Goal: Task Accomplishment & Management: Manage account settings

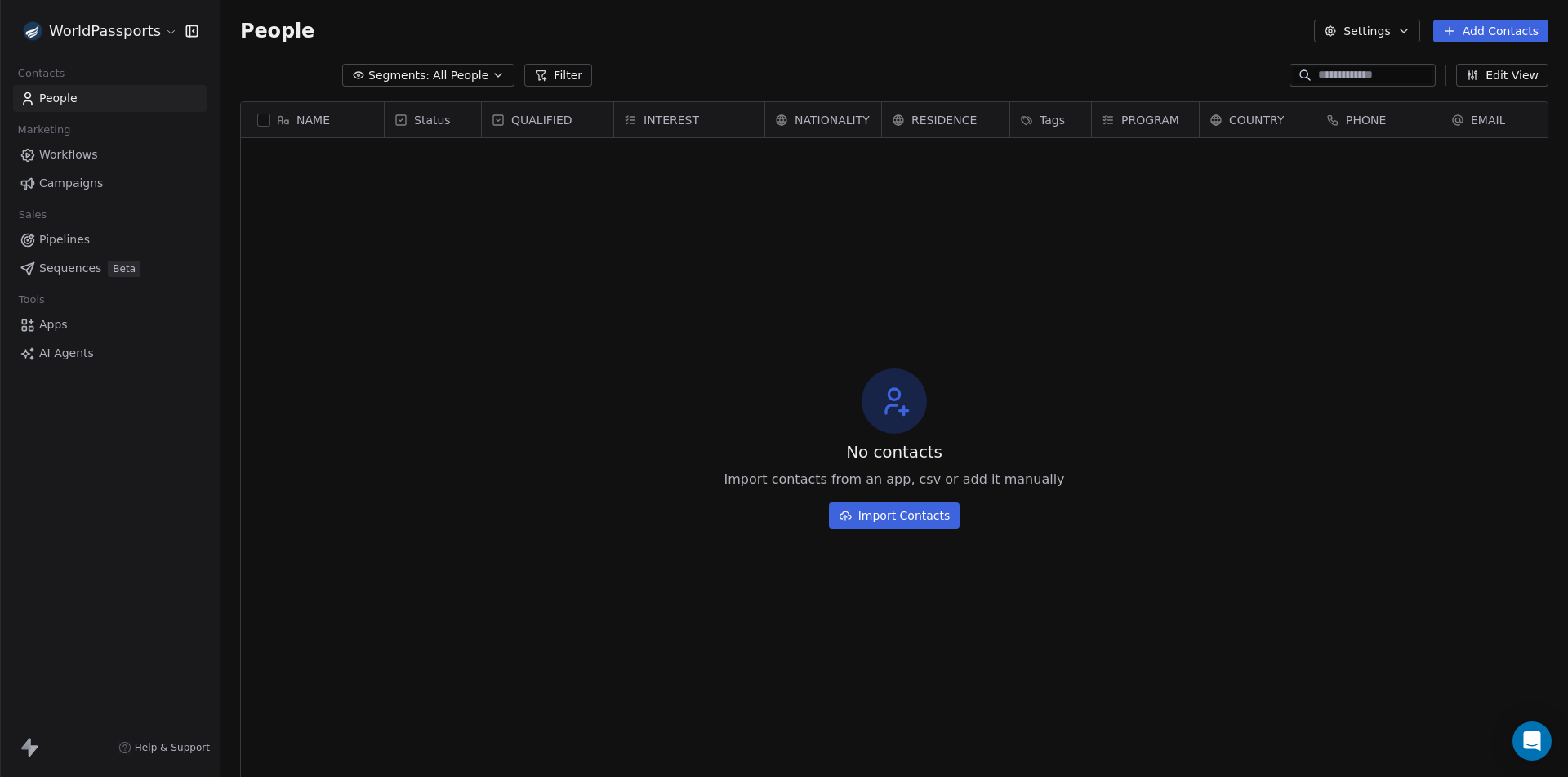
scroll to position [13, 13]
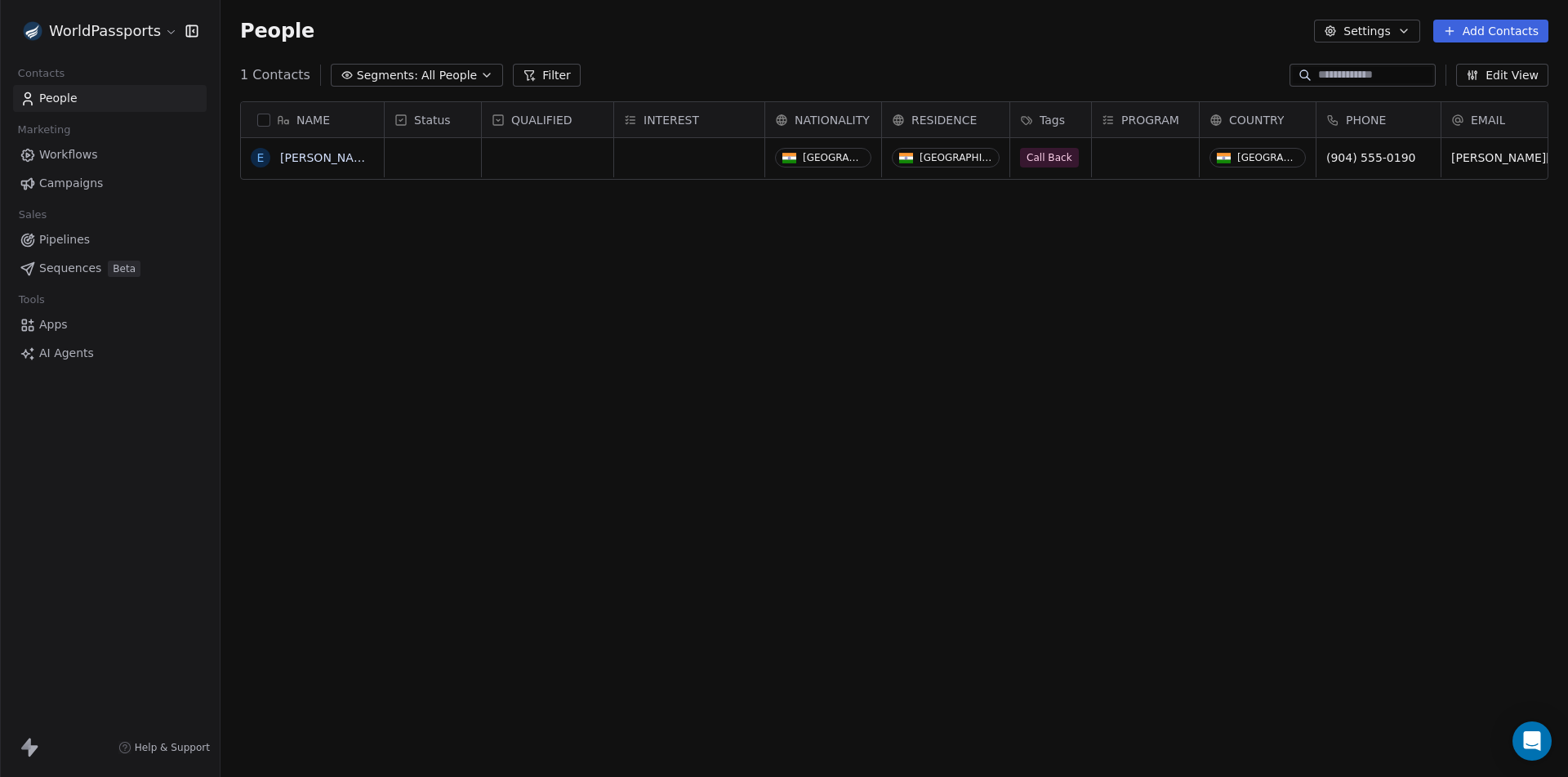
click at [64, 96] on span "People" at bounding box center [58, 98] width 38 height 17
click at [318, 163] on link "Edgar Galloway" at bounding box center [327, 157] width 95 height 13
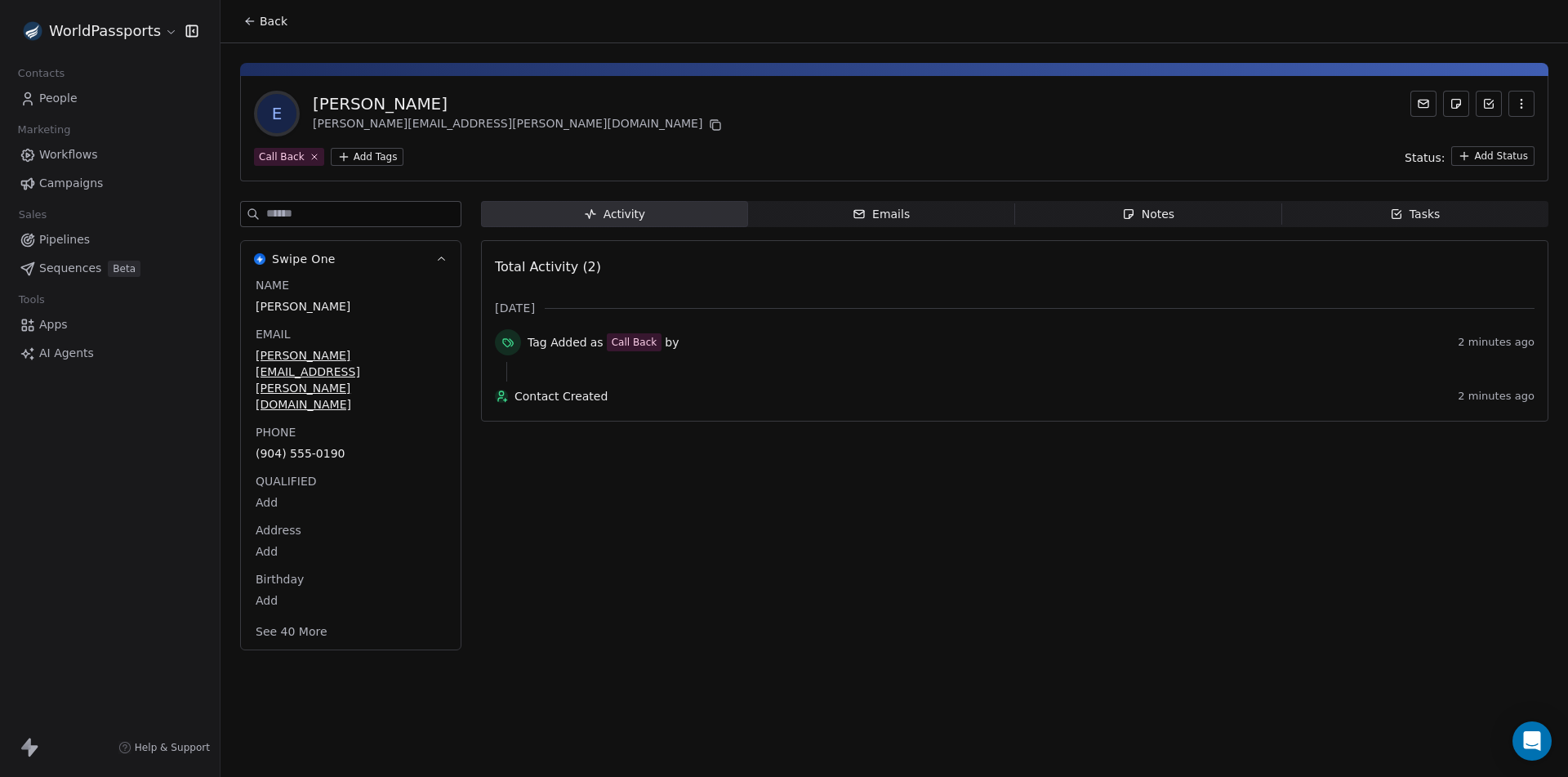
click at [50, 328] on span "Apps" at bounding box center [53, 324] width 28 height 17
click at [71, 98] on span "People" at bounding box center [58, 98] width 38 height 17
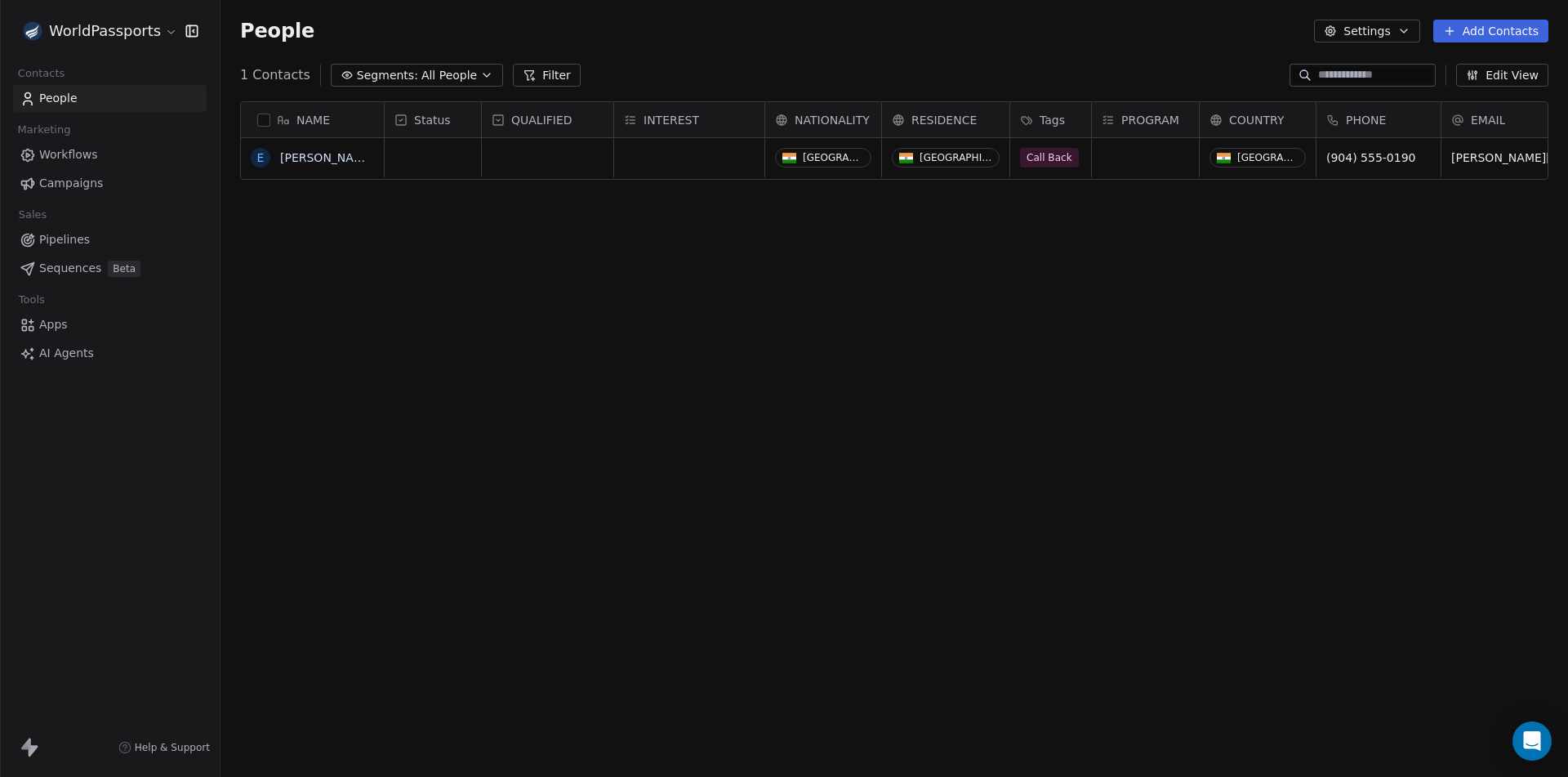
scroll to position [671, 1336]
click at [0, 0] on button "grid" at bounding box center [0, 0] width 0 height 0
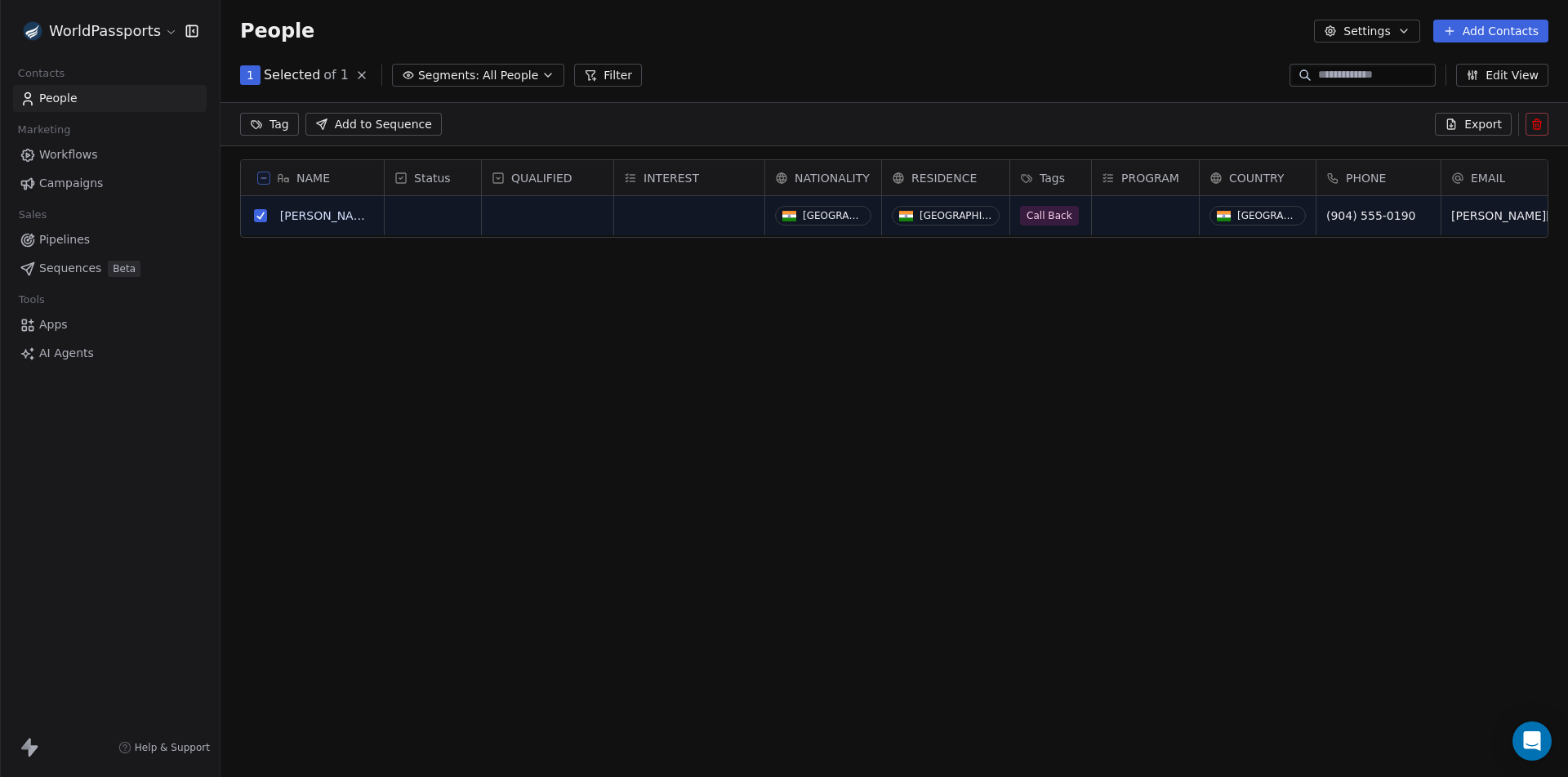
scroll to position [615, 1336]
click at [1534, 123] on icon at bounding box center [1537, 125] width 7 height 7
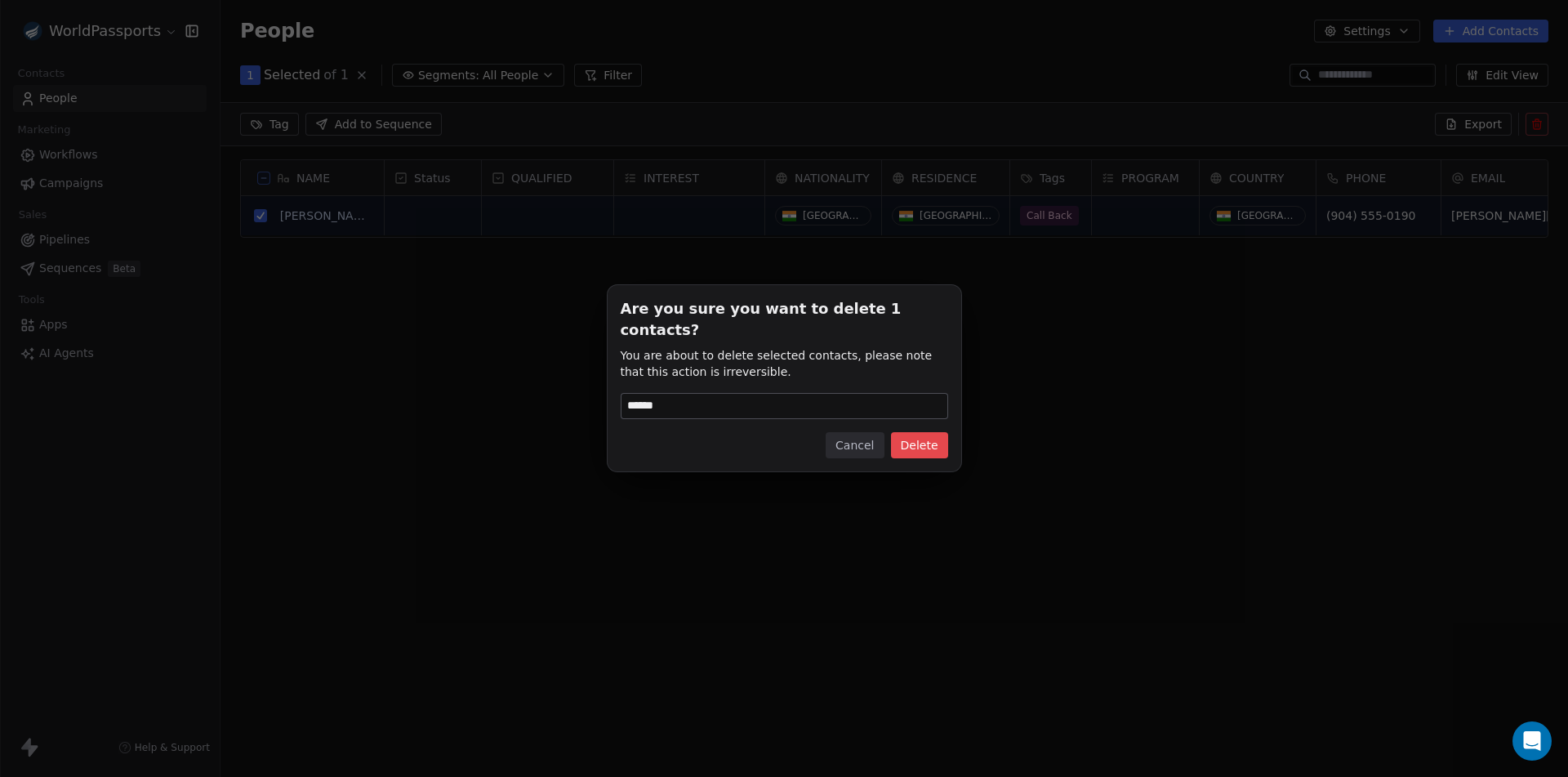
type input "******"
click at [915, 443] on button "Delete" at bounding box center [920, 444] width 57 height 26
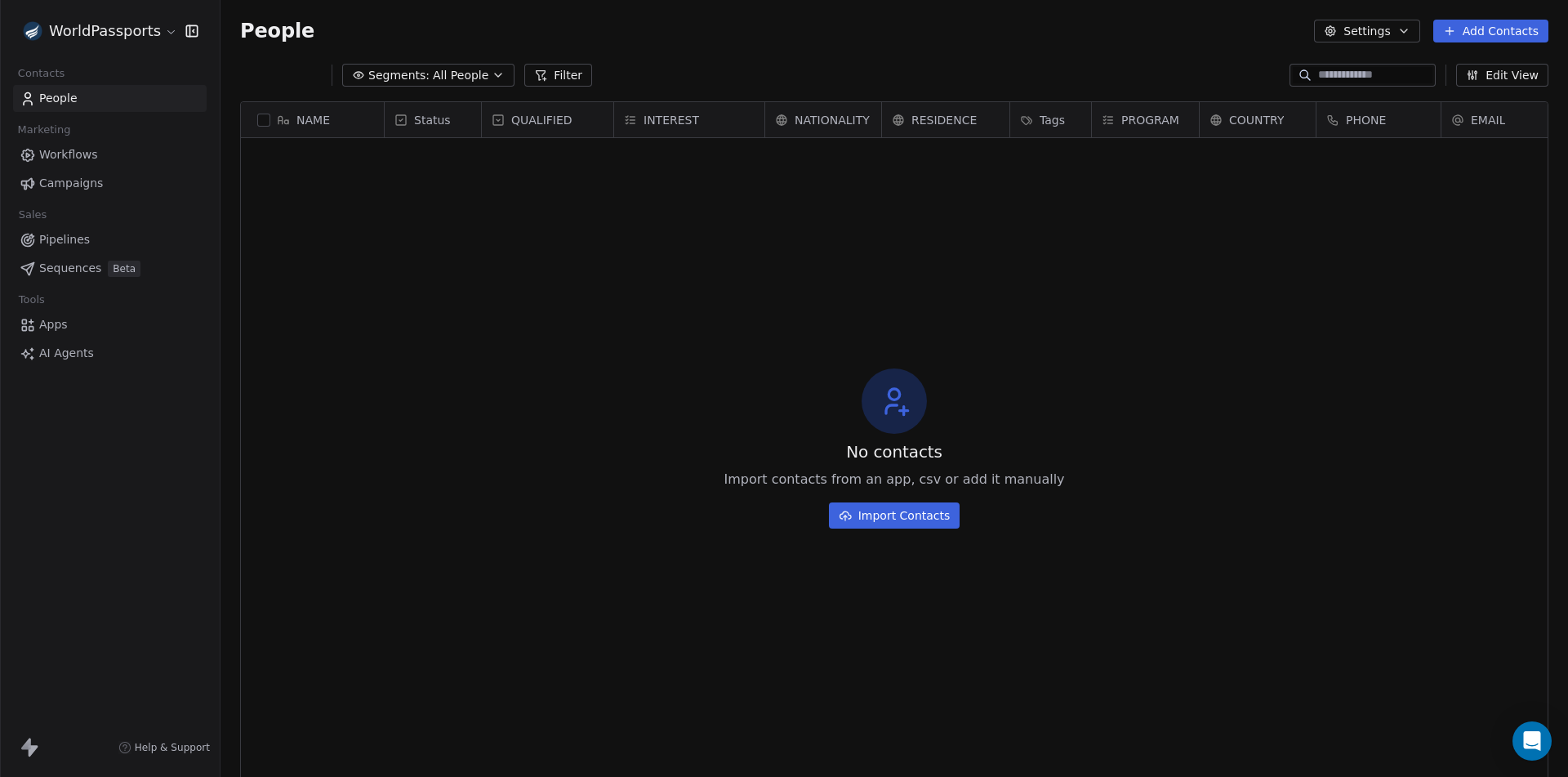
scroll to position [671, 1336]
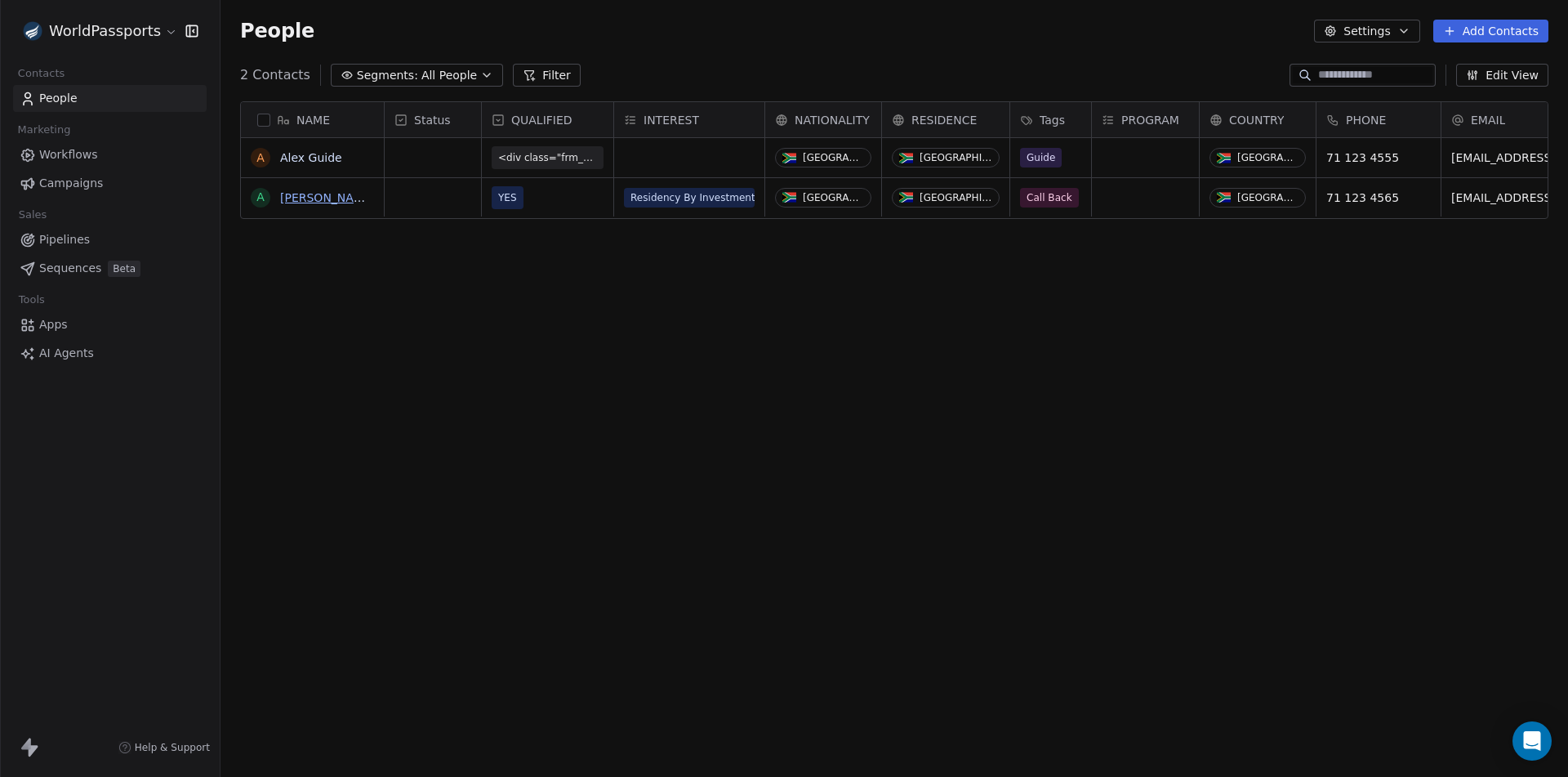
click at [294, 195] on link "[PERSON_NAME]" at bounding box center [327, 198] width 95 height 13
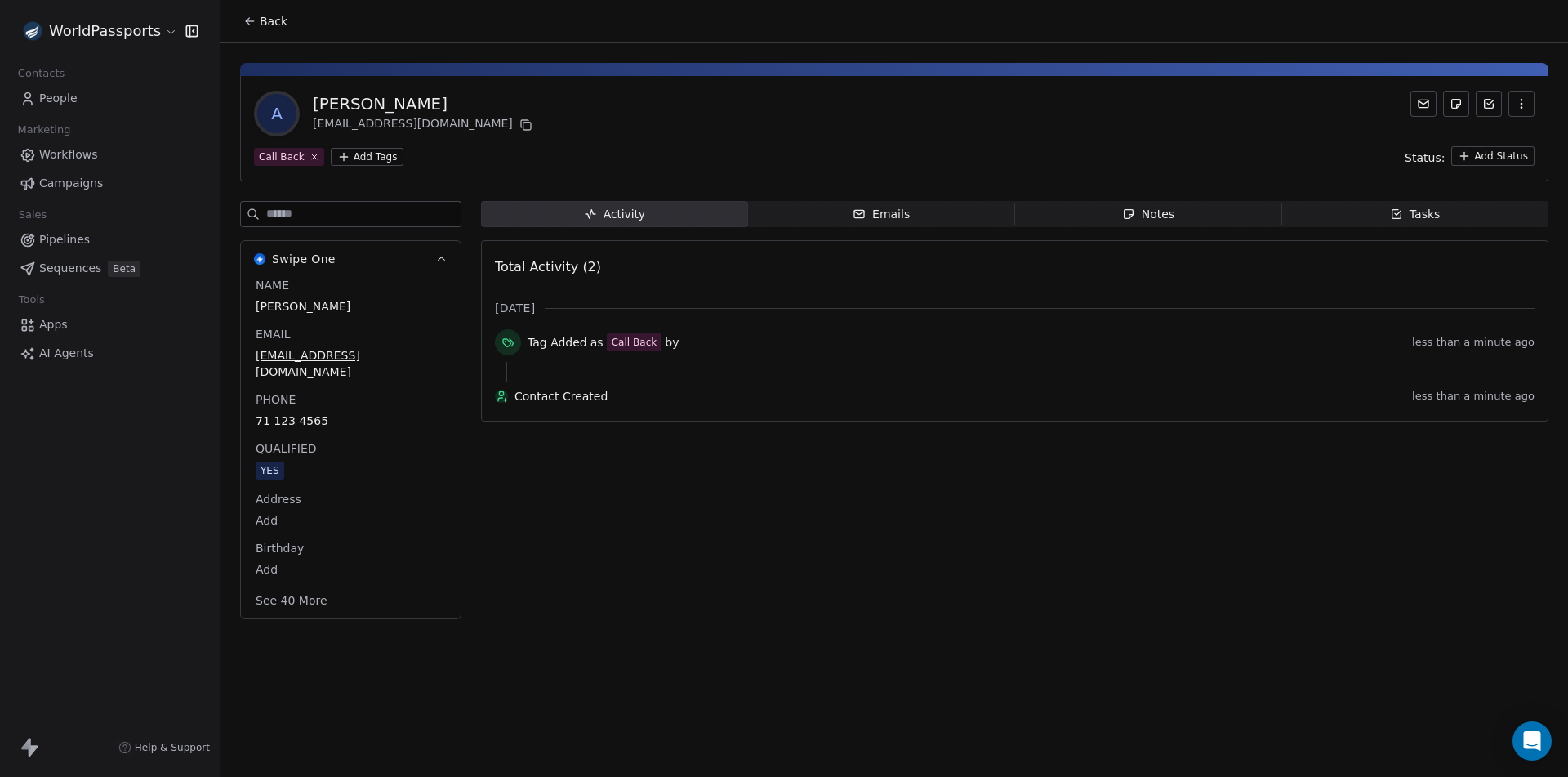
click at [67, 101] on span "People" at bounding box center [58, 98] width 38 height 17
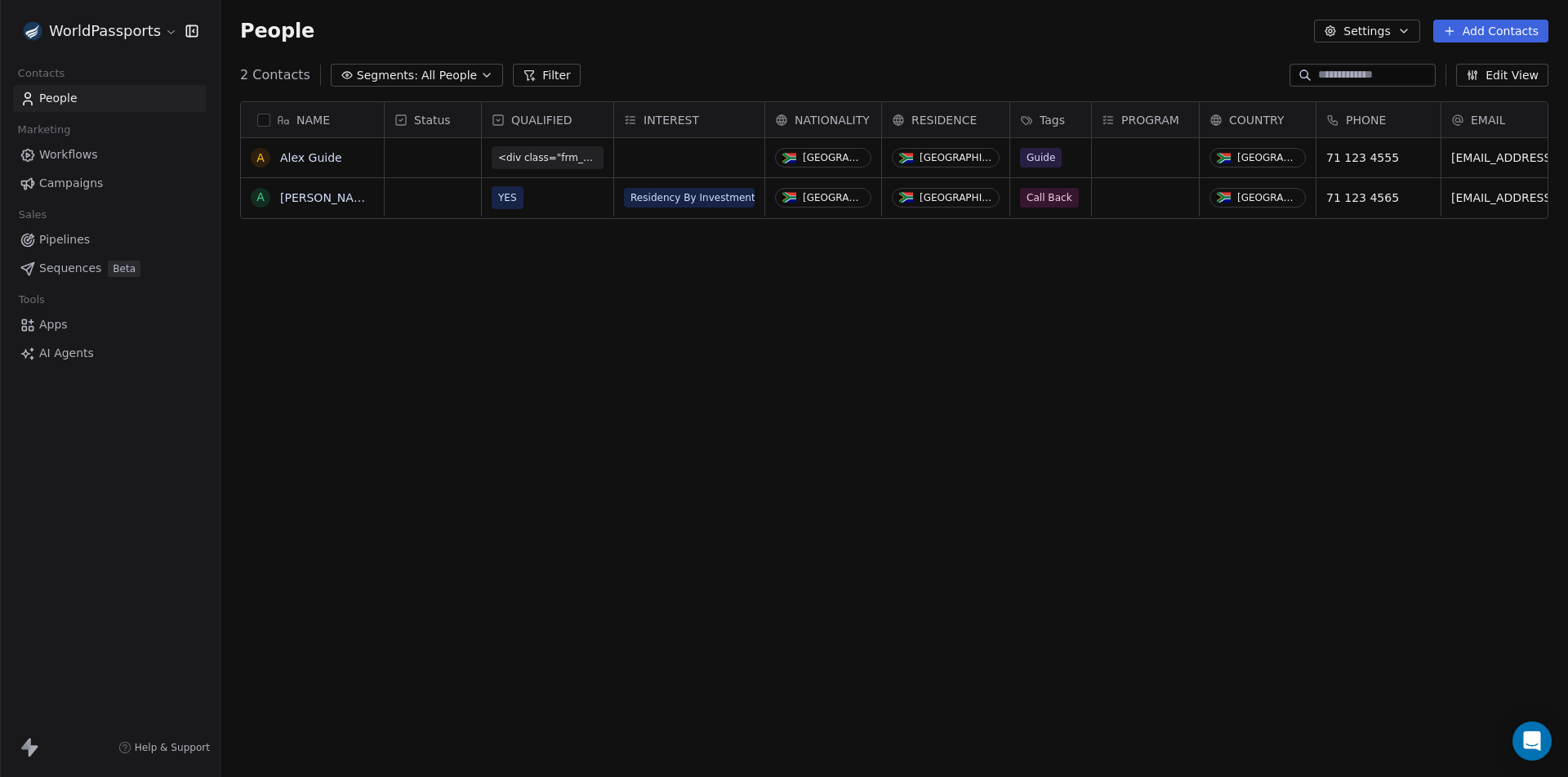
scroll to position [671, 1336]
click at [1150, 205] on div "grid" at bounding box center [1145, 197] width 107 height 38
click at [1151, 204] on div "grid" at bounding box center [1145, 197] width 107 height 38
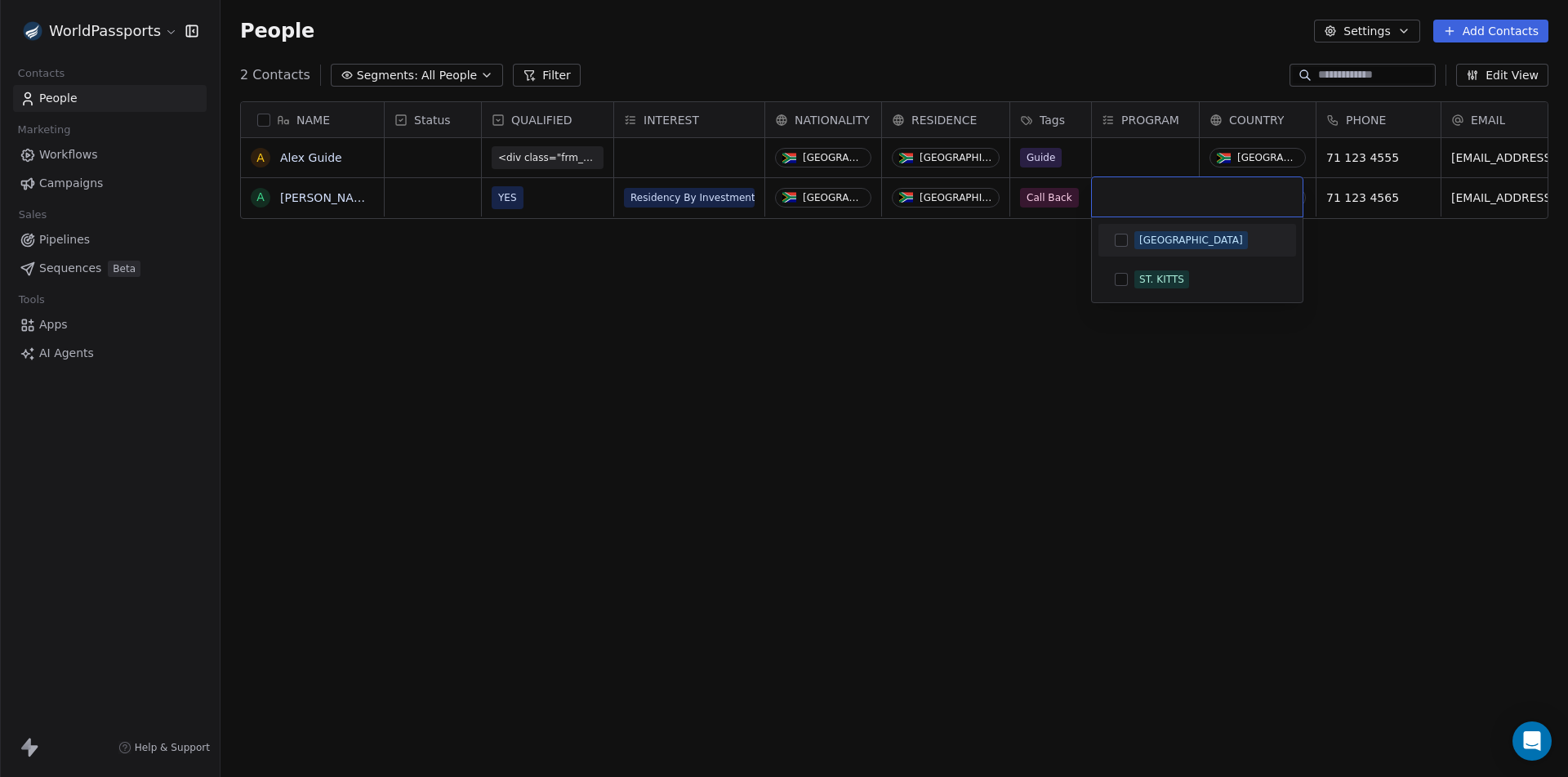
click at [1151, 204] on div at bounding box center [1197, 197] width 211 height 39
click at [1045, 270] on html "WorldPassports Contacts People Marketing Workflows Campaigns Sales Pipelines Se…" at bounding box center [784, 388] width 1568 height 777
click at [973, 274] on html "WorldPassports Contacts People Marketing Workflows Campaigns Sales Pipelines Se…" at bounding box center [784, 388] width 1568 height 777
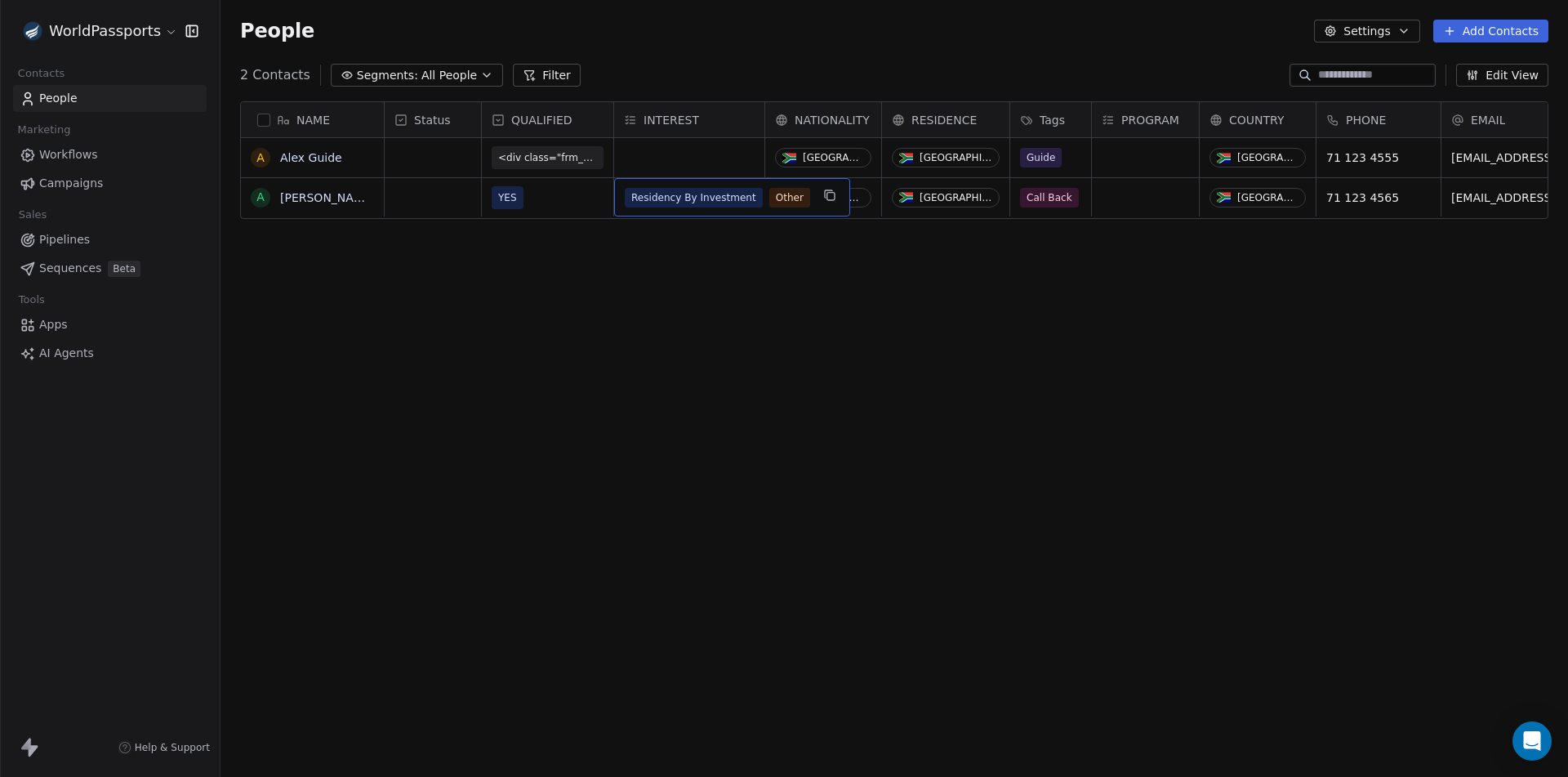
drag, startPoint x: 752, startPoint y: 330, endPoint x: 773, endPoint y: 185, distance: 146.5
click at [760, 323] on div "NAME A Alex Guide A Alex Callback Status QUALIFIED INTEREST NATIONALITY RESIDEN…" at bounding box center [895, 429] width 1348 height 684
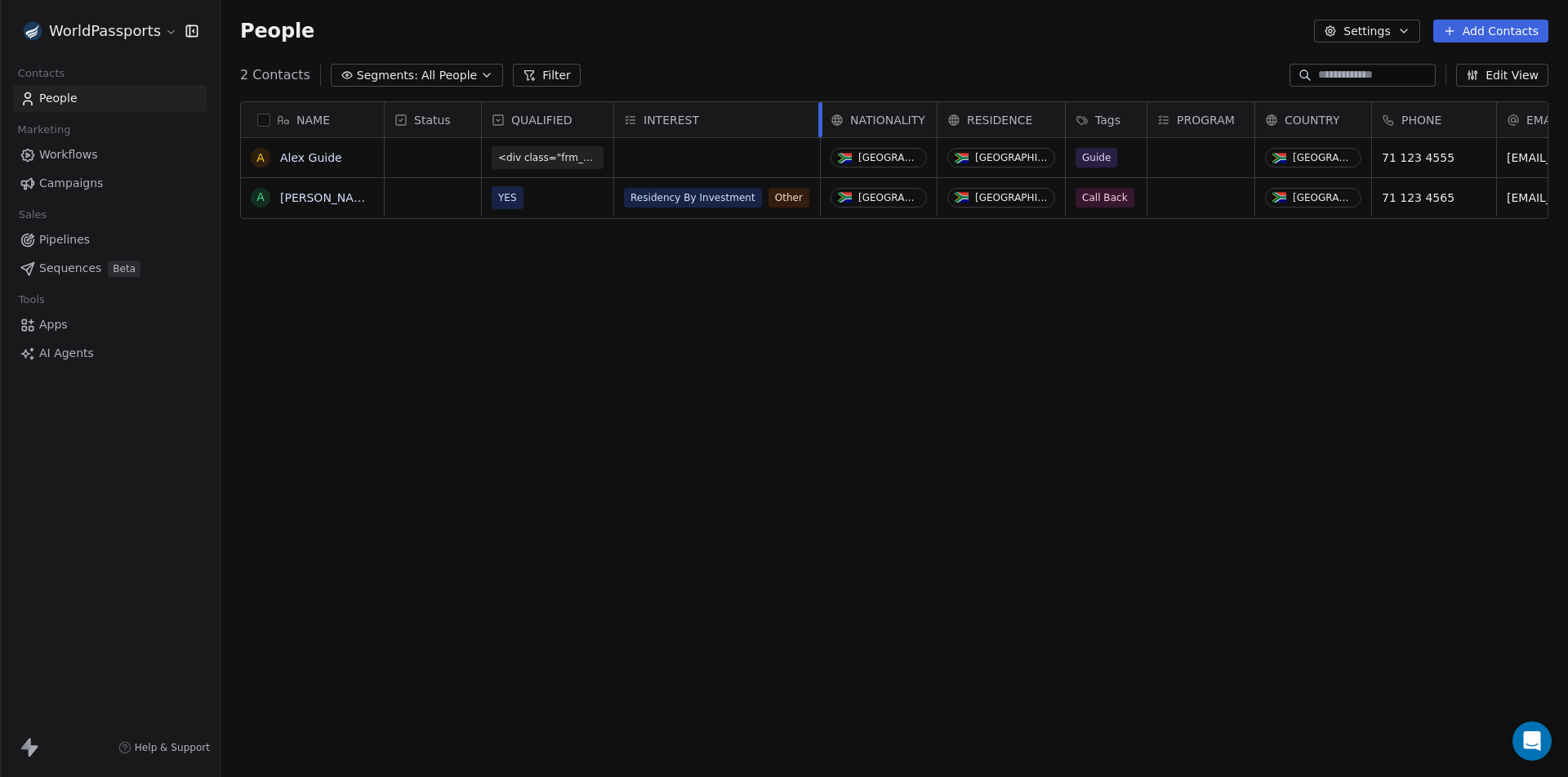
drag, startPoint x: 764, startPoint y: 117, endPoint x: 819, endPoint y: 116, distance: 55.0
click at [819, 116] on div at bounding box center [820, 120] width 4 height 35
drag, startPoint x: 1108, startPoint y: 114, endPoint x: 528, endPoint y: 119, distance: 580.0
click at [528, 119] on div "NAME A Alex Guide A Alex Callback Status QUALIFIED INTEREST NATIONALITY RESIDEN…" at bounding box center [895, 161] width 1307 height 118
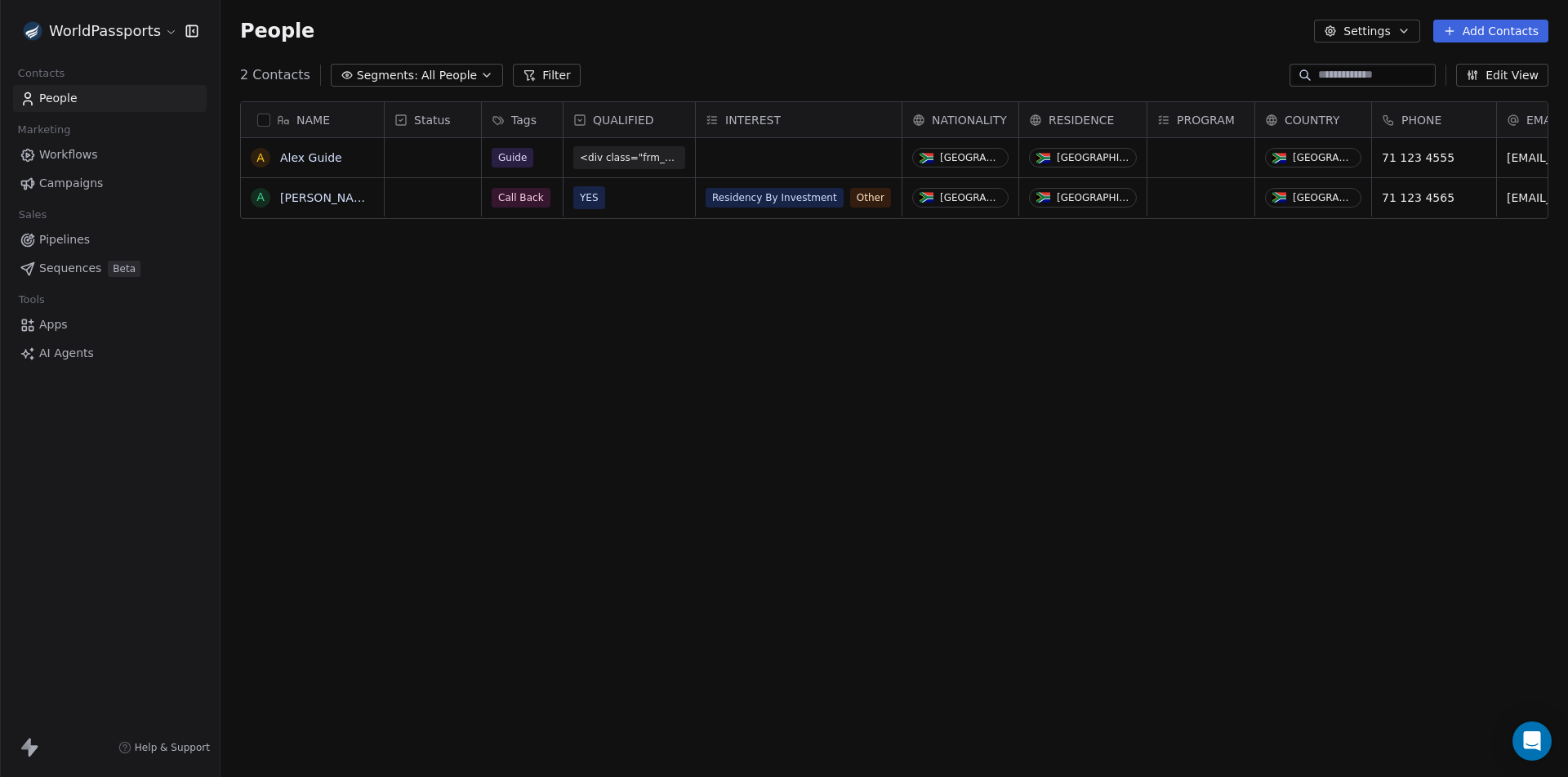
click at [51, 329] on span "Apps" at bounding box center [53, 324] width 28 height 17
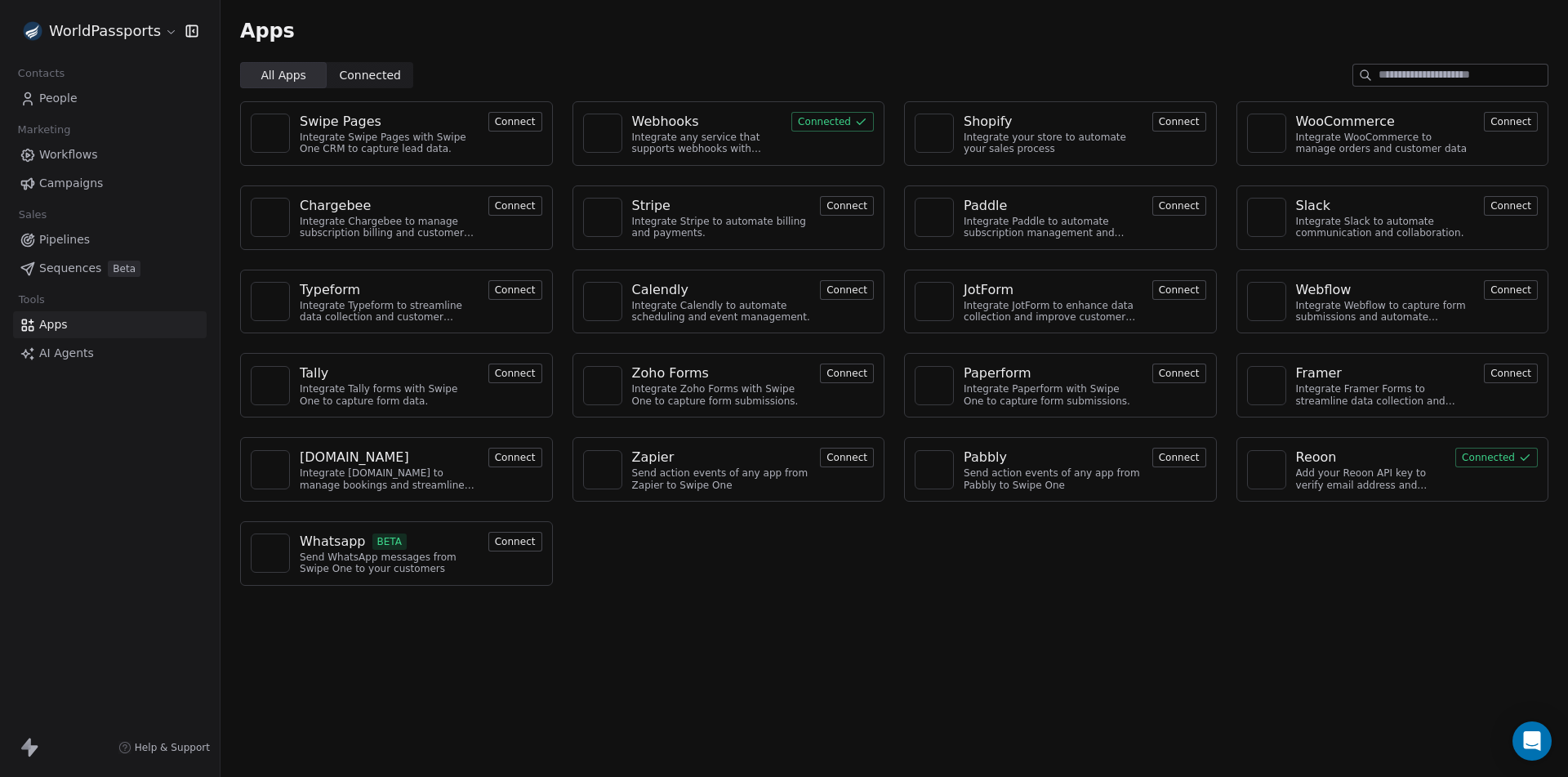
click at [677, 127] on div "Webhooks" at bounding box center [666, 122] width 67 height 20
click at [675, 121] on div "Webhooks" at bounding box center [666, 122] width 67 height 20
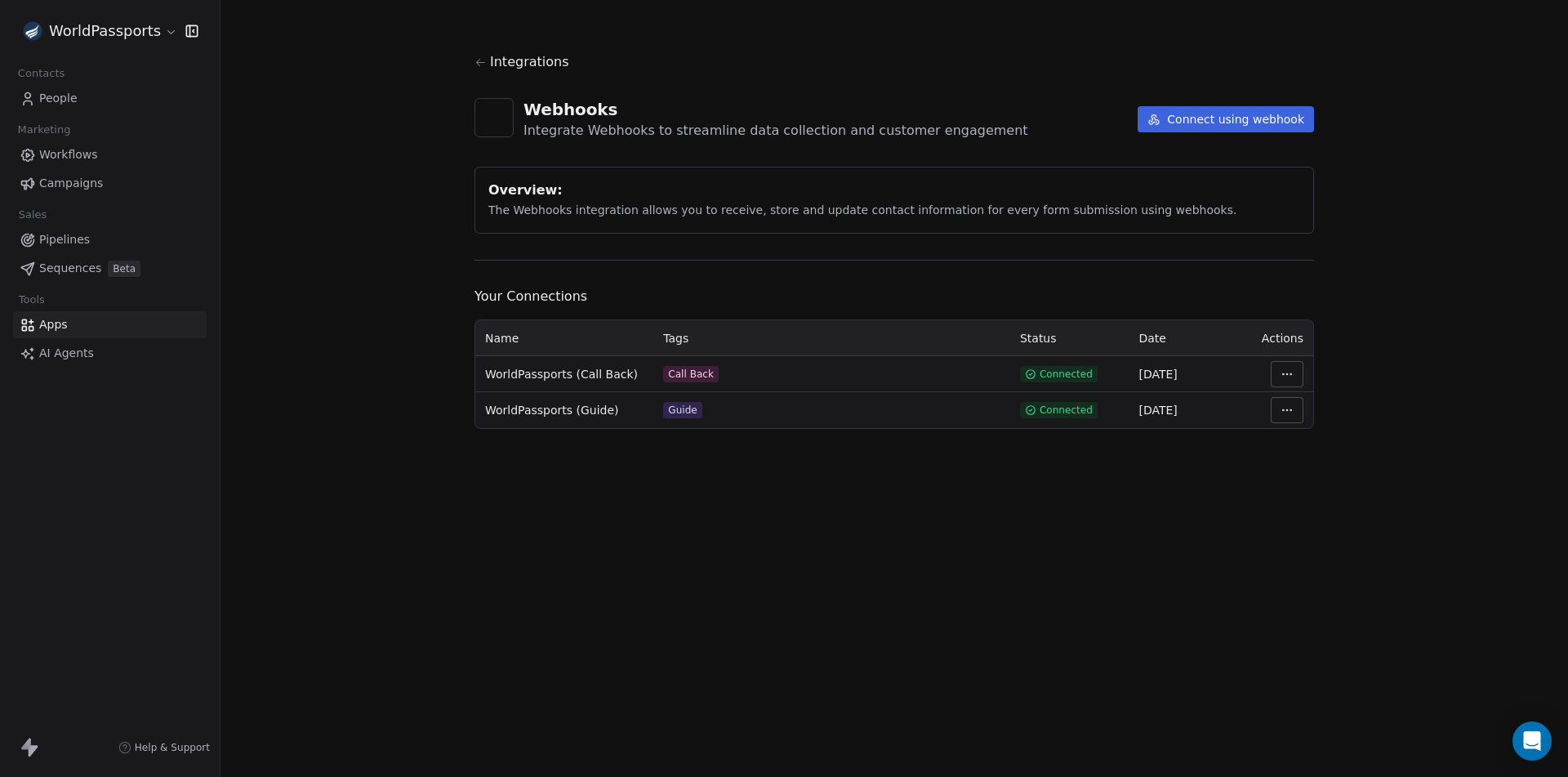
click at [1272, 412] on html "WorldPassports Contacts People Marketing Workflows Campaigns Sales Pipelines Se…" at bounding box center [784, 388] width 1568 height 777
click at [1305, 525] on div "Manage Mapping" at bounding box center [1336, 524] width 118 height 26
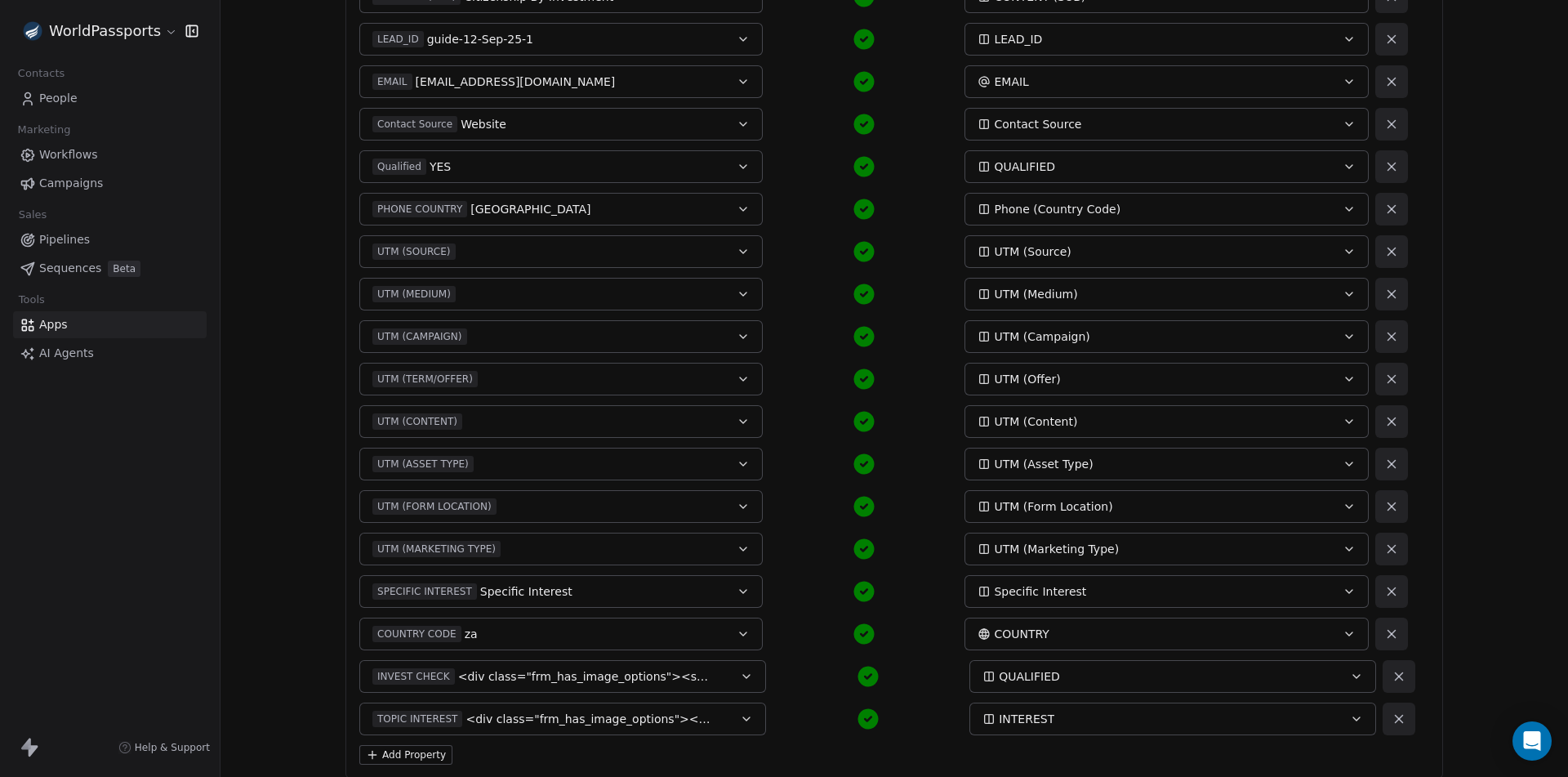
scroll to position [811, 0]
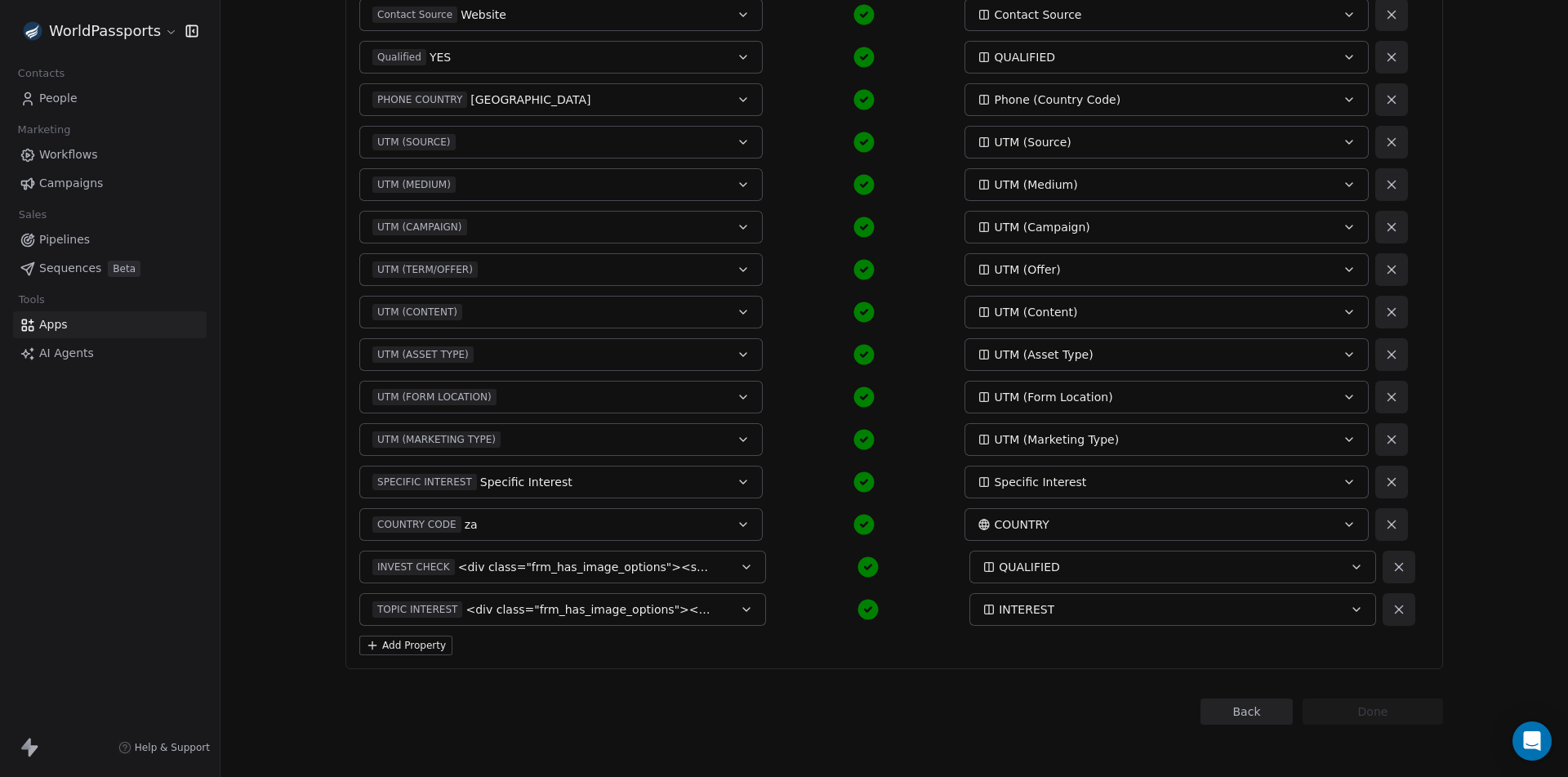
click at [1399, 570] on icon at bounding box center [1399, 567] width 15 height 15
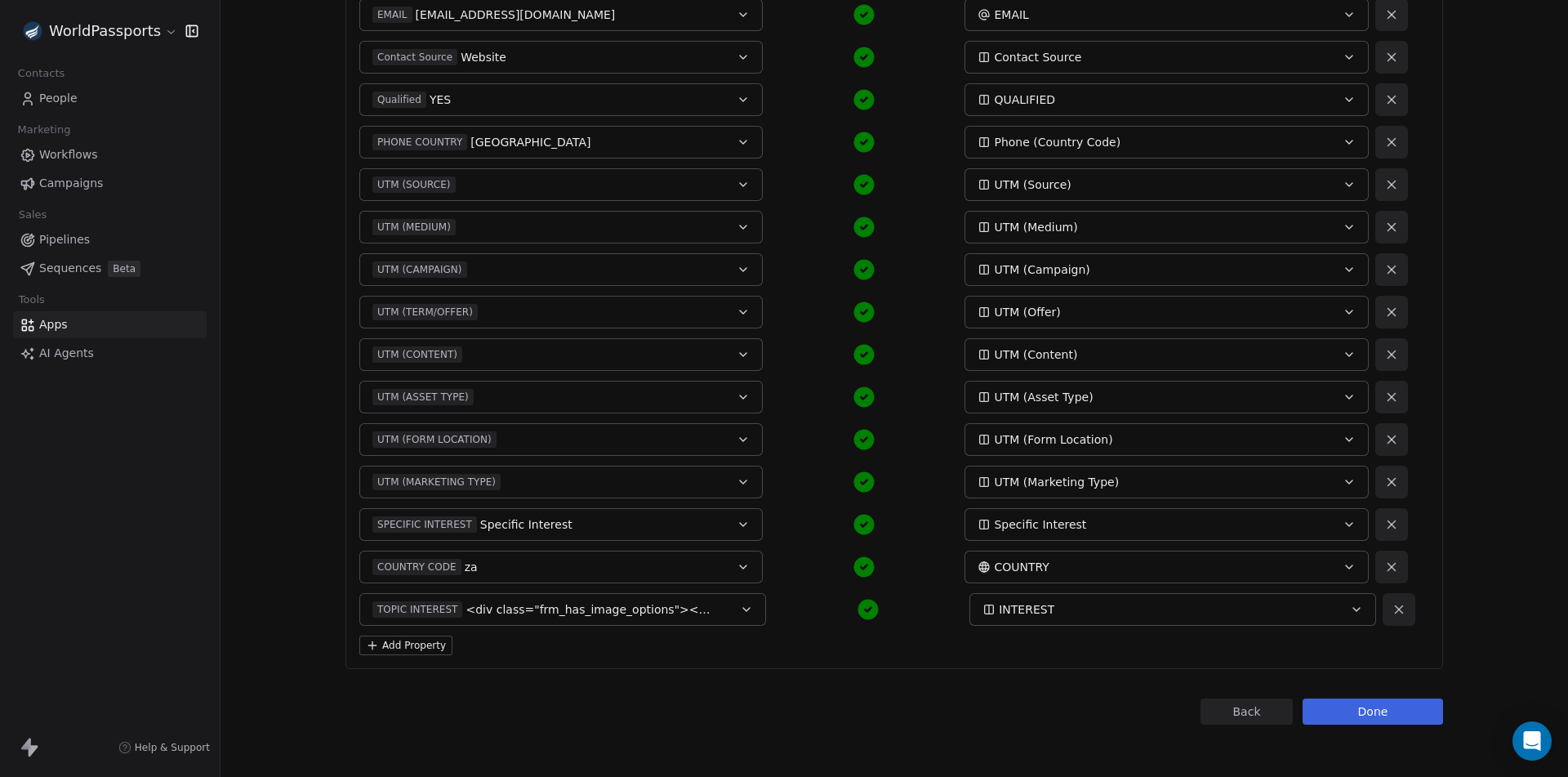
click at [1357, 709] on button "Done" at bounding box center [1373, 710] width 140 height 26
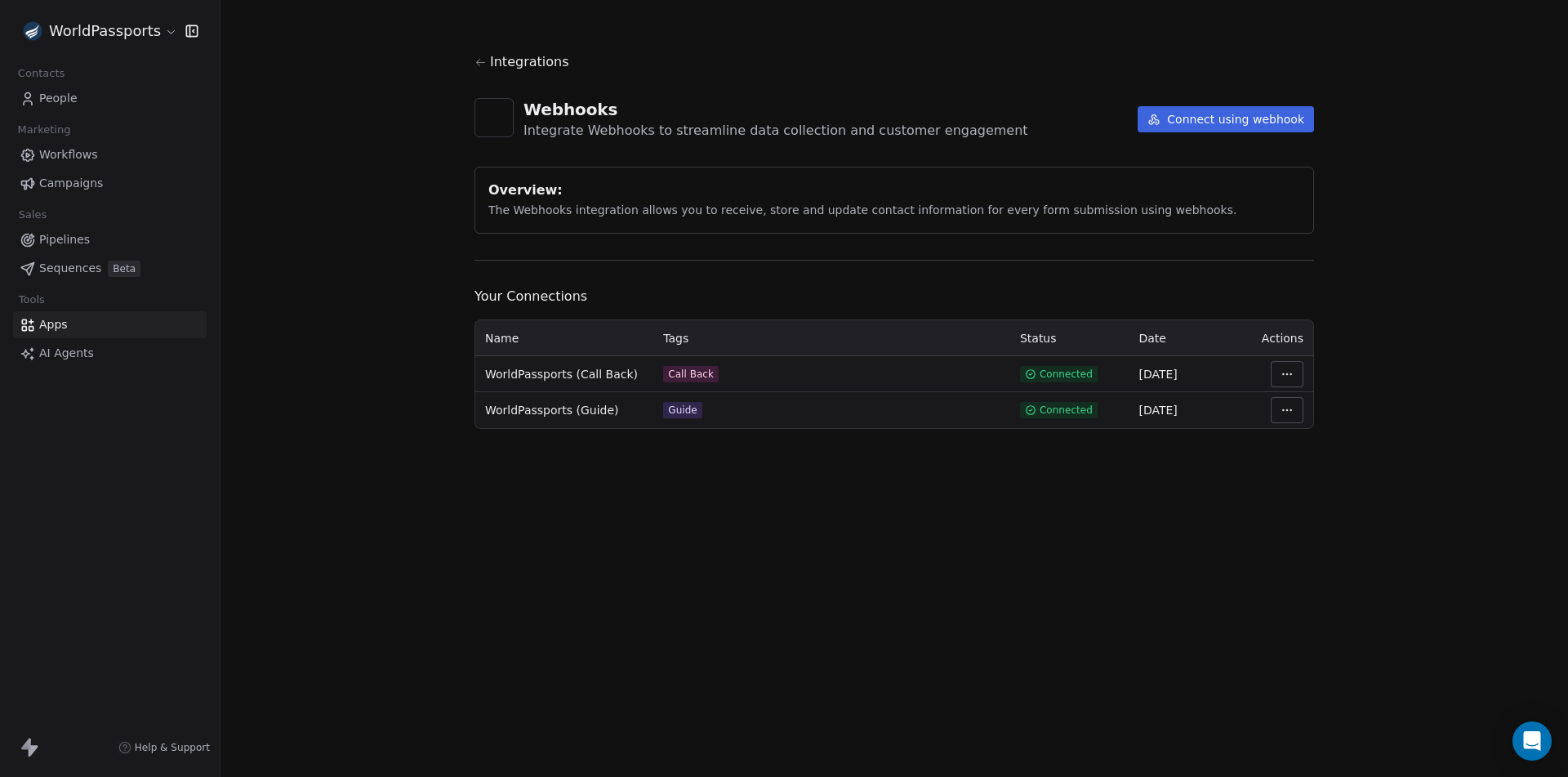
click at [1292, 408] on html "WorldPassports Contacts People Marketing Workflows Campaigns Sales Pipelines Se…" at bounding box center [784, 388] width 1568 height 777
click at [1331, 521] on div "Manage Mapping" at bounding box center [1336, 524] width 118 height 26
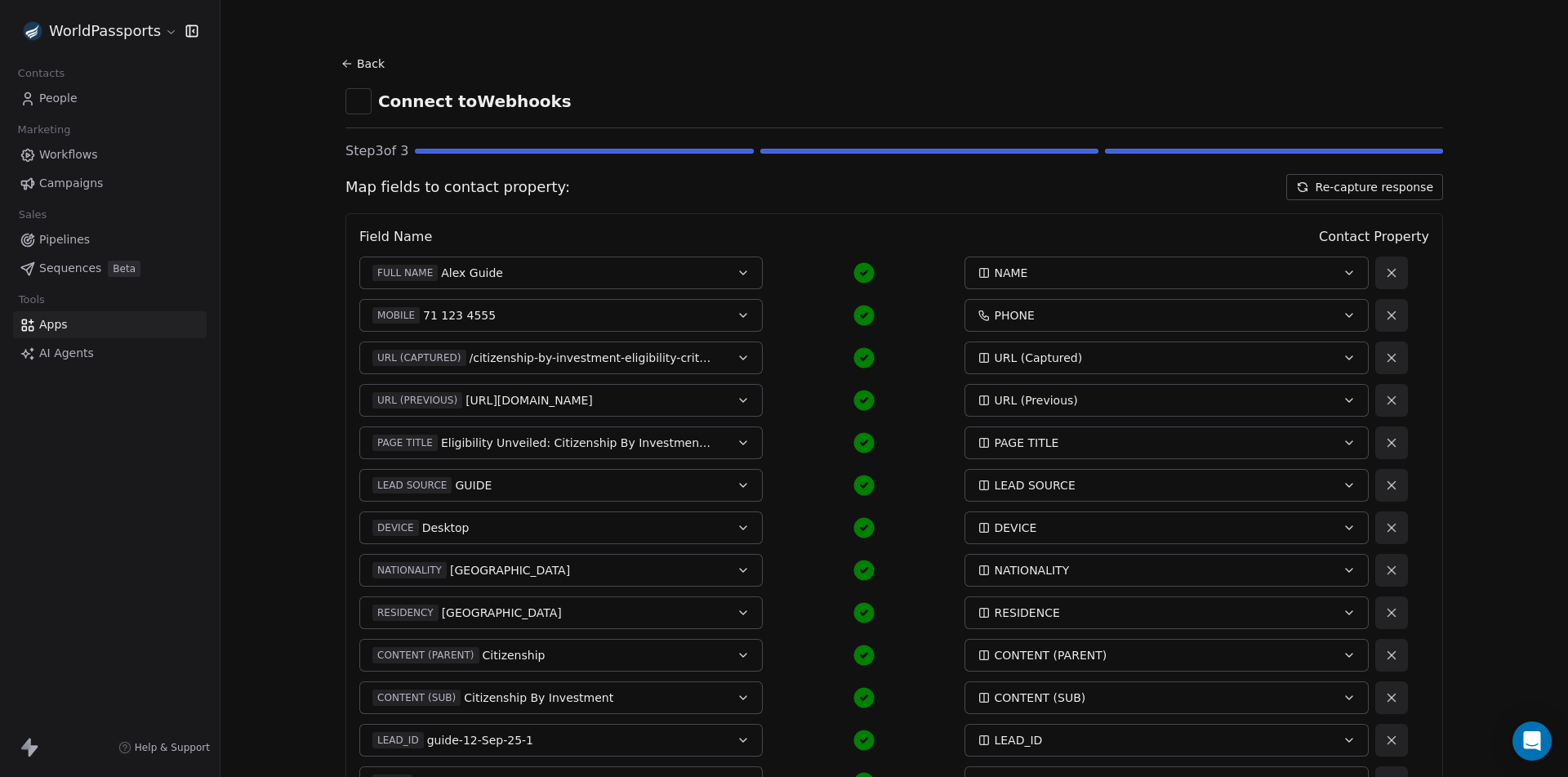
click at [1384, 188] on button "Re-capture response" at bounding box center [1365, 186] width 157 height 26
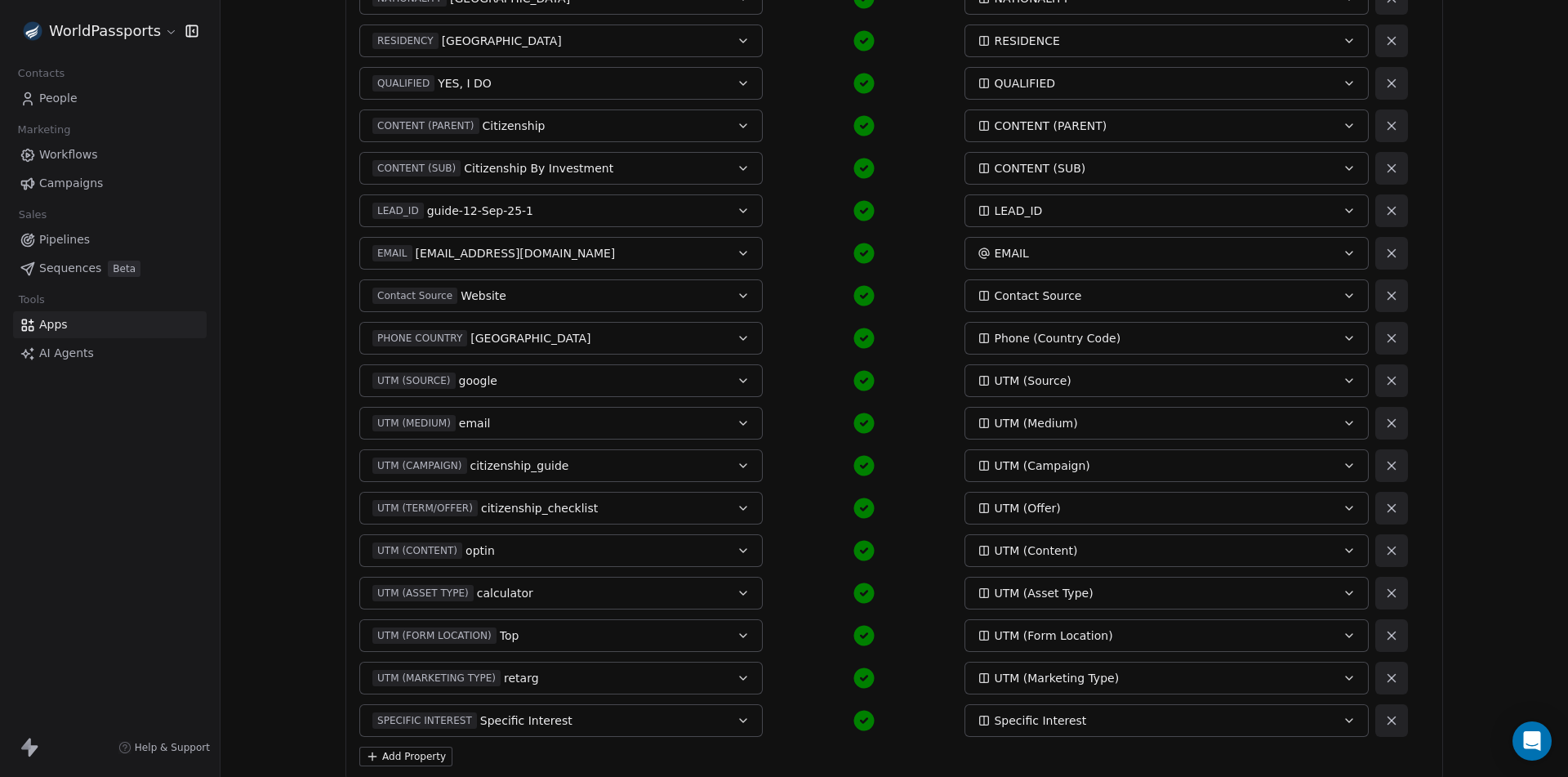
scroll to position [716, 0]
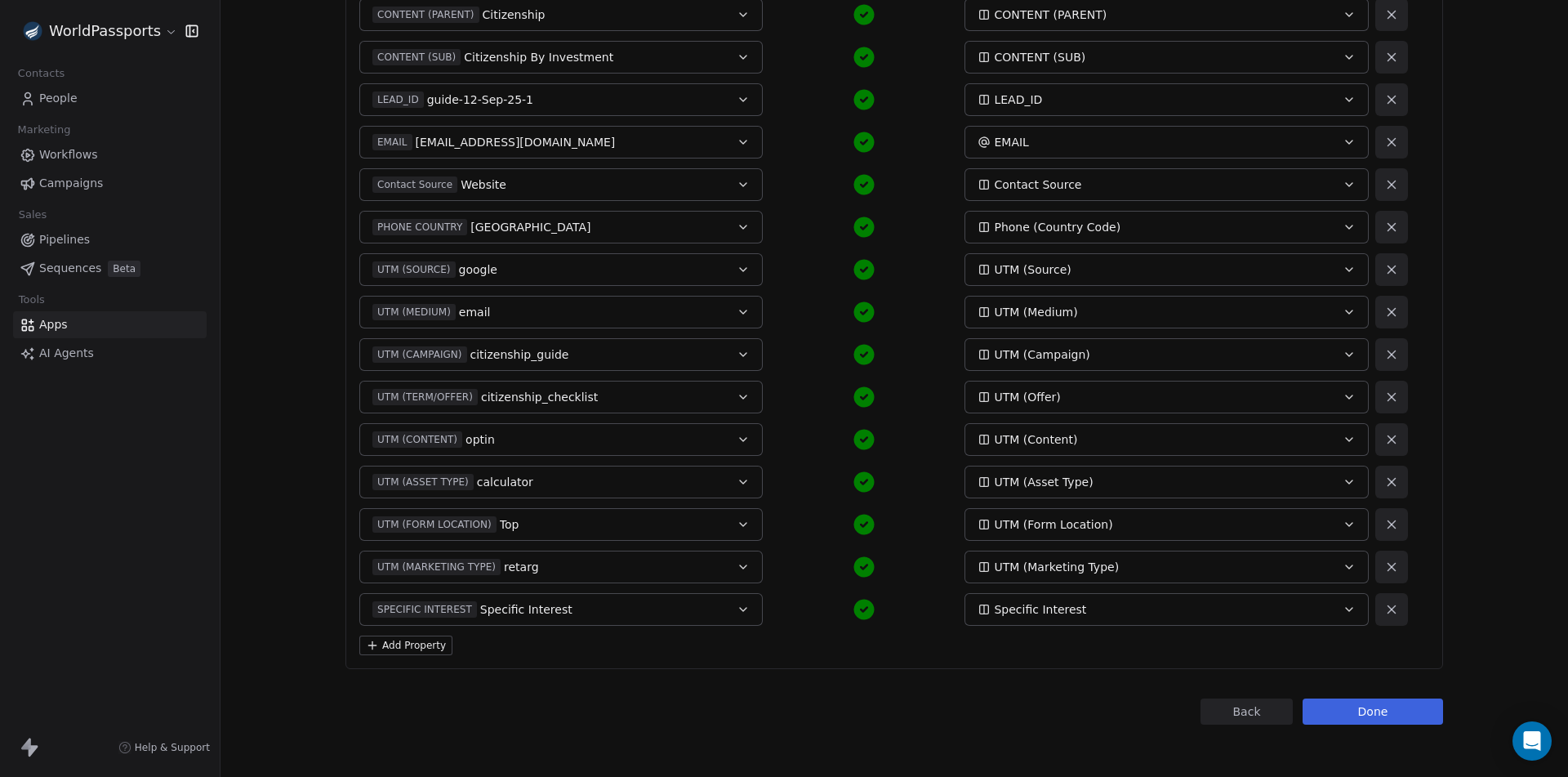
click at [389, 644] on button "Add Property" at bounding box center [405, 646] width 93 height 20
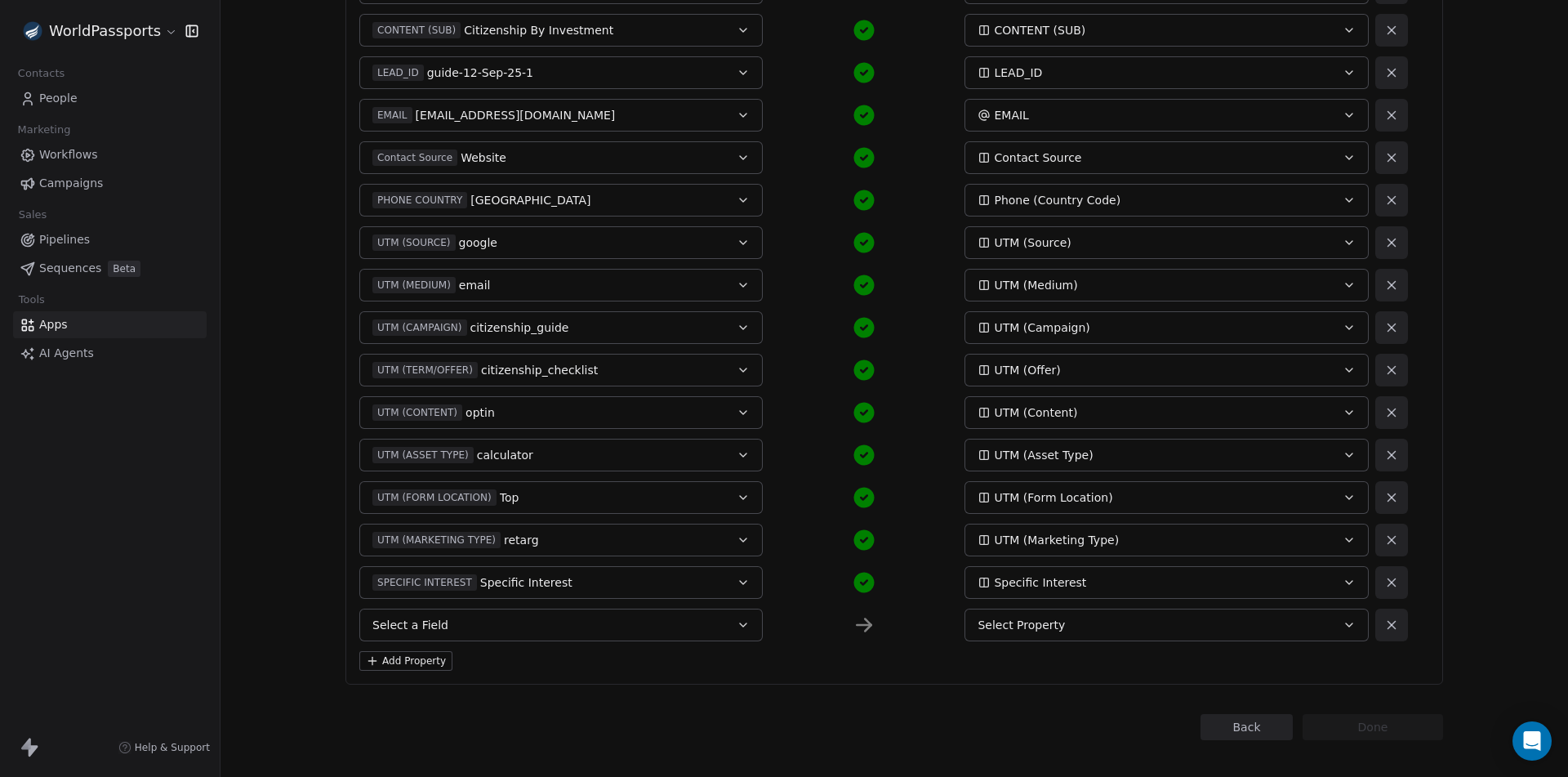
scroll to position [758, 0]
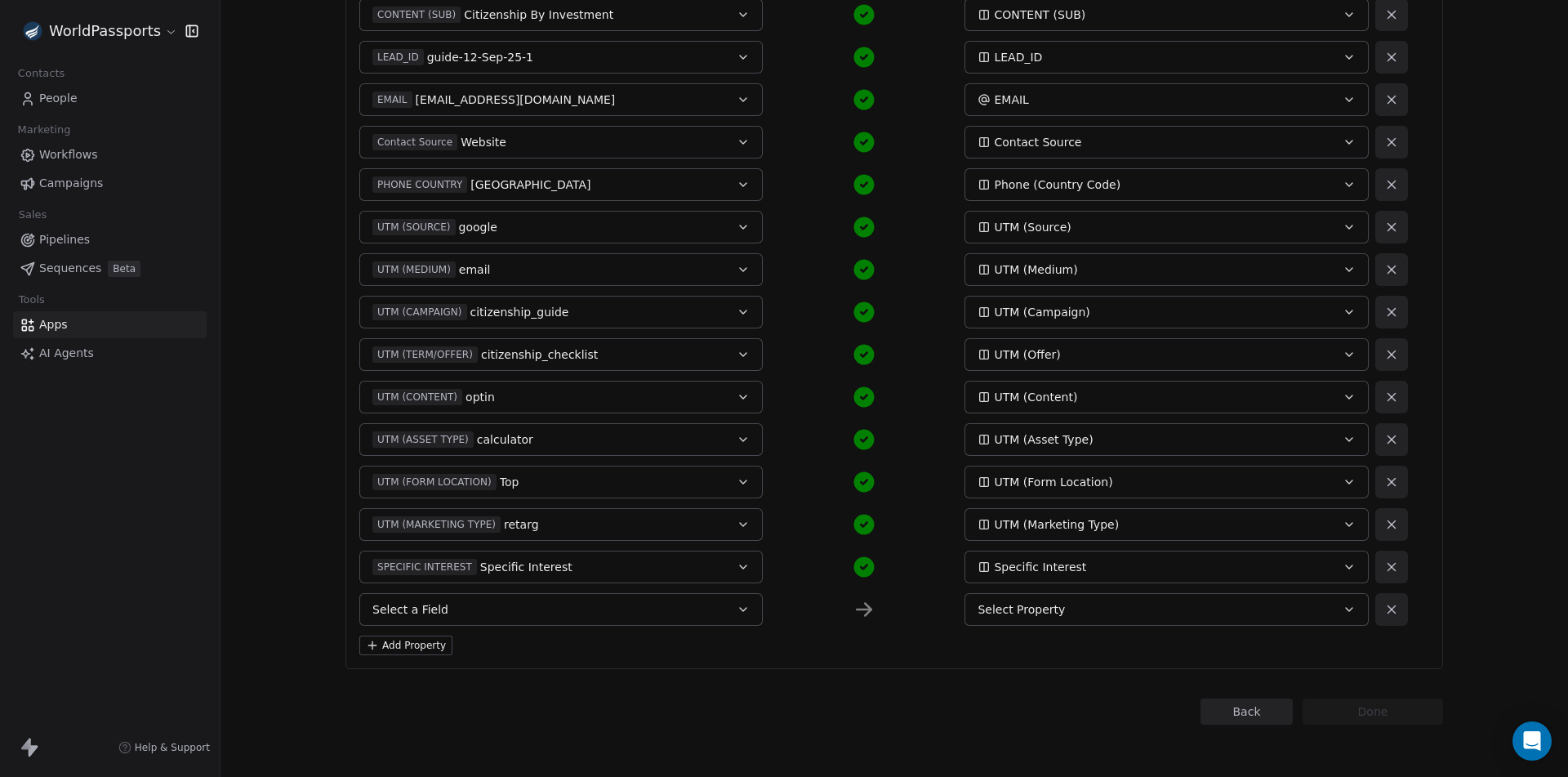
click at [490, 614] on button "Select a Field" at bounding box center [561, 609] width 404 height 33
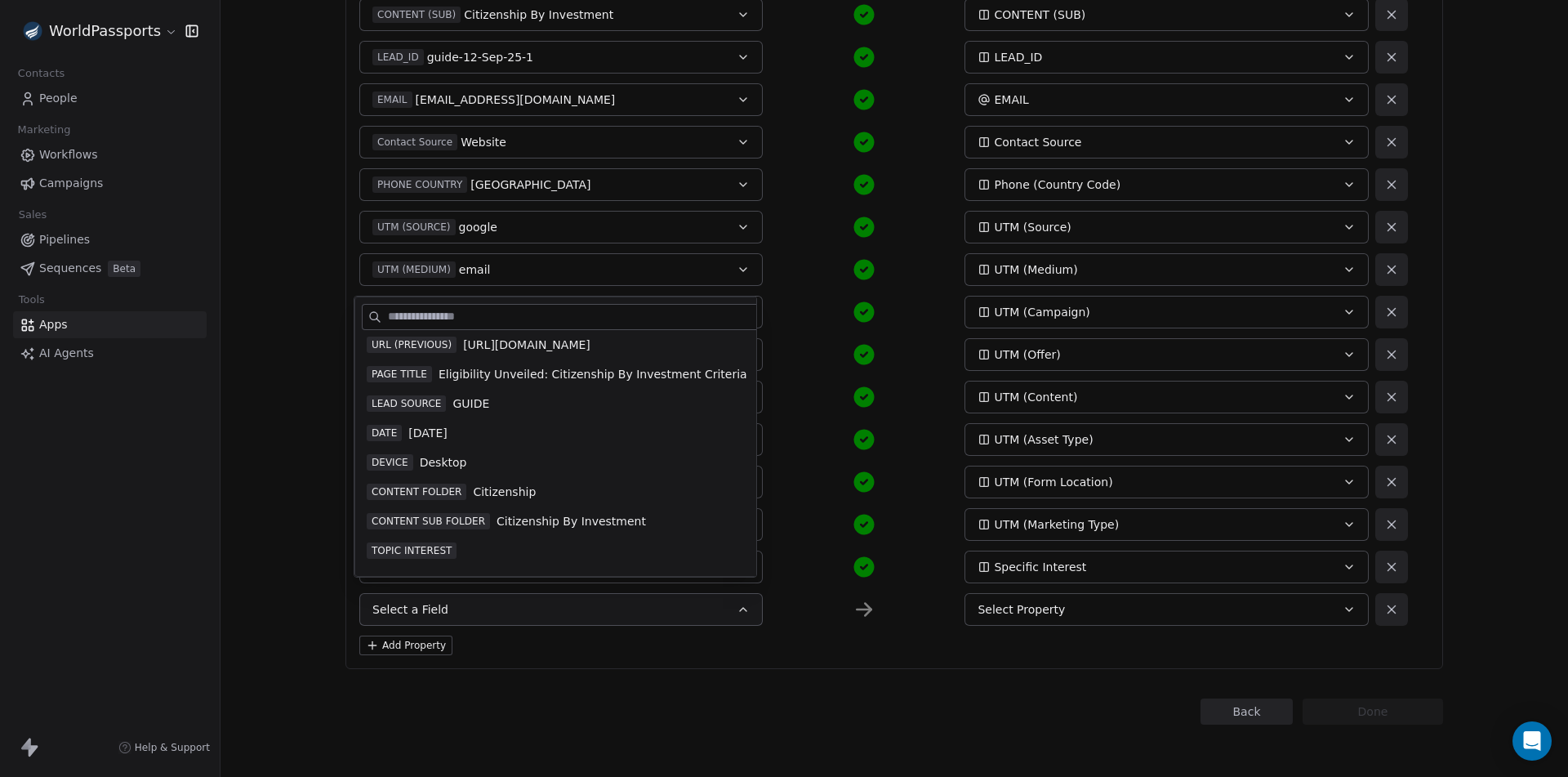
scroll to position [163, 0]
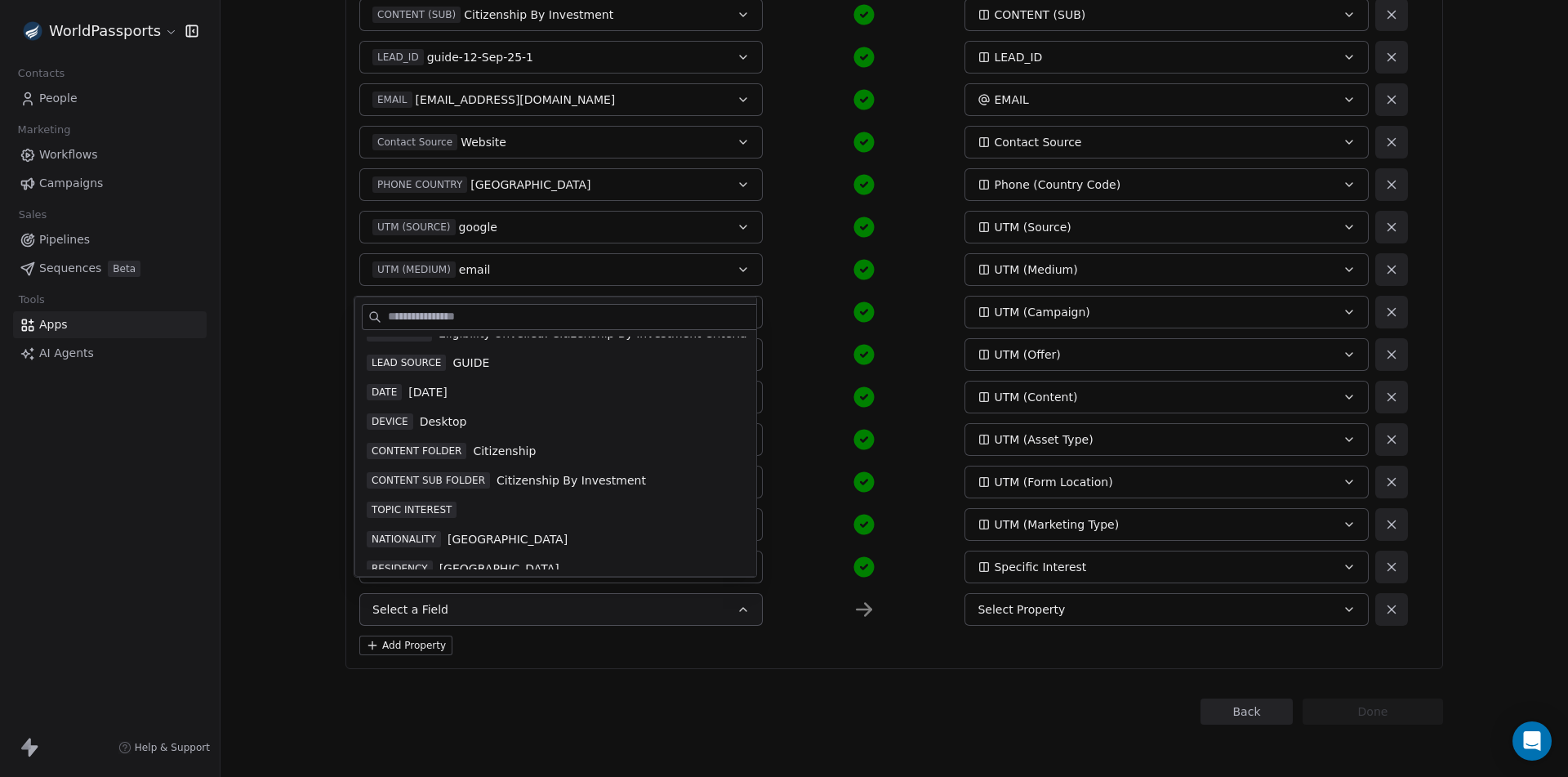
click at [419, 508] on span "TOPIC INTEREST" at bounding box center [412, 509] width 90 height 16
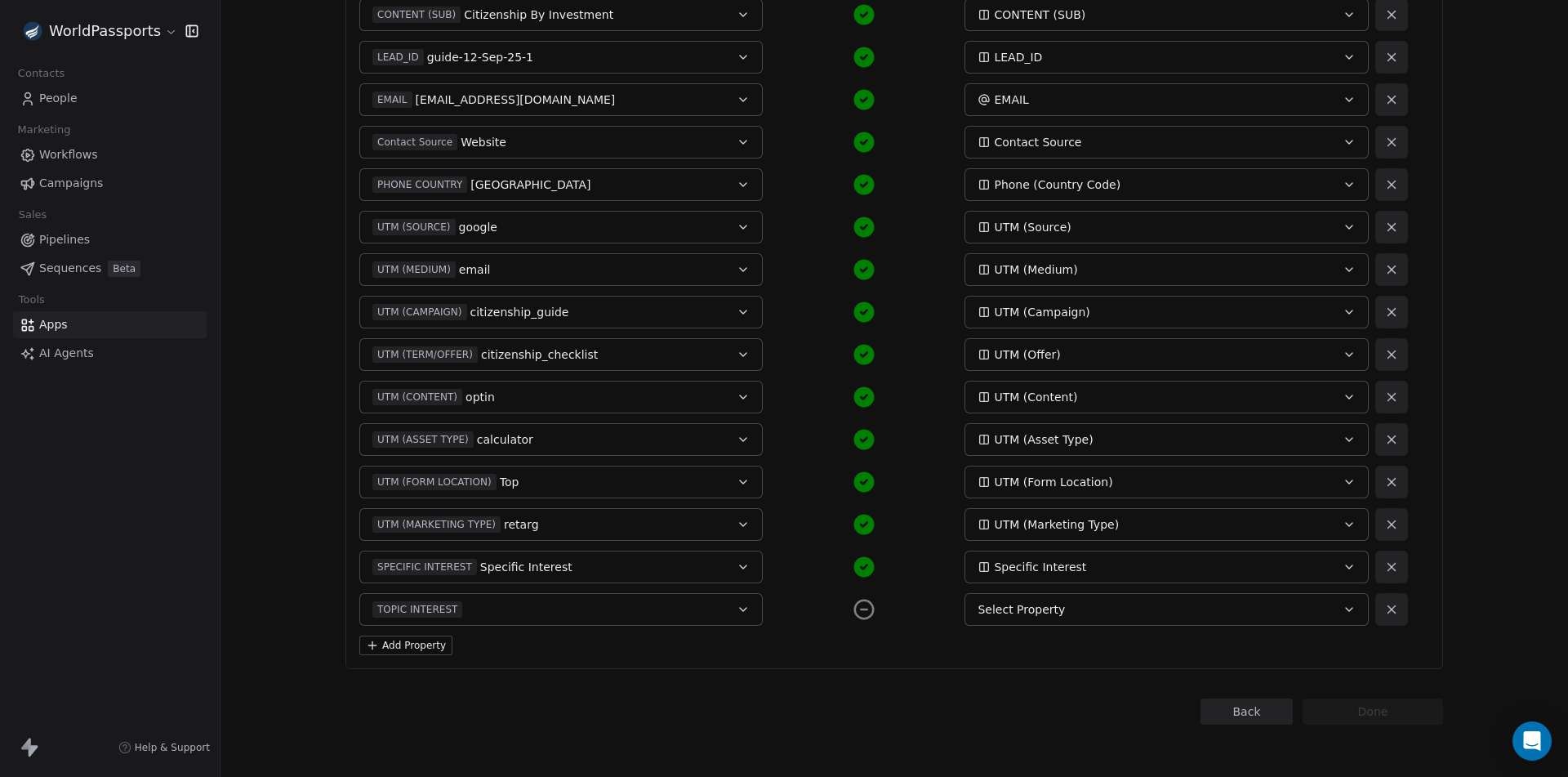
click at [1115, 621] on button "Select Property" at bounding box center [1166, 609] width 404 height 33
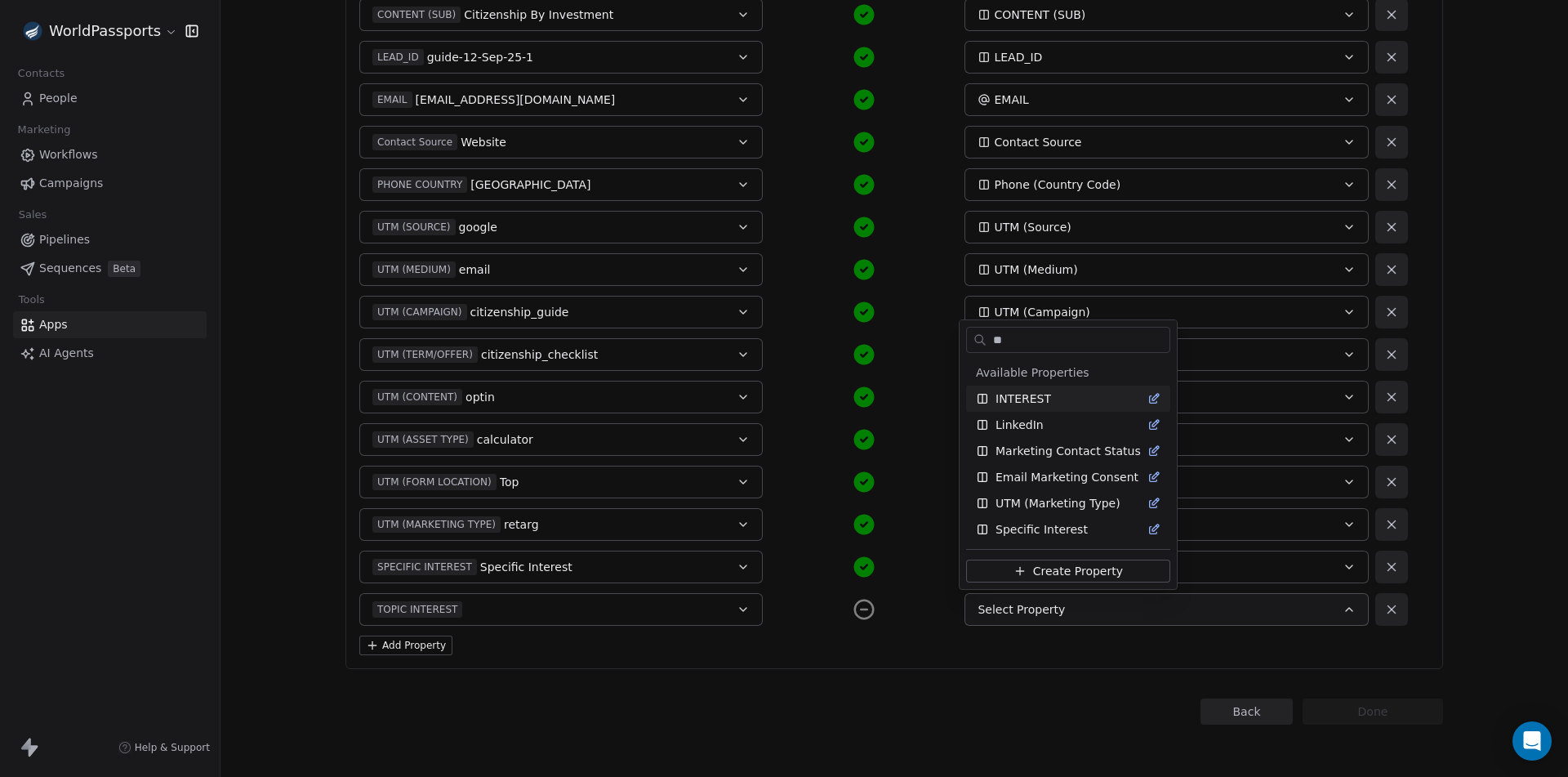
type input "**"
click at [1019, 403] on span "INTEREST" at bounding box center [1023, 398] width 56 height 16
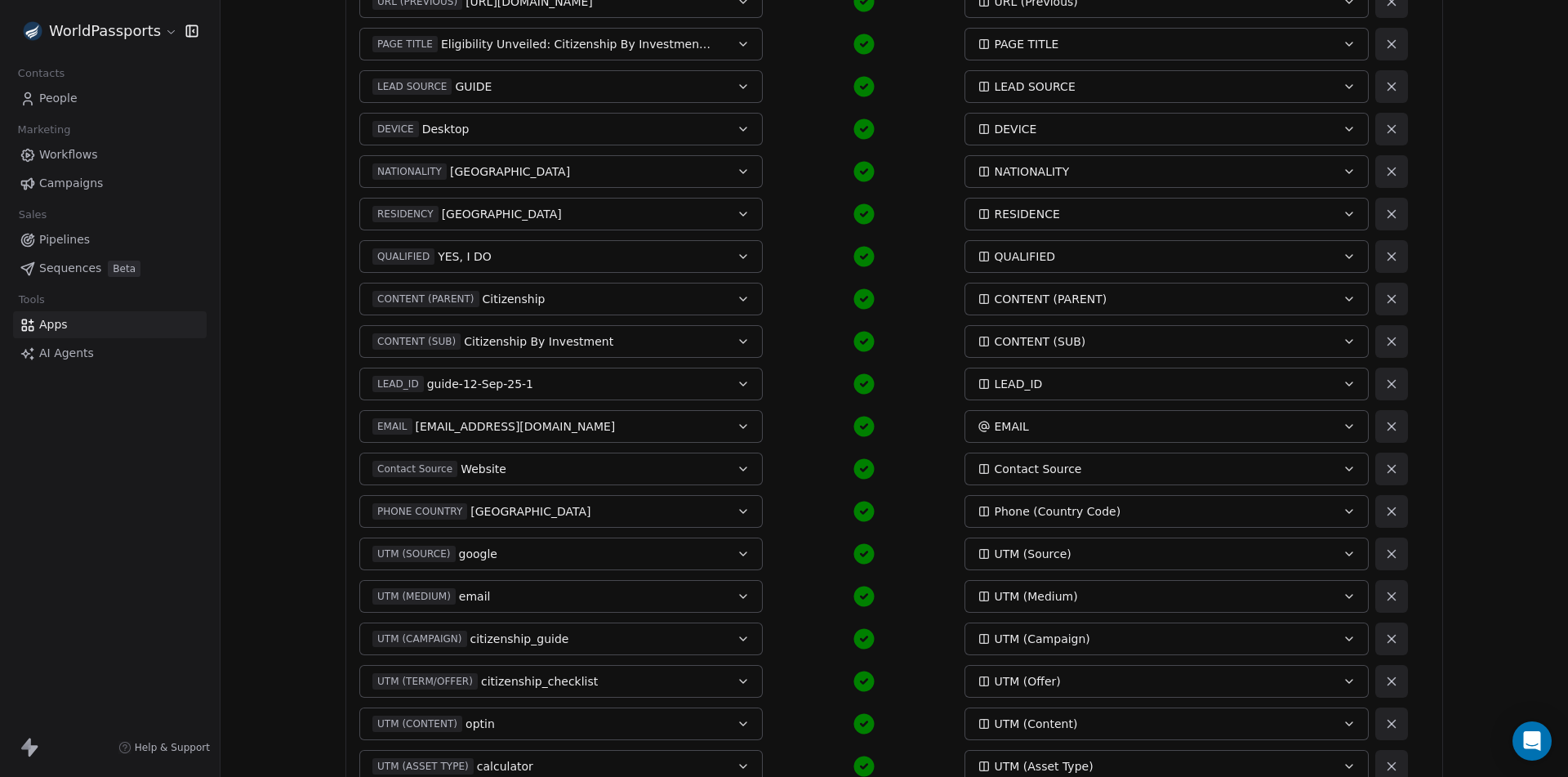
scroll to position [758, 0]
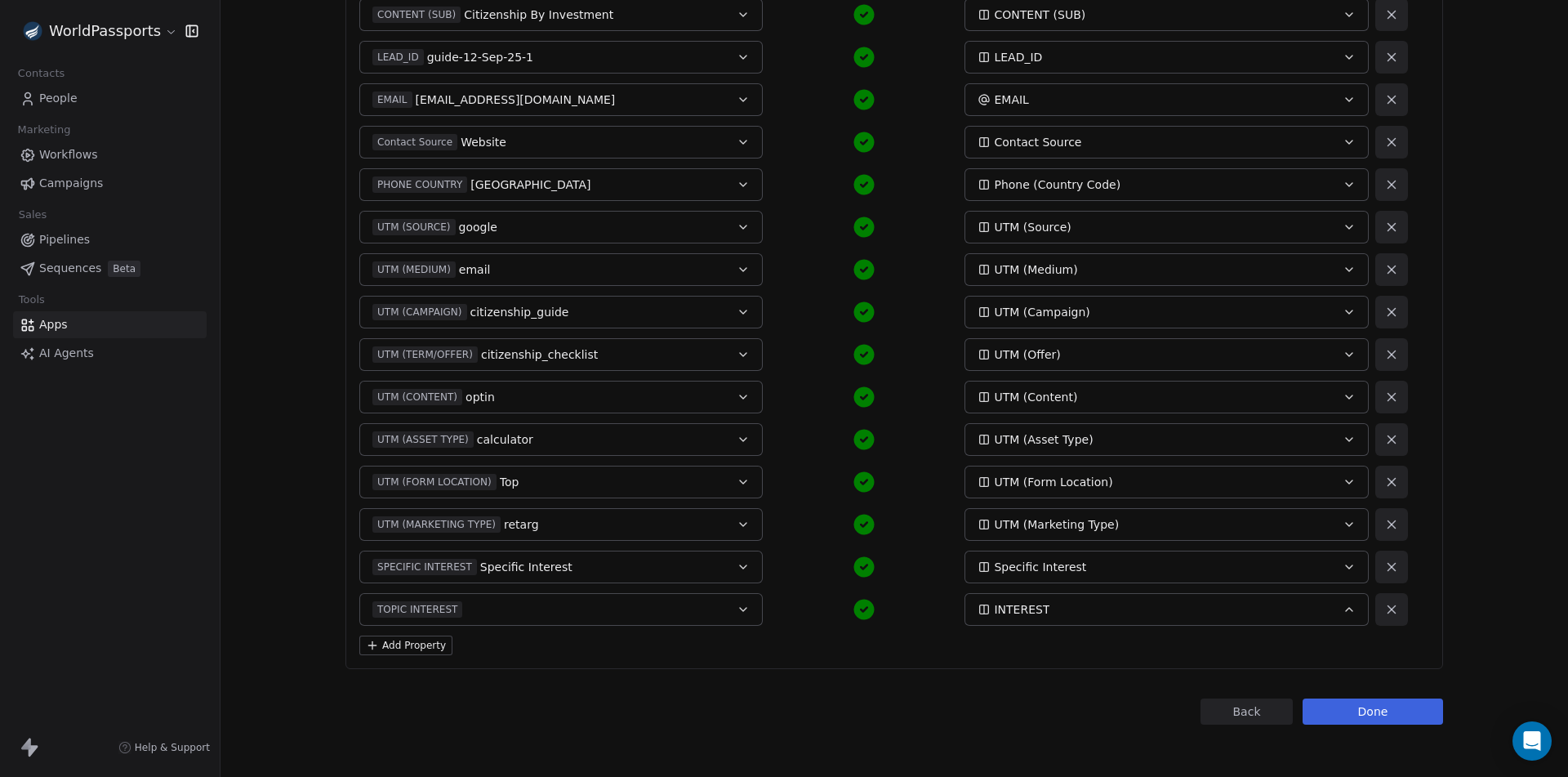
click at [1394, 709] on button "Done" at bounding box center [1373, 710] width 140 height 26
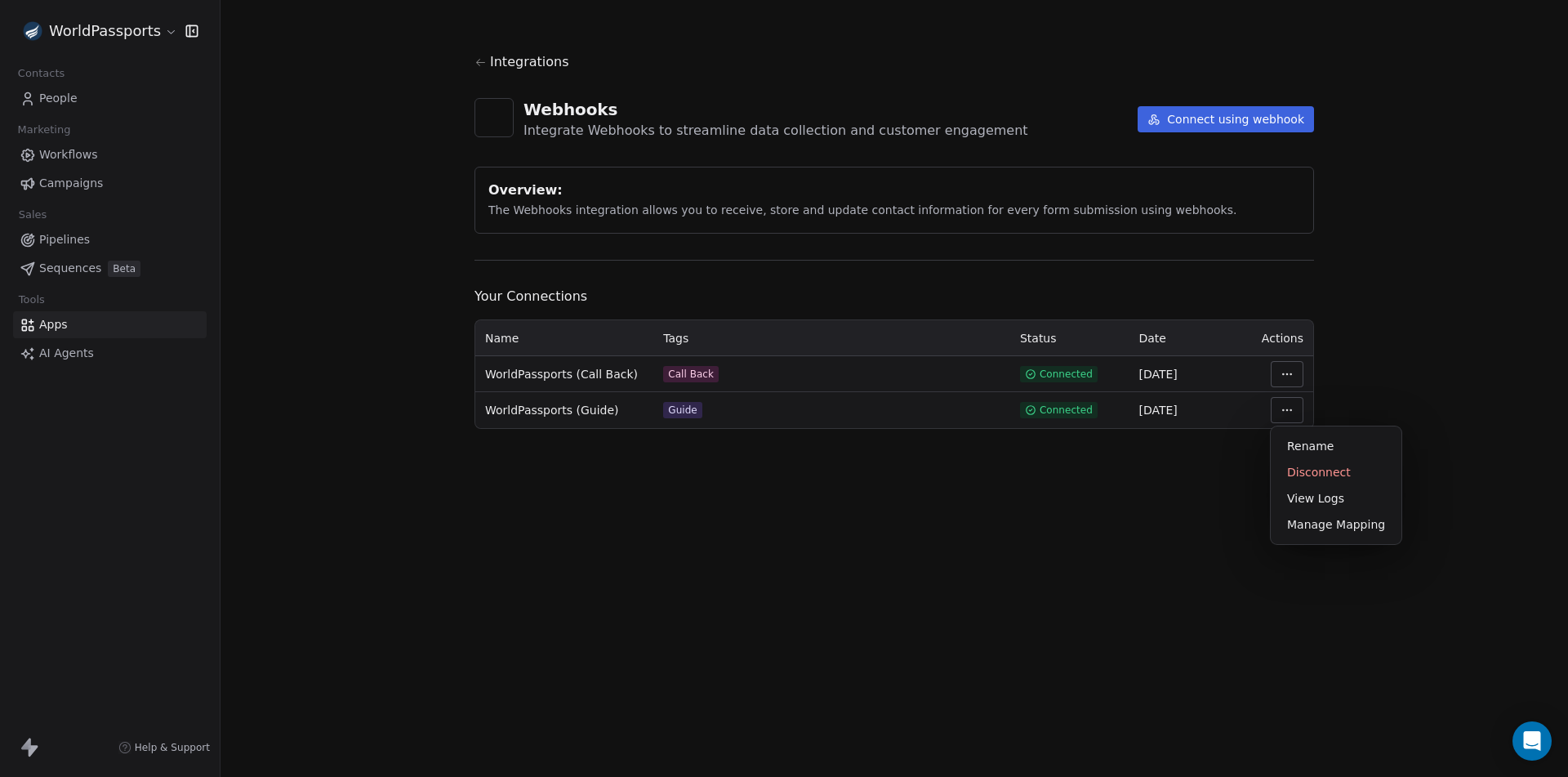
click at [1291, 412] on html "WorldPassports Contacts People Marketing Workflows Campaigns Sales Pipelines Se…" at bounding box center [784, 388] width 1568 height 777
click at [1321, 523] on div "Manage Mapping" at bounding box center [1336, 524] width 118 height 26
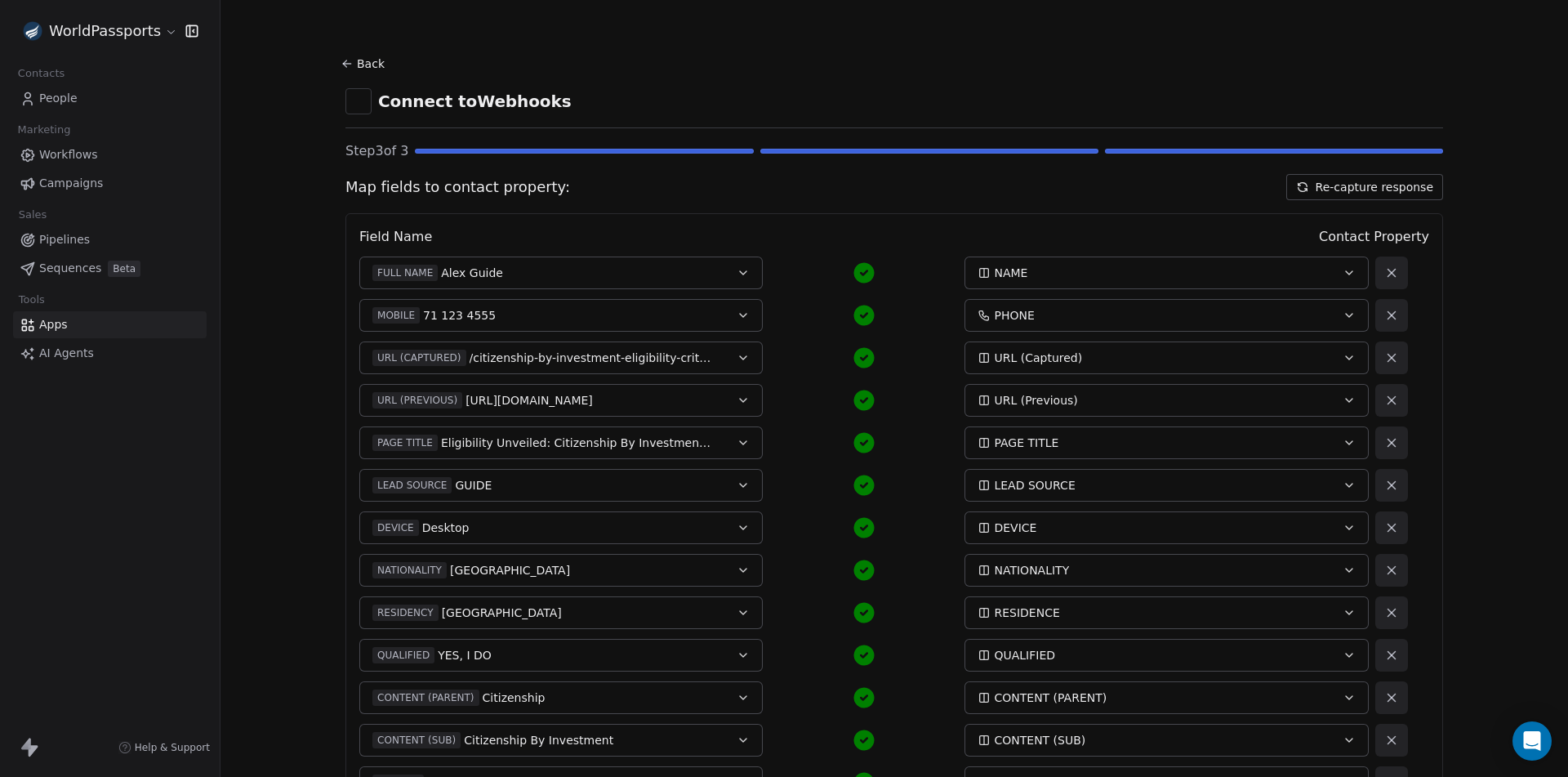
click at [1375, 191] on button "Re-capture response" at bounding box center [1365, 186] width 157 height 26
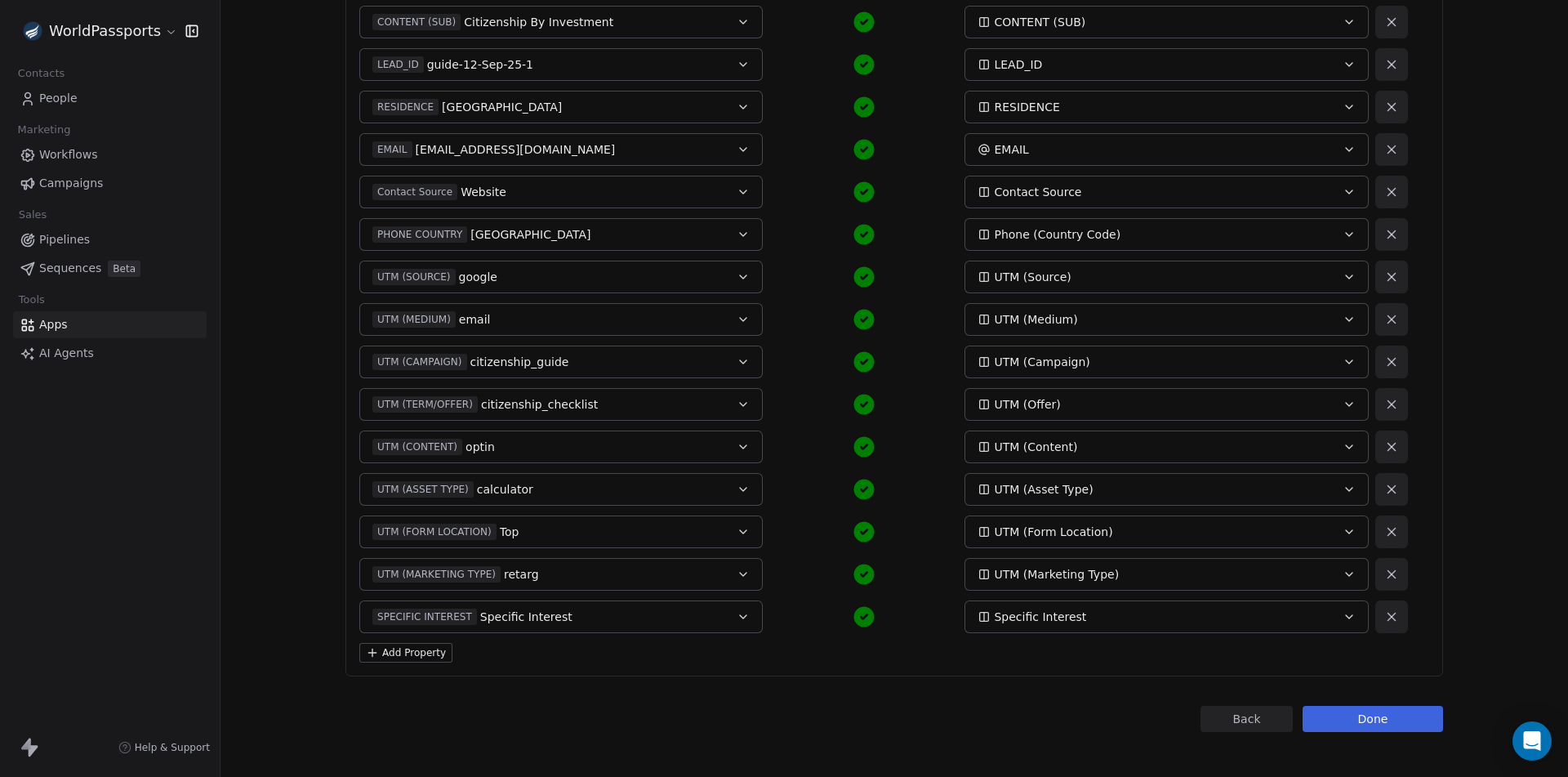
scroll to position [716, 0]
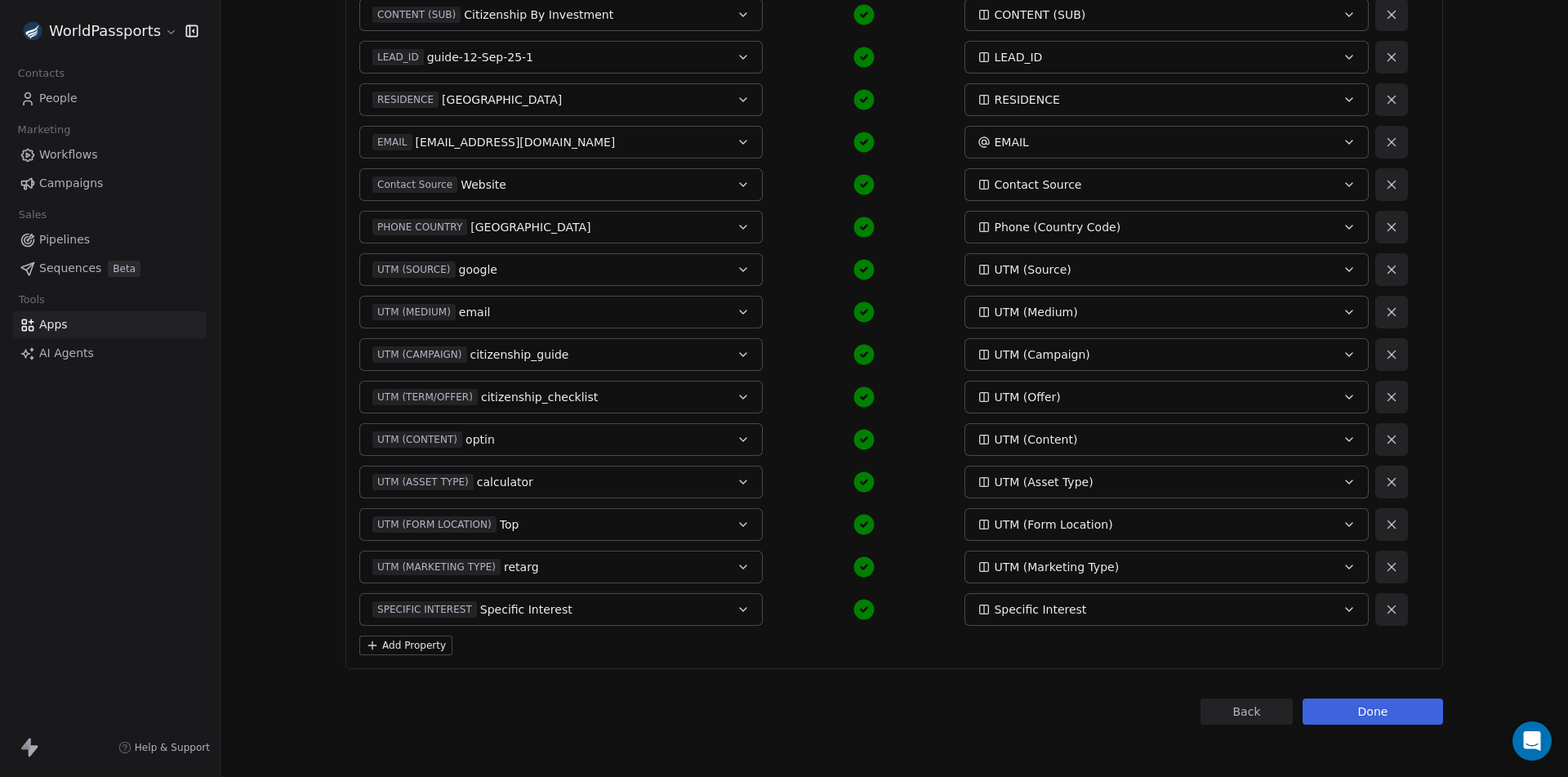
click at [388, 655] on div "Field Name Contact Property FULL NAME Alex Guide NAME MOBILE 71 123 4555 PHONE …" at bounding box center [895, 99] width 1098 height 1139
click at [421, 646] on button "Add Property" at bounding box center [405, 646] width 93 height 20
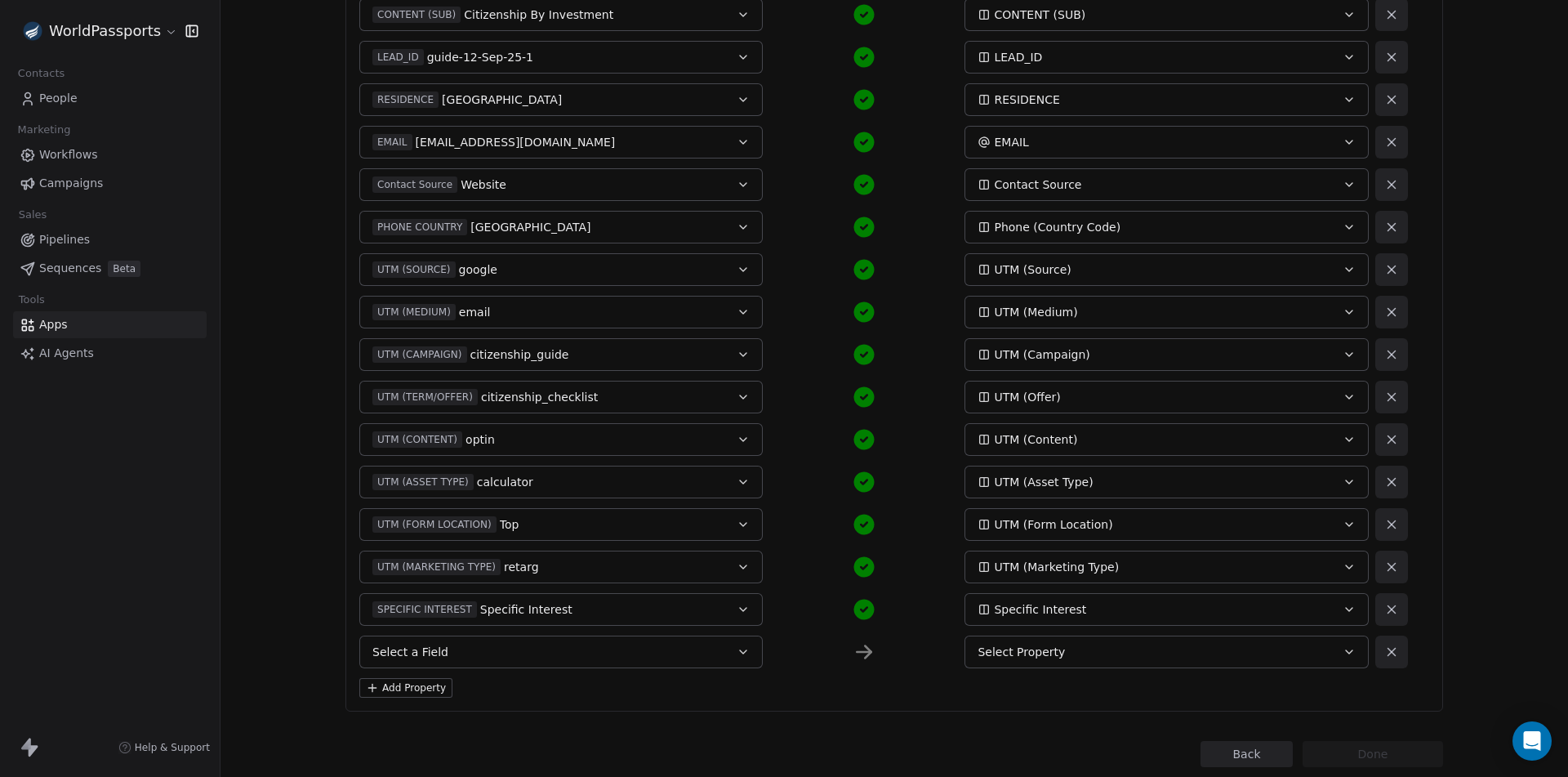
click at [1096, 648] on div "Select Property" at bounding box center [1147, 652] width 340 height 16
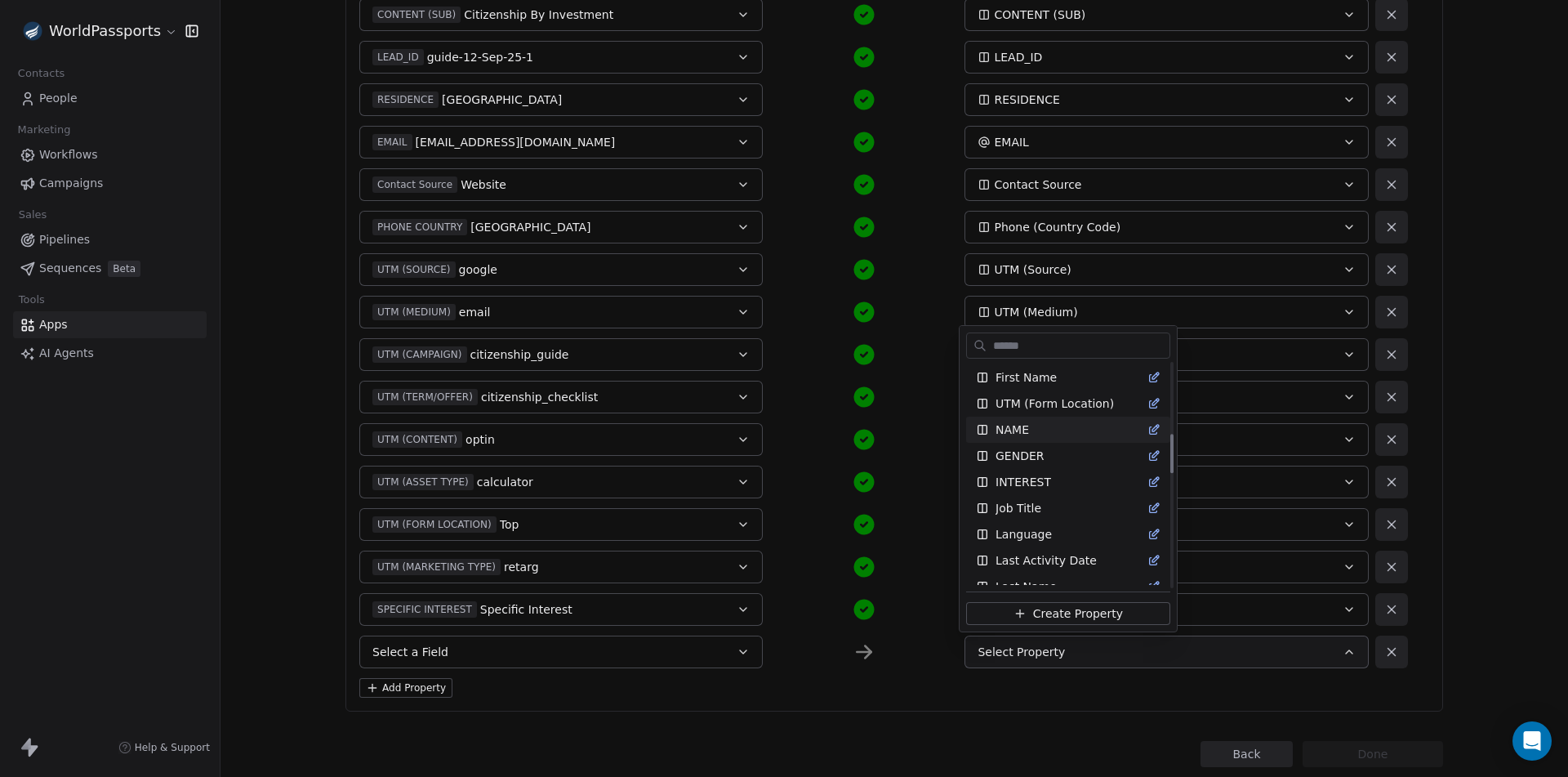
scroll to position [408, 0]
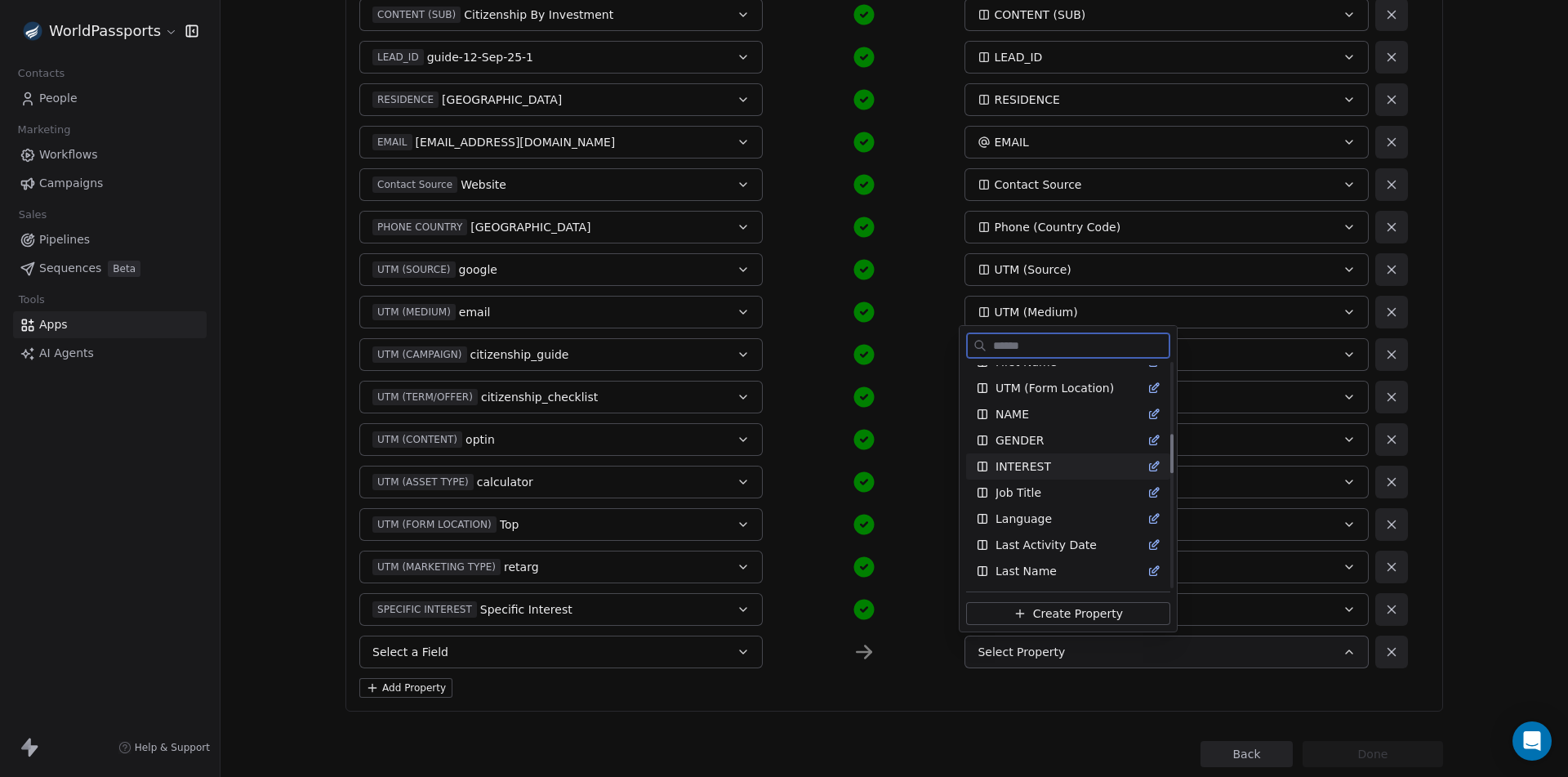
click at [1039, 471] on span "INTEREST" at bounding box center [1023, 467] width 56 height 16
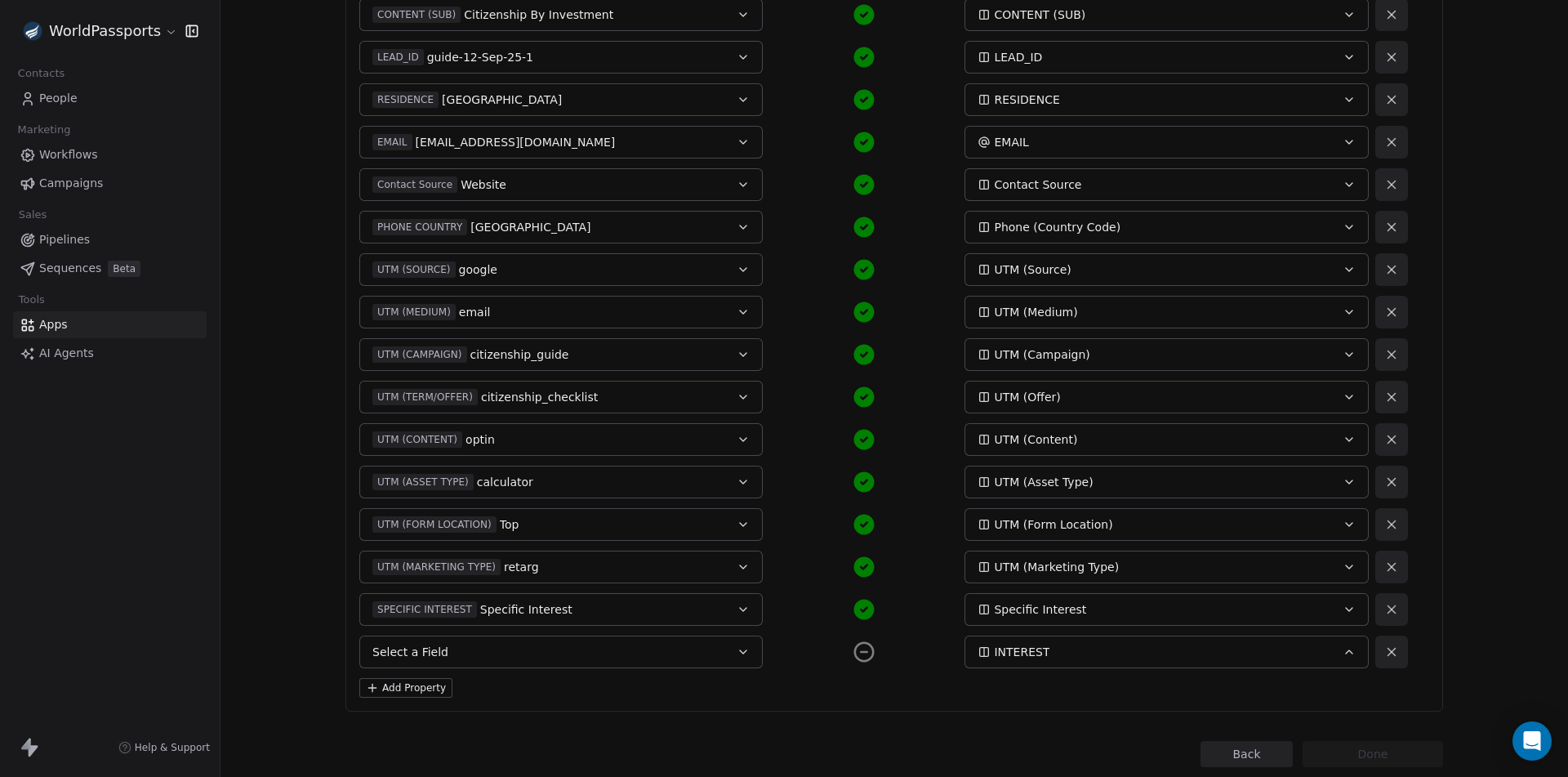
click at [525, 652] on button "Select a Field" at bounding box center [561, 652] width 404 height 33
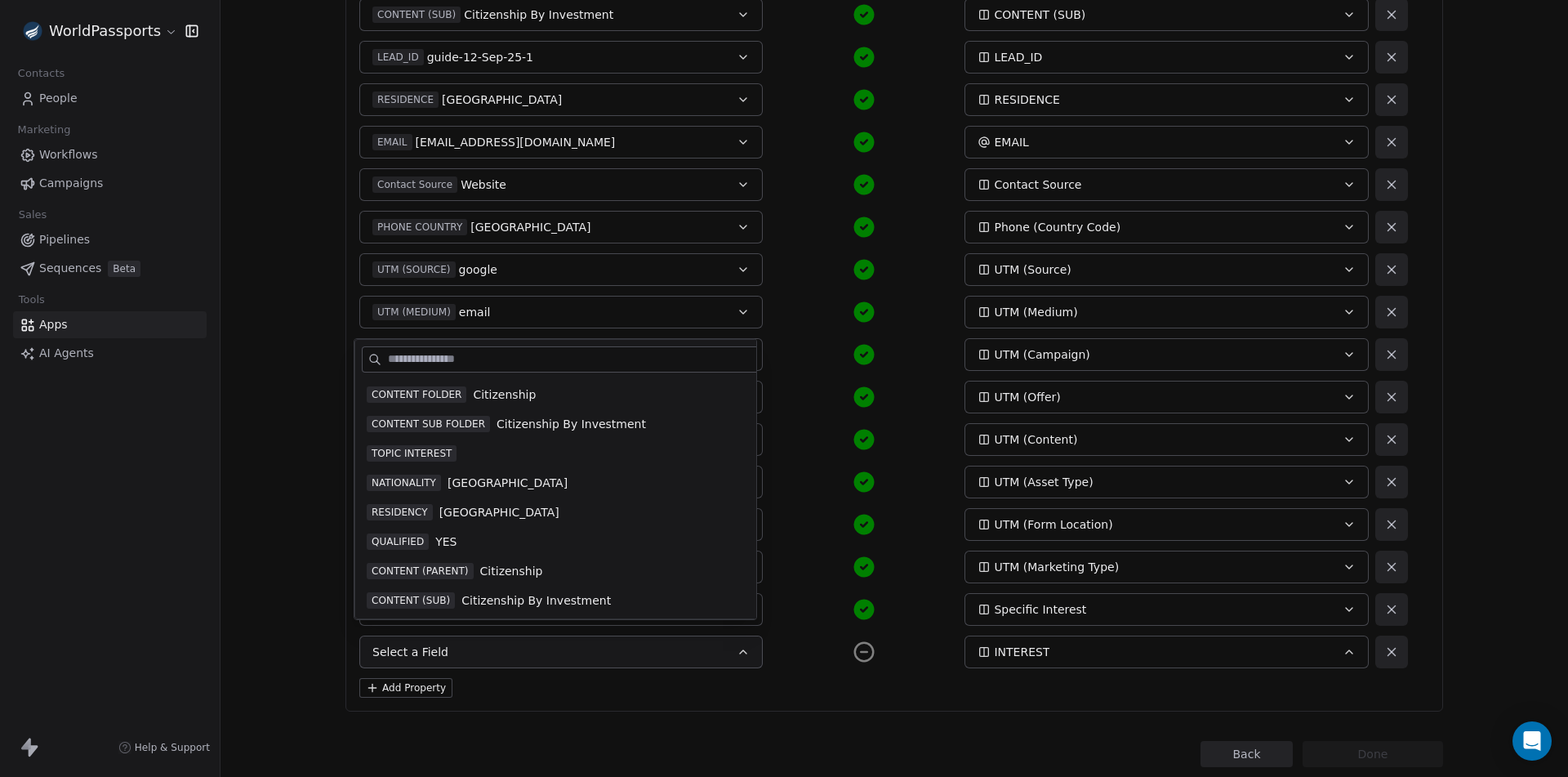
scroll to position [244, 0]
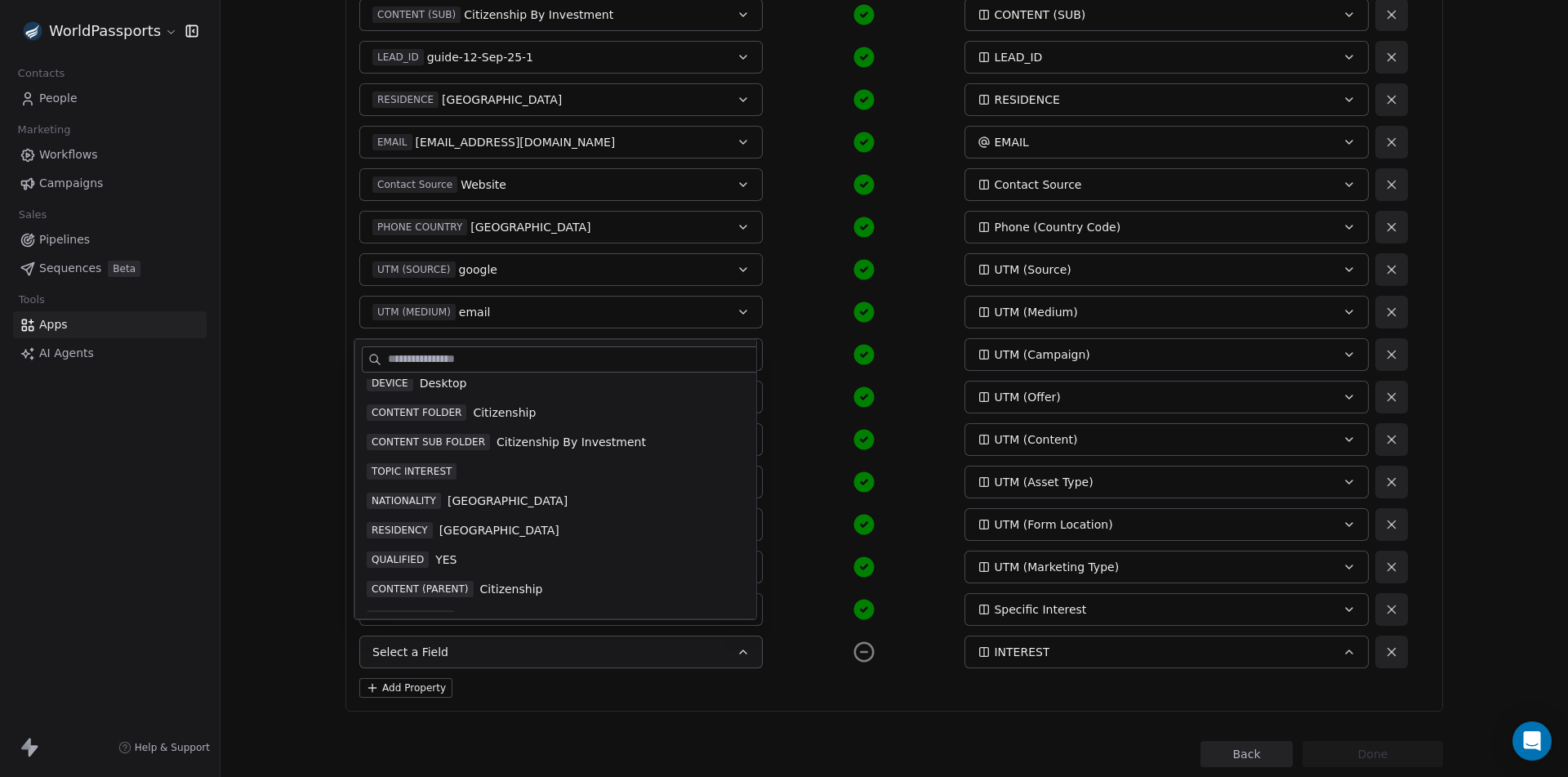
click at [435, 473] on span "TOPIC INTEREST" at bounding box center [412, 471] width 90 height 16
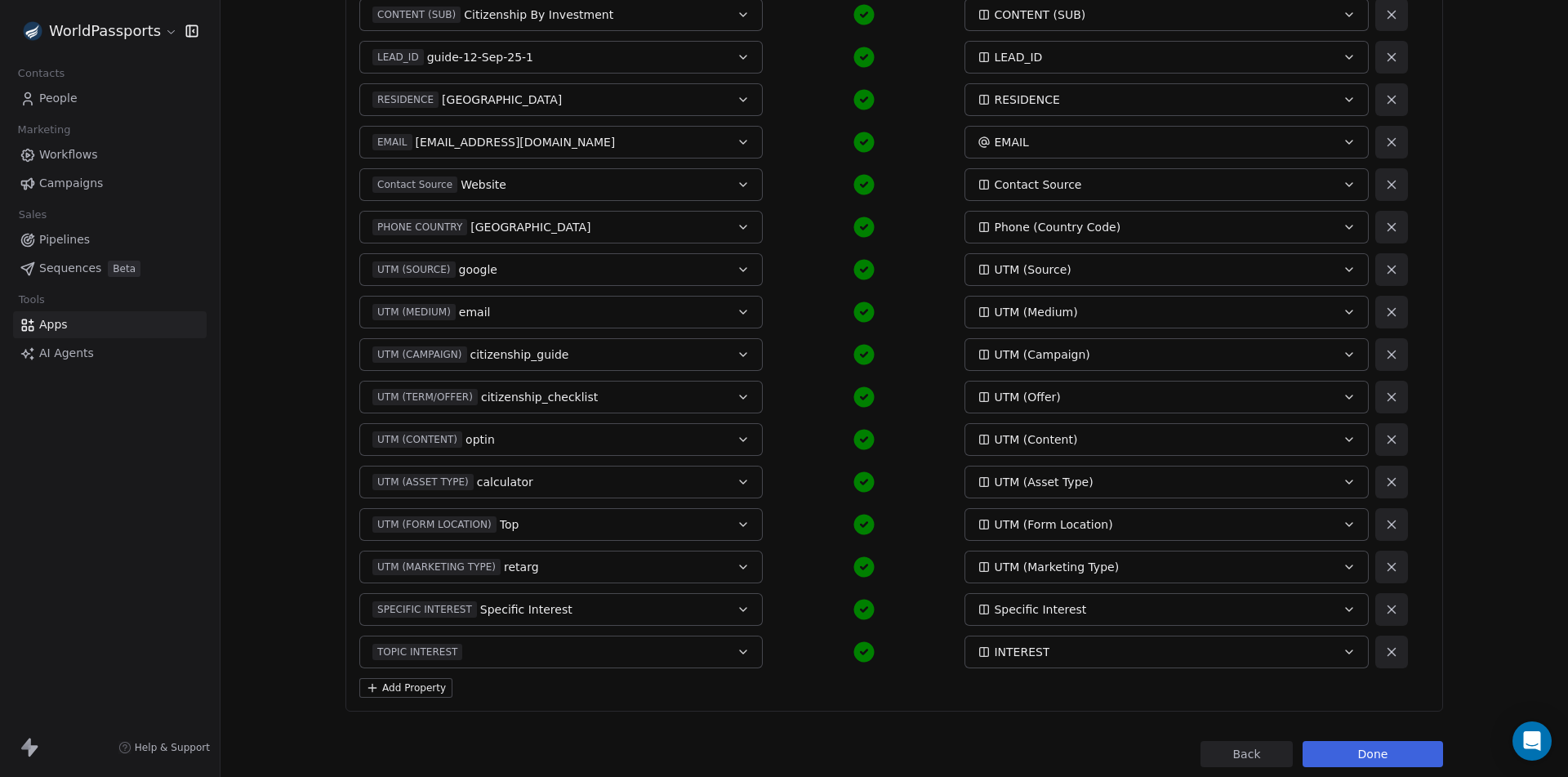
click at [1394, 750] on button "Done" at bounding box center [1373, 753] width 140 height 26
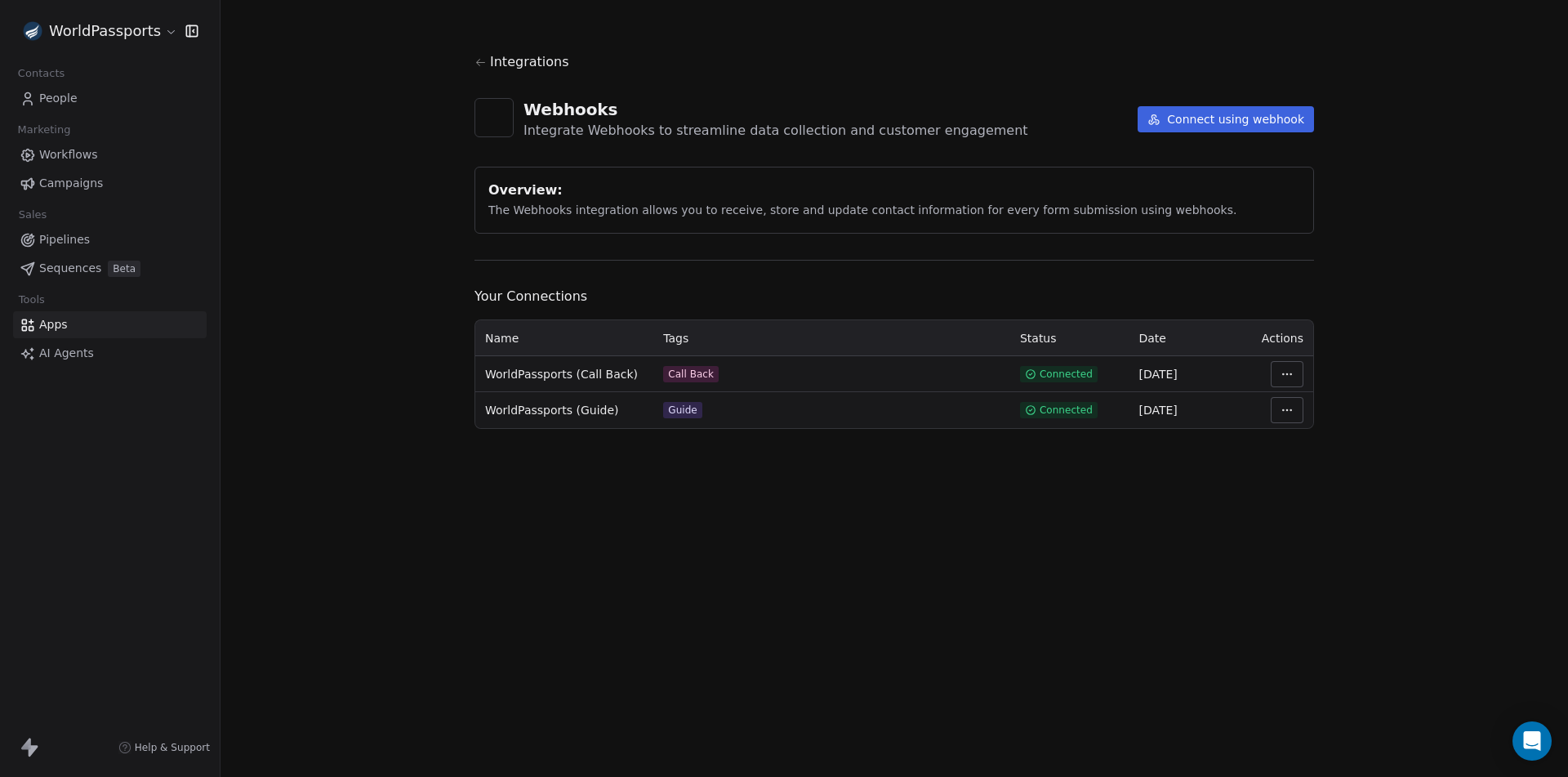
click at [1290, 413] on html "WorldPassports Contacts People Marketing Workflows Campaigns Sales Pipelines Se…" at bounding box center [784, 388] width 1568 height 777
click at [1325, 524] on div "Manage Mapping" at bounding box center [1336, 524] width 118 height 26
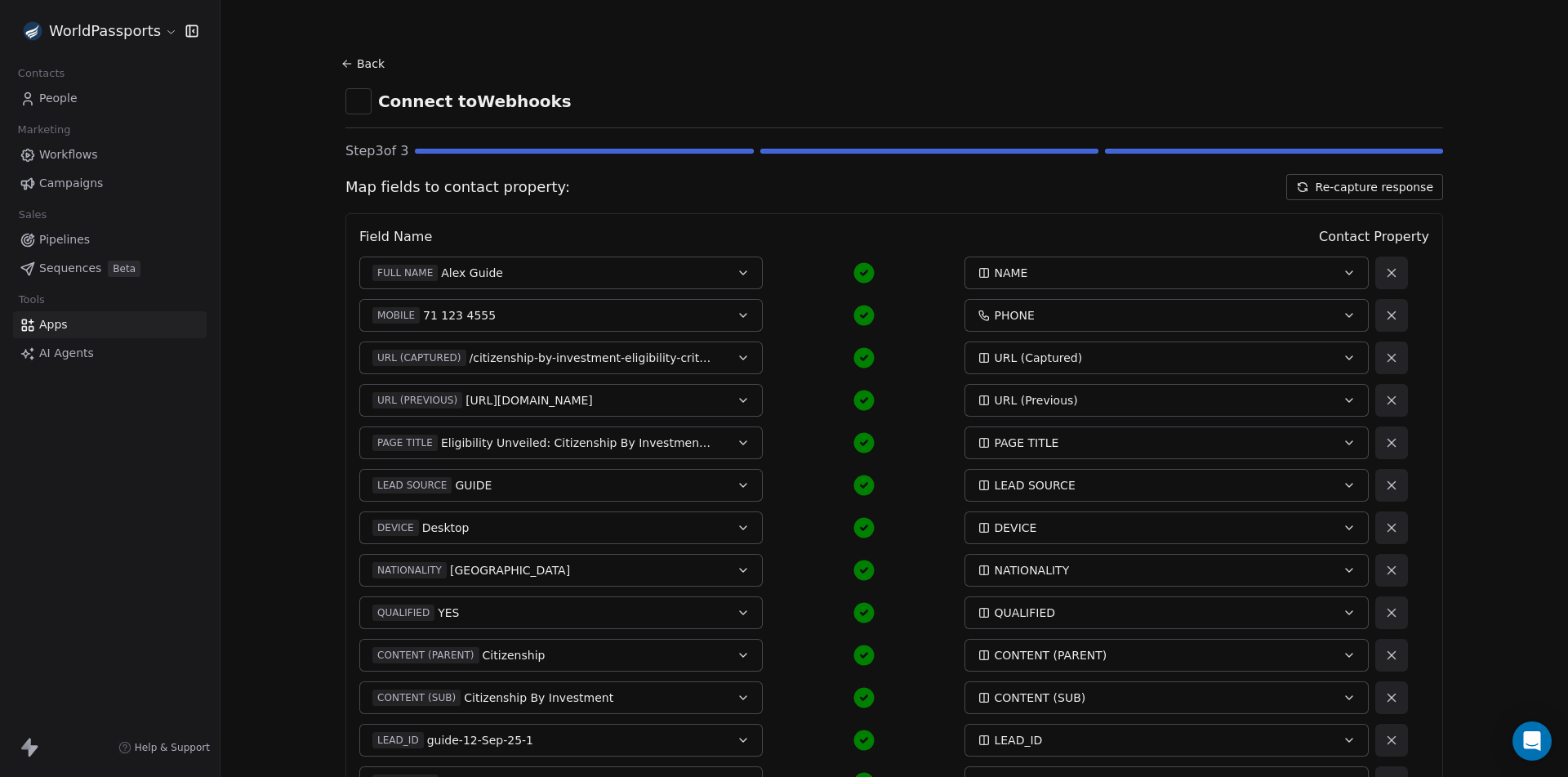
click at [1386, 181] on button "Re-capture response" at bounding box center [1365, 186] width 157 height 26
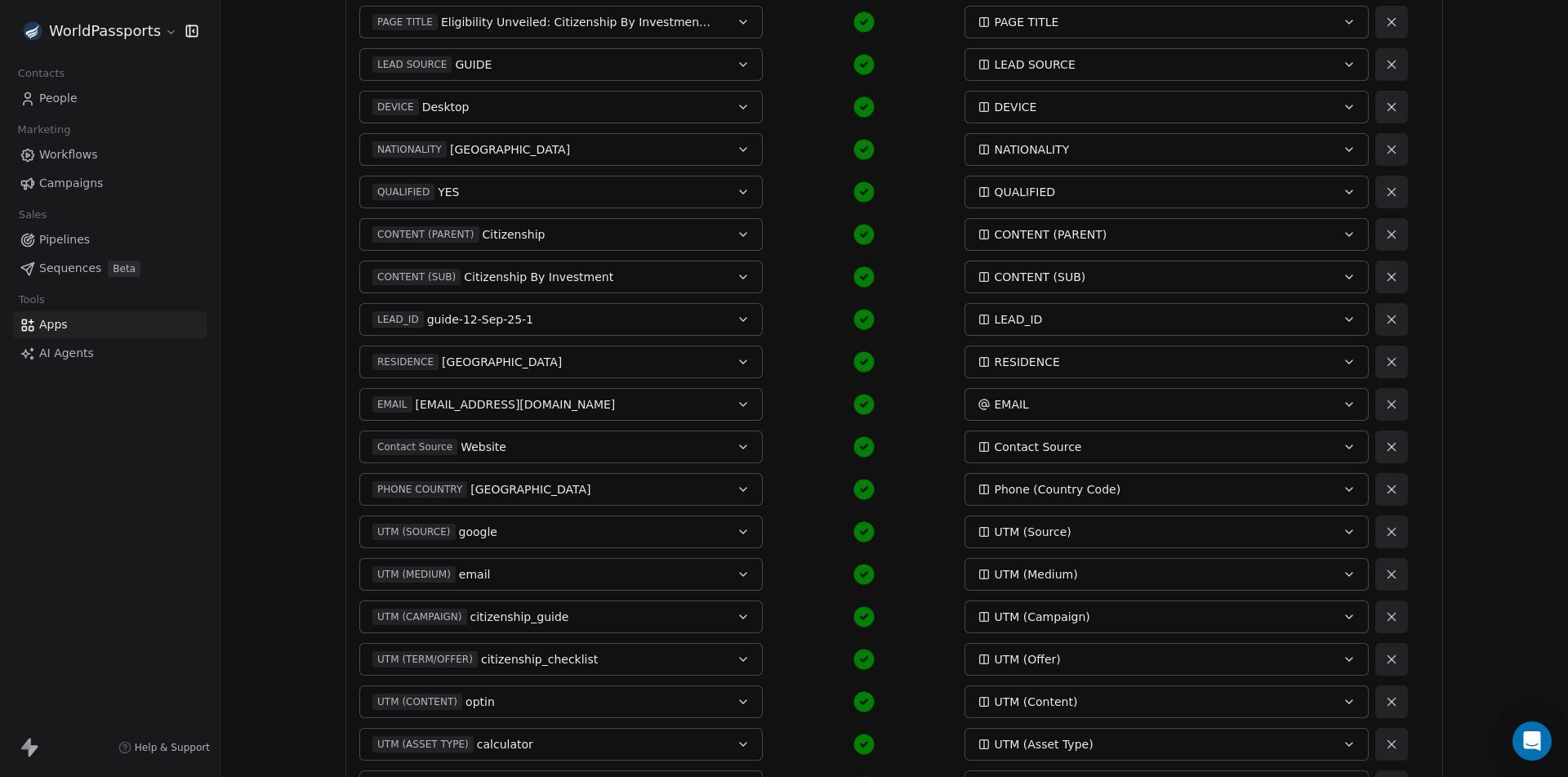
scroll to position [716, 0]
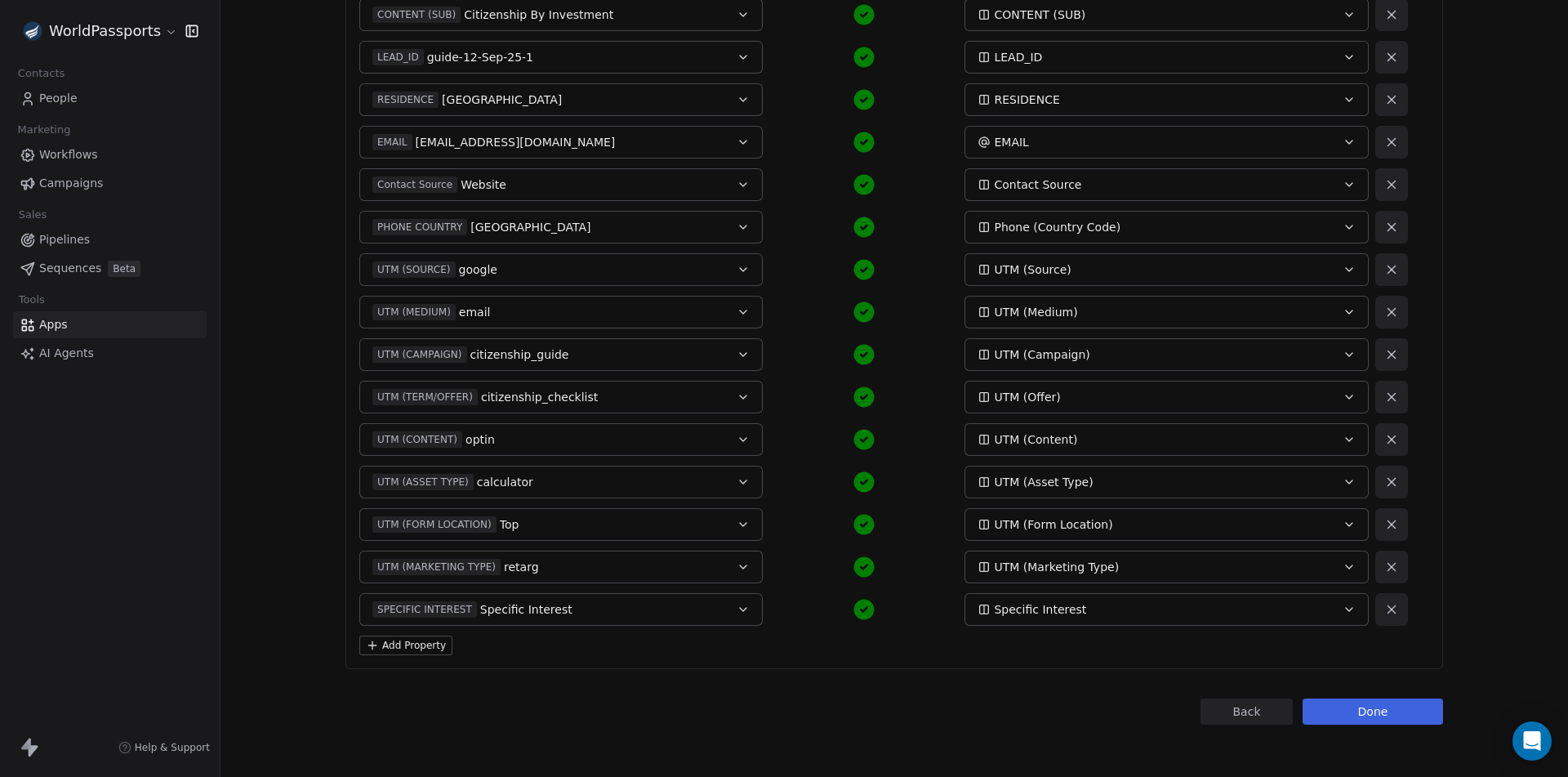
click at [387, 644] on button "Add Property" at bounding box center [405, 646] width 93 height 20
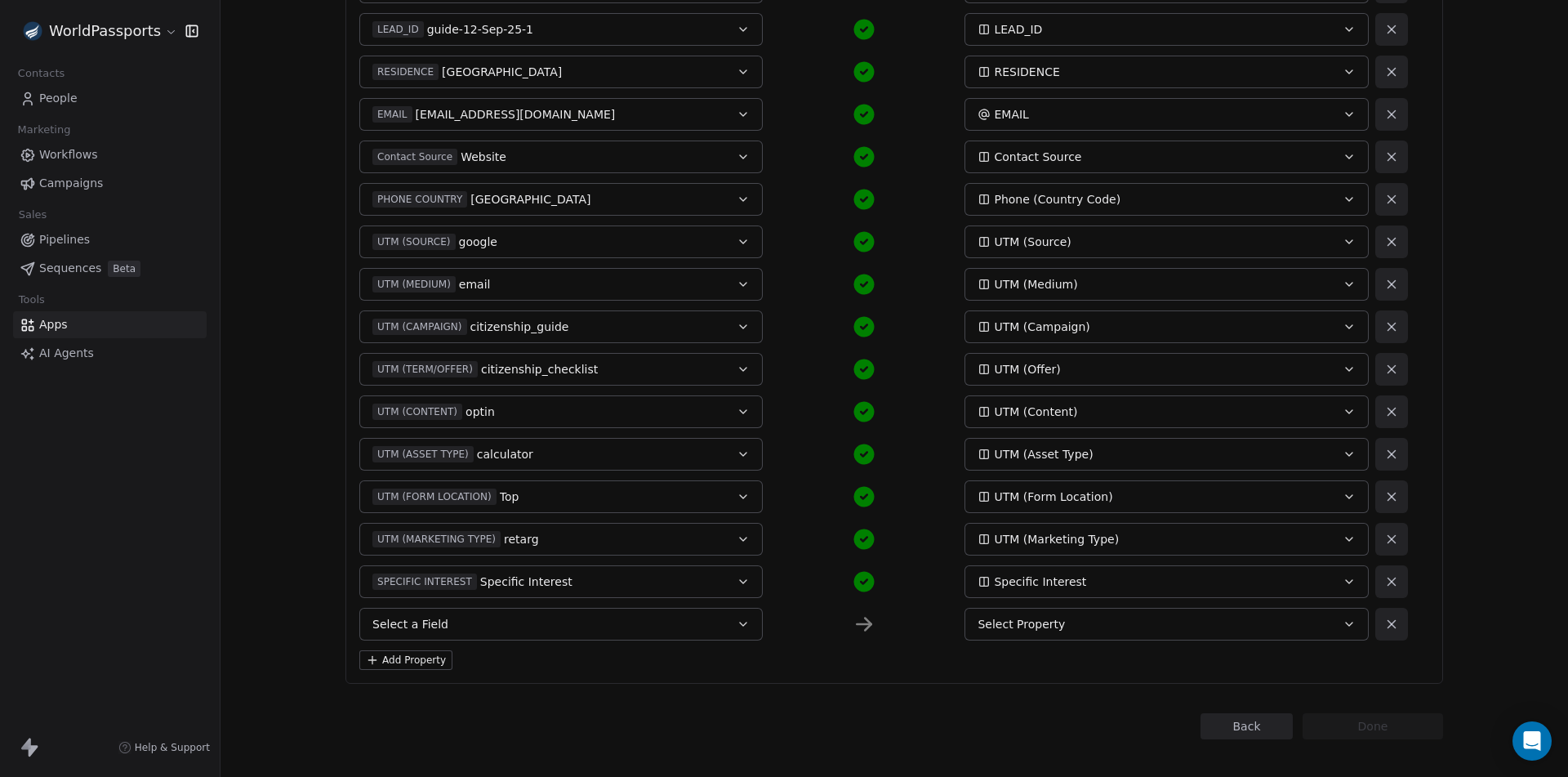
scroll to position [758, 0]
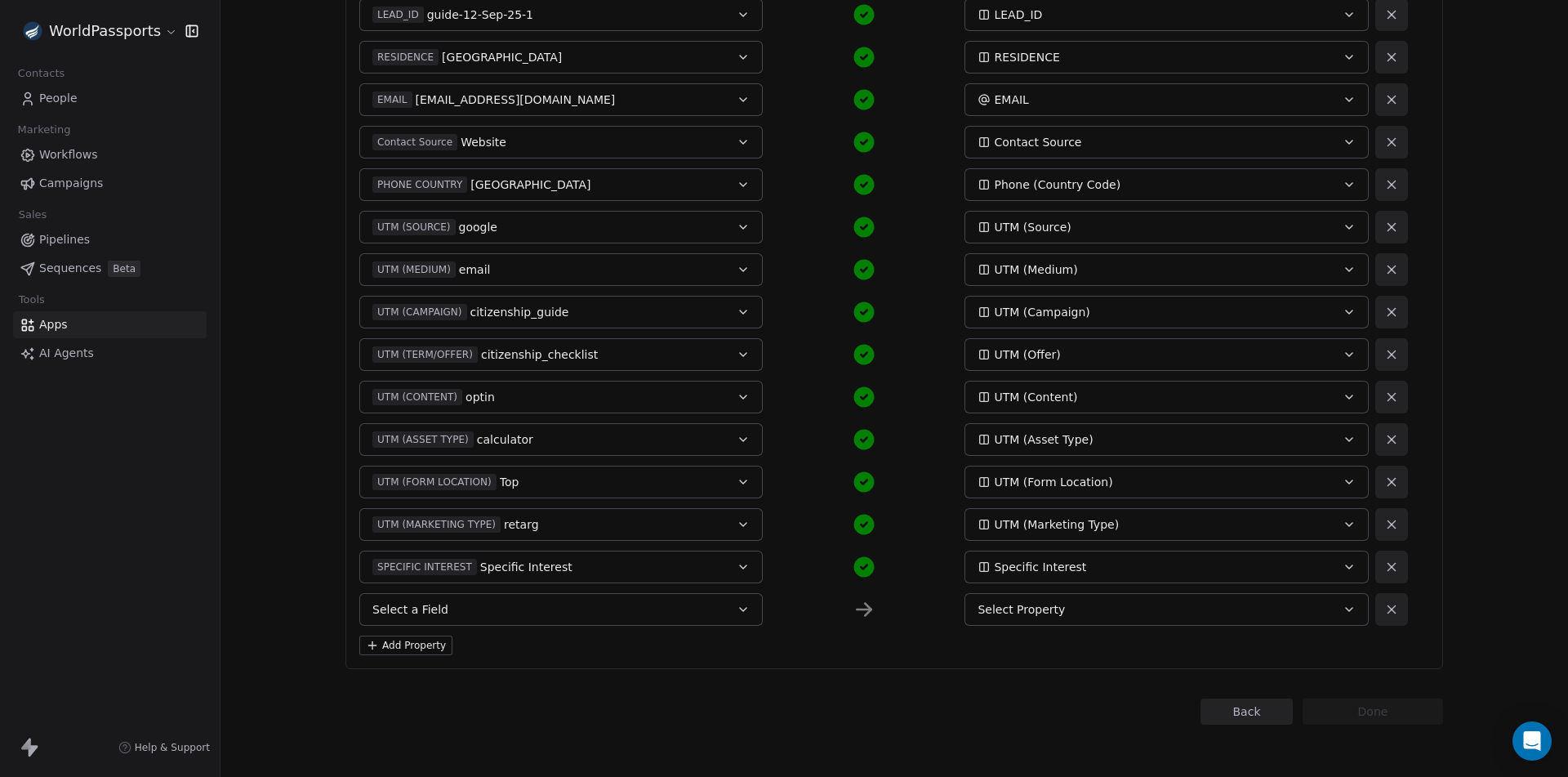
click at [499, 601] on button "Select a Field" at bounding box center [561, 609] width 404 height 33
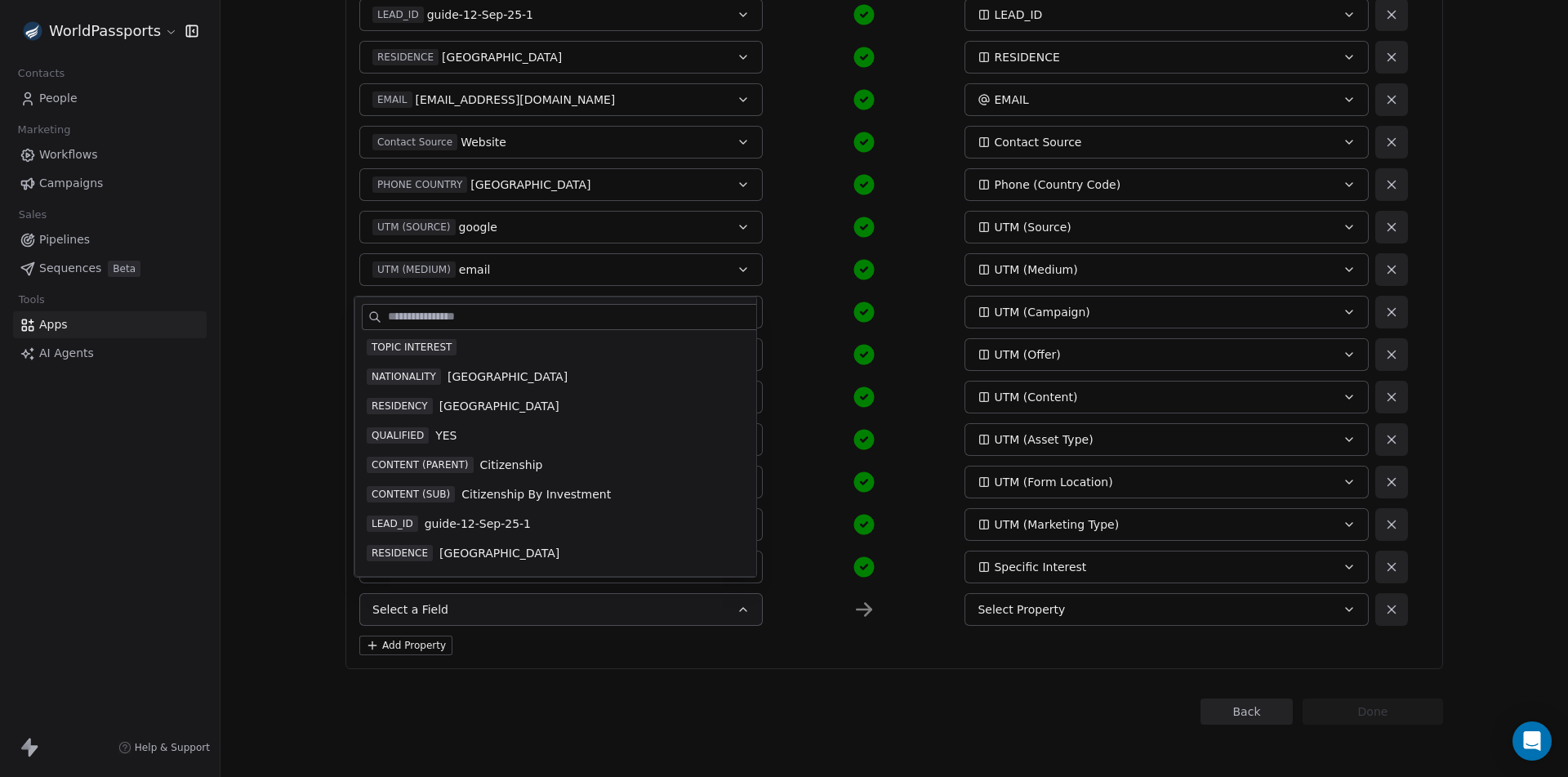
scroll to position [326, 0]
click at [450, 342] on span "TOPIC INTEREST" at bounding box center [412, 346] width 90 height 16
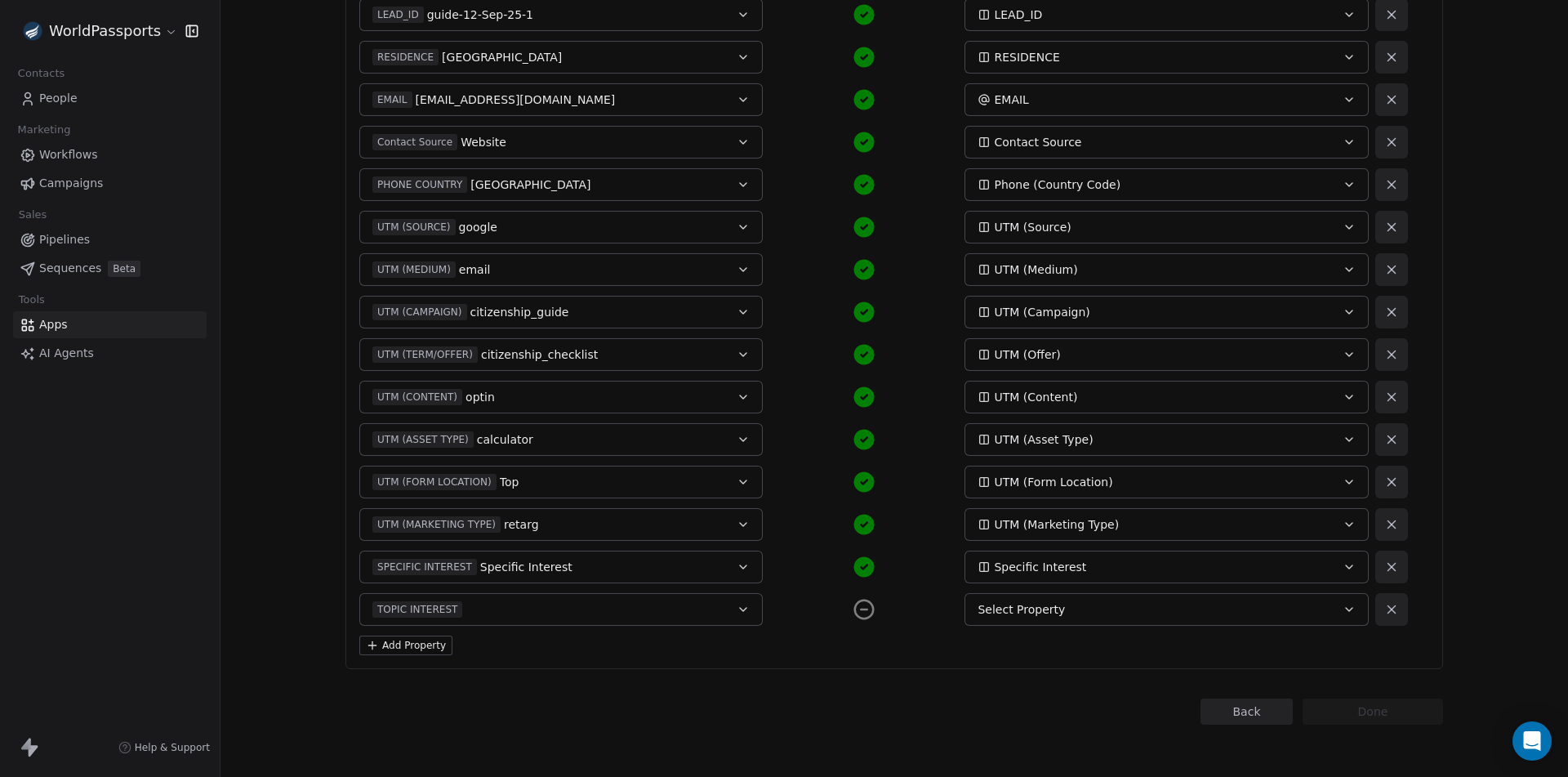
click at [1102, 608] on div "Select Property" at bounding box center [1147, 609] width 340 height 16
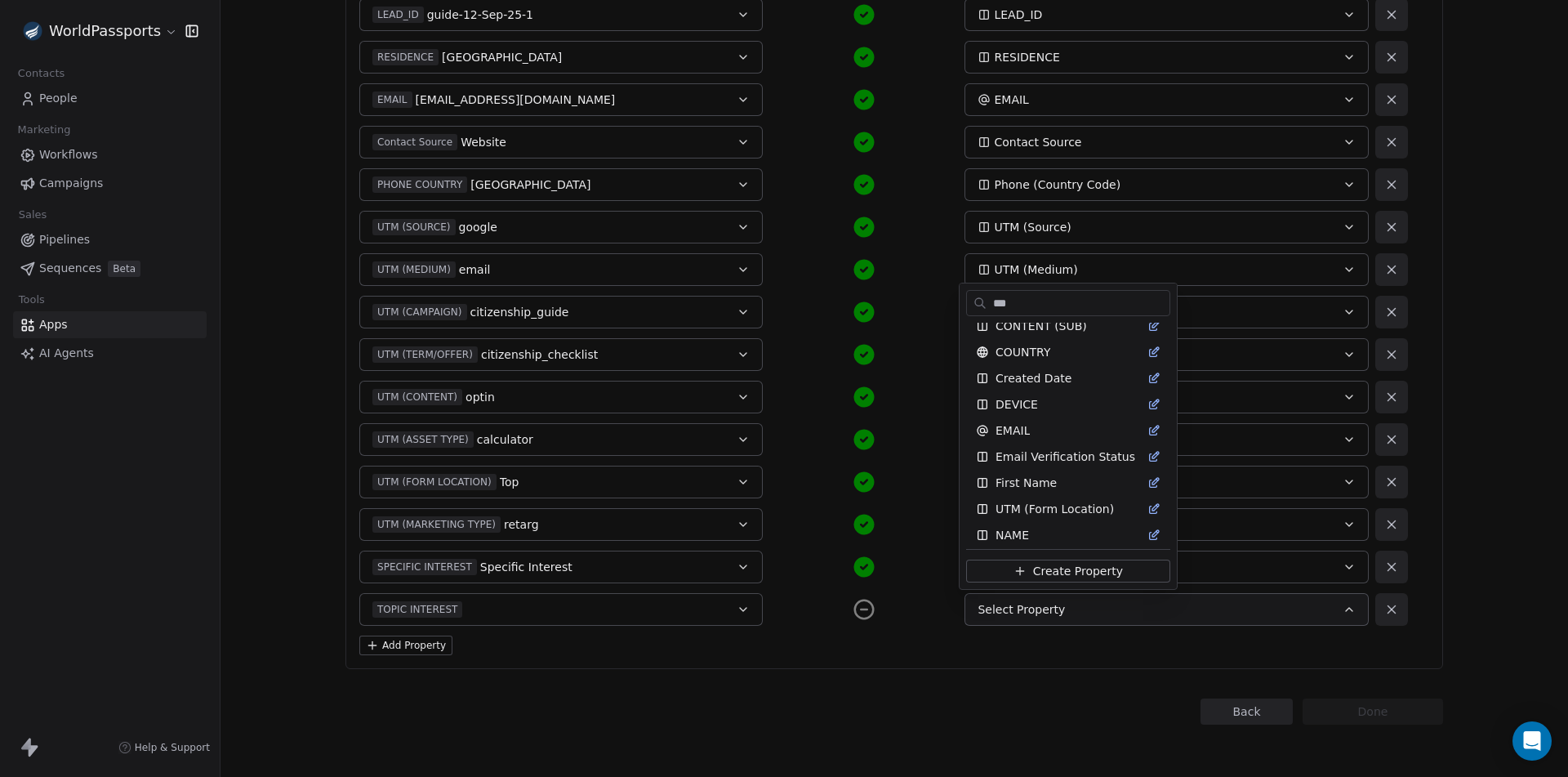
scroll to position [0, 0]
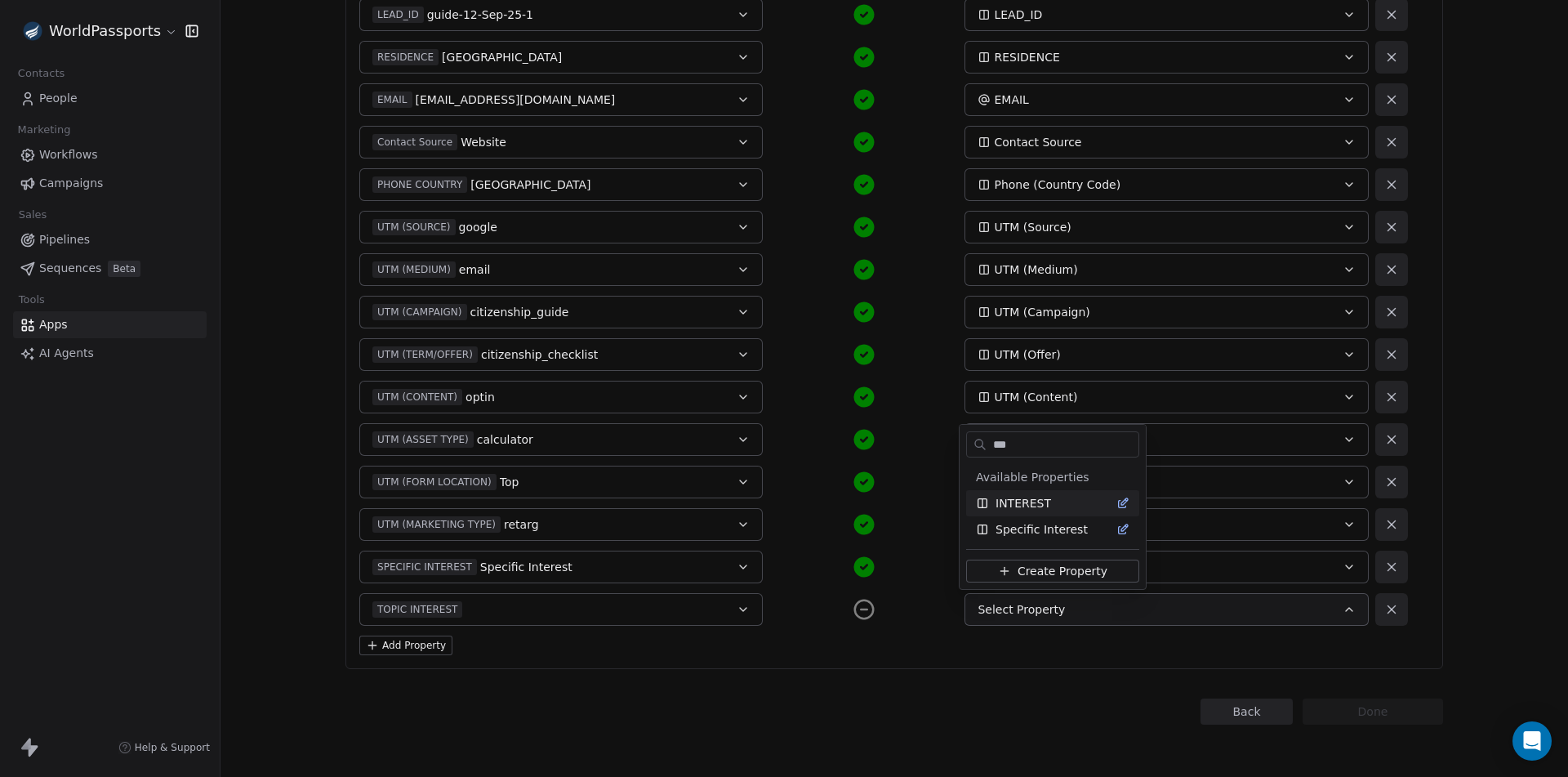
type input "***"
click at [1041, 498] on span "INTEREST" at bounding box center [1023, 503] width 56 height 16
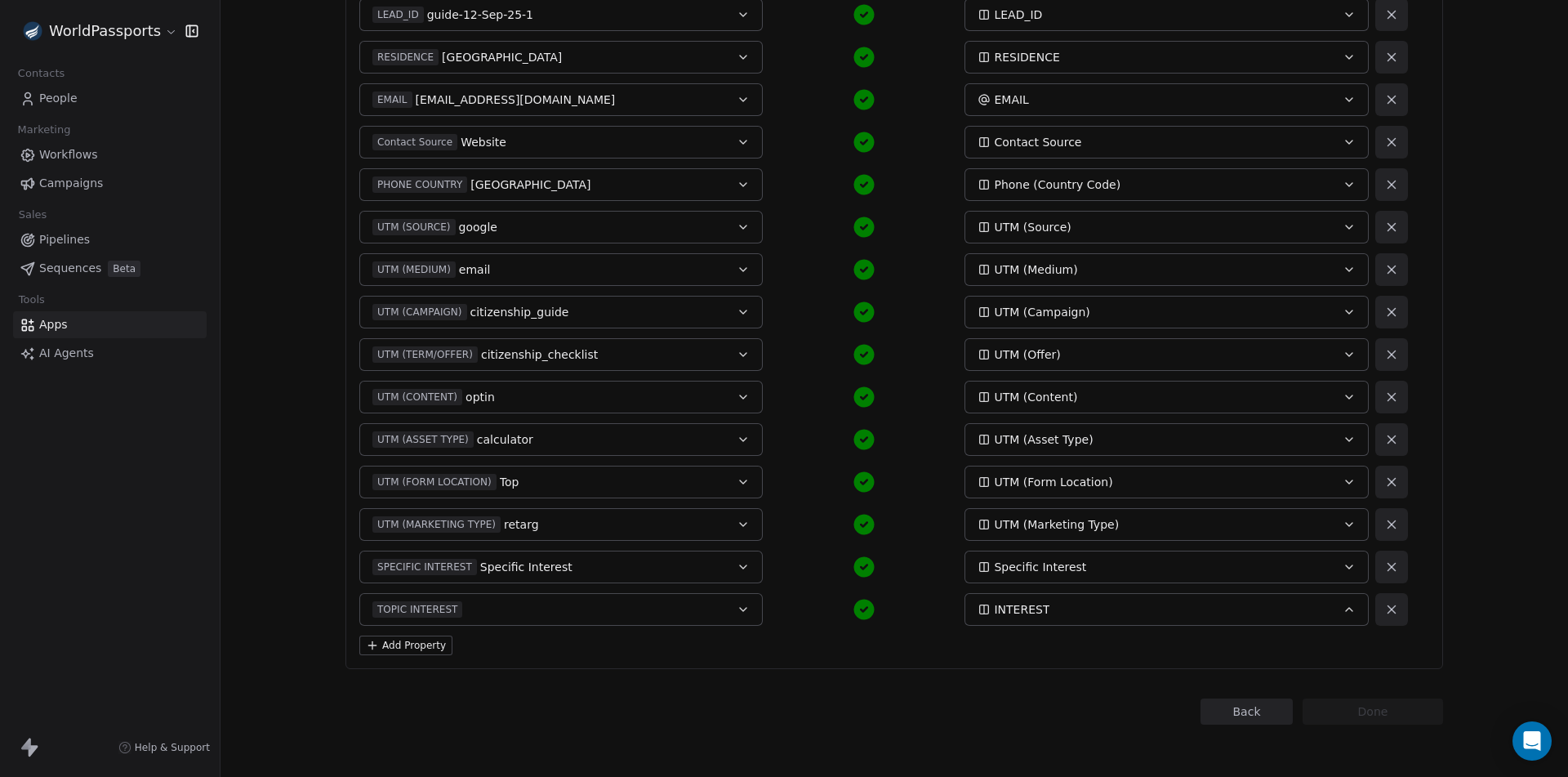
click at [976, 698] on div "Back Done" at bounding box center [895, 710] width 1098 height 26
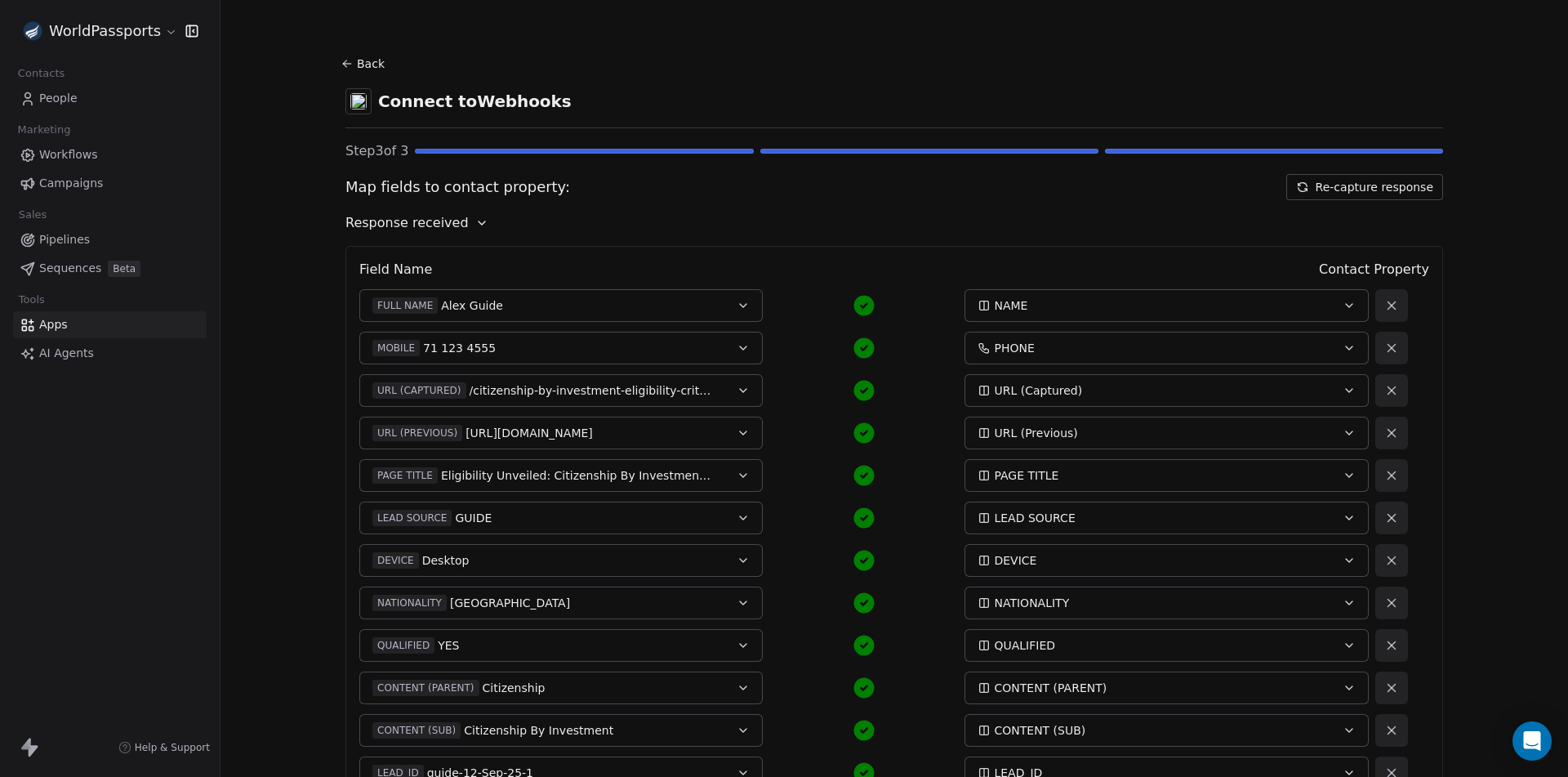
click at [1375, 191] on button "Re-capture response" at bounding box center [1365, 186] width 157 height 26
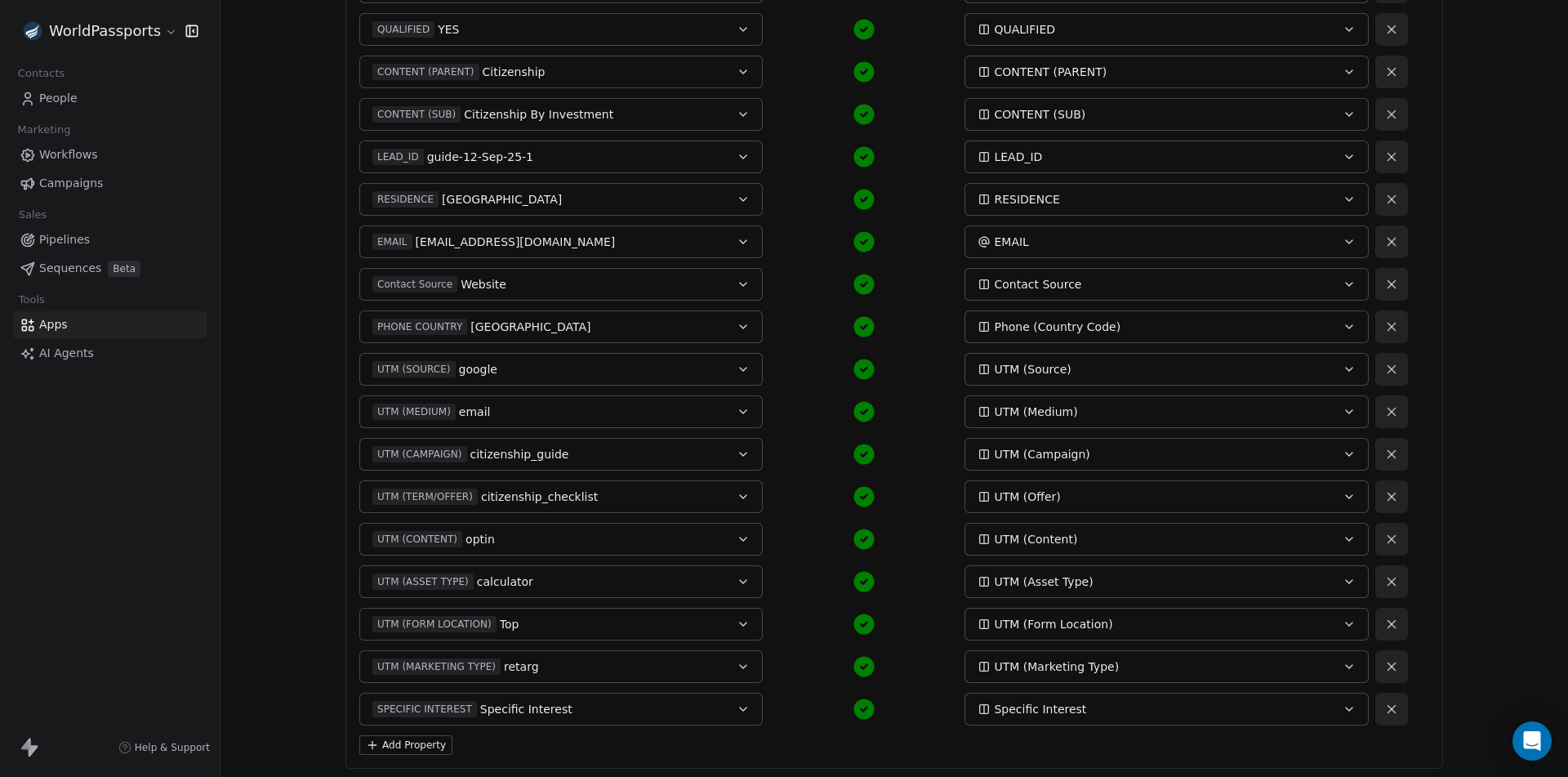
scroll to position [716, 0]
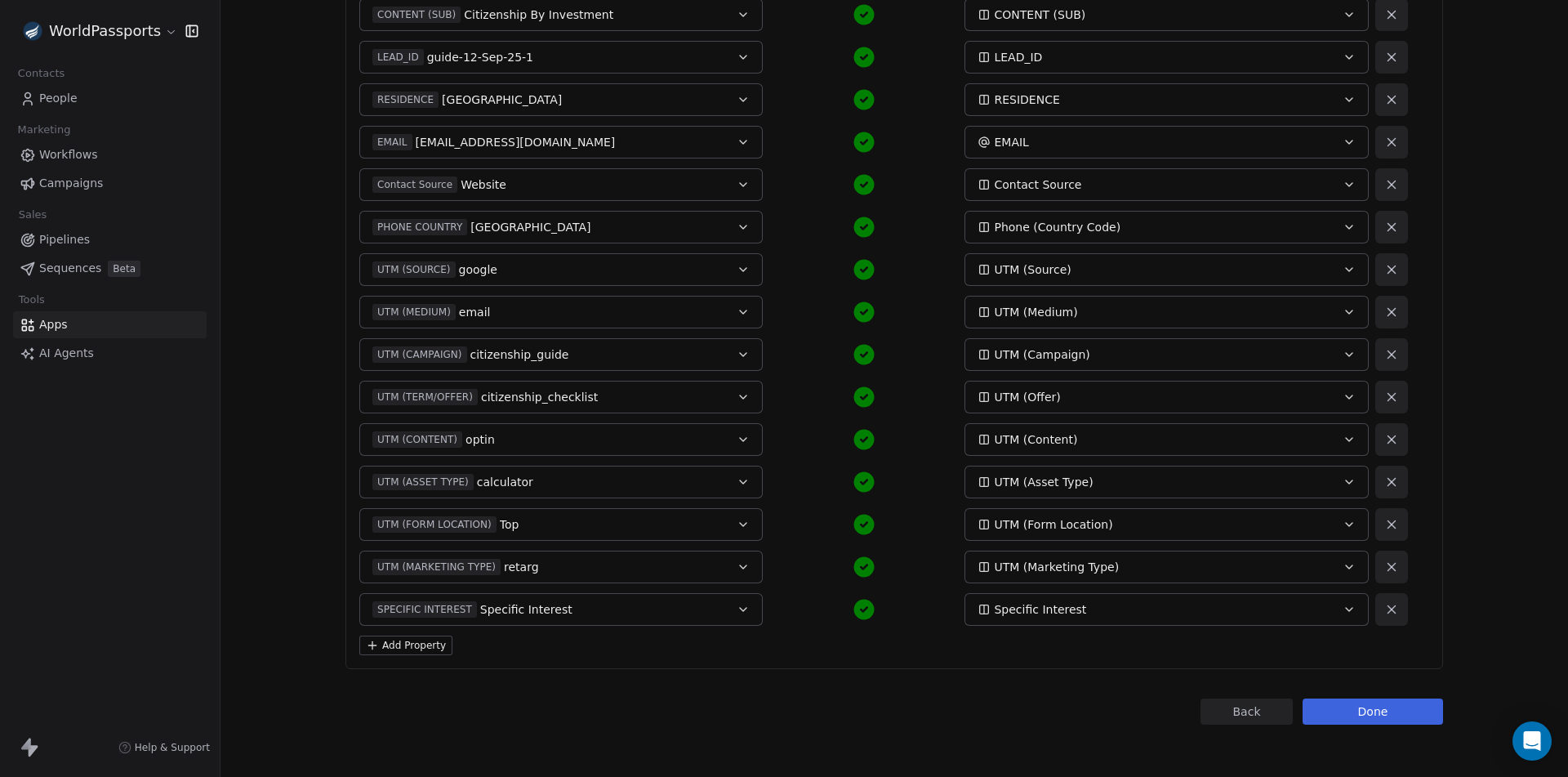
click at [390, 641] on button "Add Property" at bounding box center [405, 646] width 93 height 20
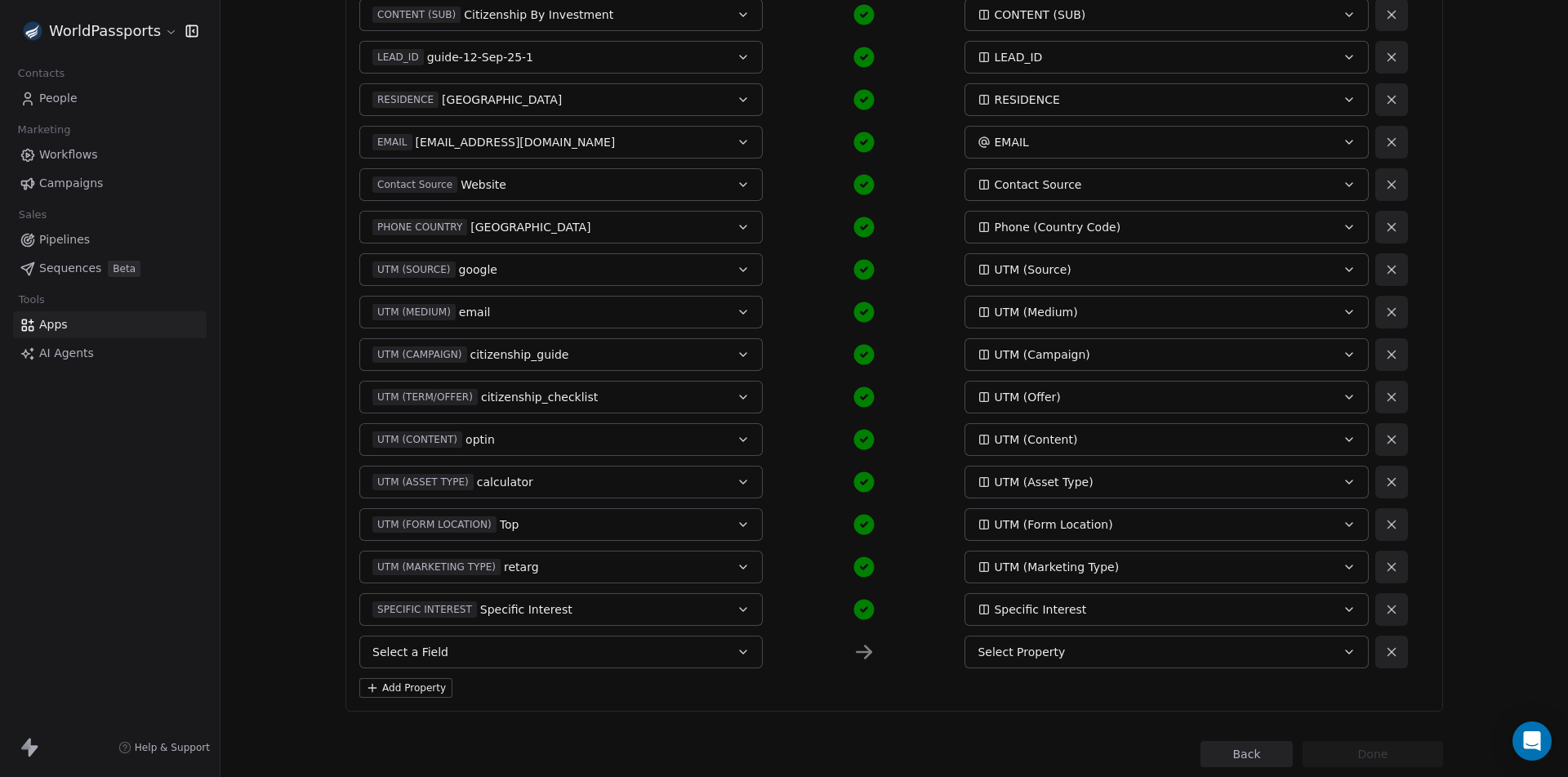
click at [427, 640] on button "Select a Field" at bounding box center [561, 652] width 404 height 33
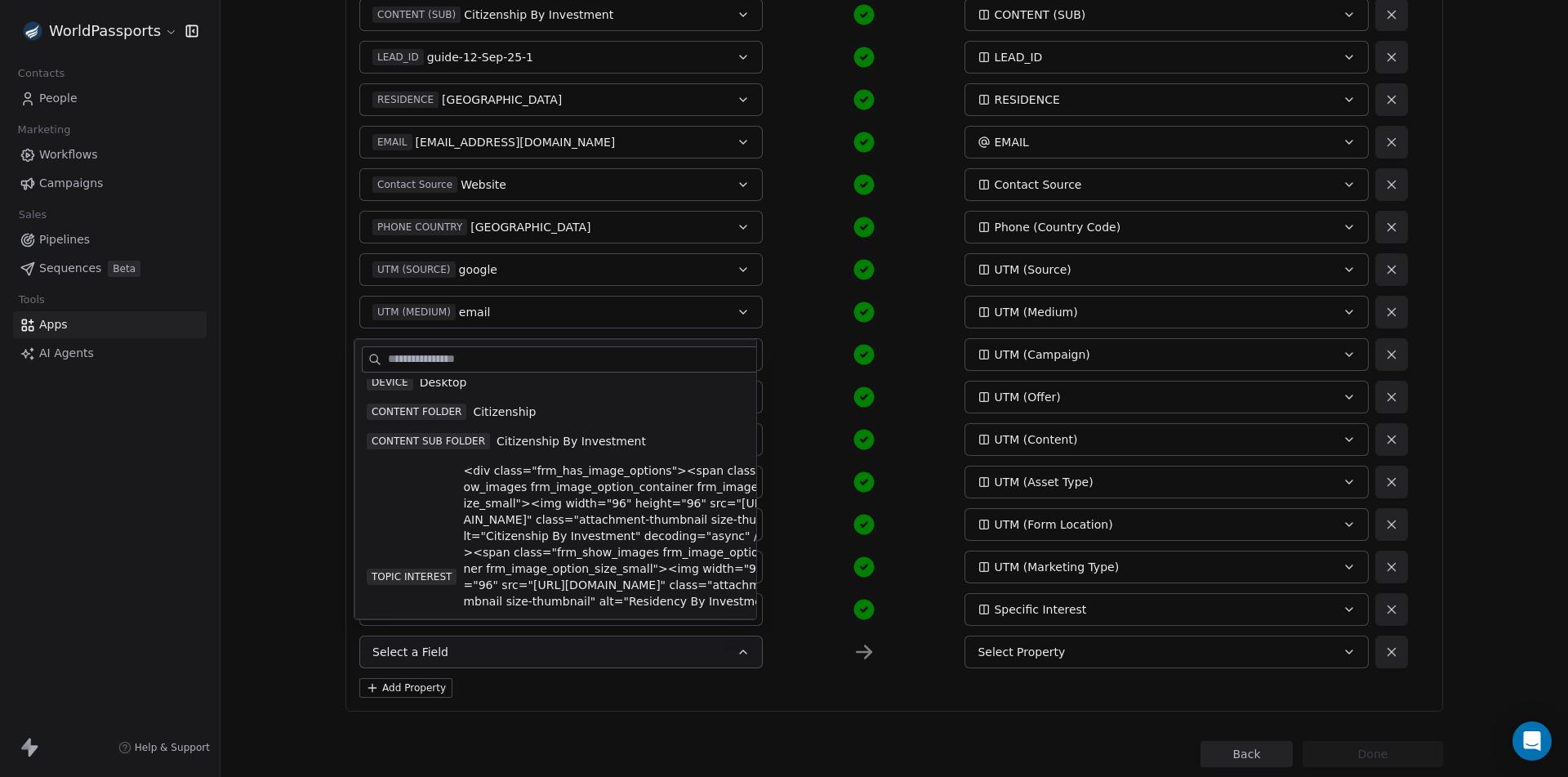
scroll to position [326, 0]
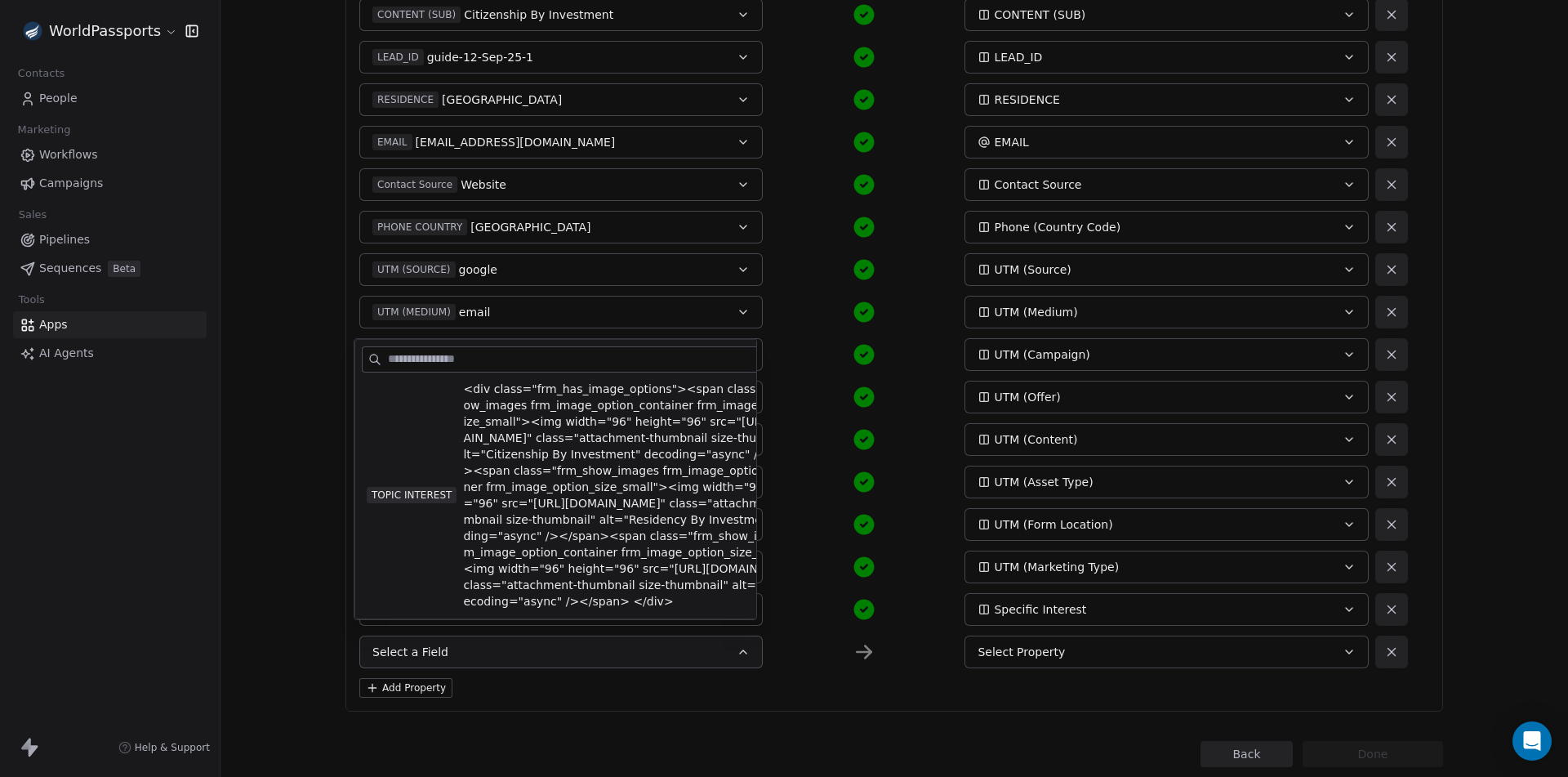
click at [417, 503] on span "TOPIC INTEREST" at bounding box center [412, 495] width 90 height 16
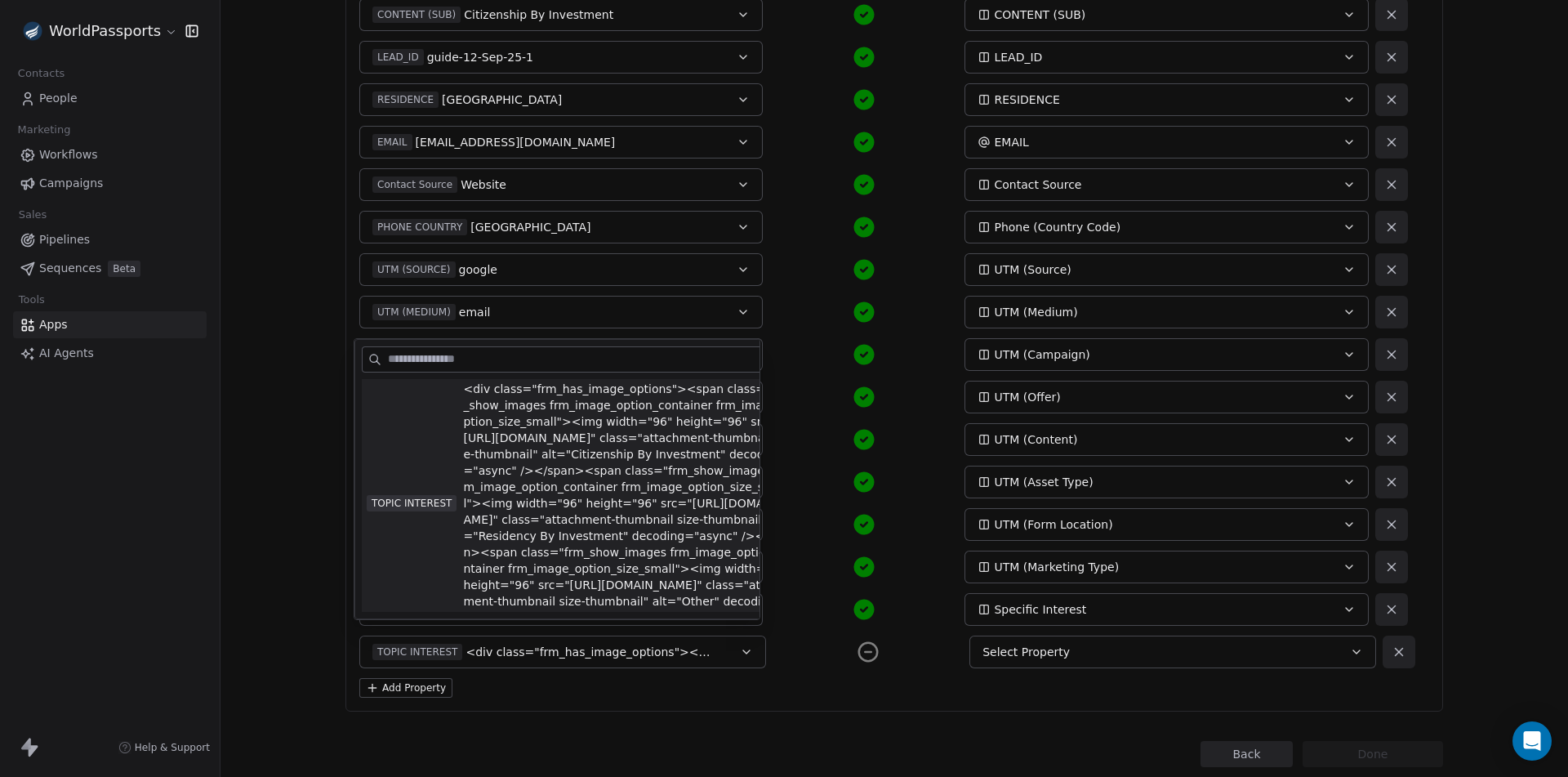
scroll to position [335, 0]
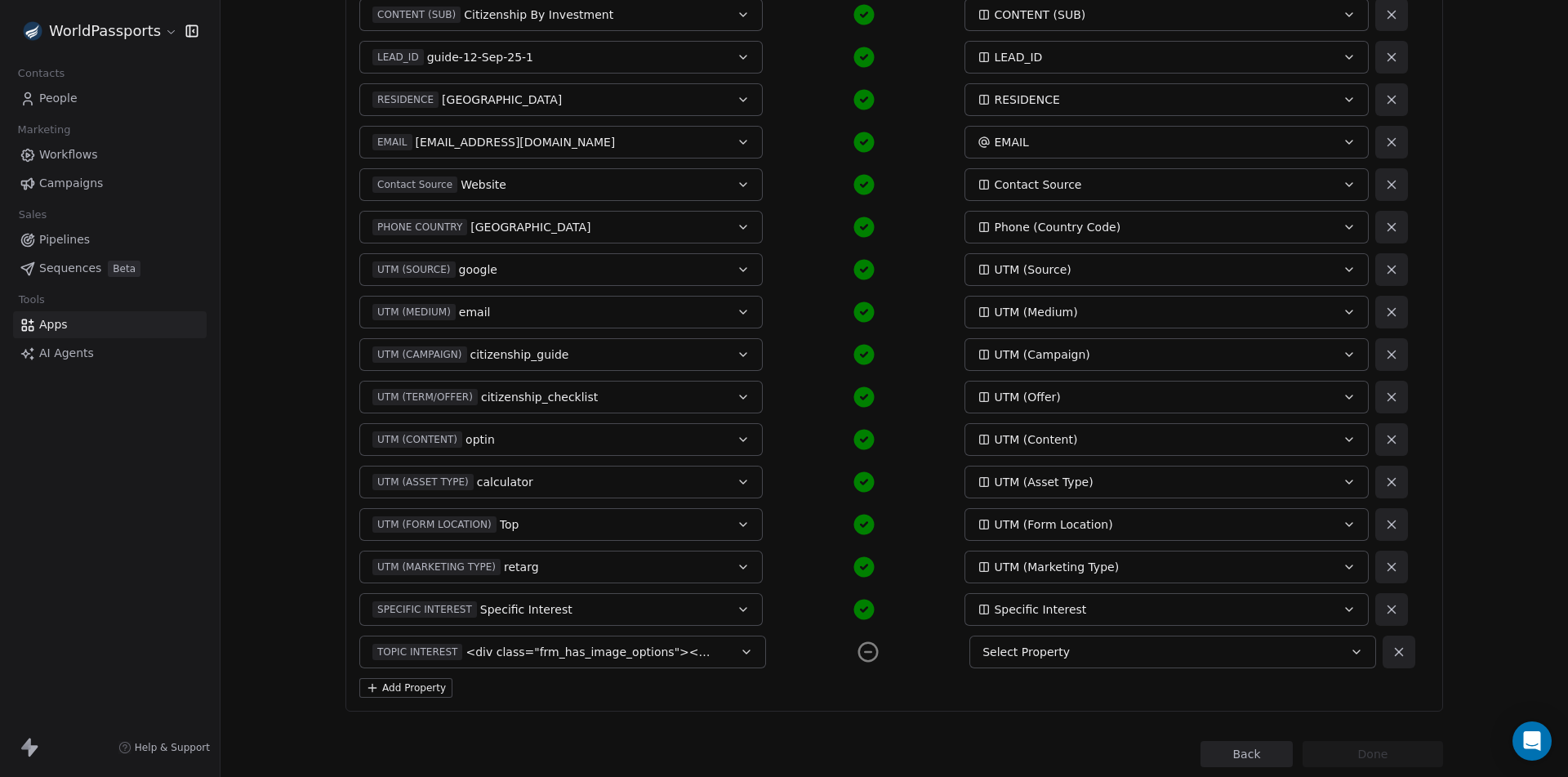
click at [1109, 648] on div "Select Property" at bounding box center [1154, 652] width 342 height 16
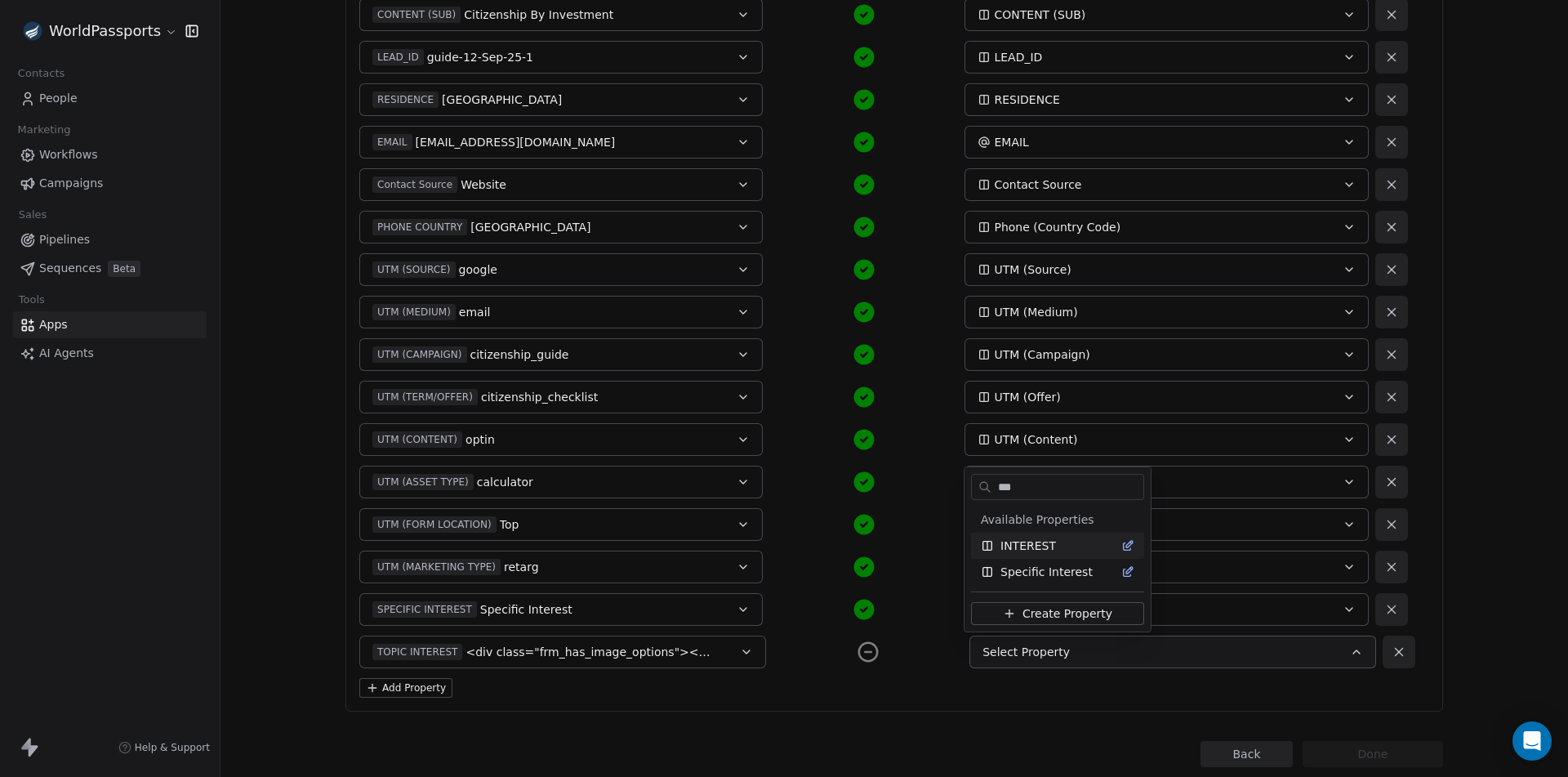
type input "***"
click at [1023, 549] on span "INTEREST" at bounding box center [1028, 545] width 56 height 16
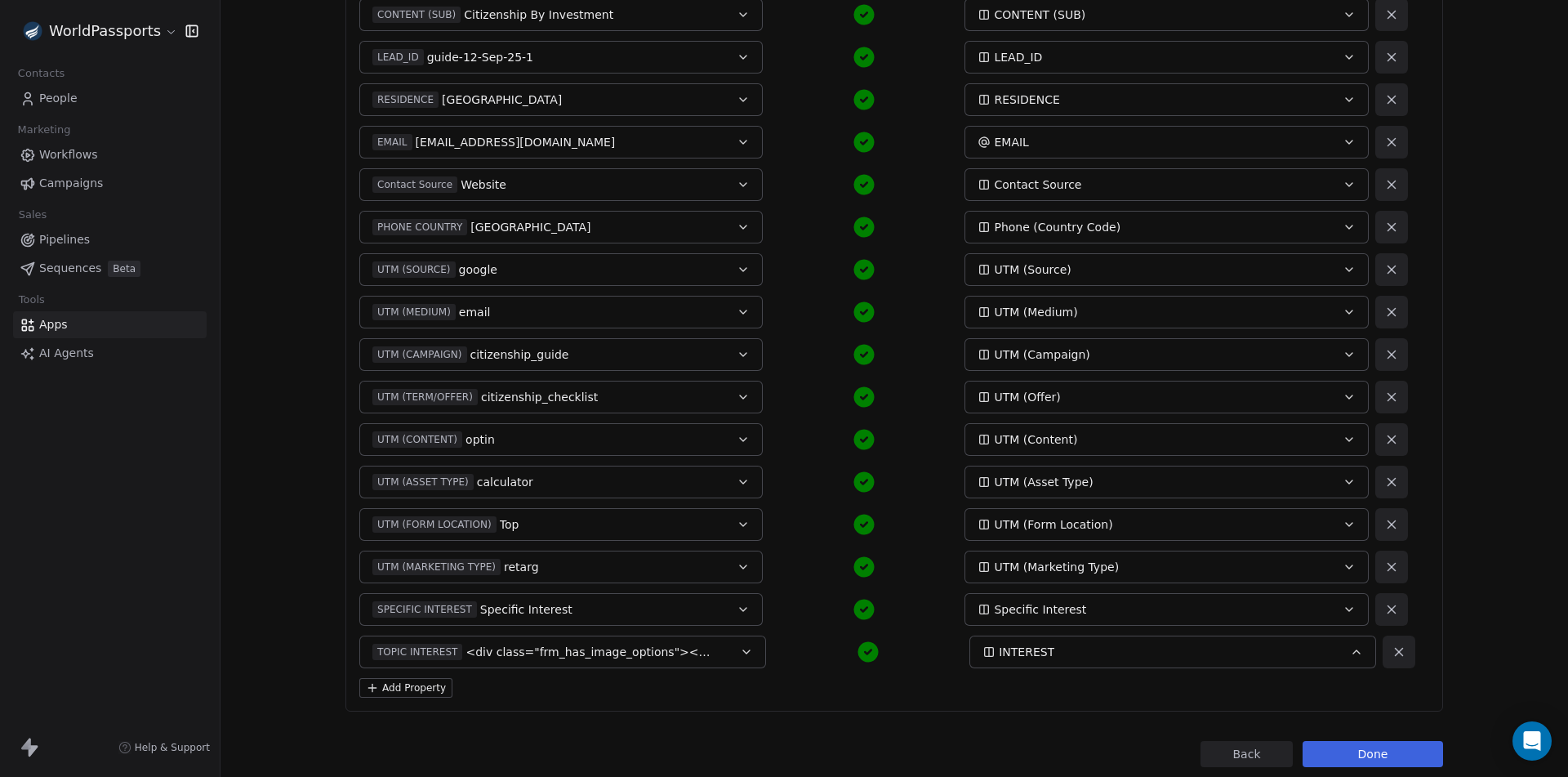
click at [1368, 744] on button "Done" at bounding box center [1373, 753] width 140 height 26
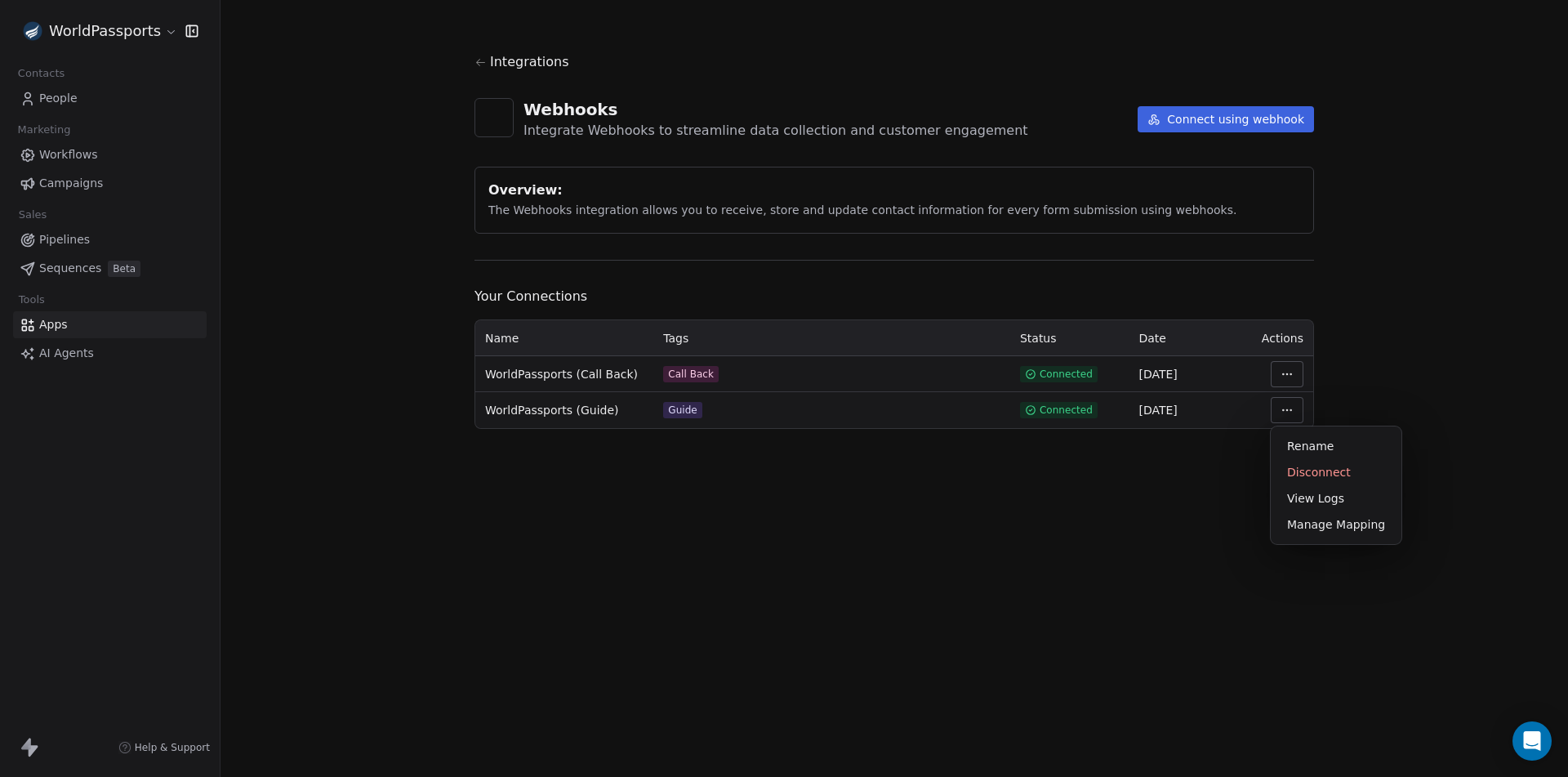
click at [1285, 409] on html "WorldPassports Contacts People Marketing Workflows Campaigns Sales Pipelines Se…" at bounding box center [784, 388] width 1568 height 777
click at [1335, 528] on div "Manage Mapping" at bounding box center [1336, 524] width 118 height 26
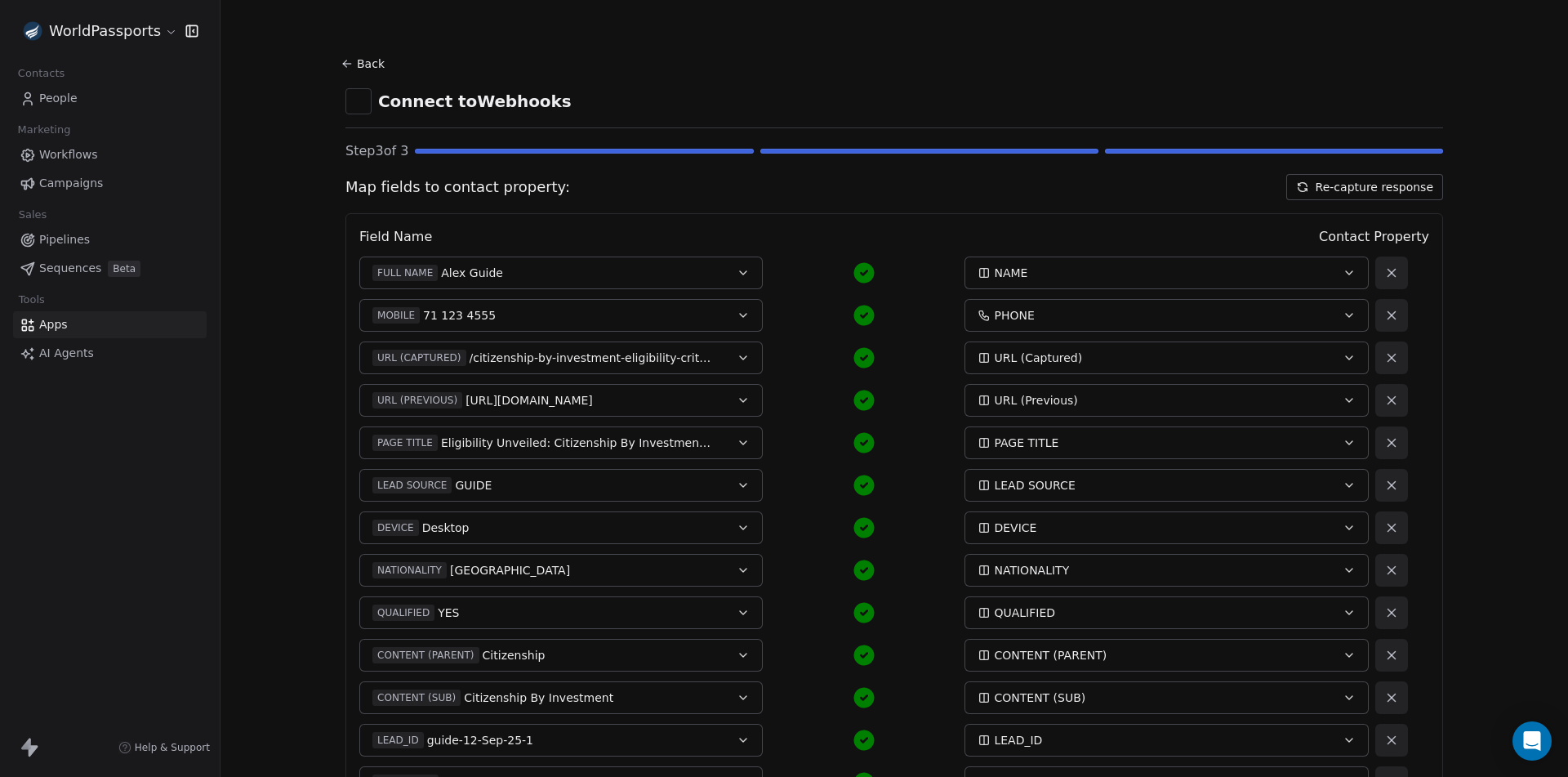
click at [1378, 184] on button "Re-capture response" at bounding box center [1365, 186] width 157 height 26
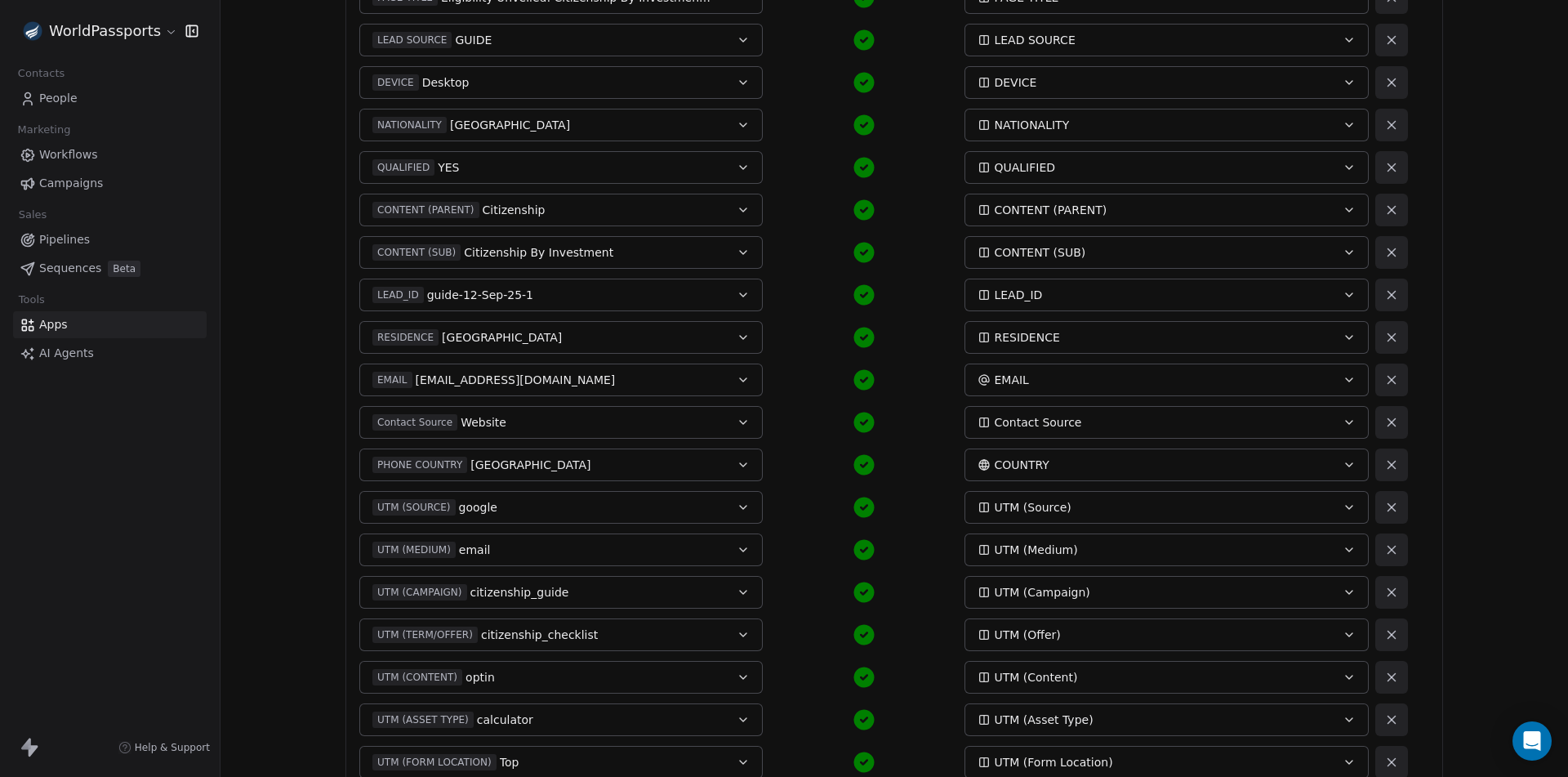
scroll to position [716, 0]
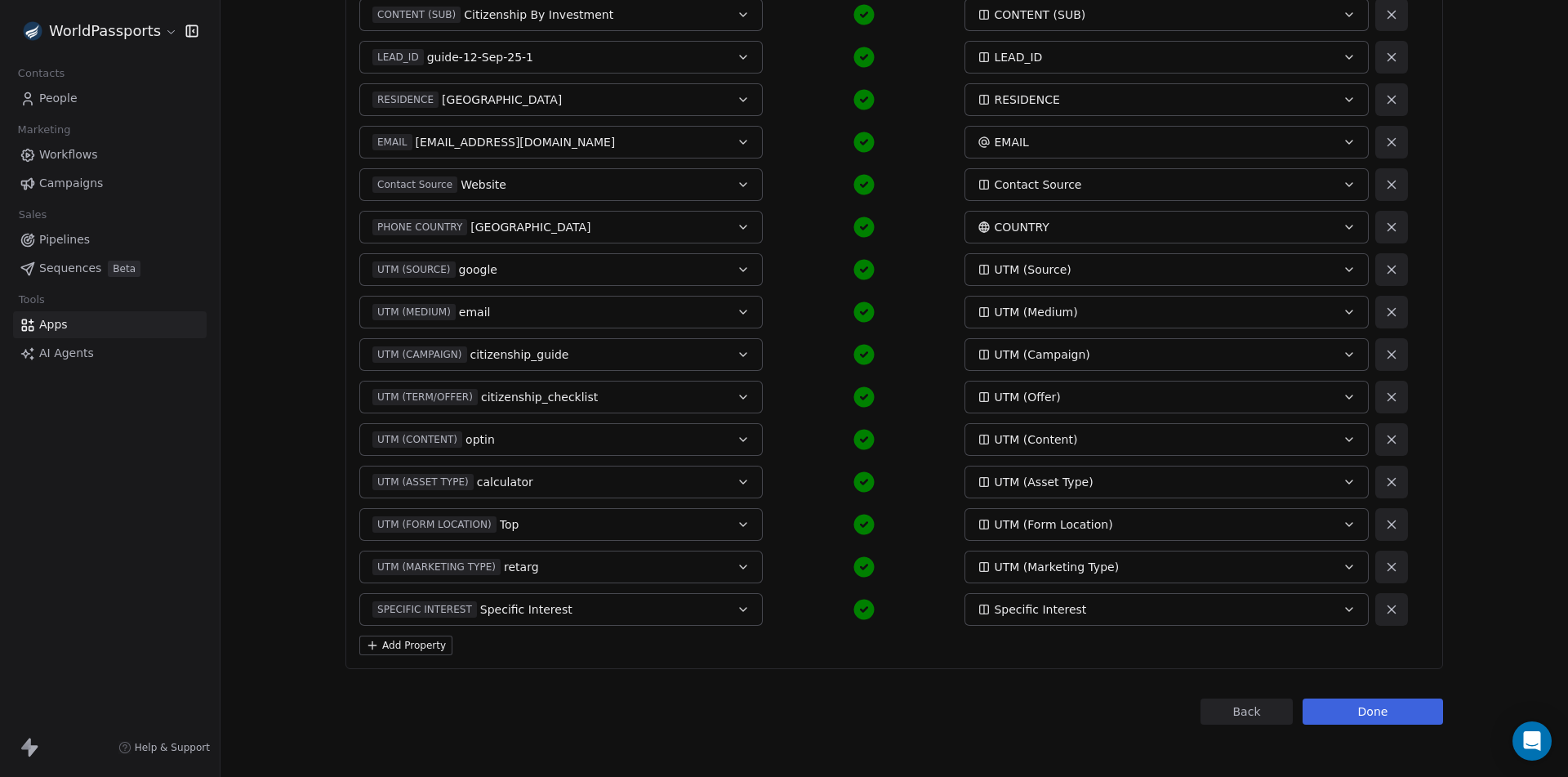
click at [412, 653] on button "Add Property" at bounding box center [405, 646] width 93 height 20
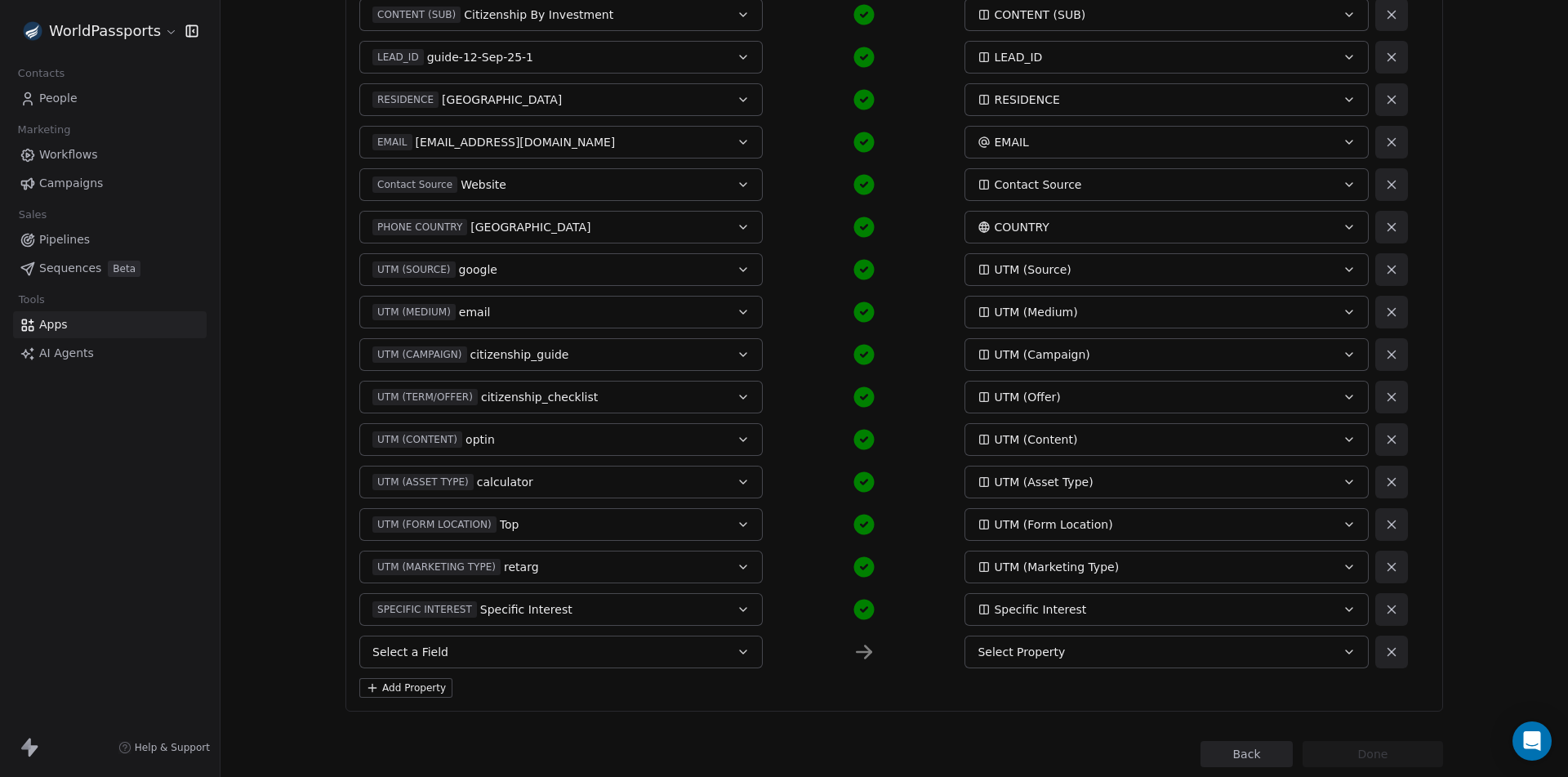
click at [485, 640] on button "Select a Field" at bounding box center [561, 652] width 404 height 33
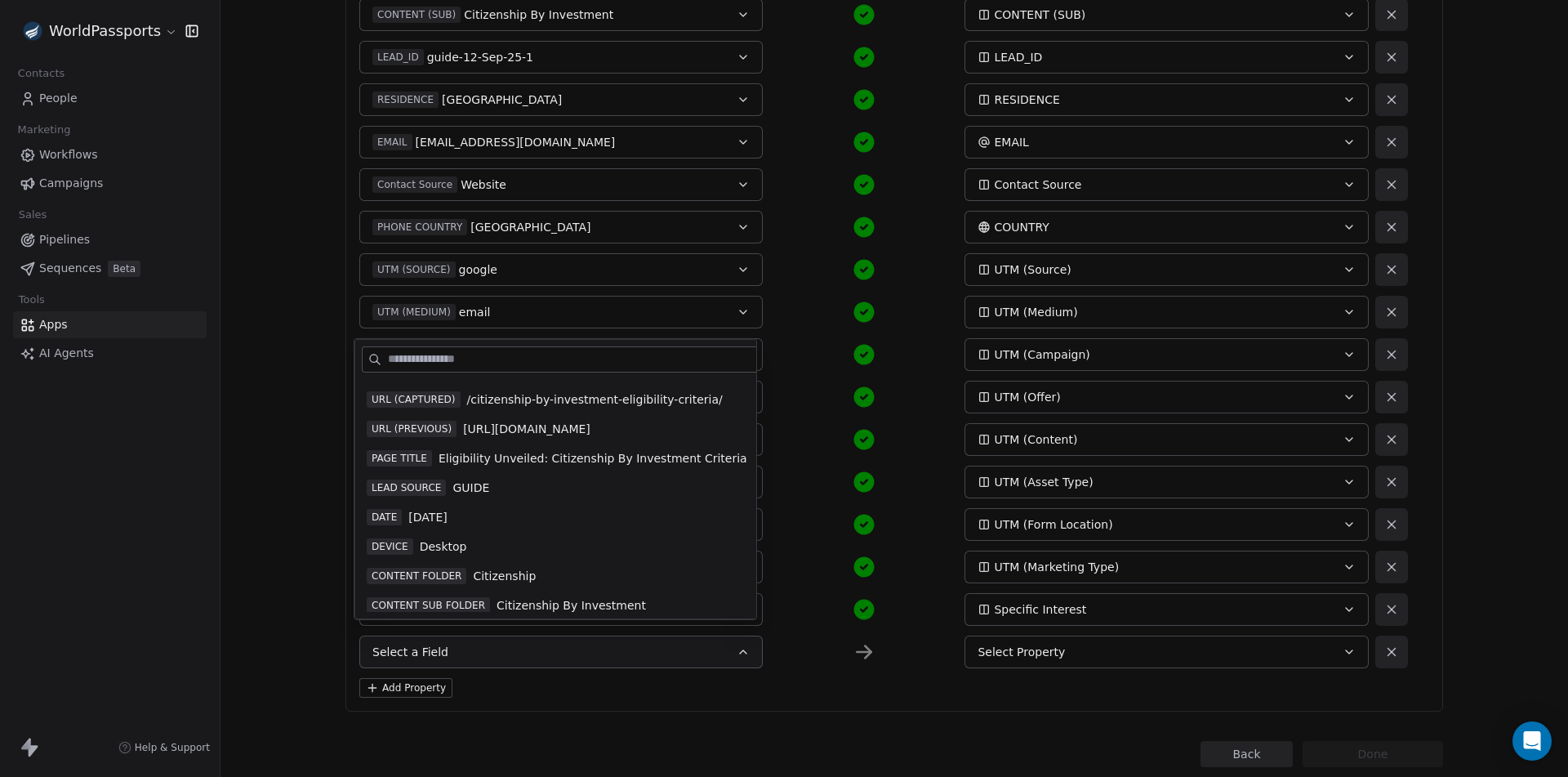
scroll to position [0, 0]
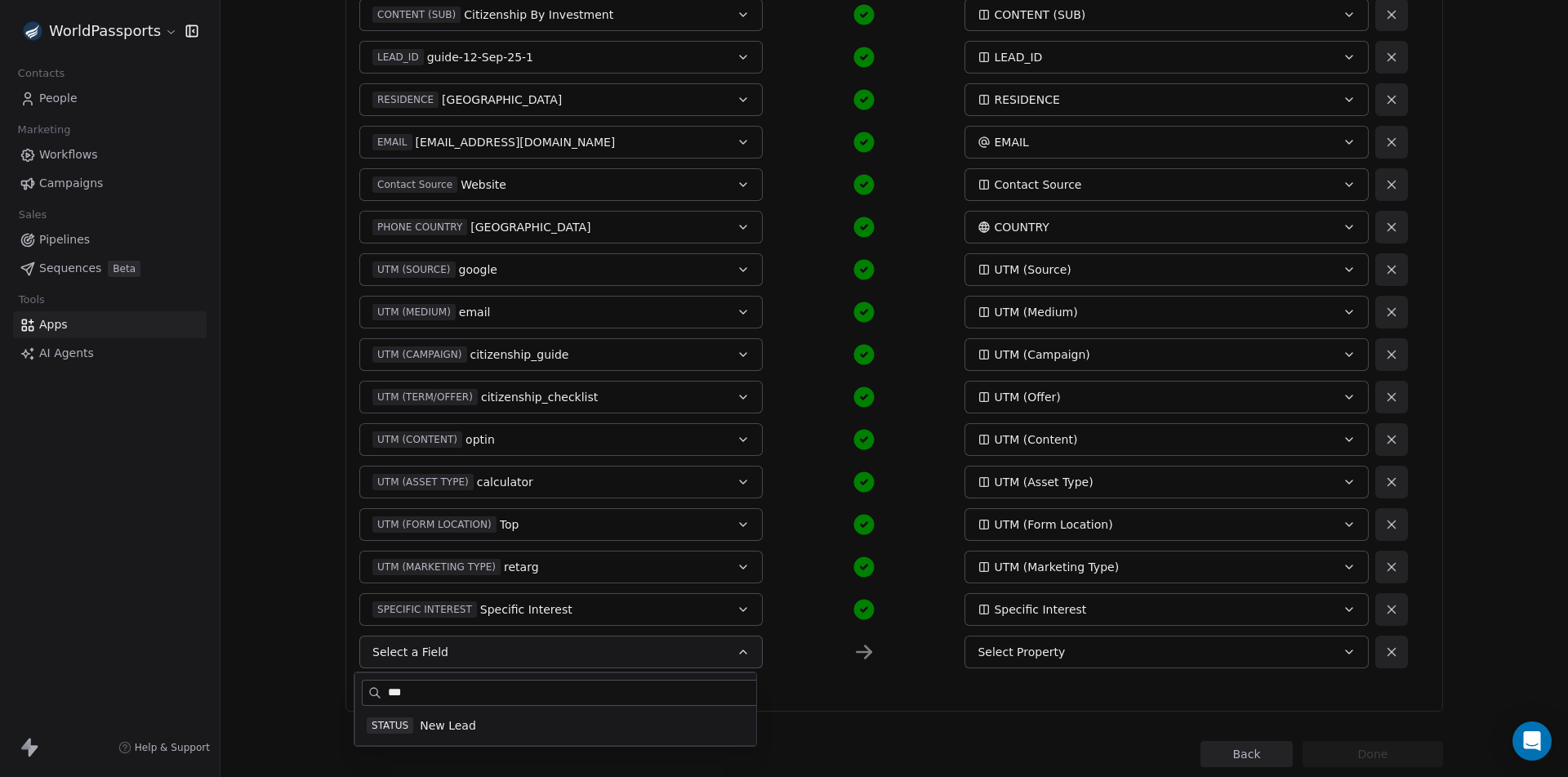
type input "***"
click at [488, 725] on div "STATUS New Lead" at bounding box center [590, 726] width 446 height 16
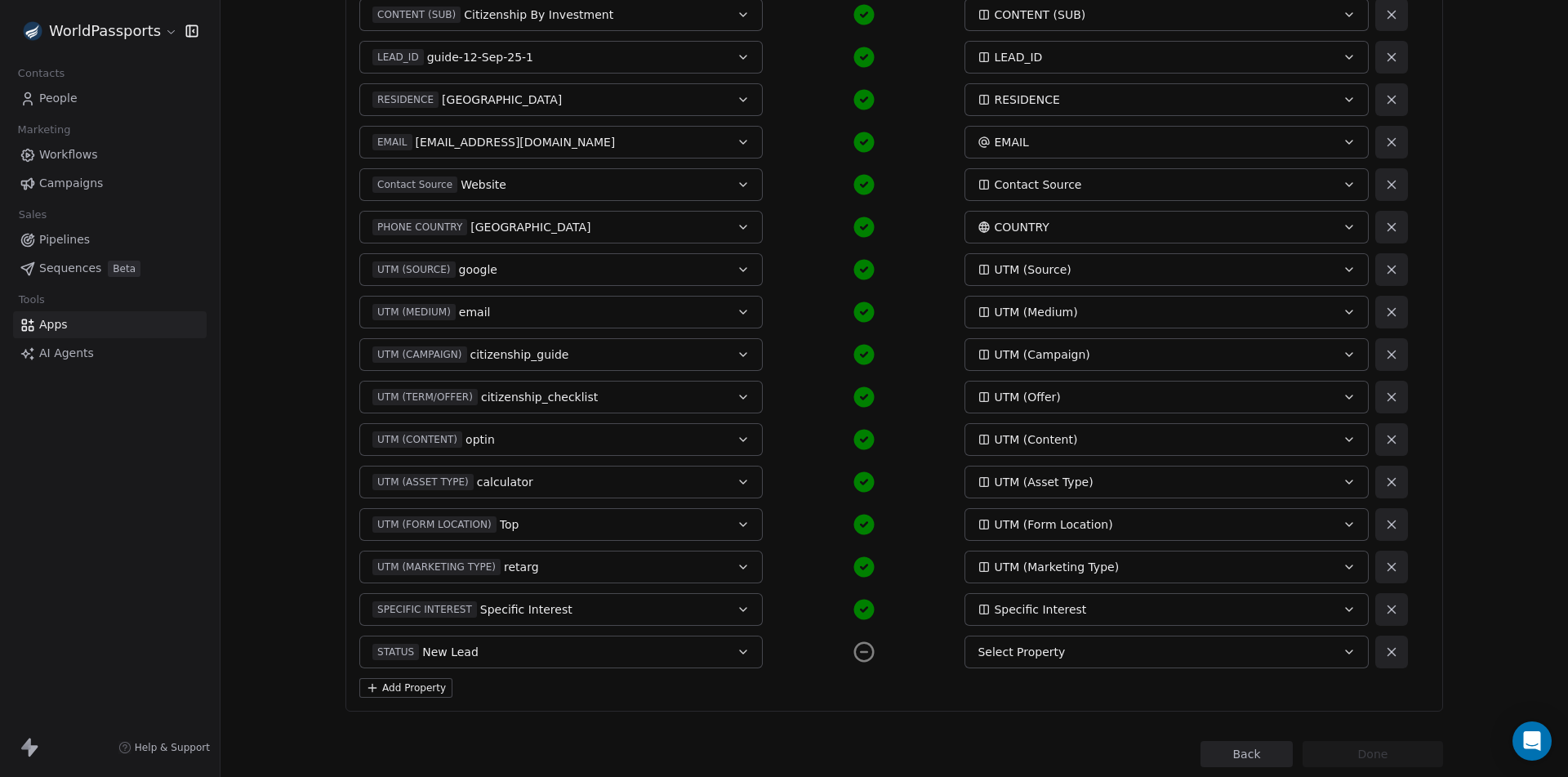
click at [1060, 658] on div "Select Property" at bounding box center [1147, 652] width 340 height 16
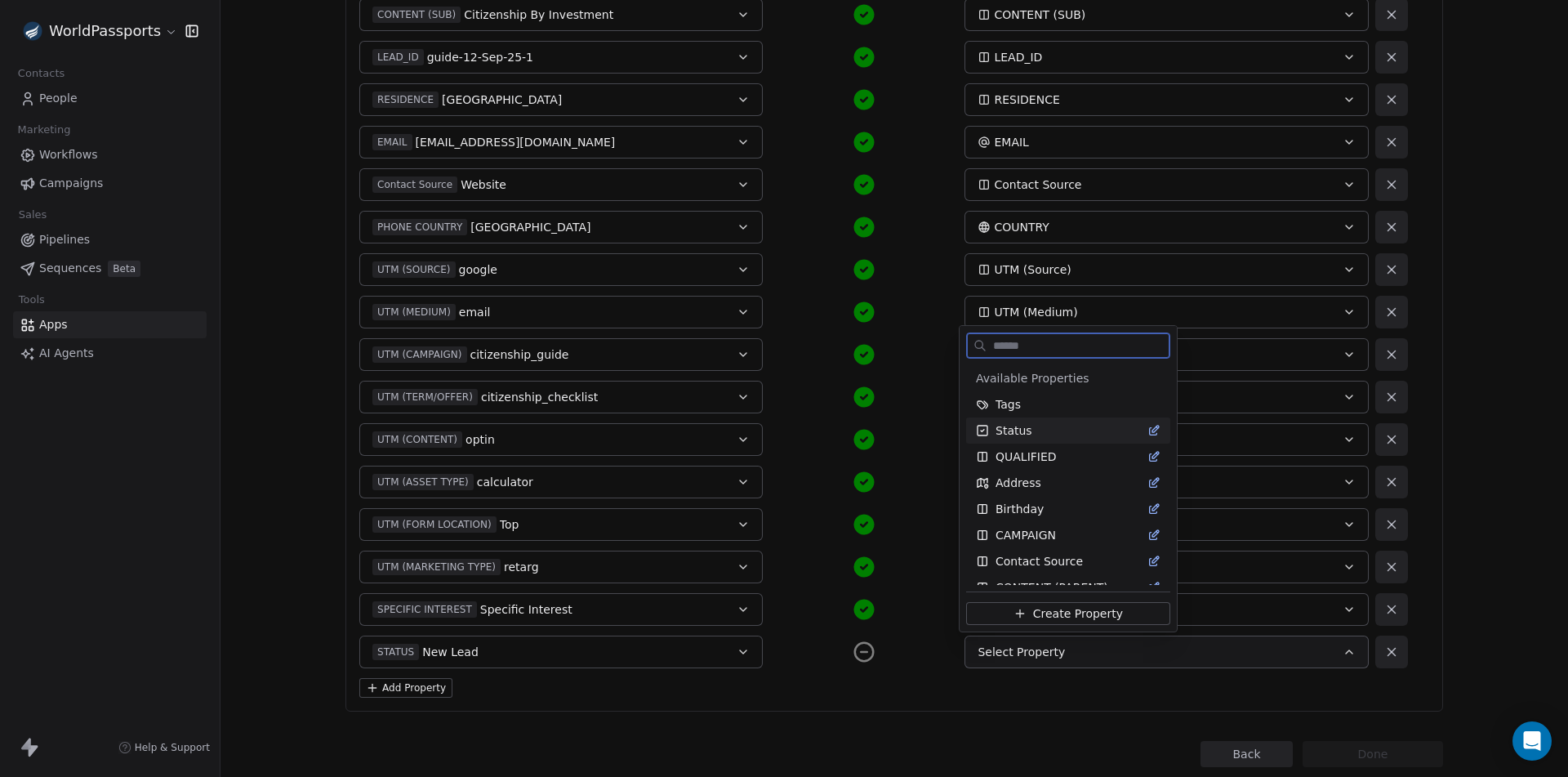
click at [1040, 432] on div "Status" at bounding box center [1069, 430] width 184 height 16
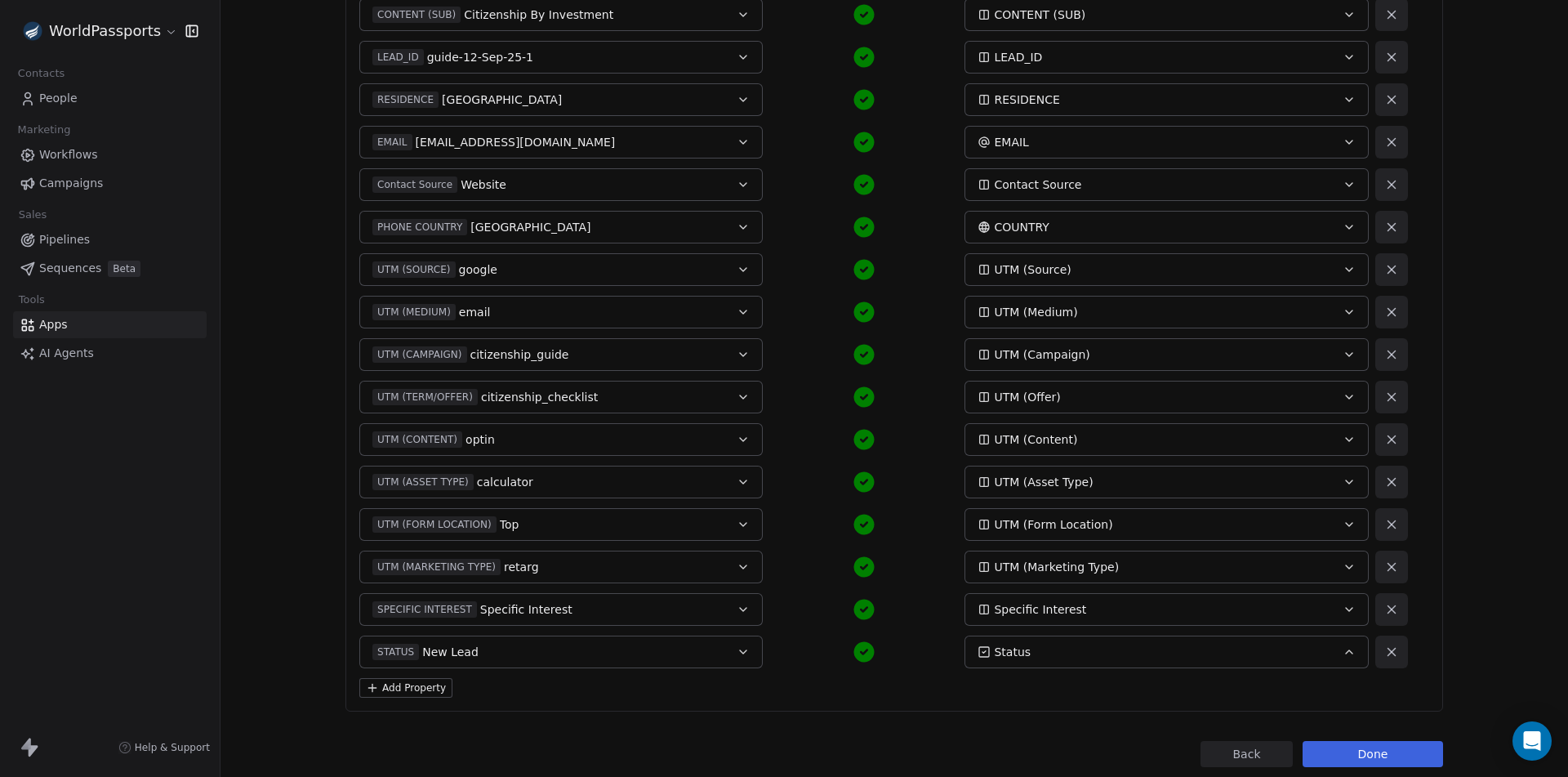
click at [1380, 757] on button "Done" at bounding box center [1373, 753] width 140 height 26
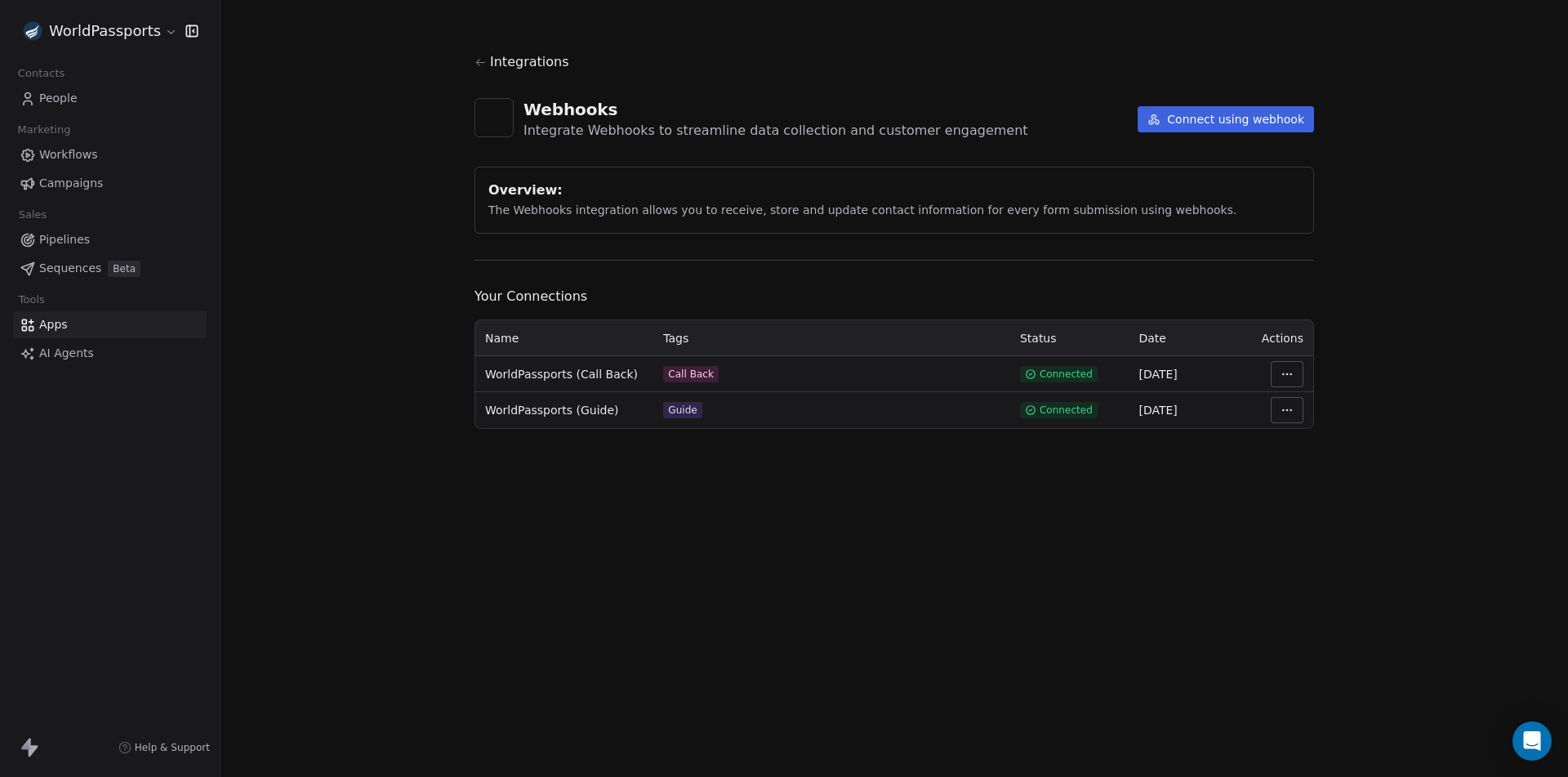
click at [1290, 373] on html "WorldPassports Contacts People Marketing Workflows Campaigns Sales Pipelines Se…" at bounding box center [784, 388] width 1568 height 777
click at [1333, 491] on div "Manage Mapping" at bounding box center [1336, 488] width 118 height 26
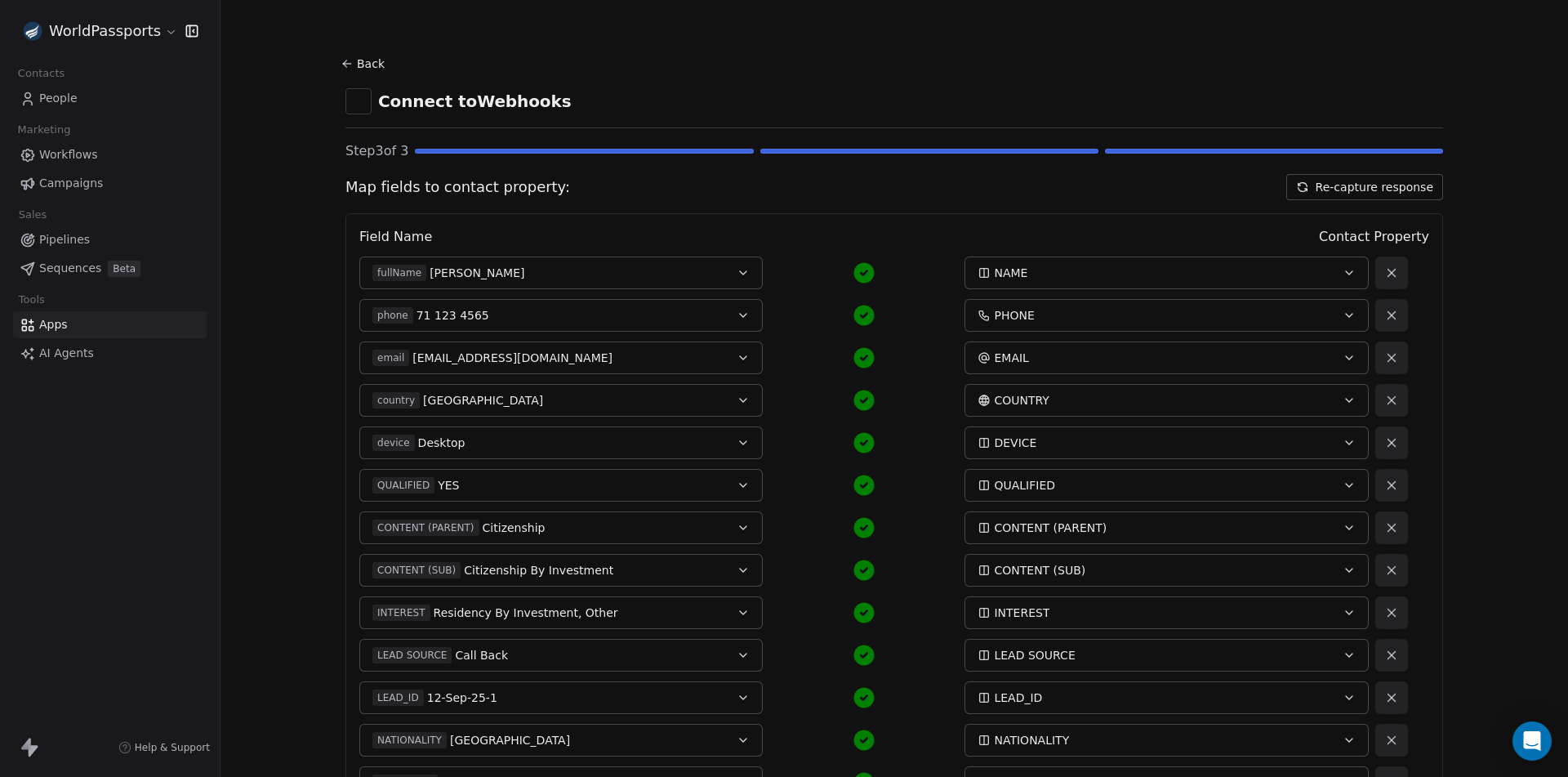
click at [1354, 188] on button "Re-capture response" at bounding box center [1365, 186] width 157 height 26
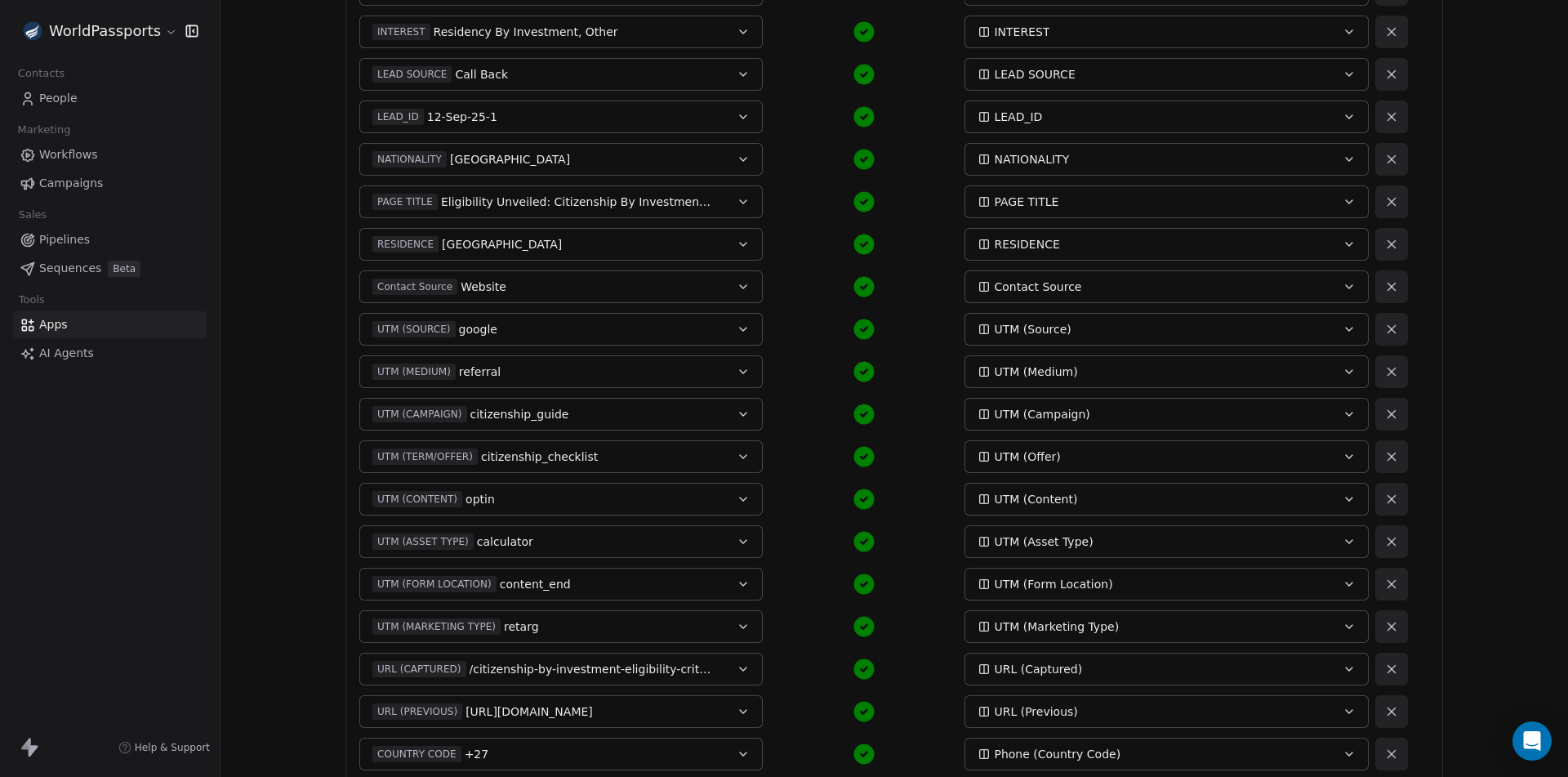
scroll to position [758, 0]
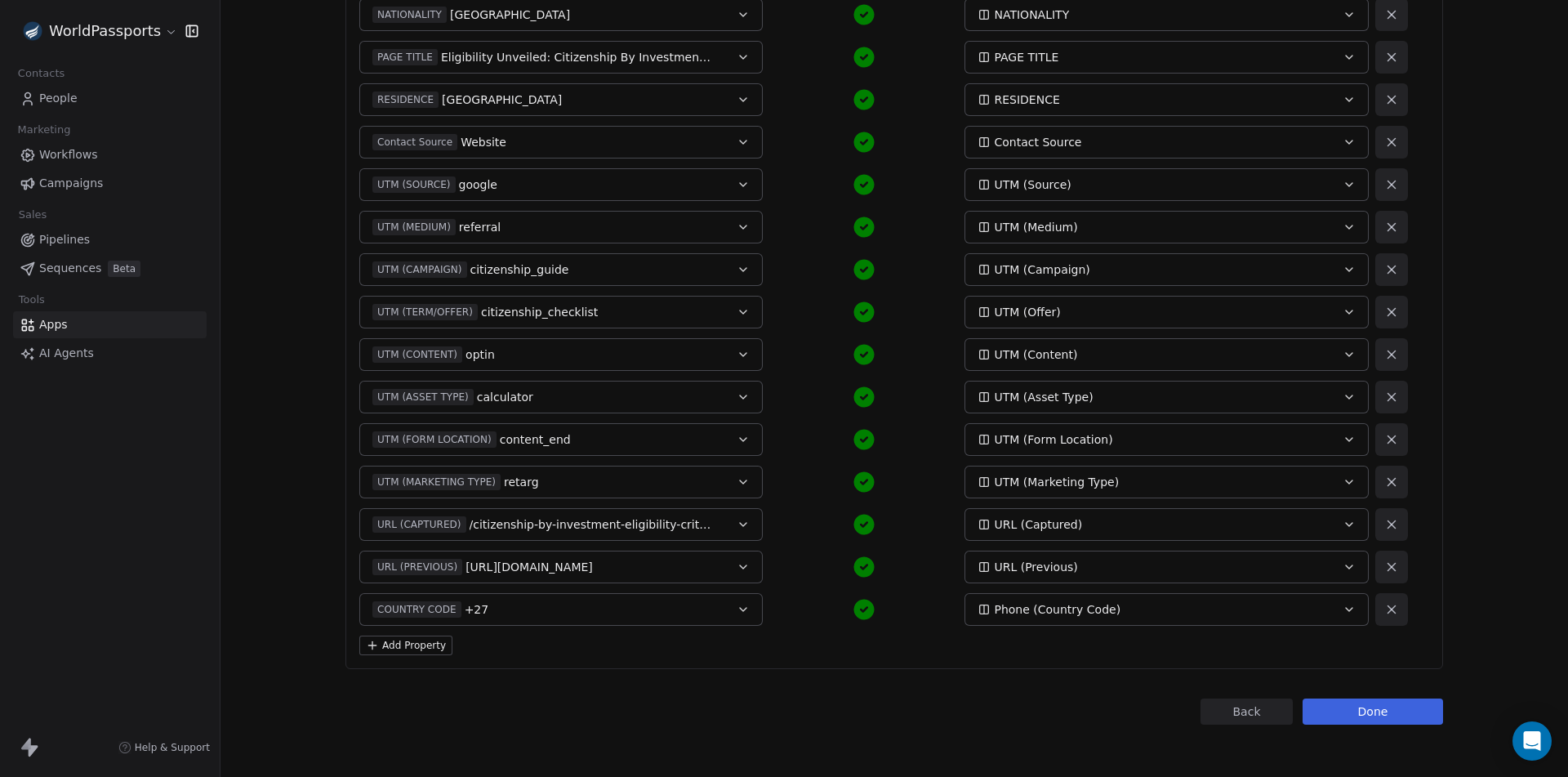
click at [416, 634] on div "Field Name Contact Property fullName Alex Callback NAME phone 71 123 4565 PHONE…" at bounding box center [895, 79] width 1098 height 1181
click at [412, 645] on button "Add Property" at bounding box center [405, 646] width 93 height 20
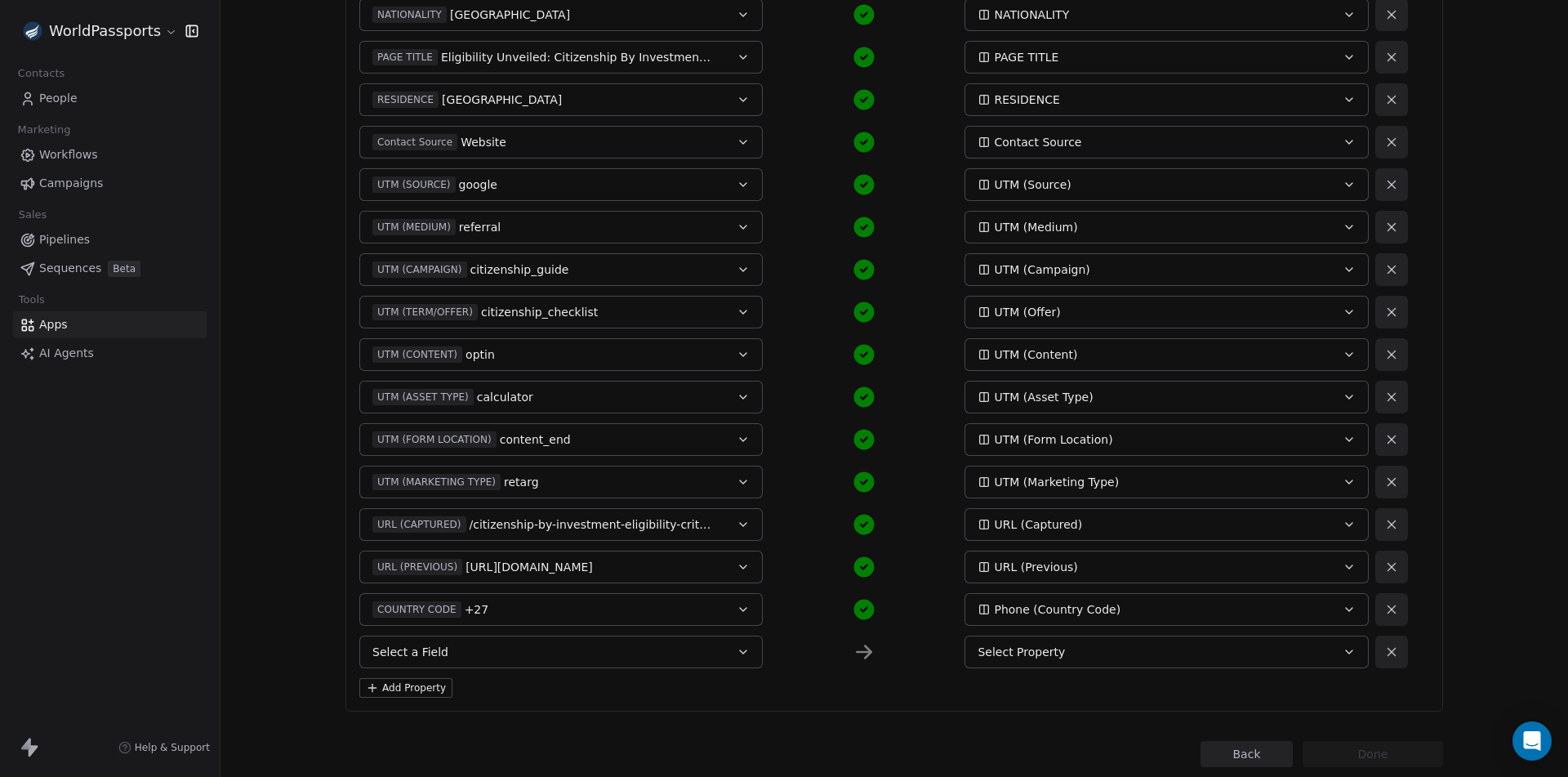
click at [474, 647] on button "Select a Field" at bounding box center [561, 652] width 404 height 33
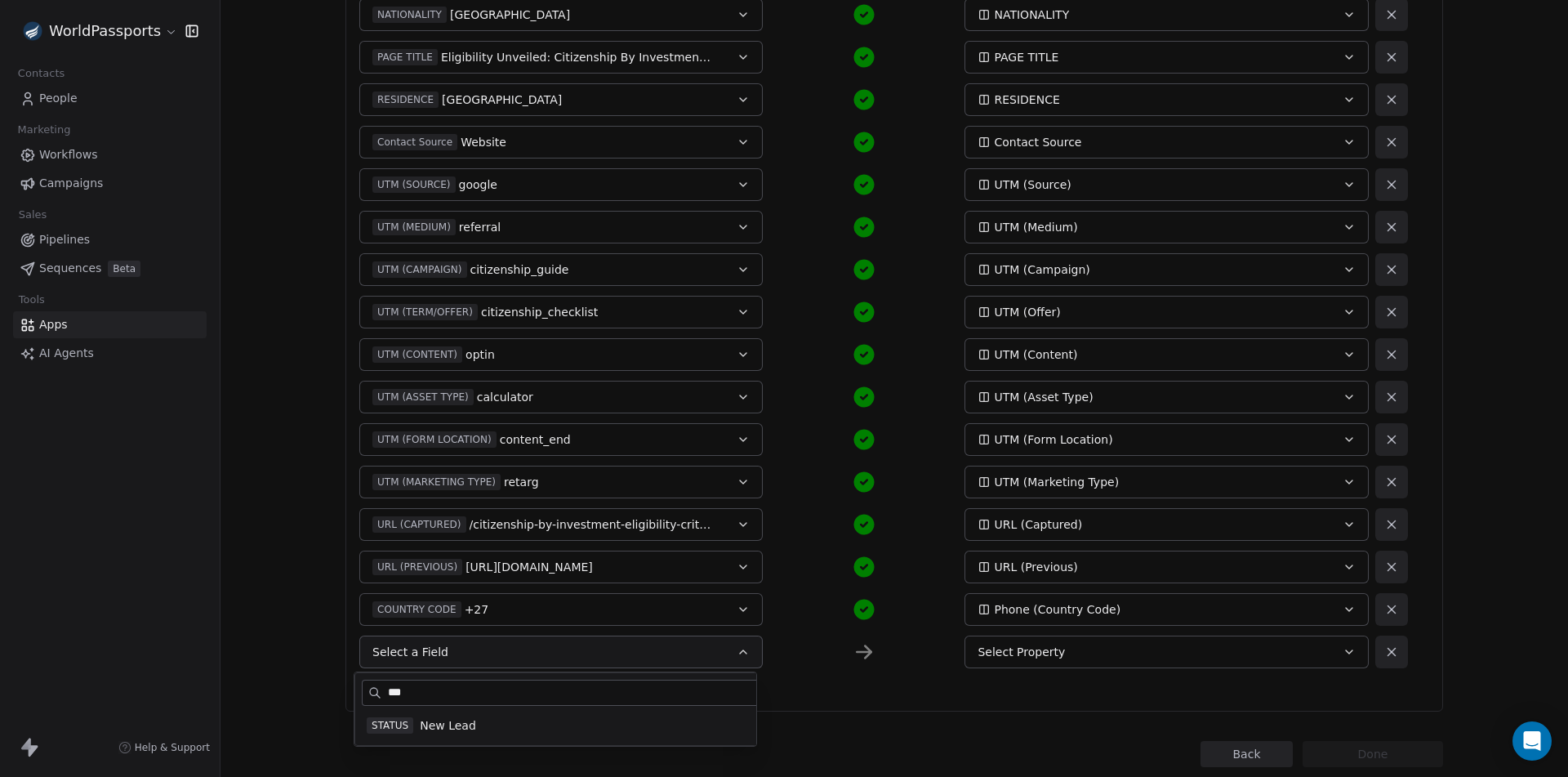
type input "***"
click at [450, 726] on span "New Lead" at bounding box center [448, 726] width 57 height 16
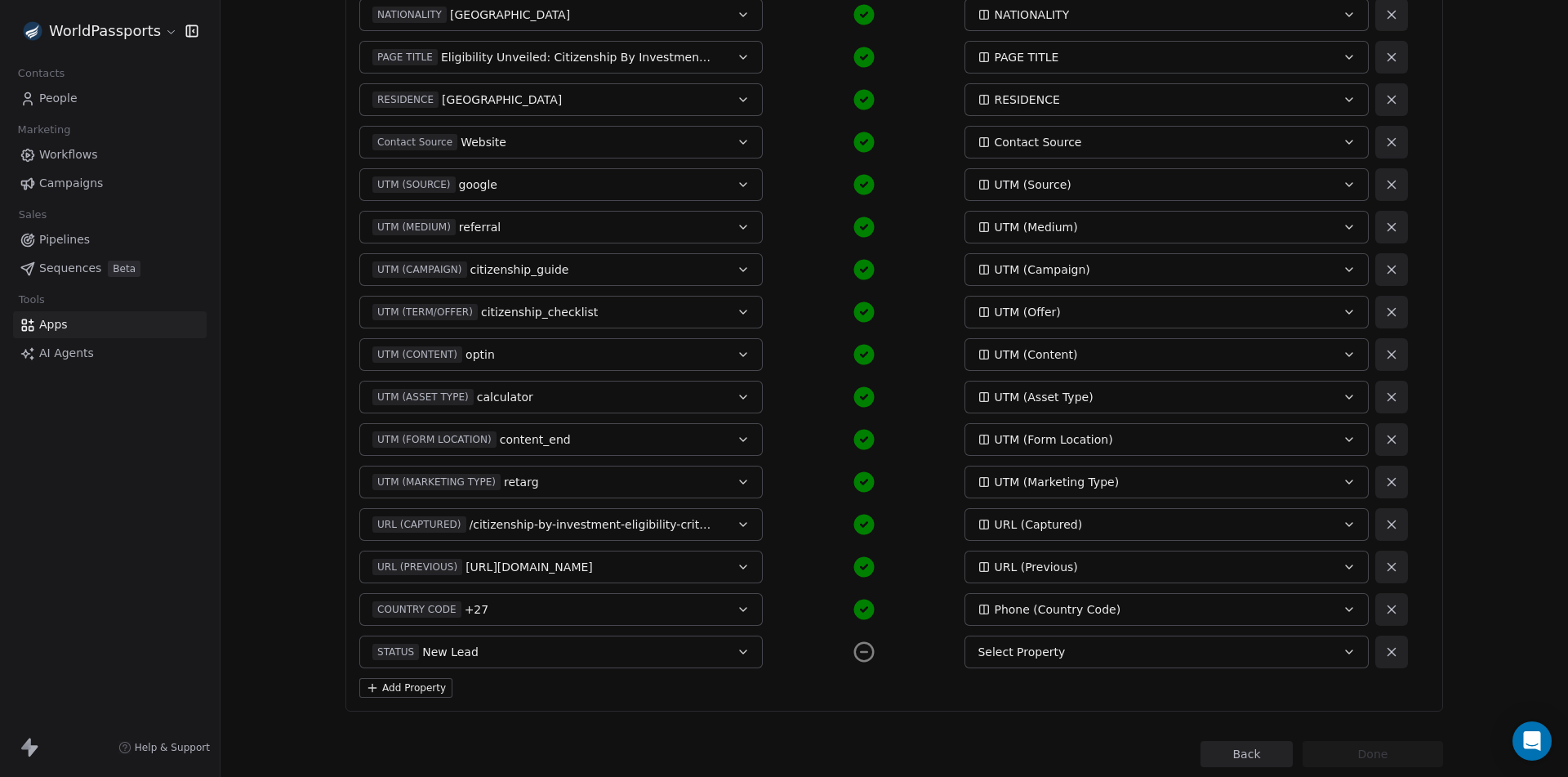
click at [1118, 647] on div "Select Property" at bounding box center [1147, 652] width 340 height 16
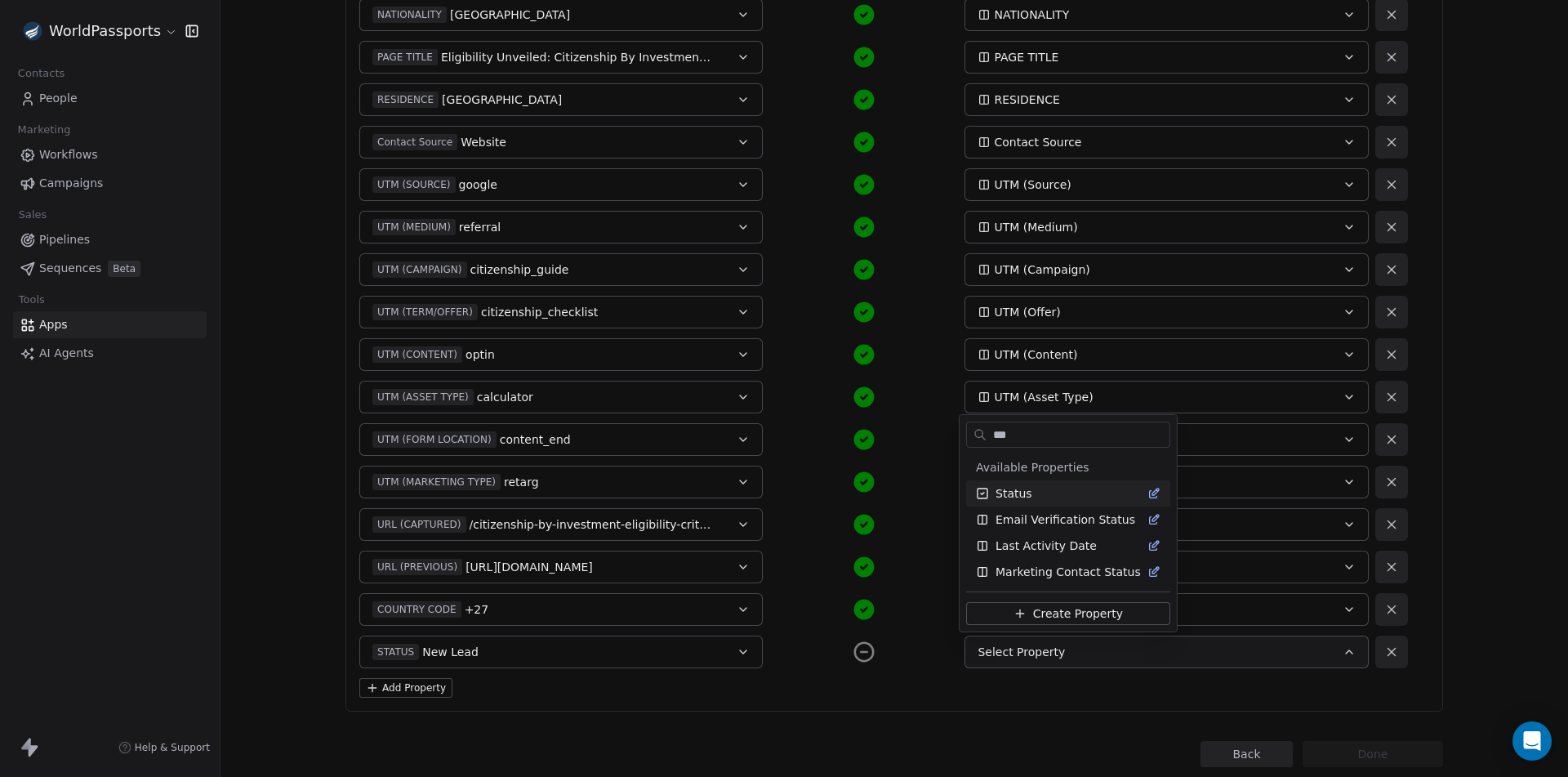
type input "***"
click at [1034, 492] on div "Status" at bounding box center [1069, 493] width 184 height 16
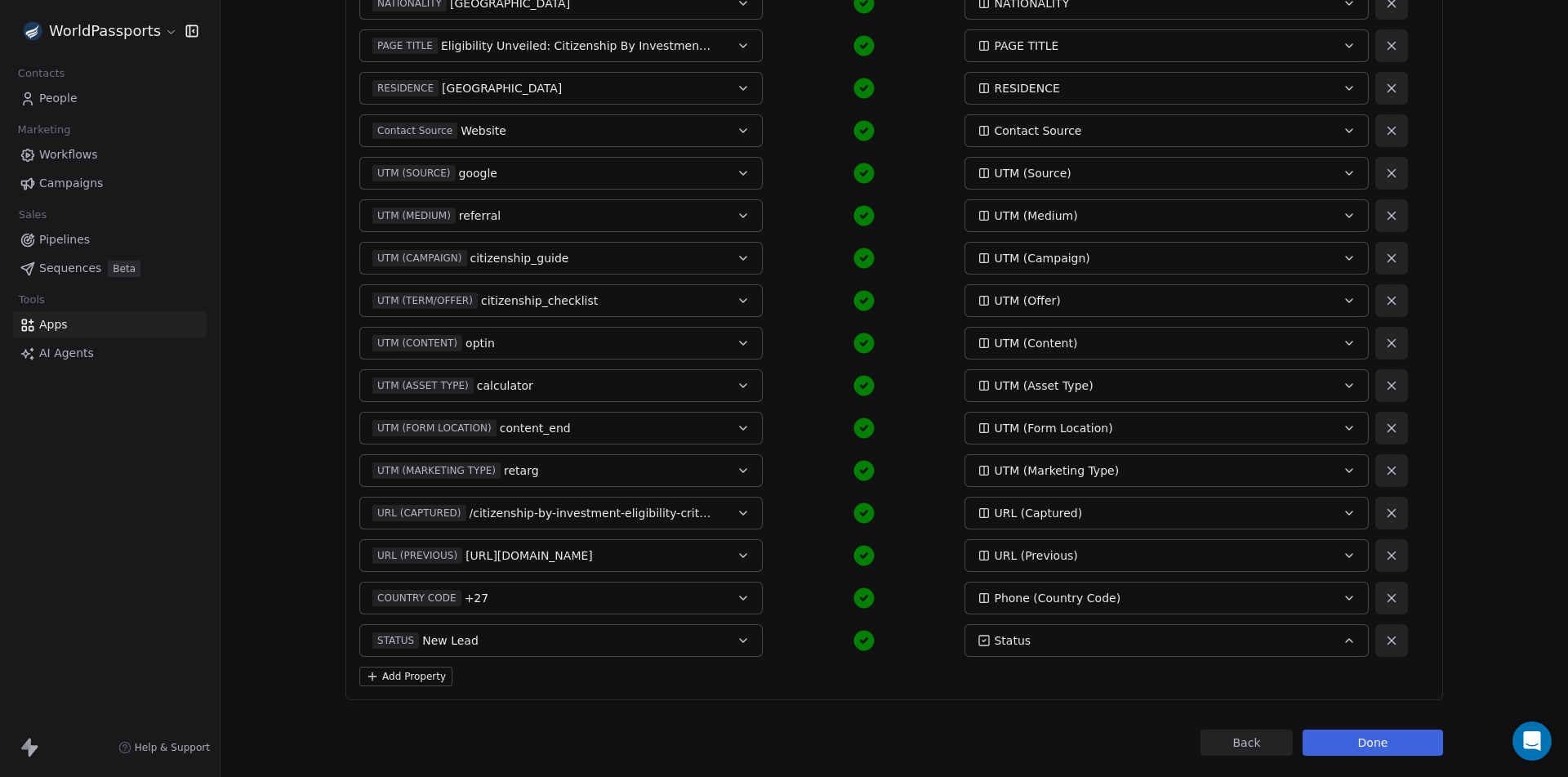
scroll to position [801, 0]
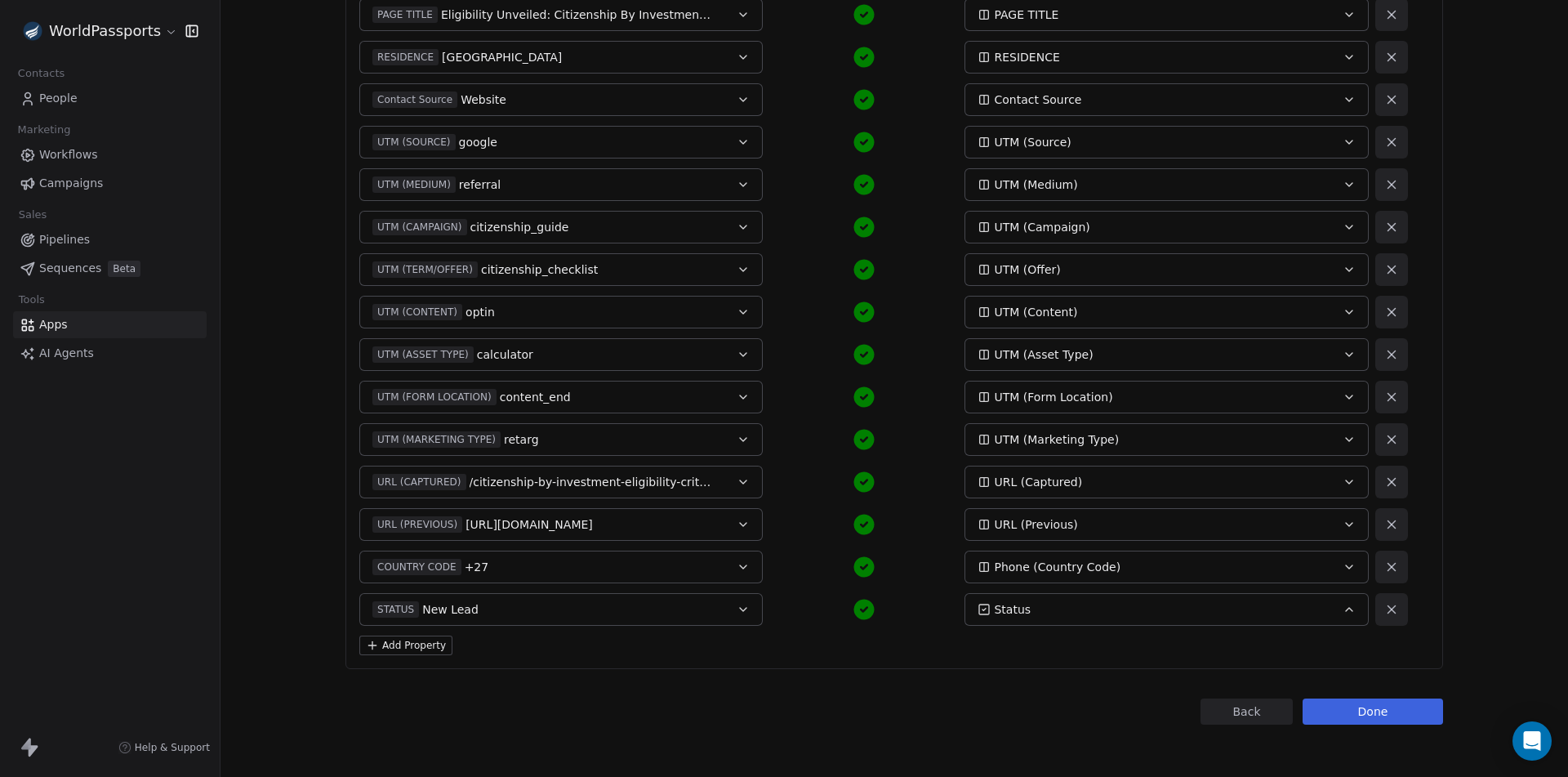
click at [1367, 715] on button "Done" at bounding box center [1373, 710] width 140 height 26
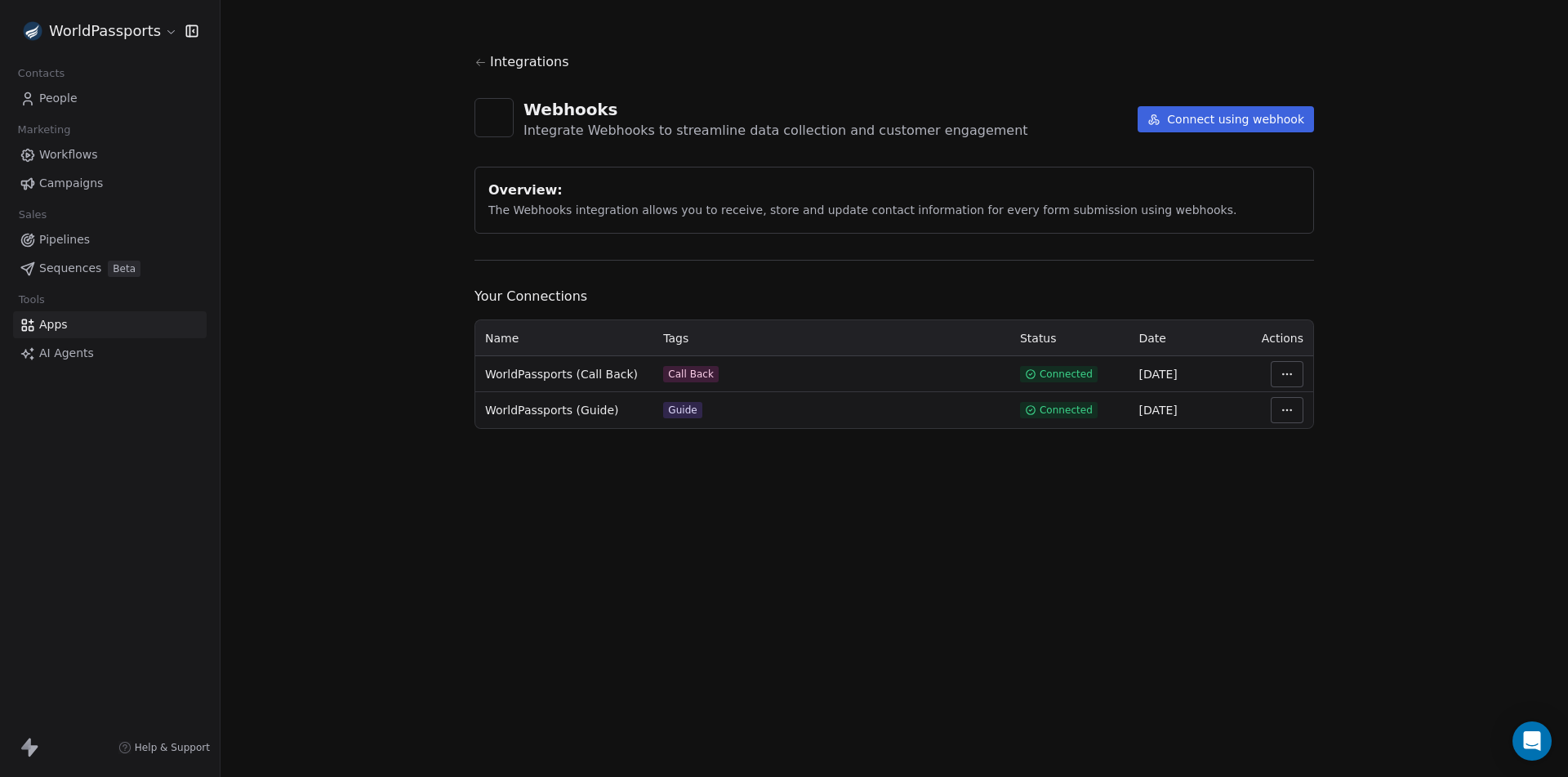
click at [1290, 373] on html "WorldPassports Contacts People Marketing Workflows Campaigns Sales Pipelines Se…" at bounding box center [784, 388] width 1568 height 777
click at [1316, 491] on div "Manage Mapping" at bounding box center [1336, 488] width 118 height 26
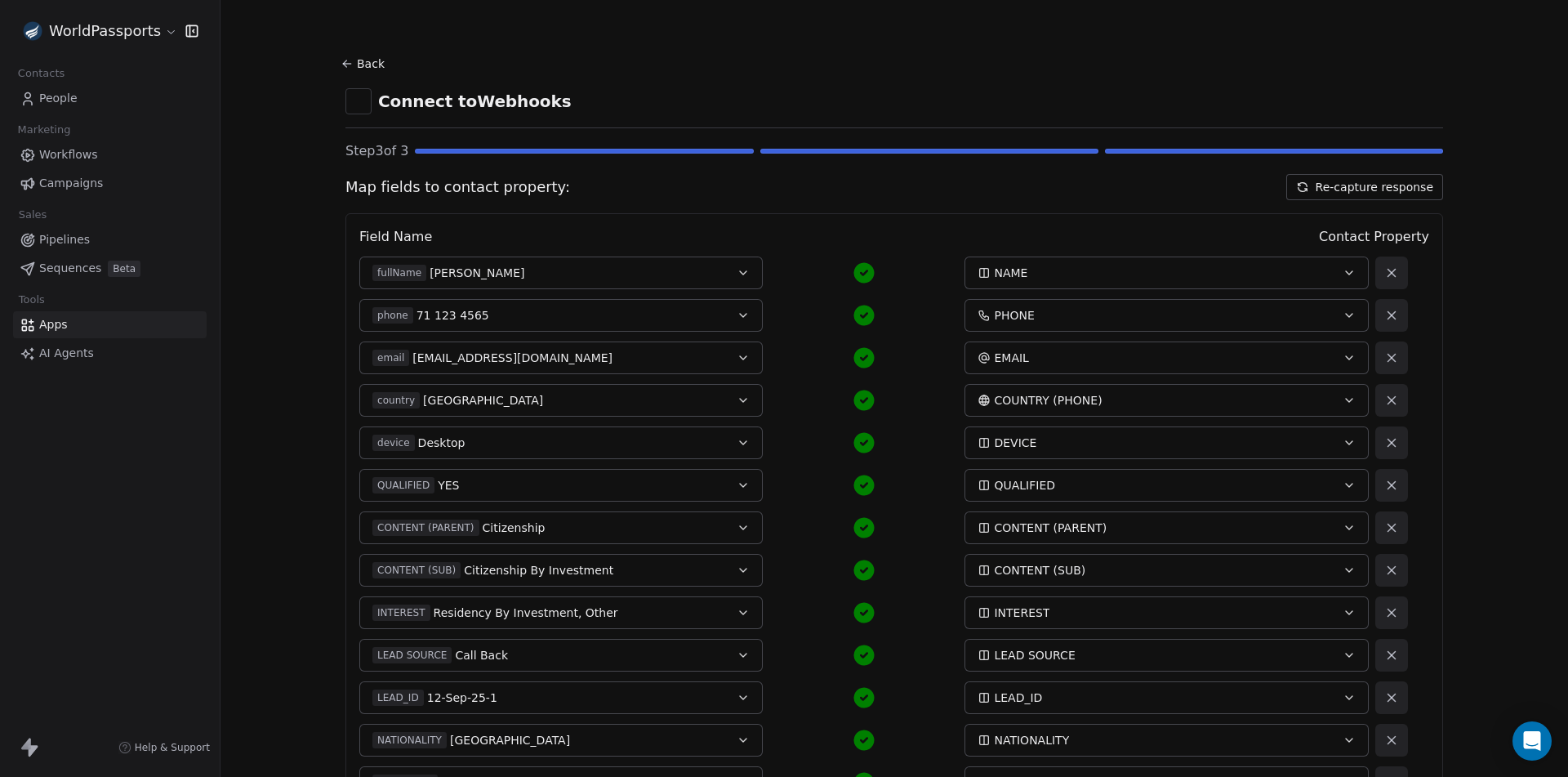
click at [52, 326] on span "Apps" at bounding box center [53, 324] width 28 height 17
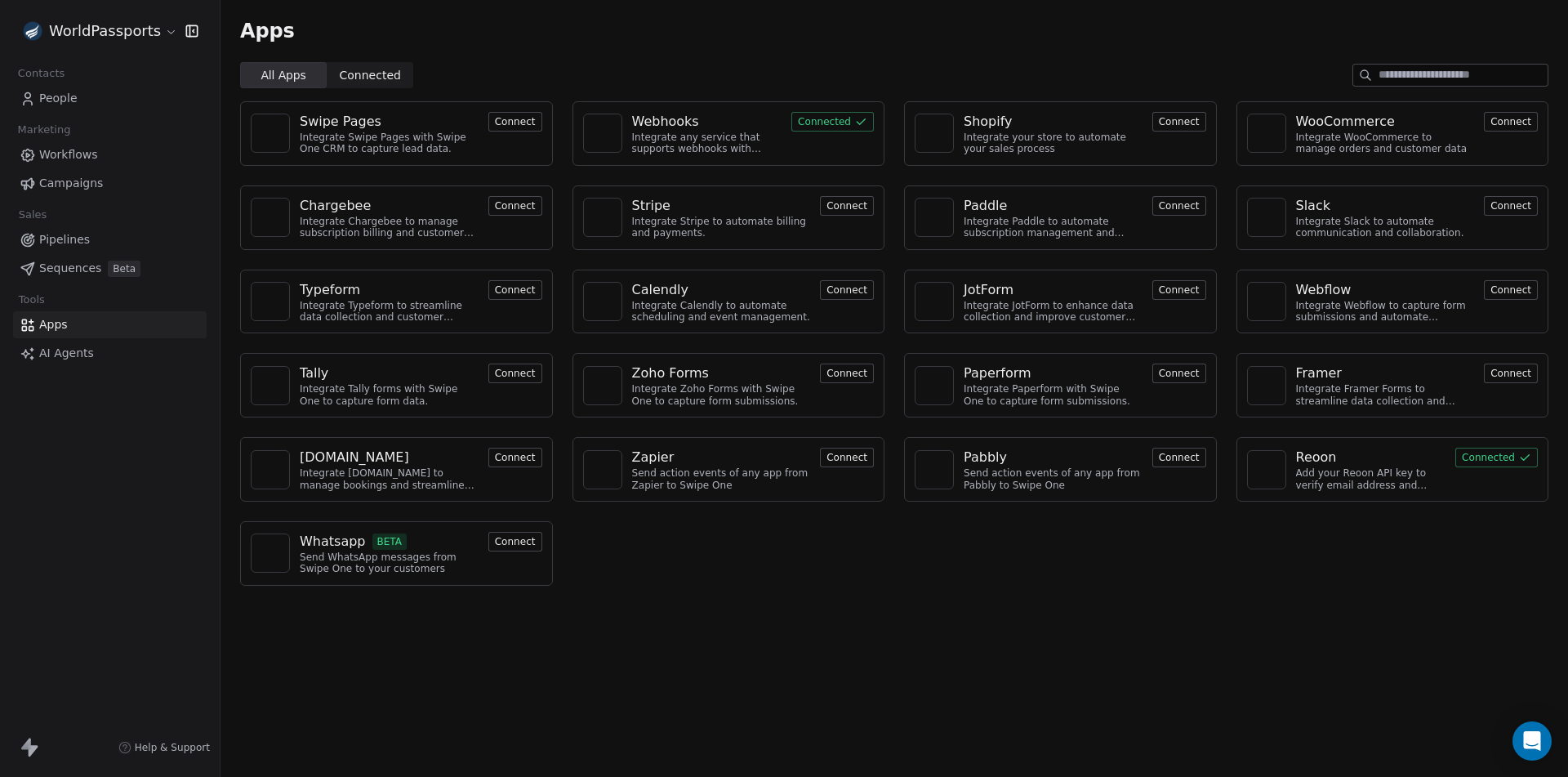
click at [851, 118] on button "Connected" at bounding box center [832, 122] width 82 height 20
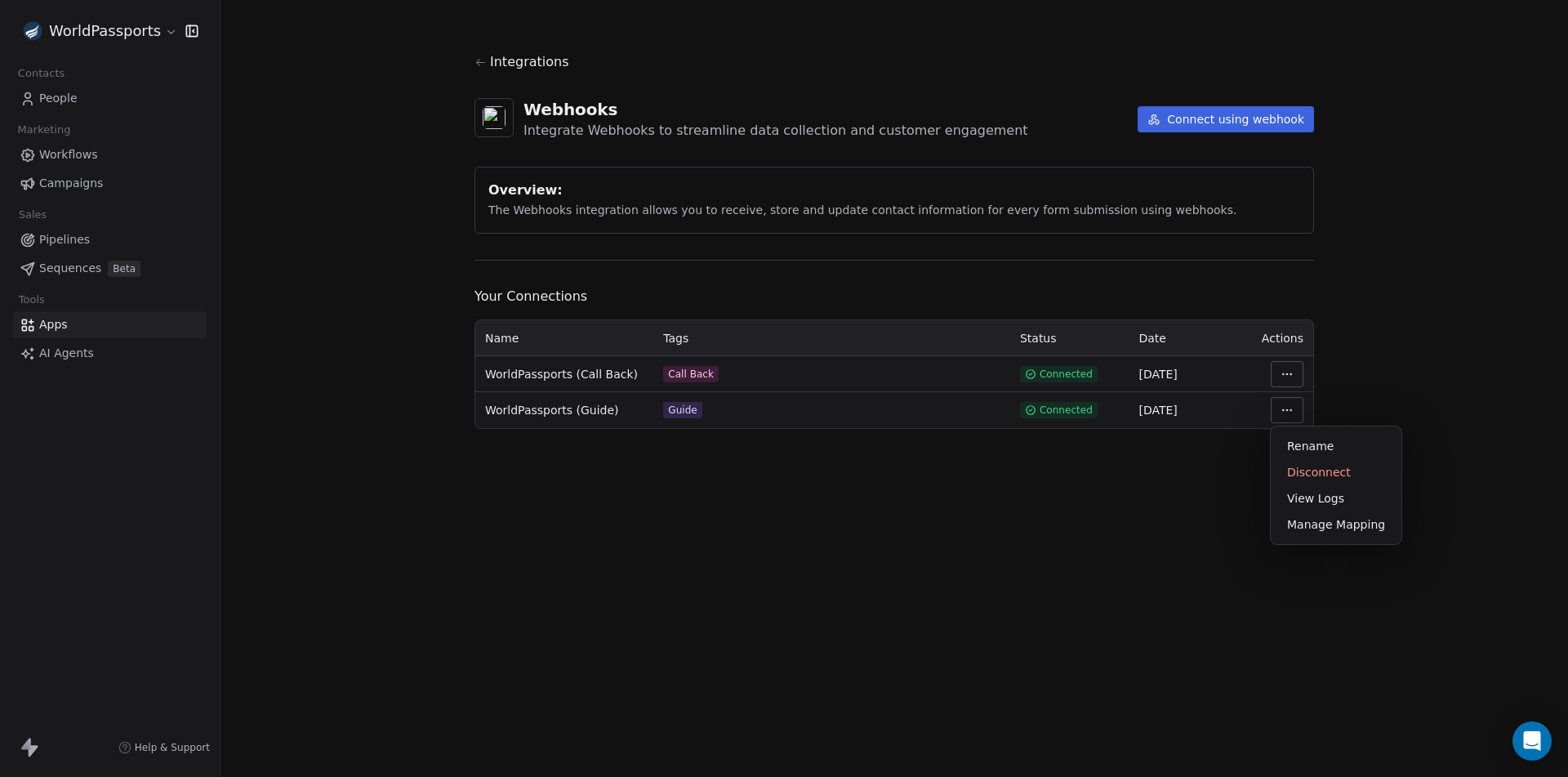
click at [1298, 413] on html "WorldPassports Contacts People Marketing Workflows Campaigns Sales Pipelines Se…" at bounding box center [784, 388] width 1568 height 777
click at [1321, 532] on div "Manage Mapping" at bounding box center [1336, 524] width 118 height 26
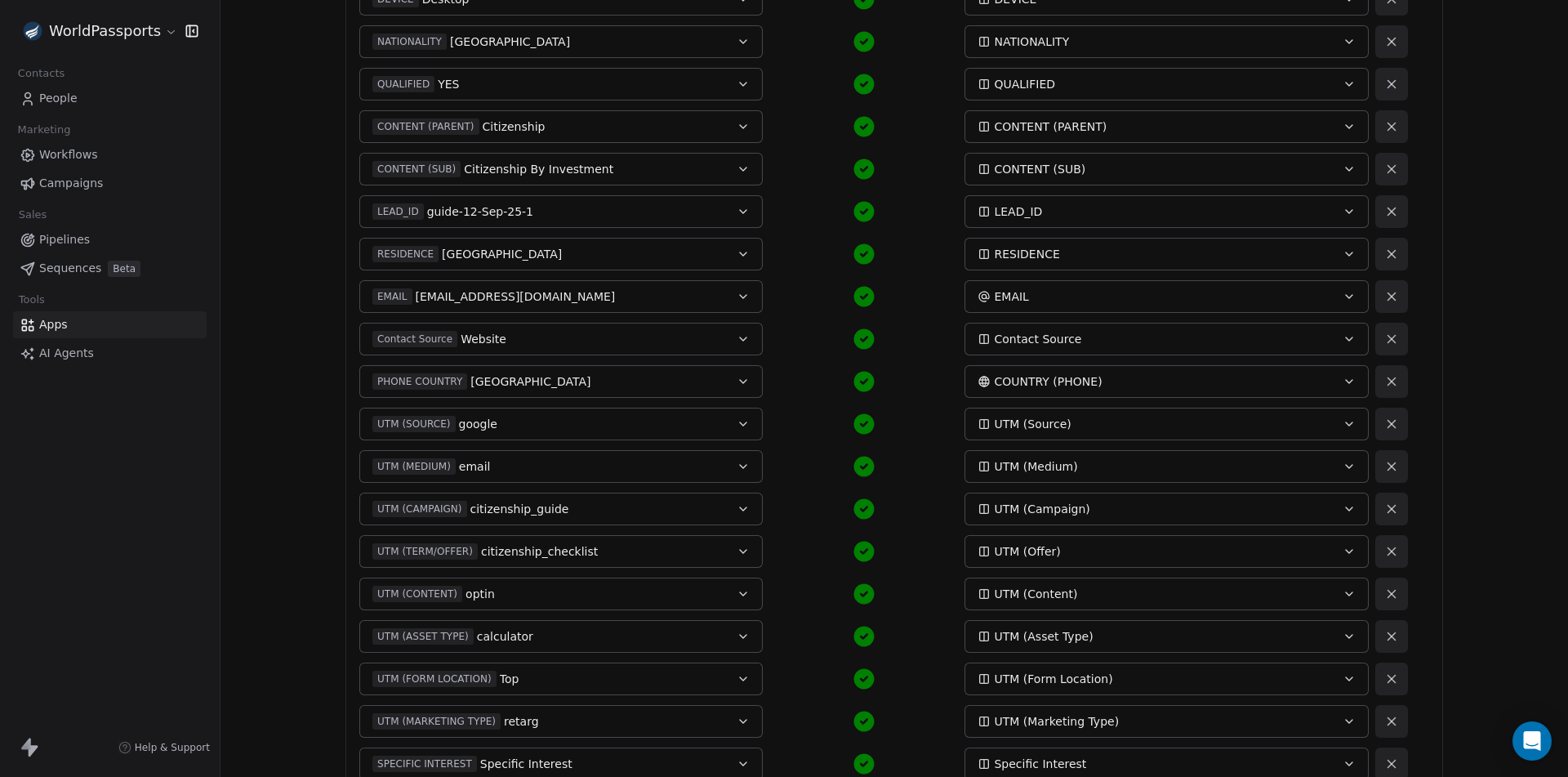
scroll to position [726, 0]
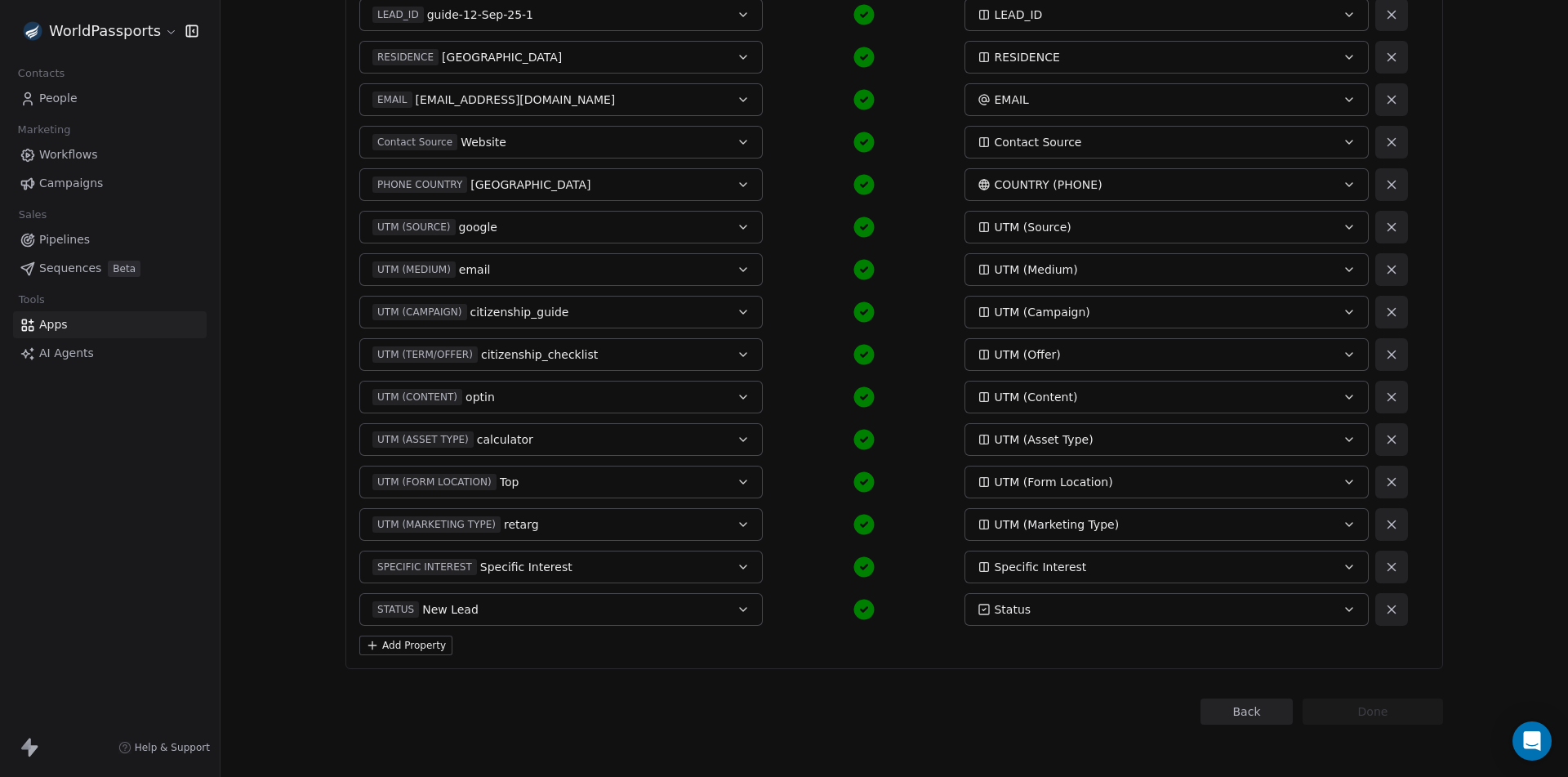
drag, startPoint x: 380, startPoint y: 656, endPoint x: 392, endPoint y: 655, distance: 12.0
click at [383, 655] on div "Field Name Contact Property FULL NAME Alex Guide NAME MOBILE 71 123 4555 PHONE …" at bounding box center [895, 79] width 1098 height 1181
click at [429, 652] on button "Add Property" at bounding box center [405, 646] width 93 height 20
click at [544, 650] on button "Select a Field" at bounding box center [561, 652] width 404 height 33
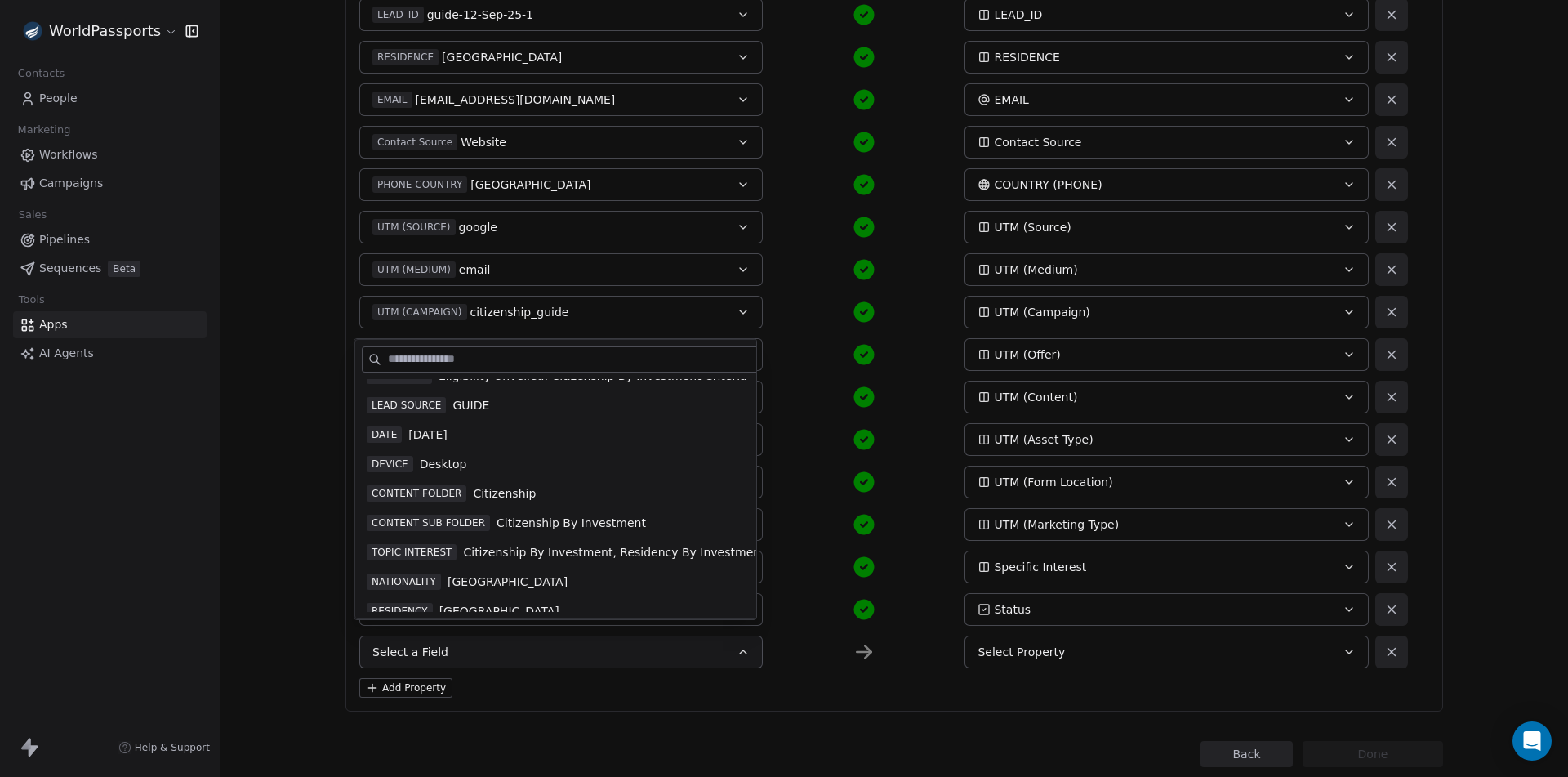
scroll to position [245, 0]
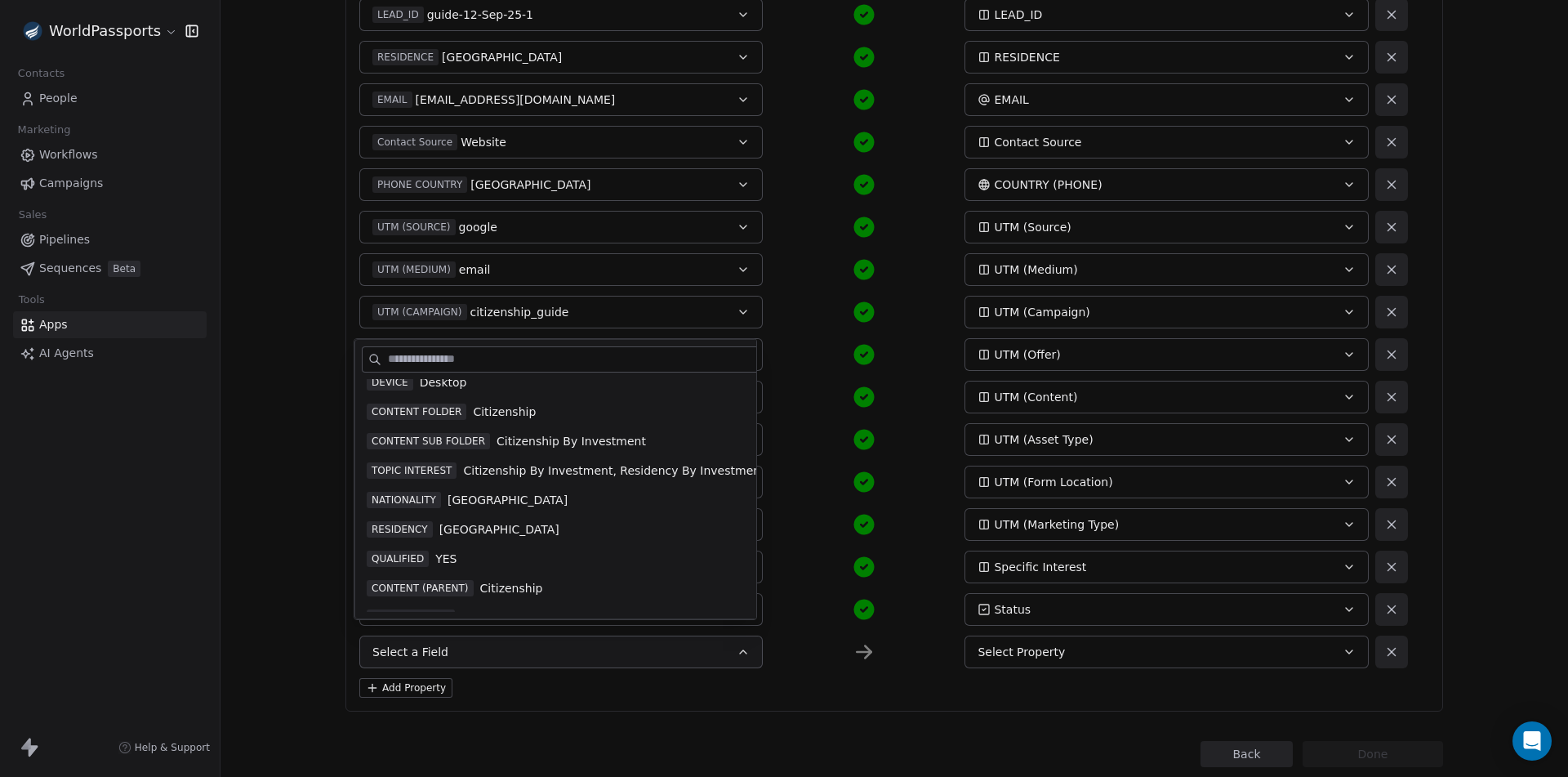
click at [428, 474] on span "TOPIC INTEREST" at bounding box center [412, 470] width 90 height 16
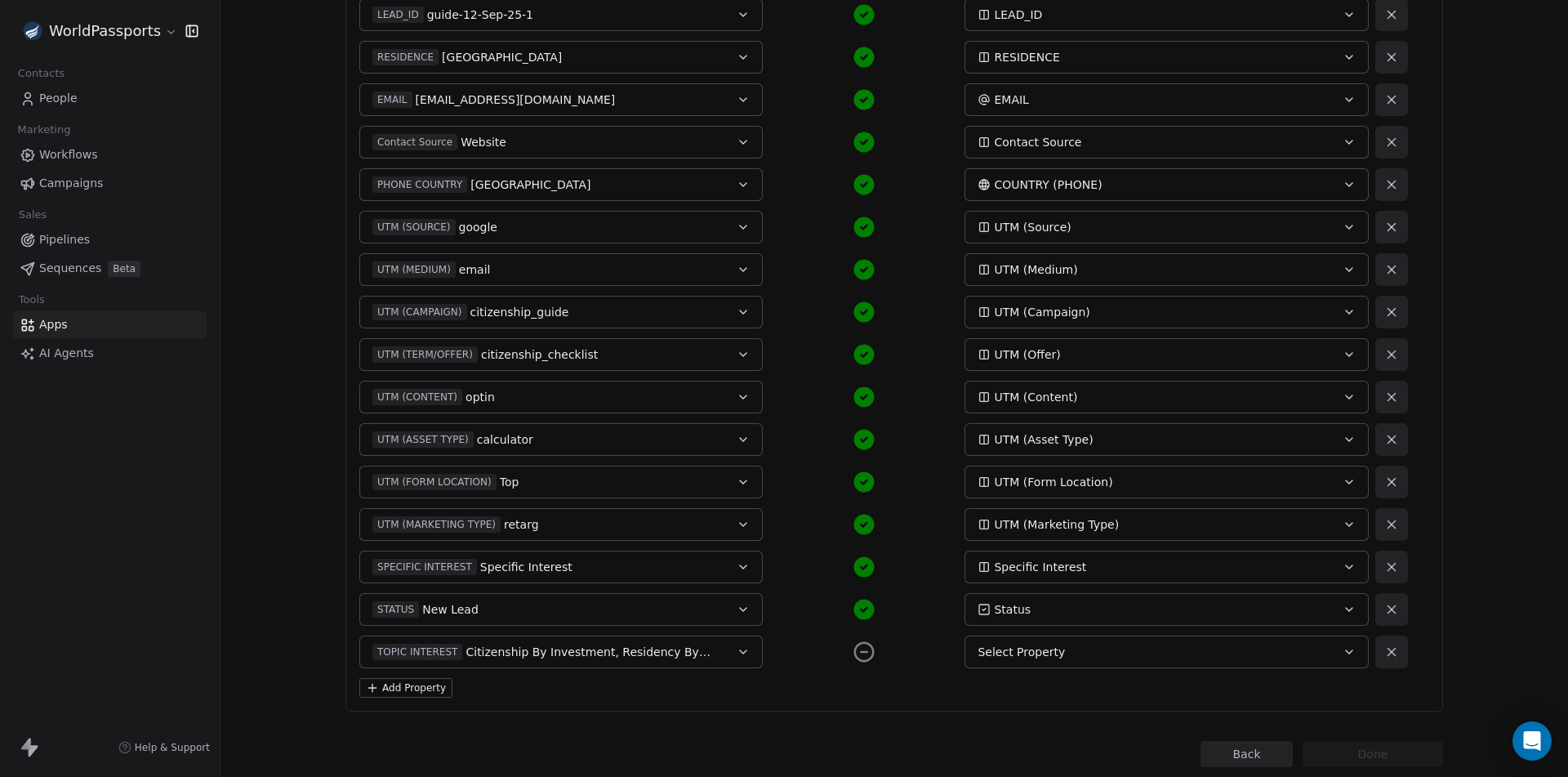
click at [1093, 650] on div "Select Property" at bounding box center [1147, 652] width 340 height 16
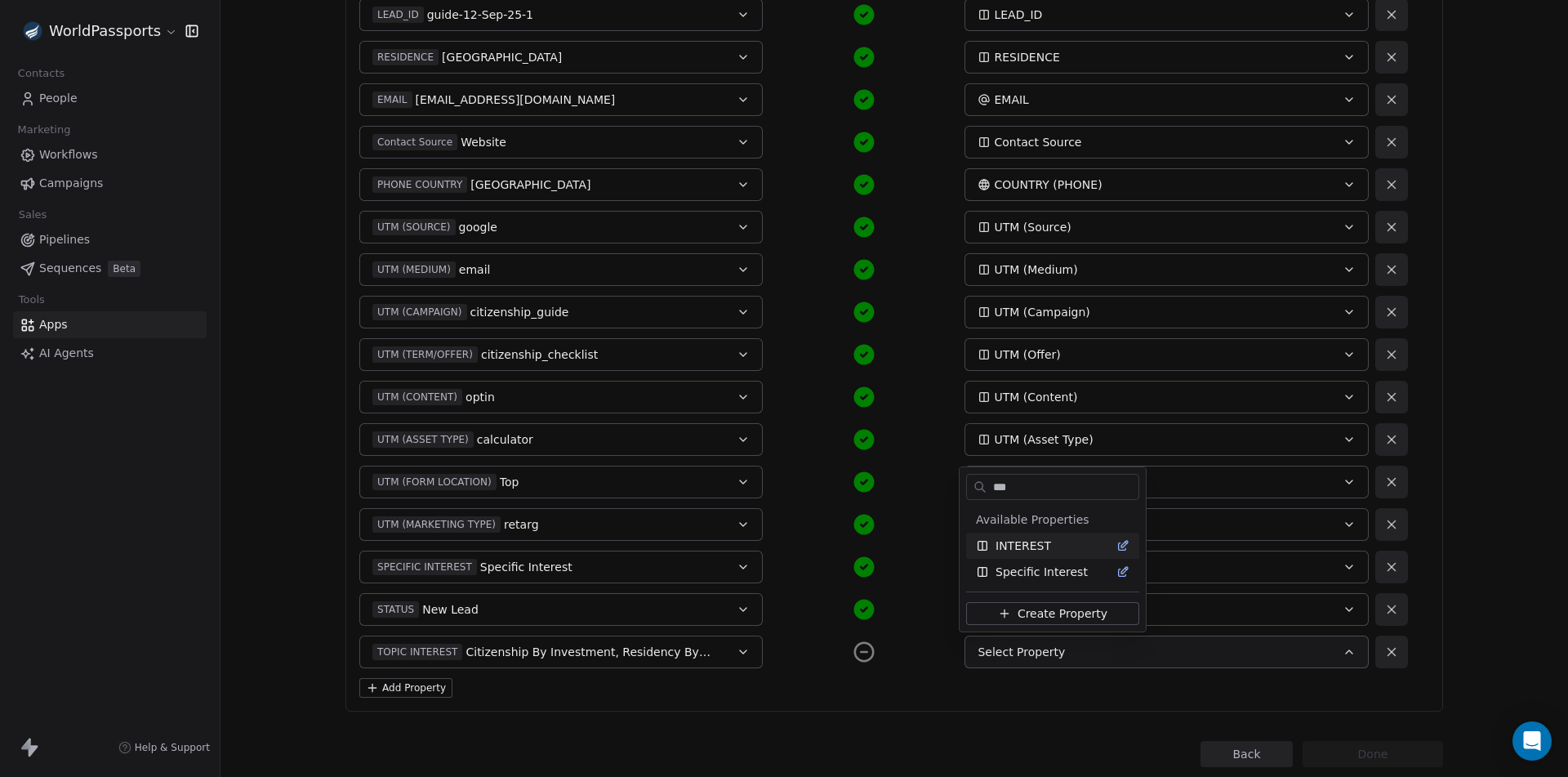
type input "***"
click at [1050, 539] on div "INTEREST" at bounding box center [1053, 545] width 153 height 16
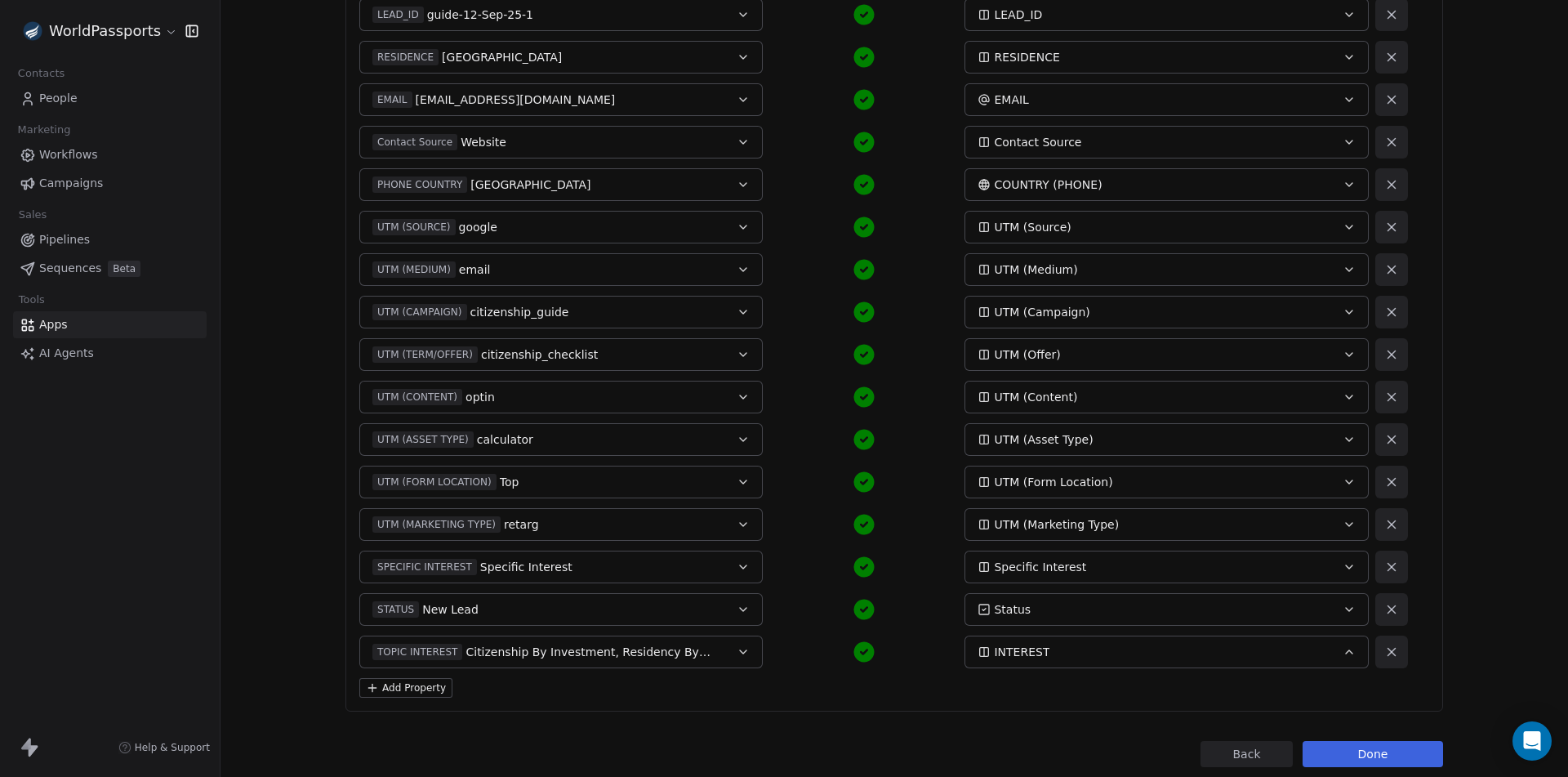
click at [1377, 759] on button "Done" at bounding box center [1373, 753] width 140 height 26
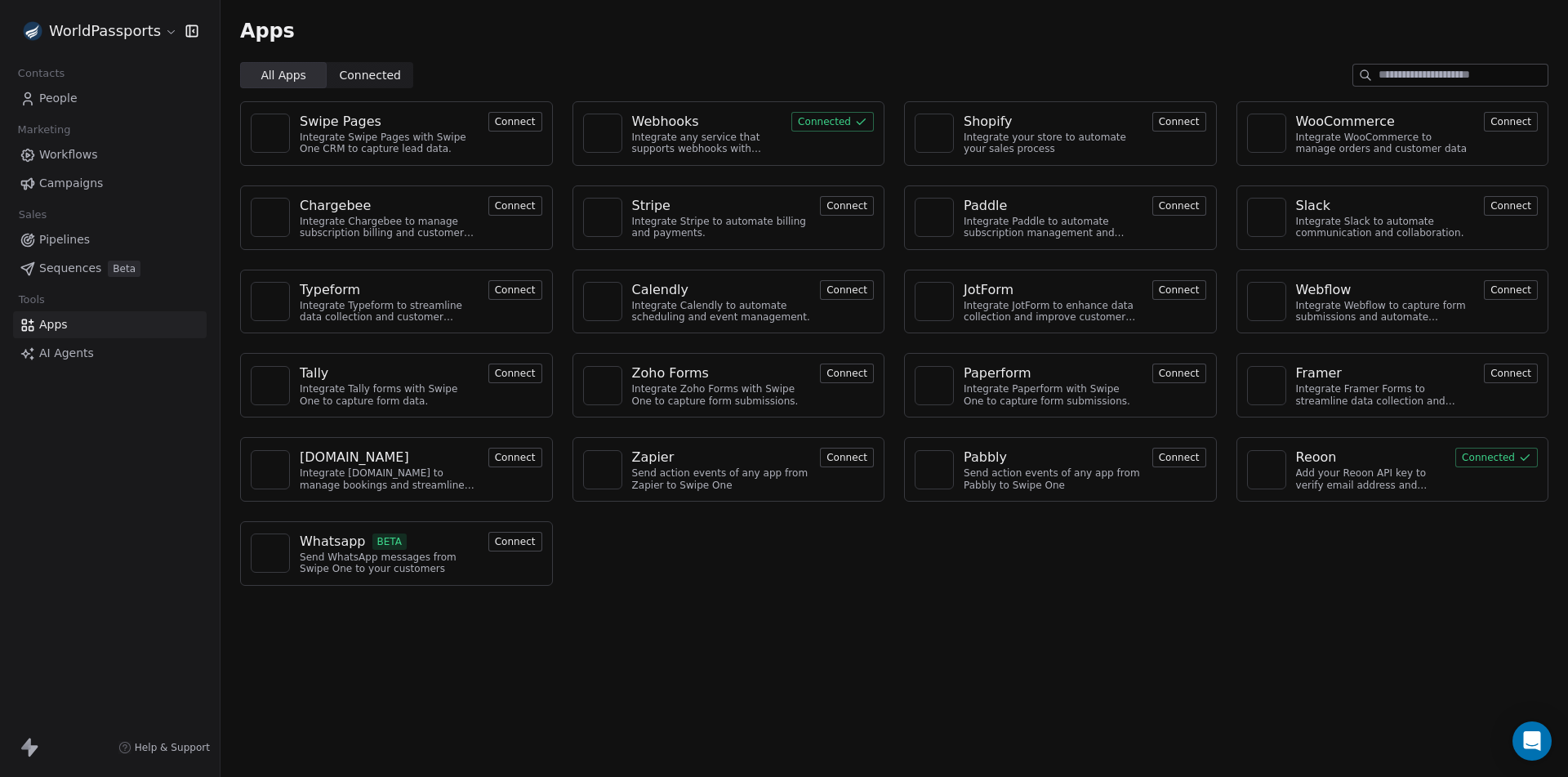
click at [670, 119] on div "Webhooks" at bounding box center [666, 122] width 67 height 20
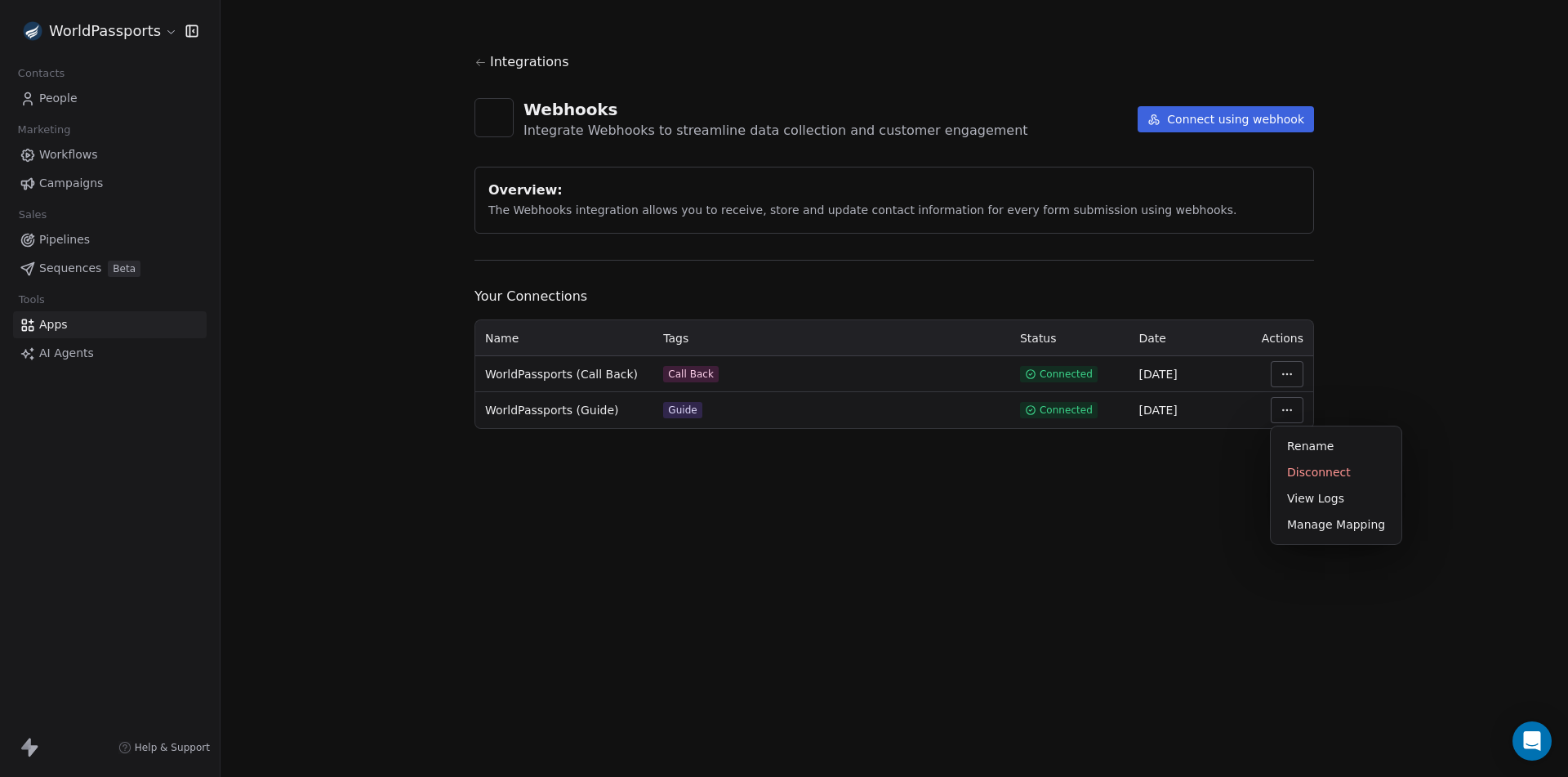
click at [1294, 408] on html "WorldPassports Contacts People Marketing Workflows Campaigns Sales Pipelines Se…" at bounding box center [784, 388] width 1568 height 777
click at [1336, 527] on div "Manage Mapping" at bounding box center [1336, 524] width 118 height 26
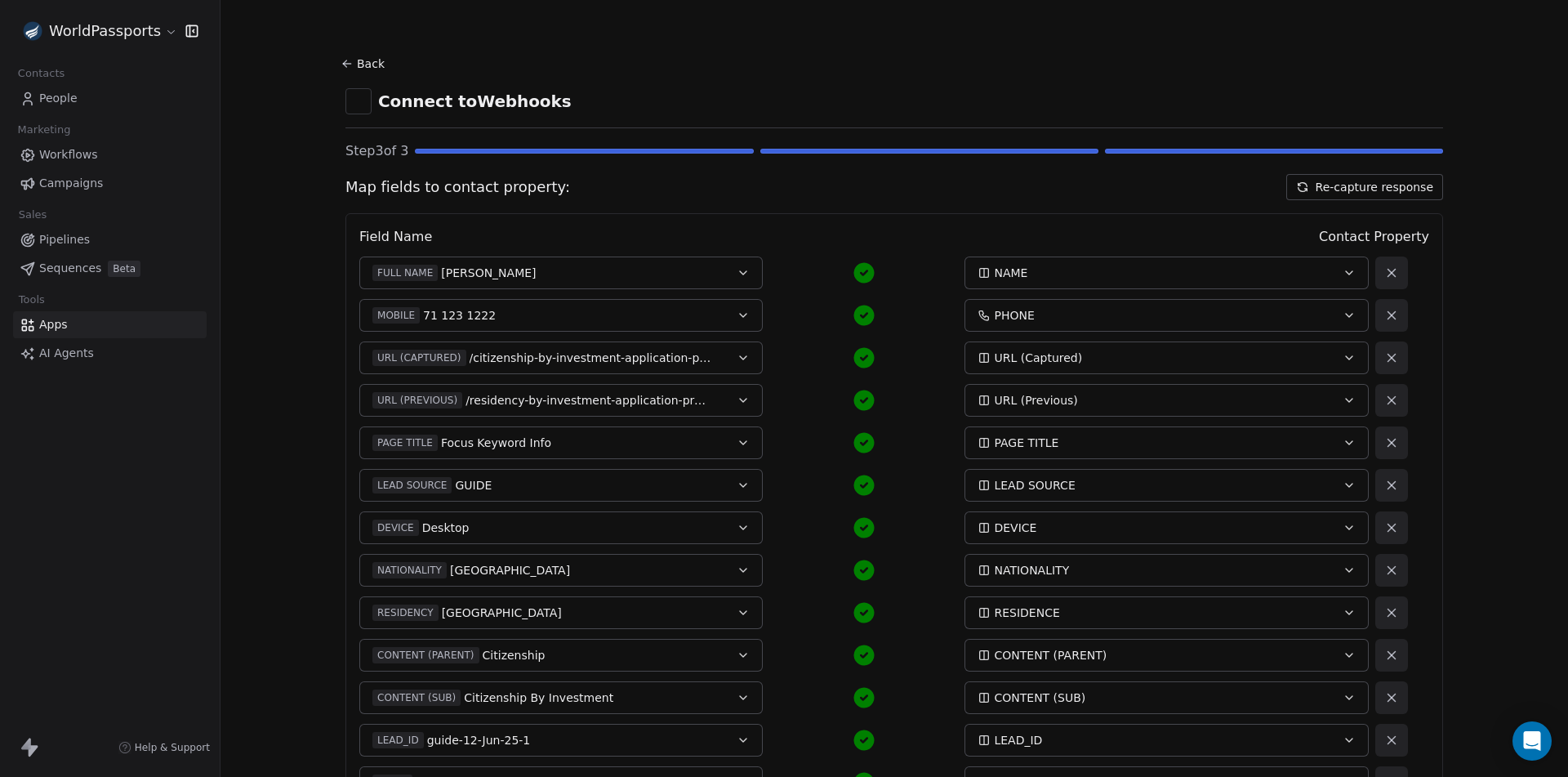
click at [1409, 184] on button "Re-capture response" at bounding box center [1365, 186] width 157 height 26
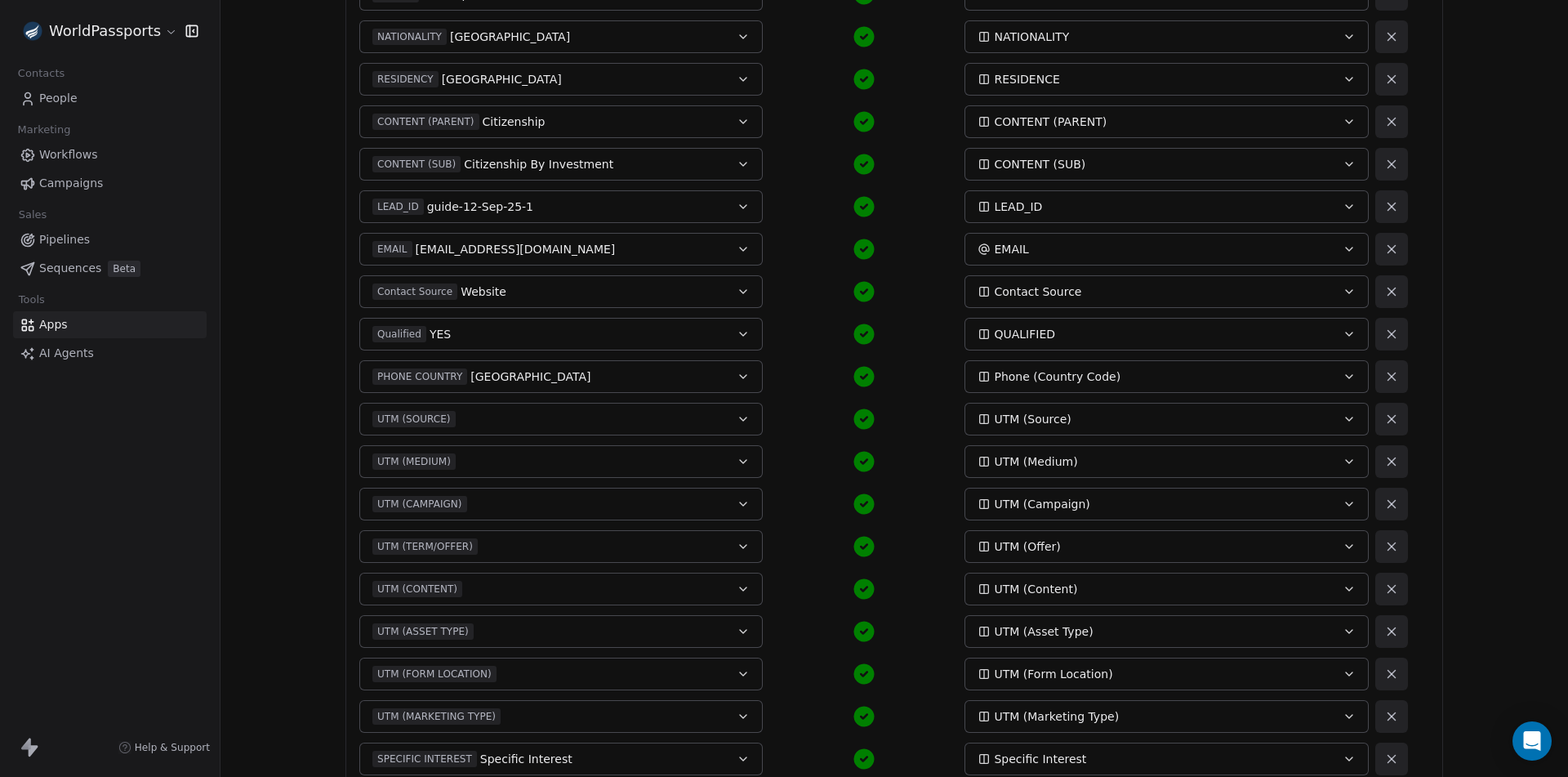
scroll to position [758, 0]
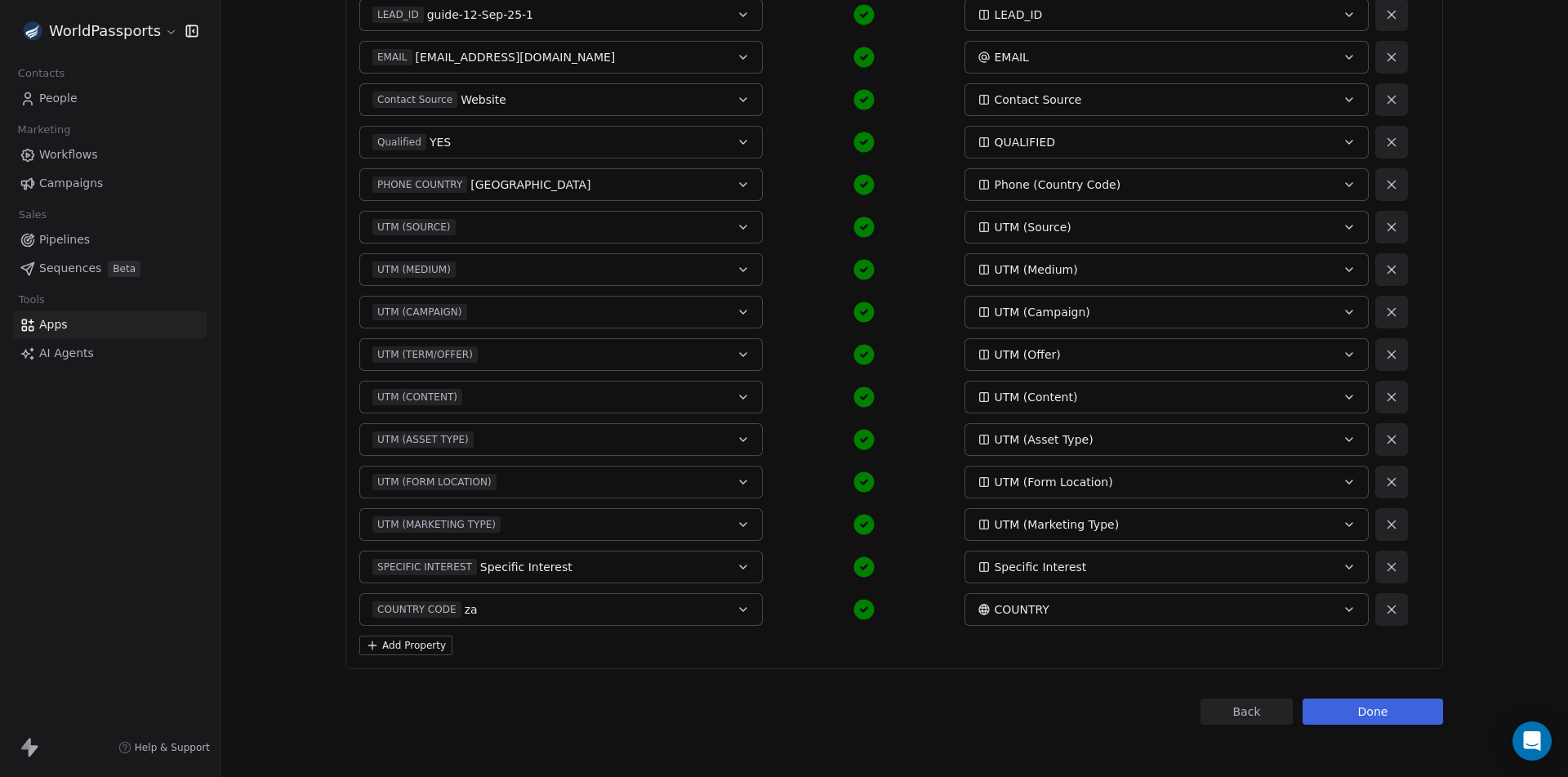
click at [422, 648] on button "Add Property" at bounding box center [405, 646] width 93 height 20
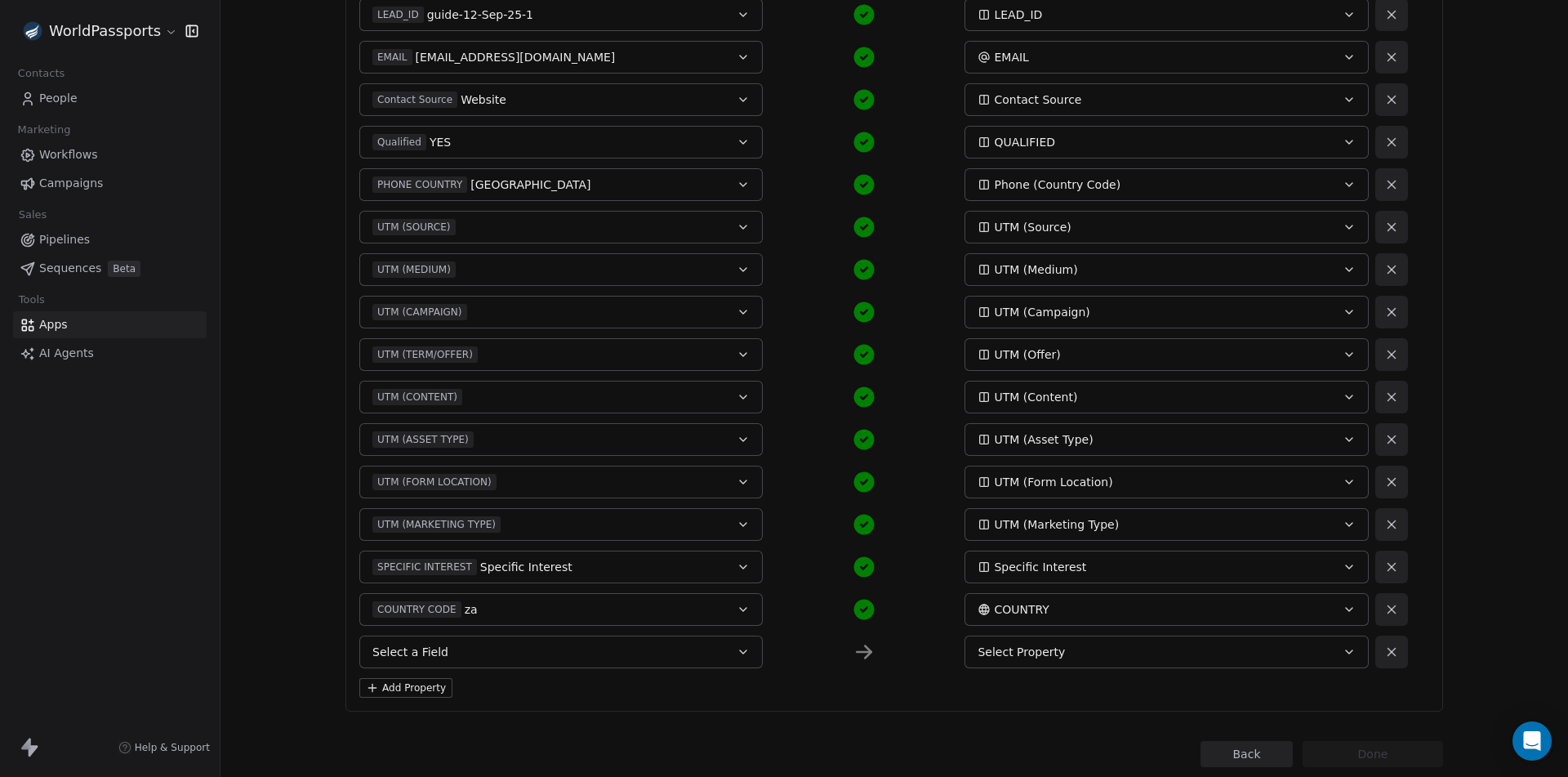
click at [563, 652] on button "Select a Field" at bounding box center [561, 652] width 404 height 33
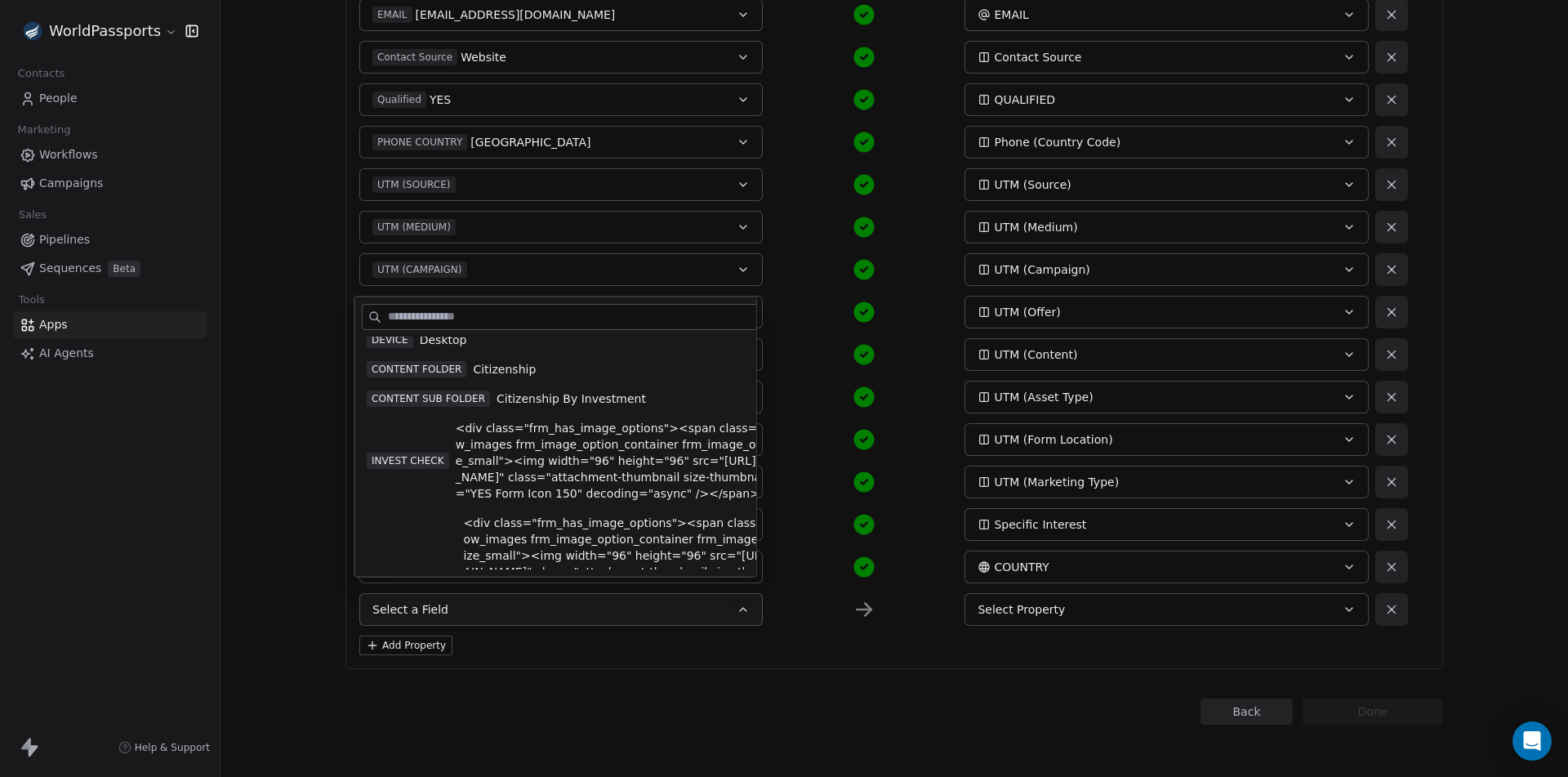
scroll to position [326, 0]
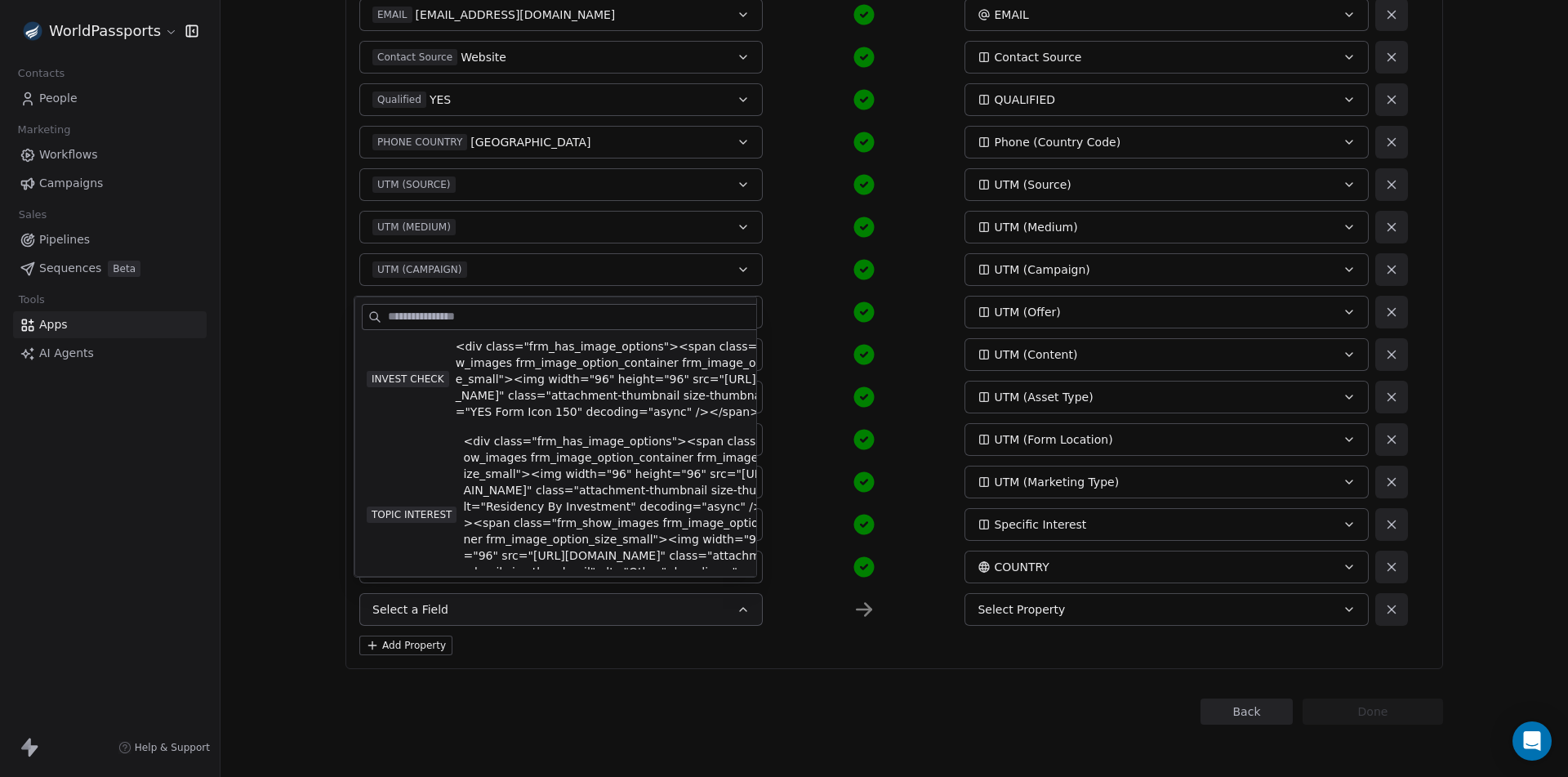
click at [433, 388] on span "INVEST CHECK" at bounding box center [408, 379] width 82 height 16
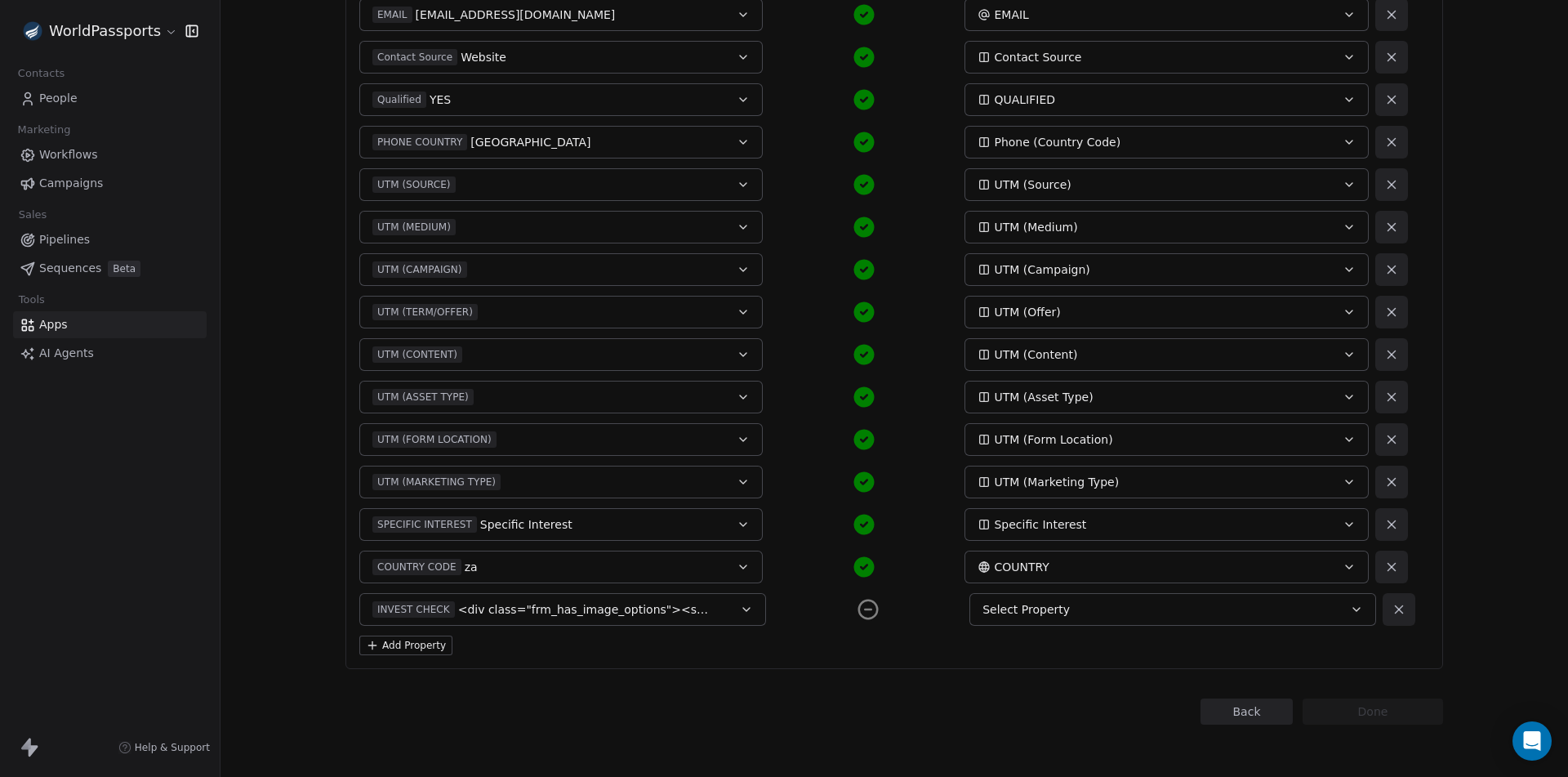
click at [1104, 610] on div "Select Property" at bounding box center [1154, 609] width 342 height 16
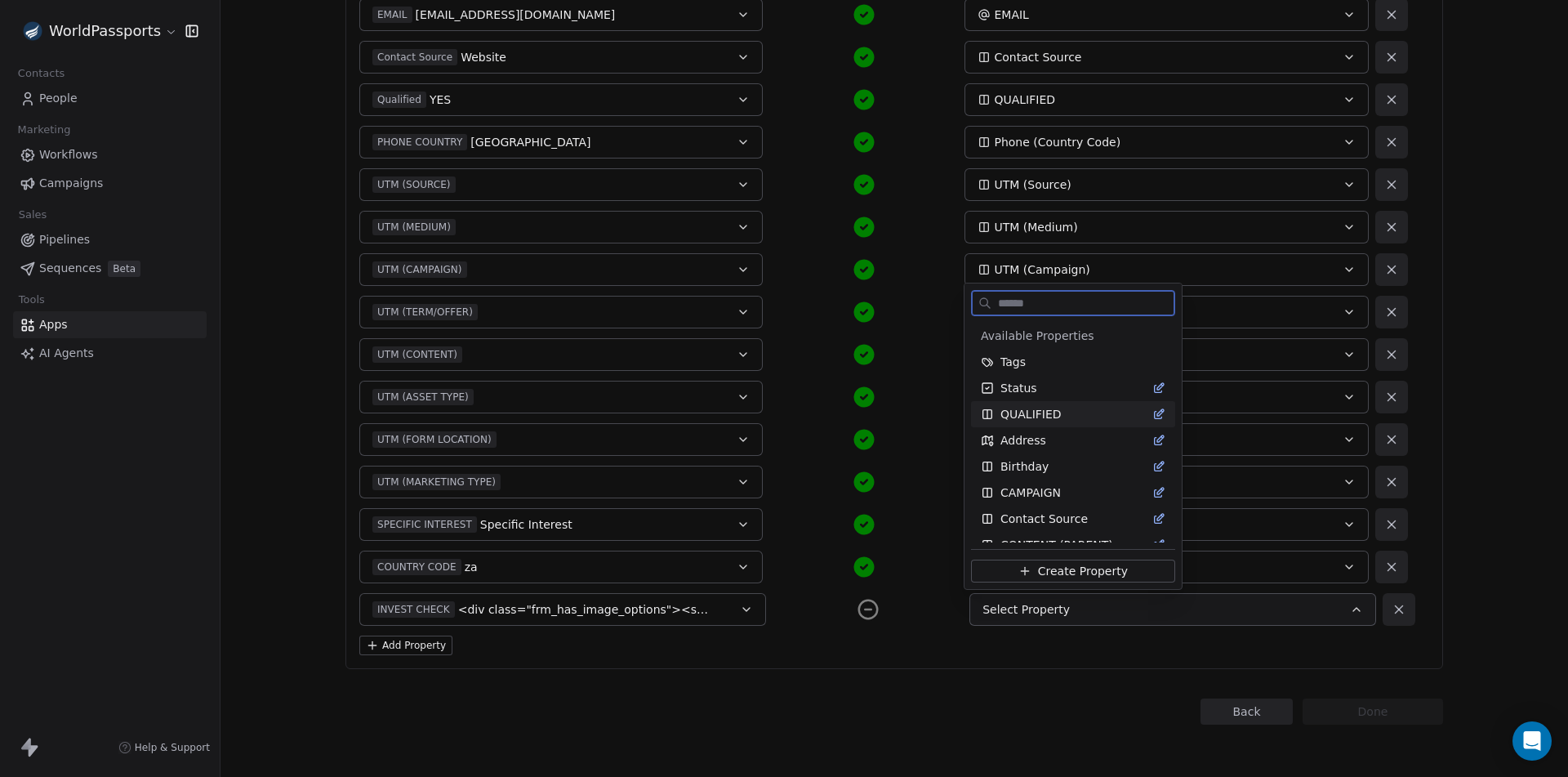
click at [1052, 408] on span "QUALIFIED" at bounding box center [1031, 414] width 61 height 16
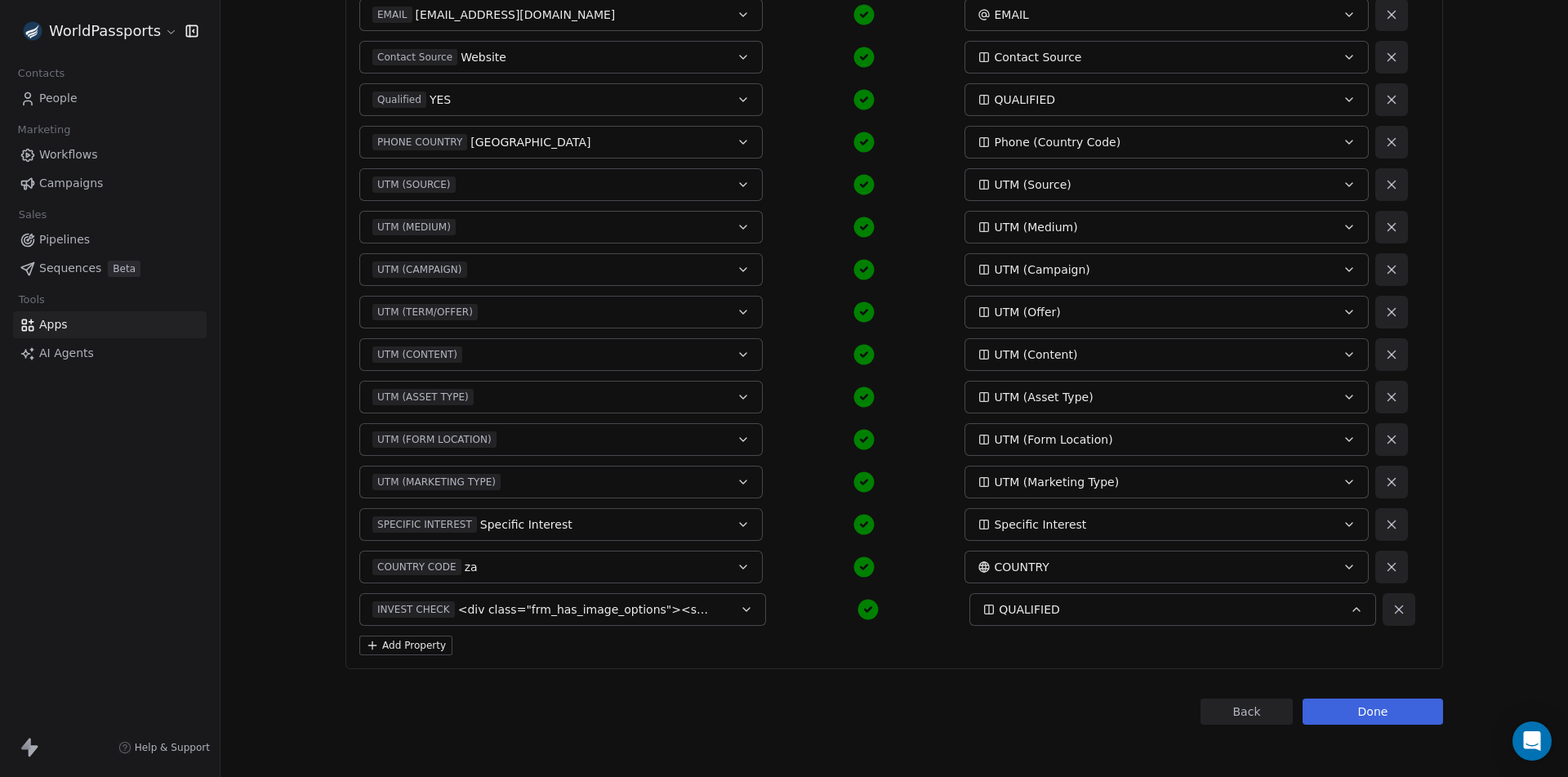
click at [419, 652] on button "Add Property" at bounding box center [405, 646] width 93 height 20
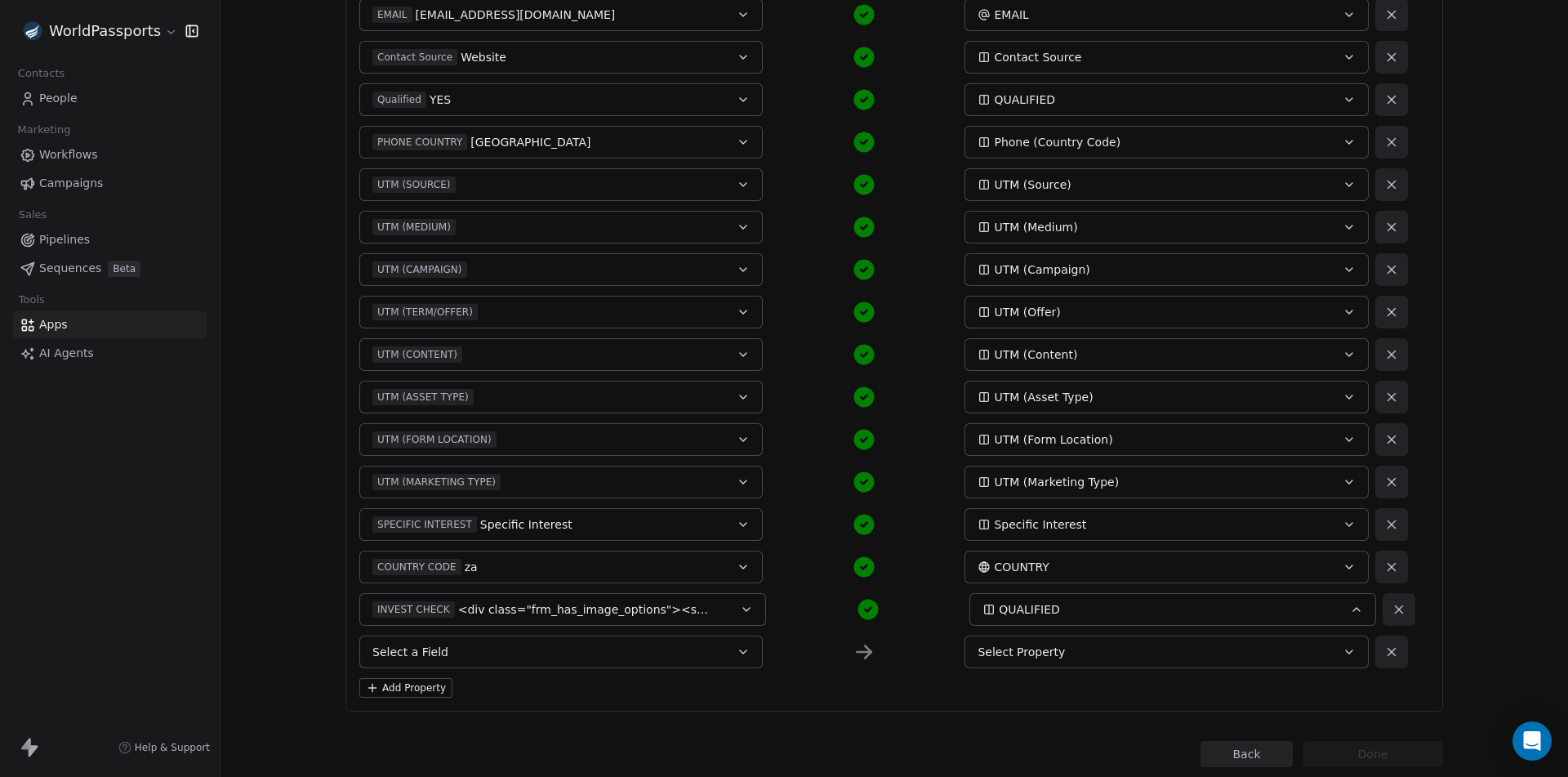
click at [453, 639] on button "Select a Field" at bounding box center [561, 652] width 404 height 33
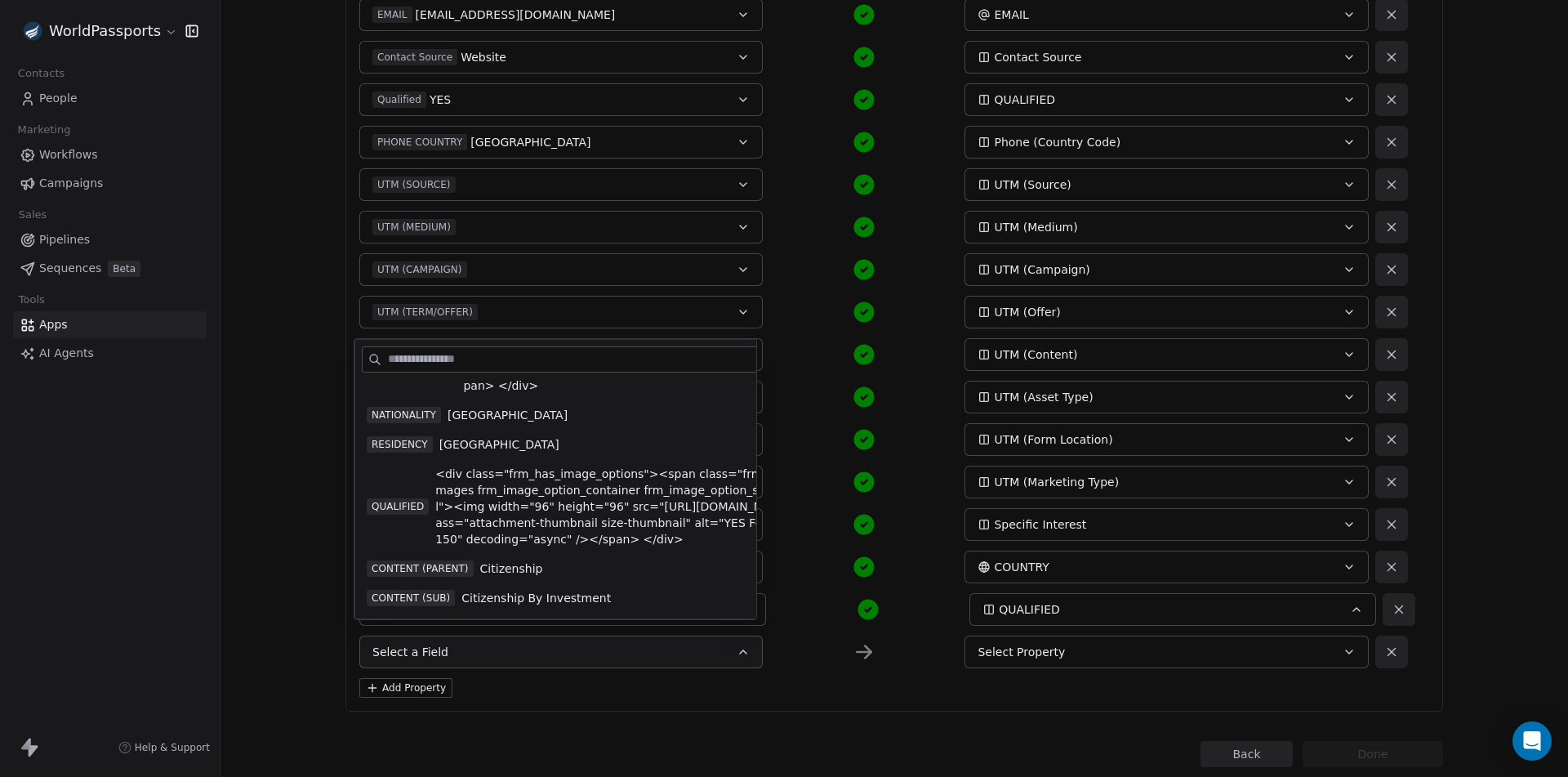
scroll to position [491, 0]
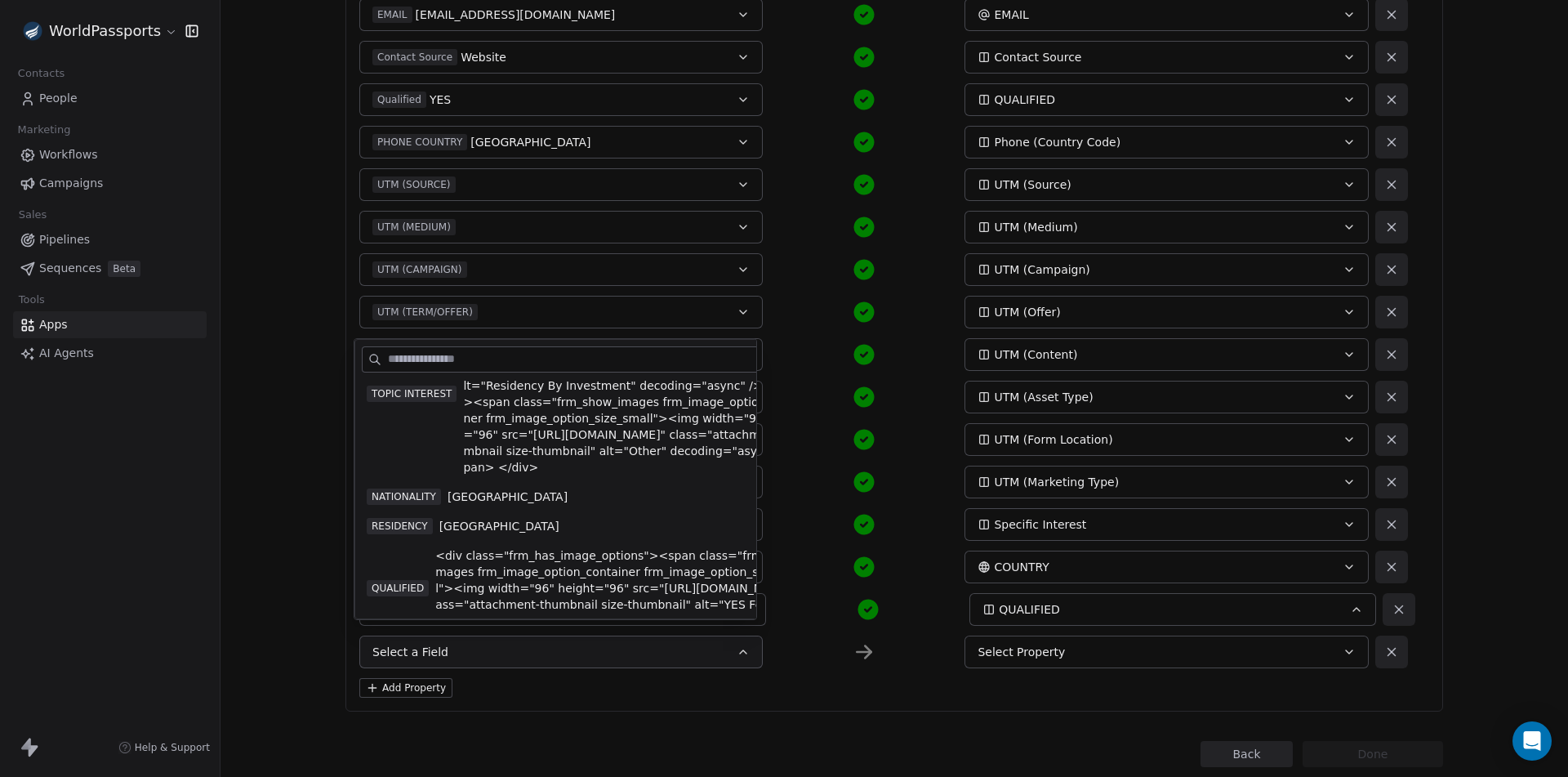
click at [450, 440] on div "TOPIC INTEREST <div class="frm_has_image_options"><span class="frm_show_images …" at bounding box center [590, 394] width 446 height 163
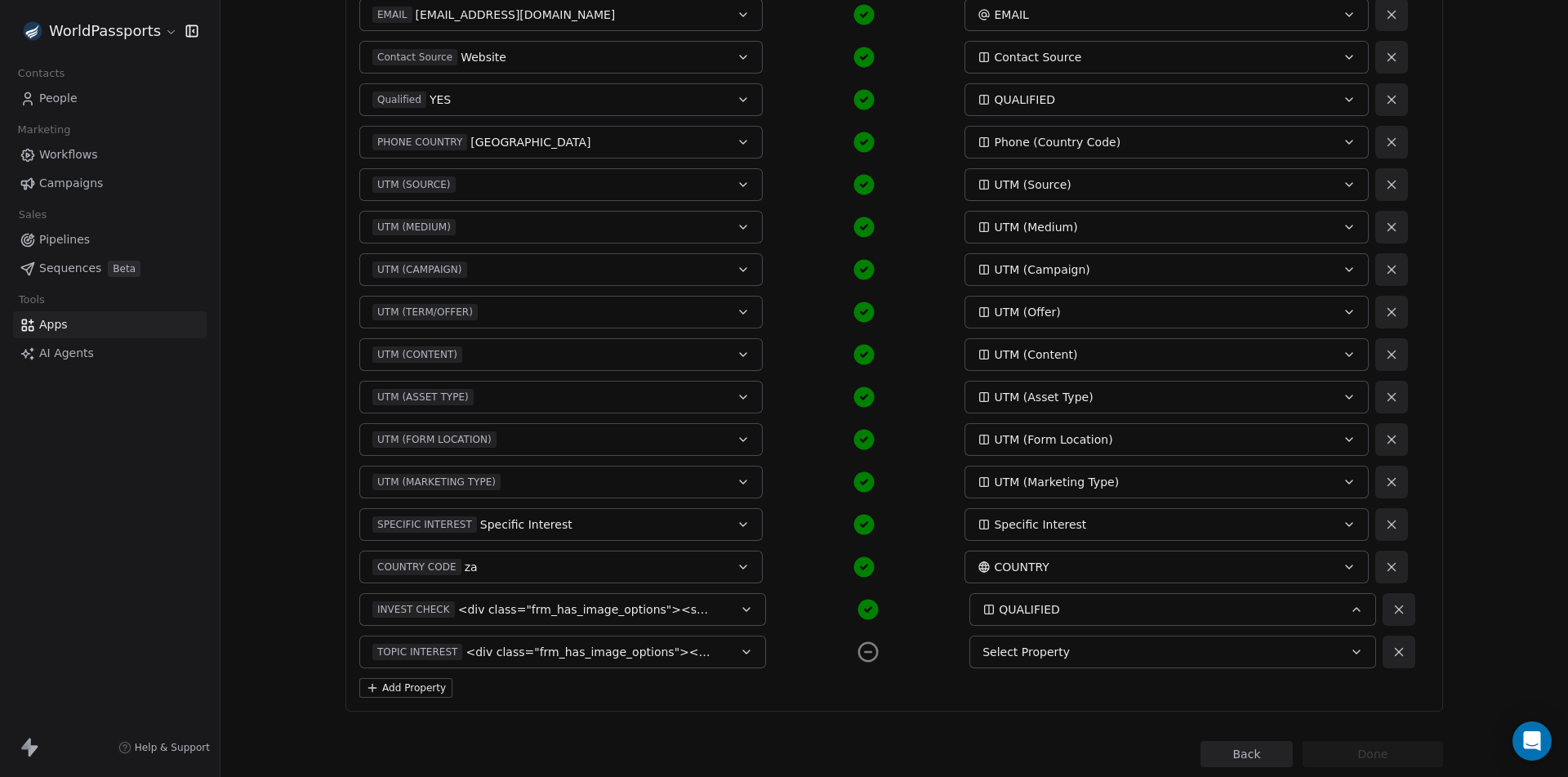
click at [1062, 654] on div "Select Property" at bounding box center [1154, 652] width 342 height 16
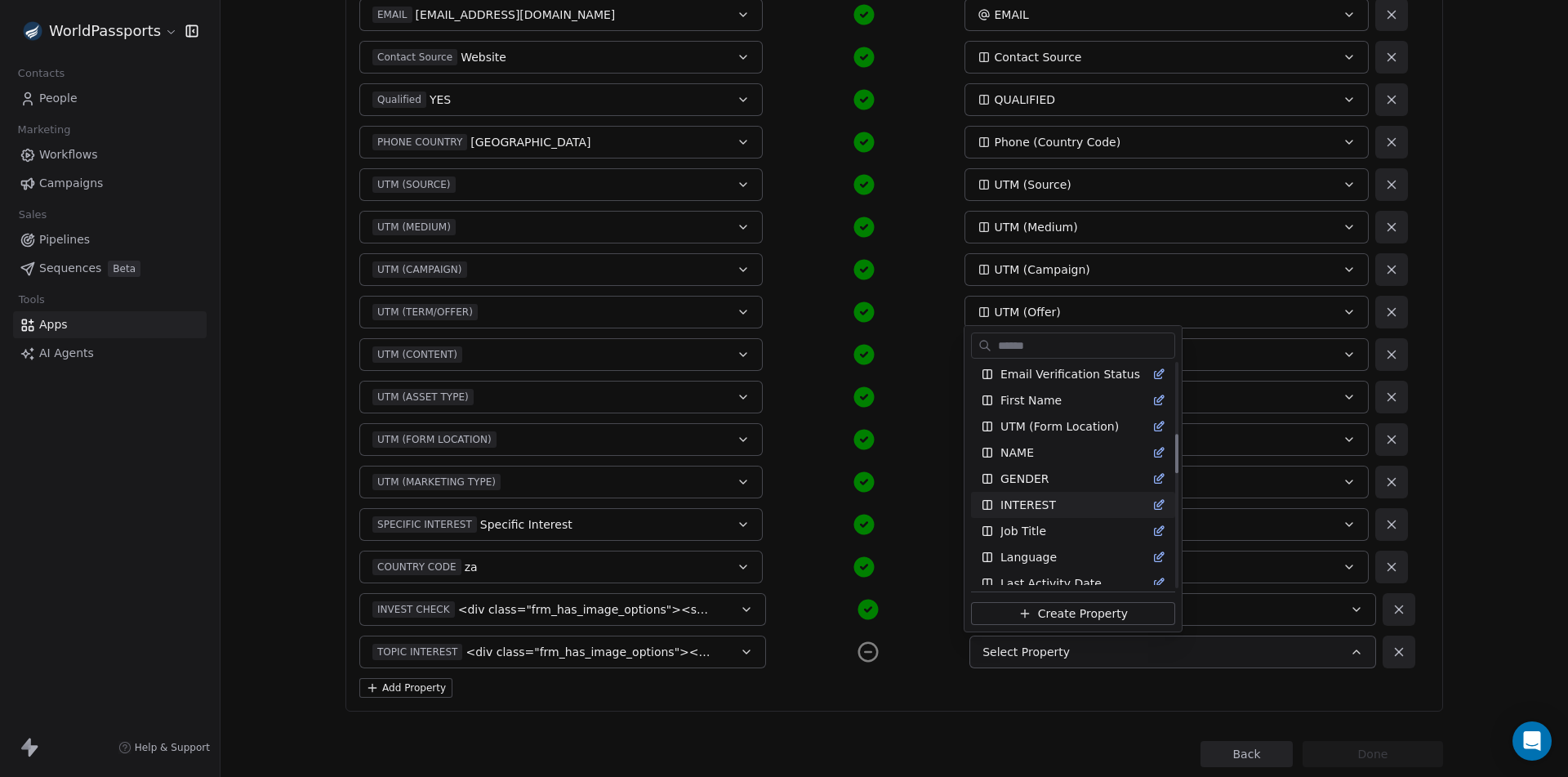
scroll to position [408, 0]
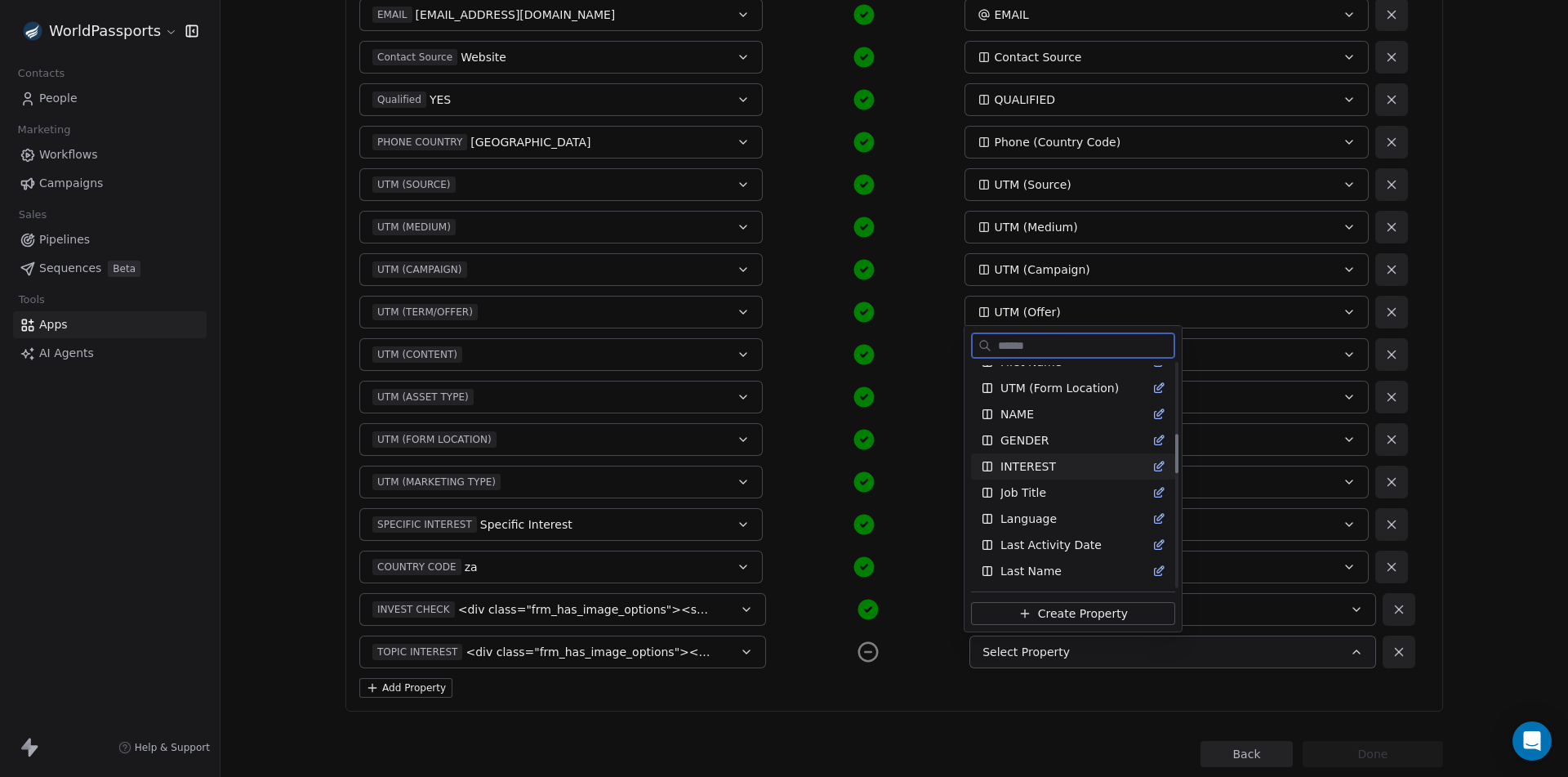
click at [1046, 467] on span "INTEREST" at bounding box center [1028, 467] width 56 height 16
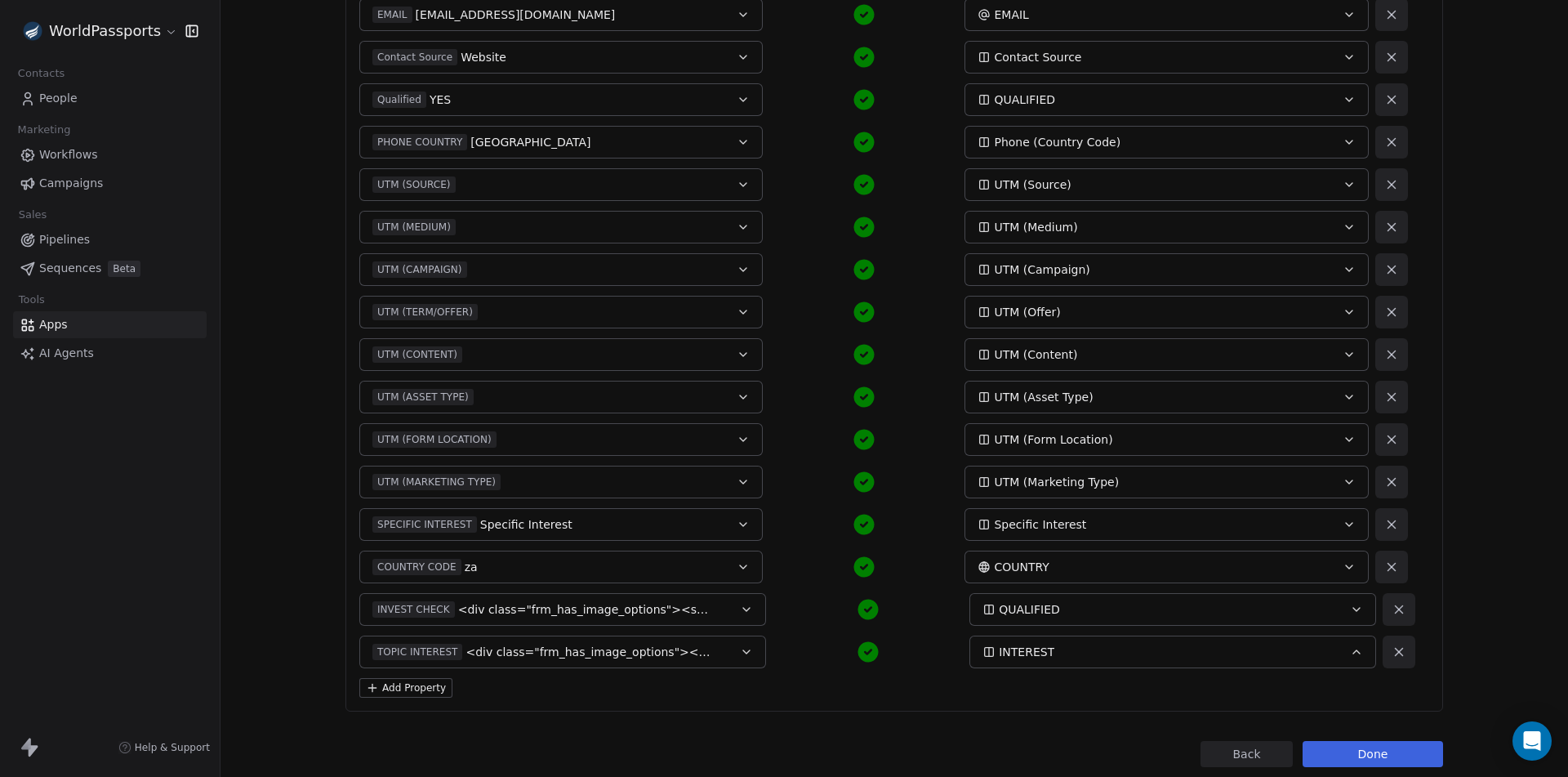
click at [1359, 750] on button "Done" at bounding box center [1373, 753] width 140 height 26
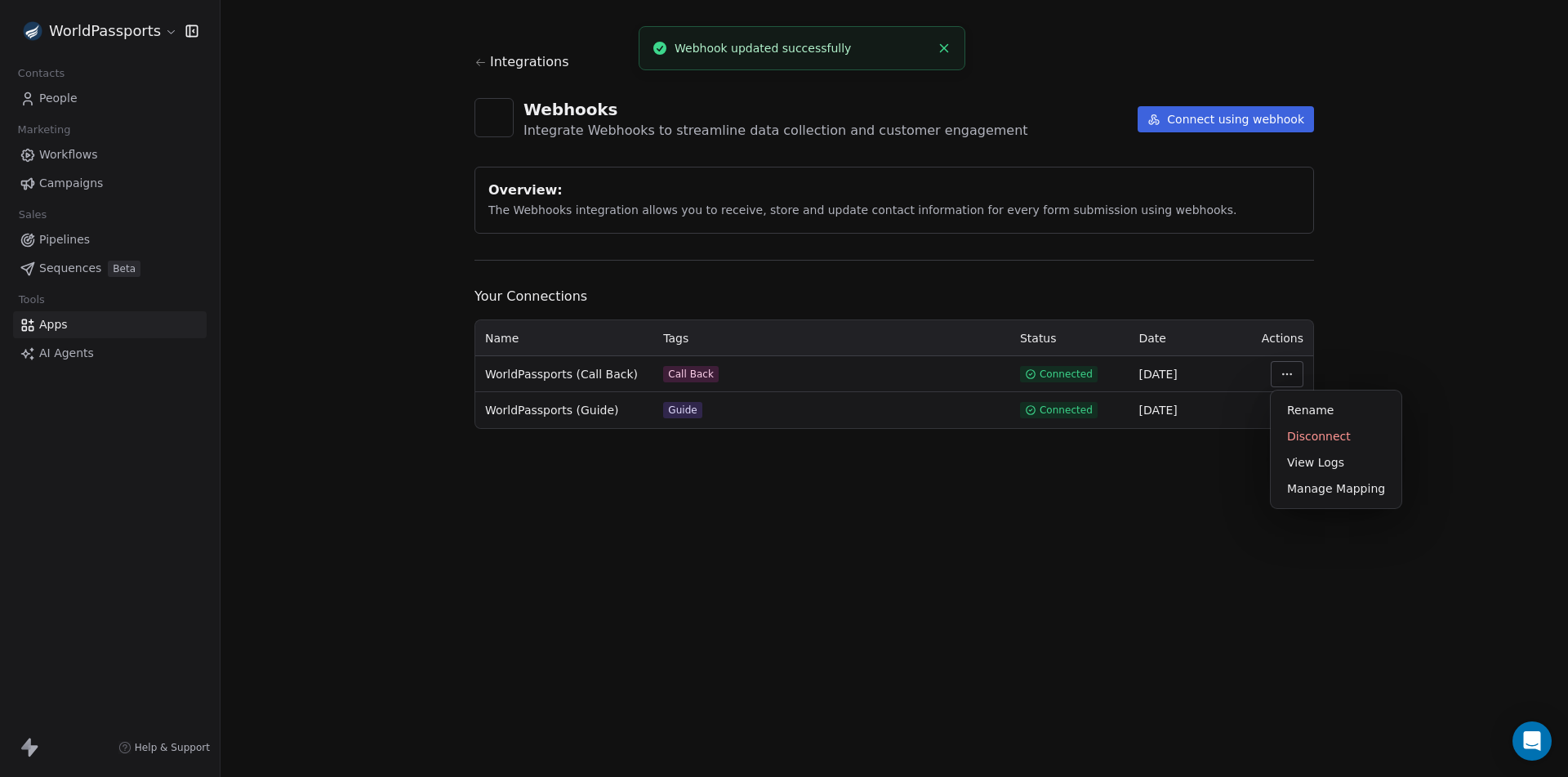
click at [1291, 378] on html "WorldPassports Contacts People Marketing Workflows Campaigns Sales Pipelines Se…" at bounding box center [784, 388] width 1568 height 777
click at [1310, 486] on div "Manage Mapping" at bounding box center [1336, 488] width 118 height 26
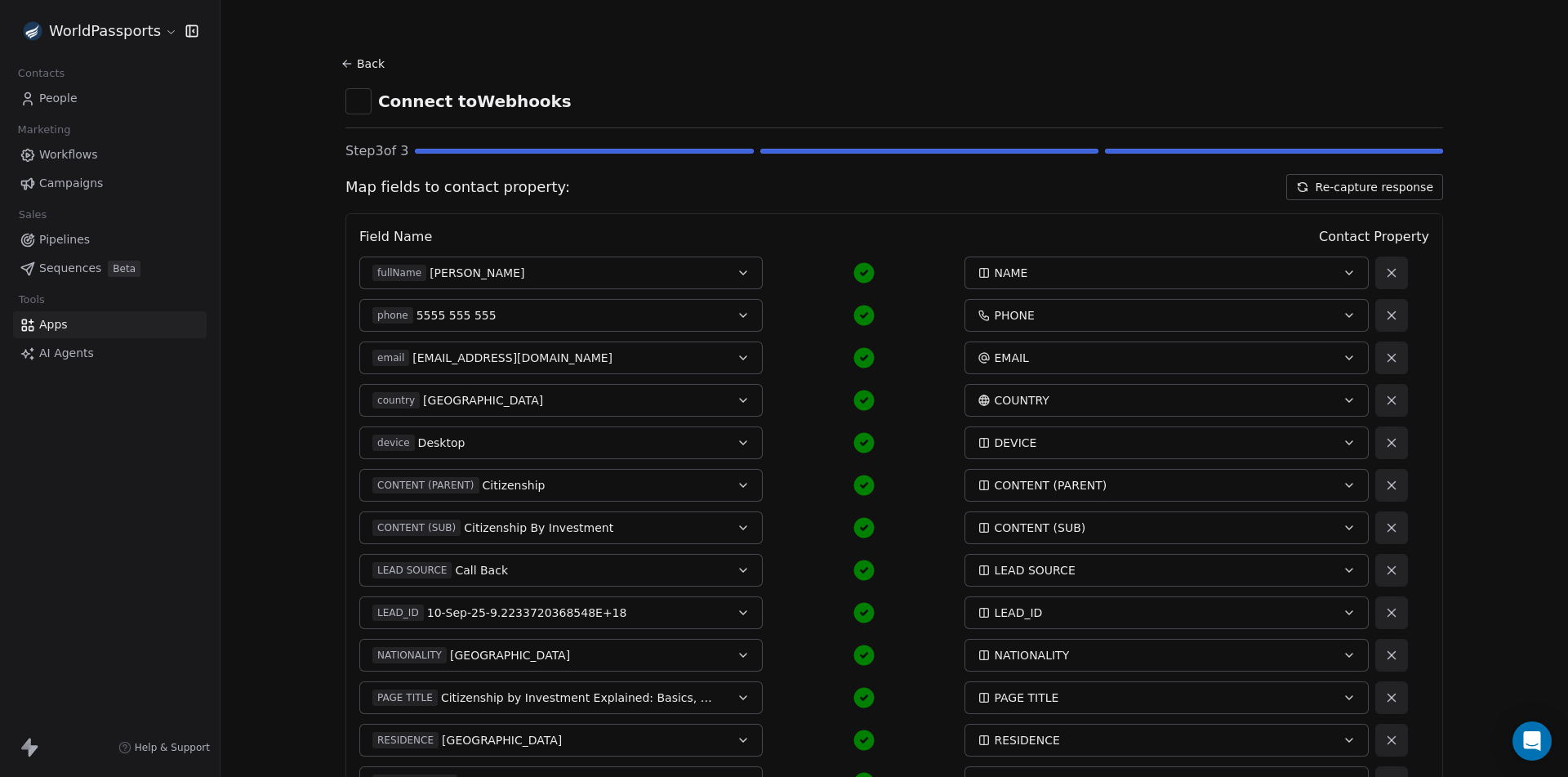
click at [1321, 184] on button "Re-capture response" at bounding box center [1365, 186] width 157 height 26
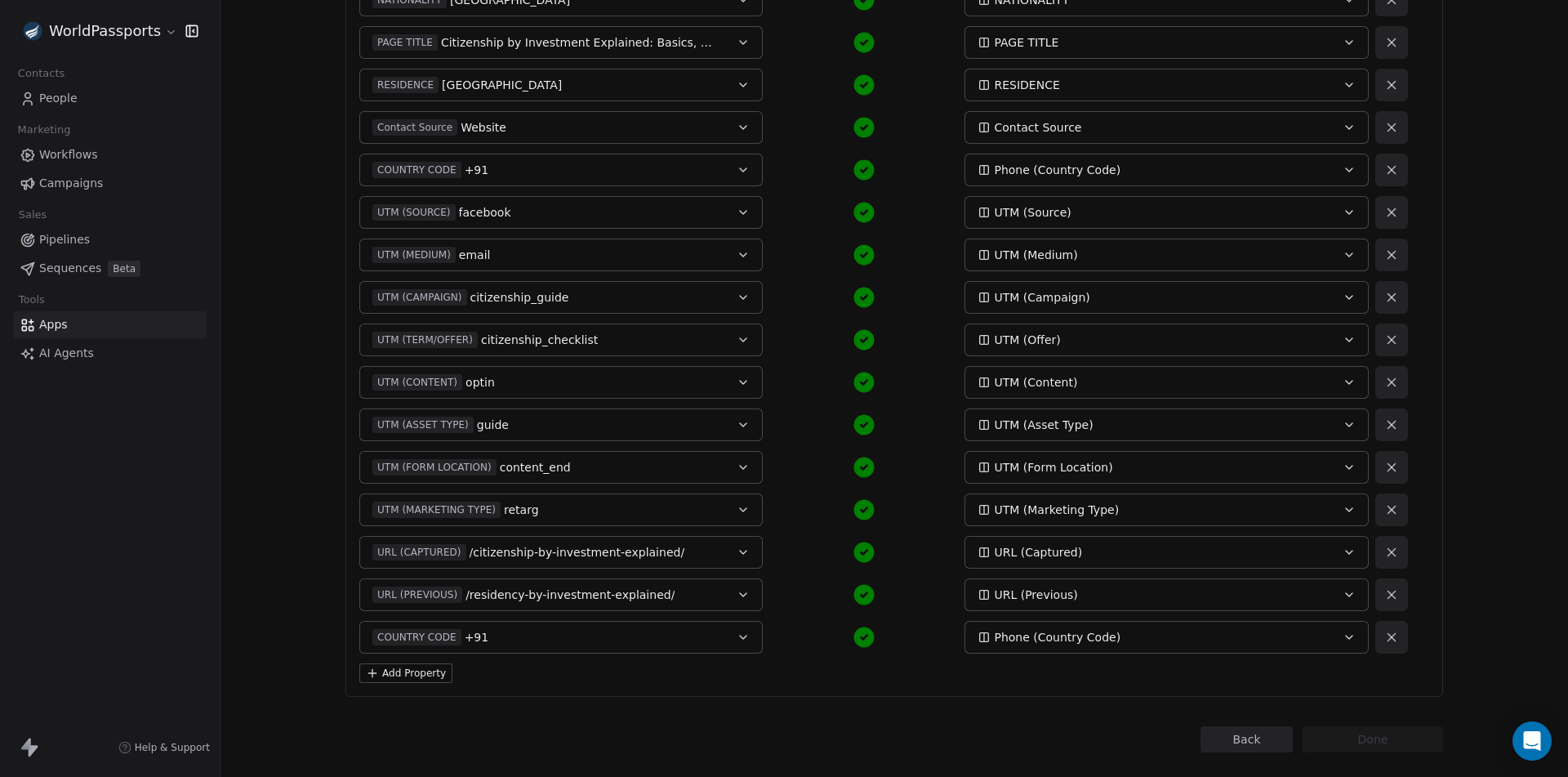
scroll to position [718, 0]
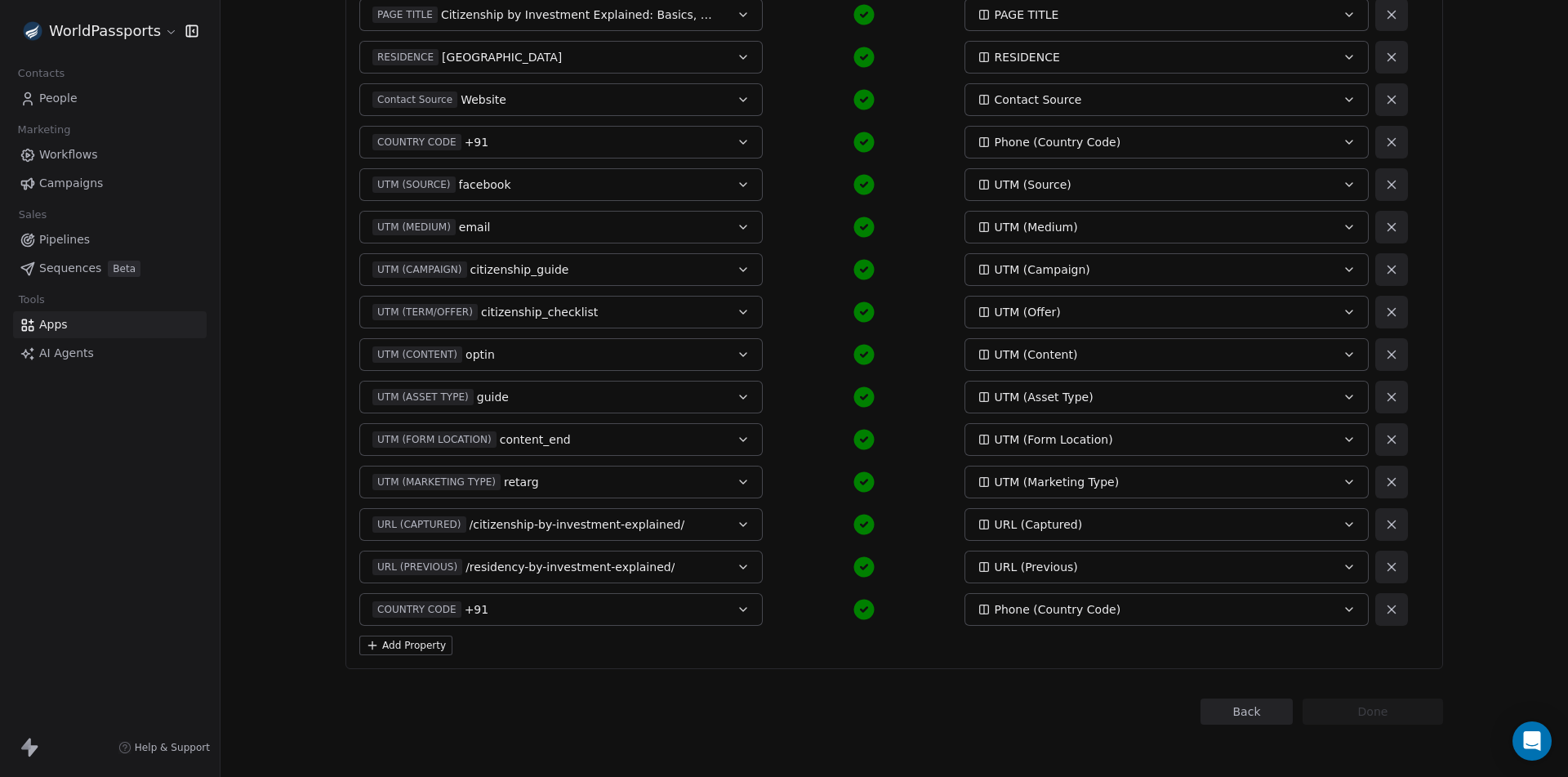
click at [419, 648] on button "Add Property" at bounding box center [405, 646] width 93 height 20
click at [610, 650] on button "Select a Field" at bounding box center [561, 652] width 404 height 33
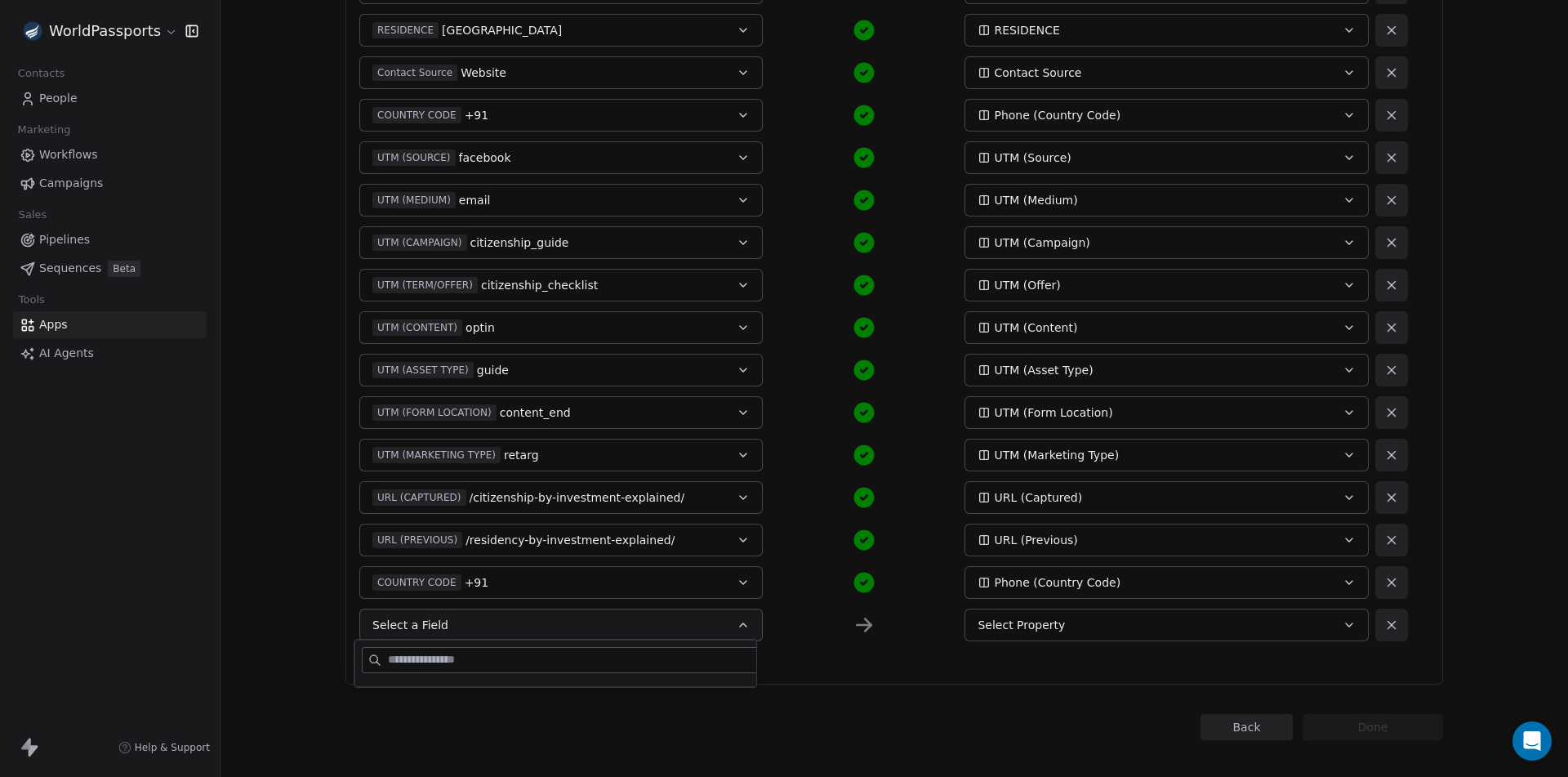
scroll to position [760, 0]
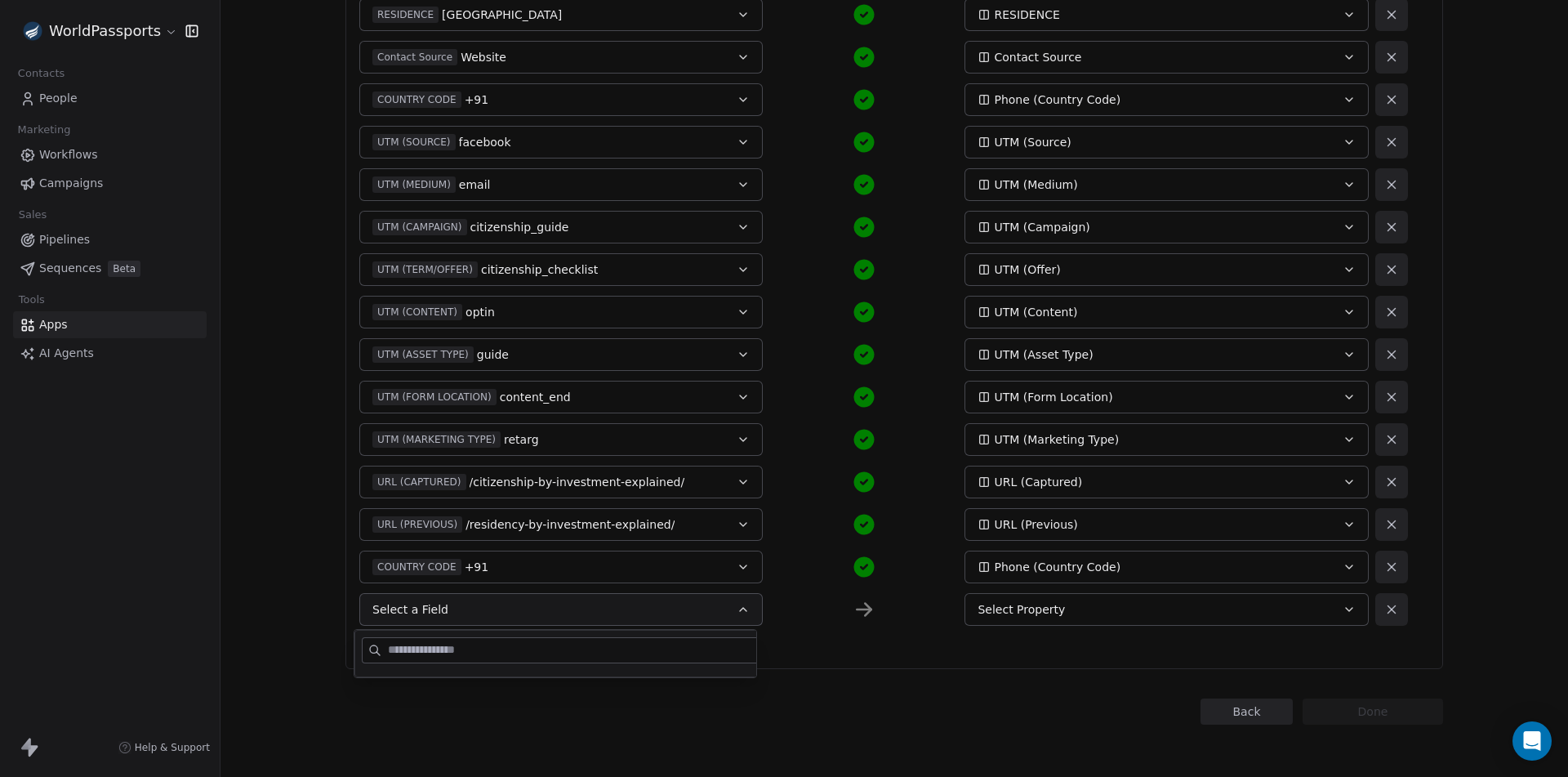
drag, startPoint x: 293, startPoint y: 510, endPoint x: 313, endPoint y: 612, distance: 103.9
click at [293, 511] on div "Back Connect to Webhooks Step 3 of 3 Map fields to contact property: Re-capture…" at bounding box center [895, 388] width 1348 height 777
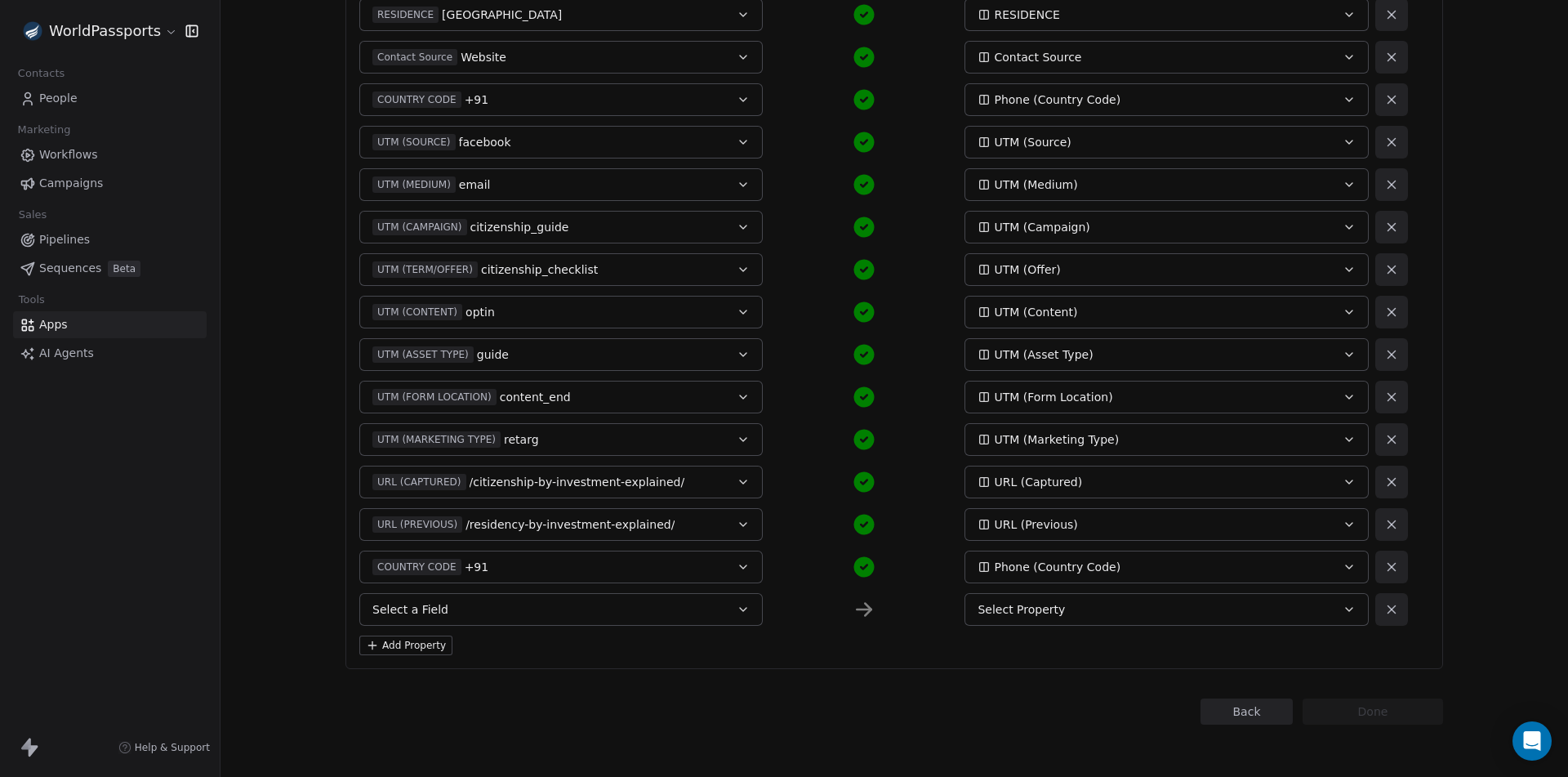
click at [396, 640] on button "Add Property" at bounding box center [405, 646] width 93 height 20
click at [426, 605] on span "Select a Field" at bounding box center [411, 609] width 76 height 16
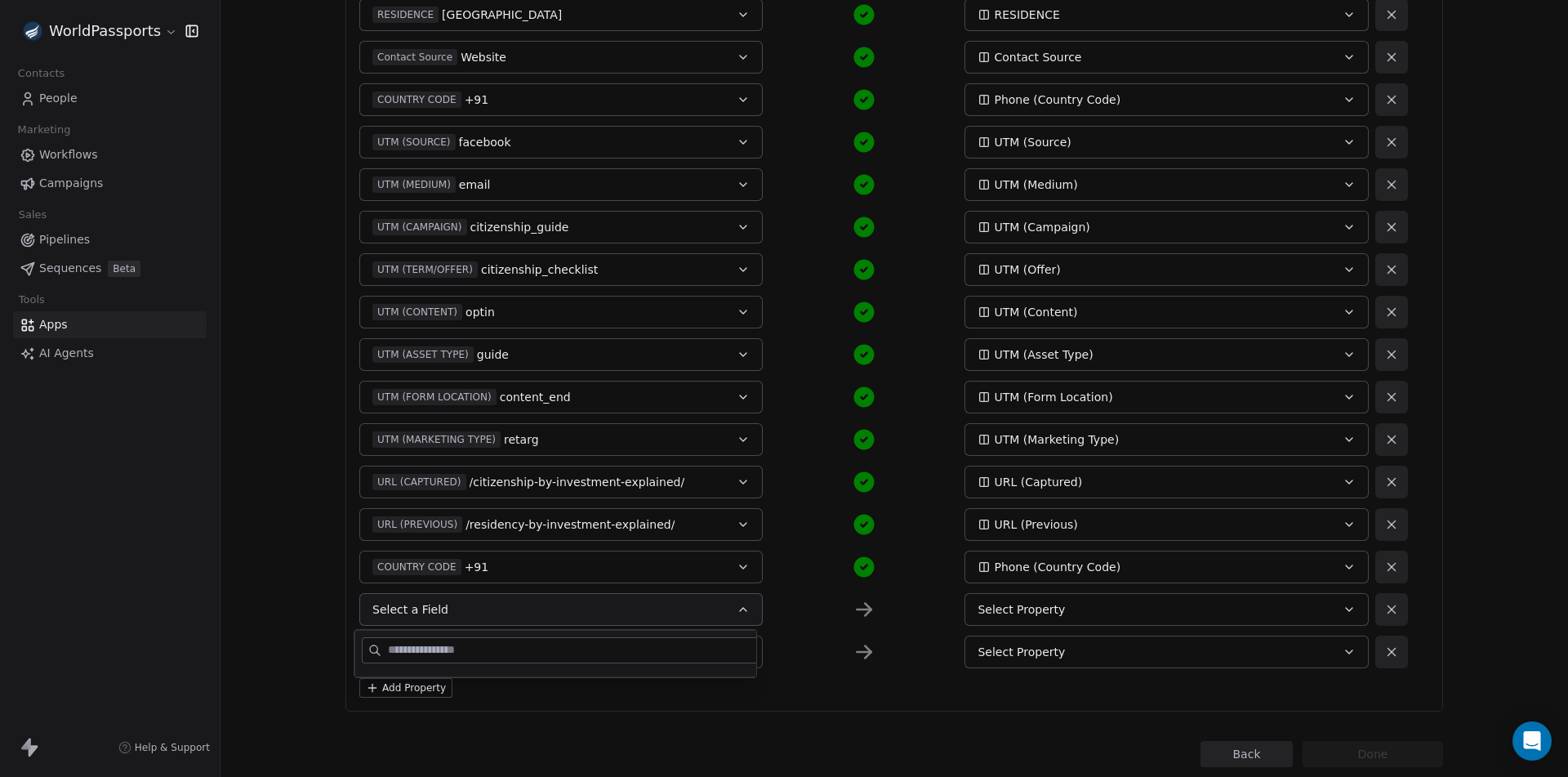
click at [426, 605] on span "Select a Field" at bounding box center [411, 609] width 76 height 16
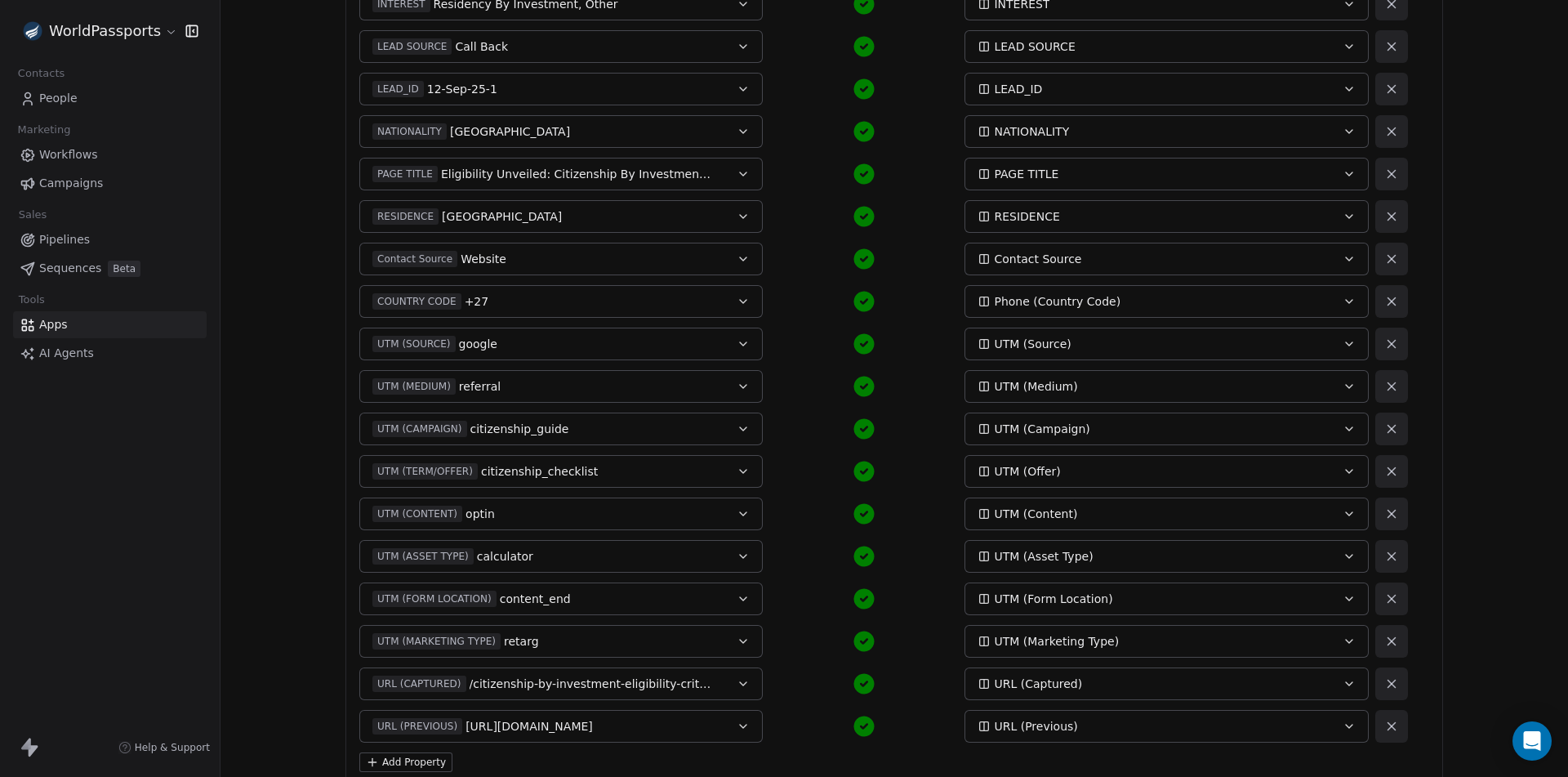
scroll to position [758, 0]
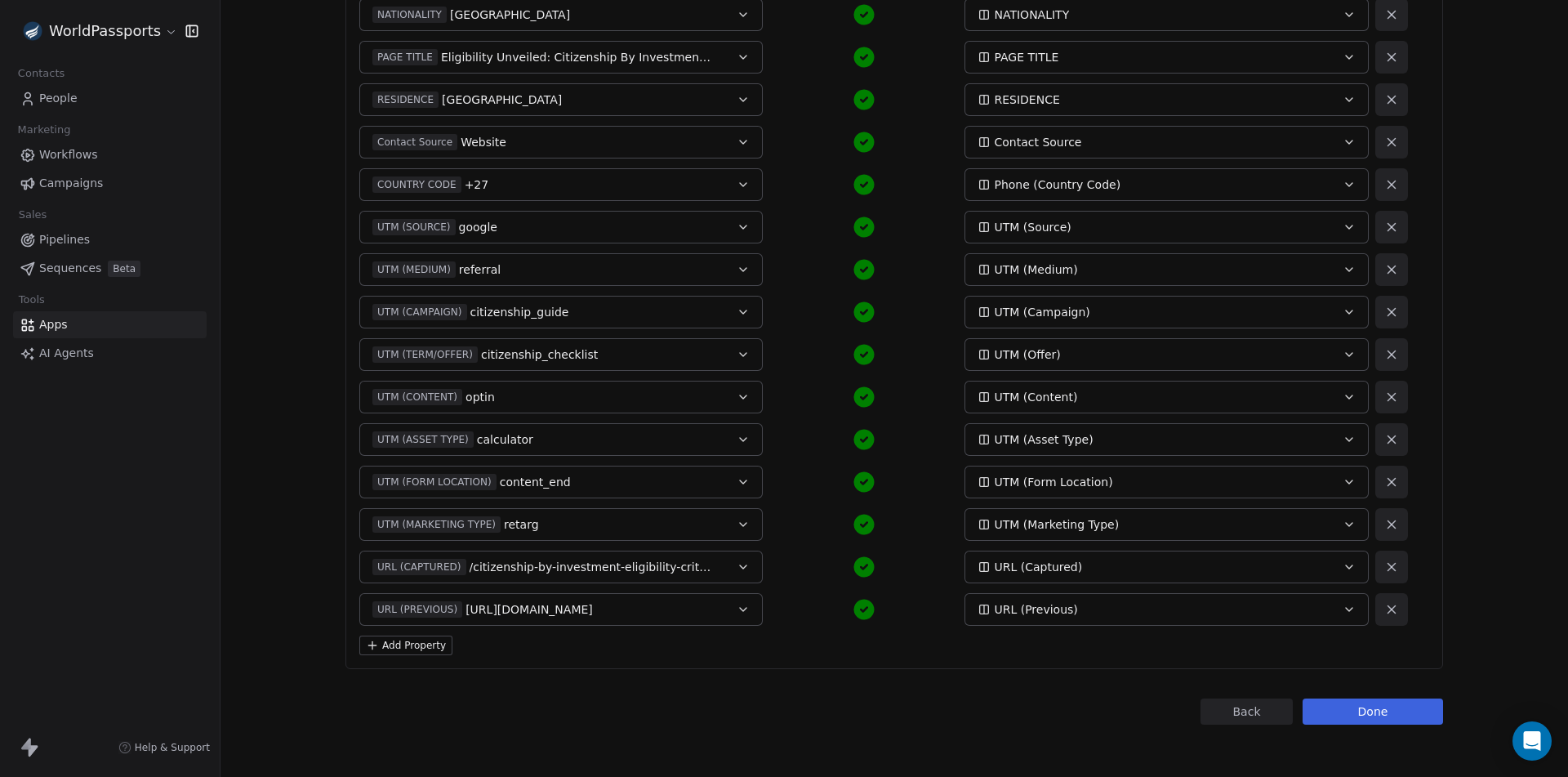
click at [398, 637] on button "Add Property" at bounding box center [405, 646] width 93 height 20
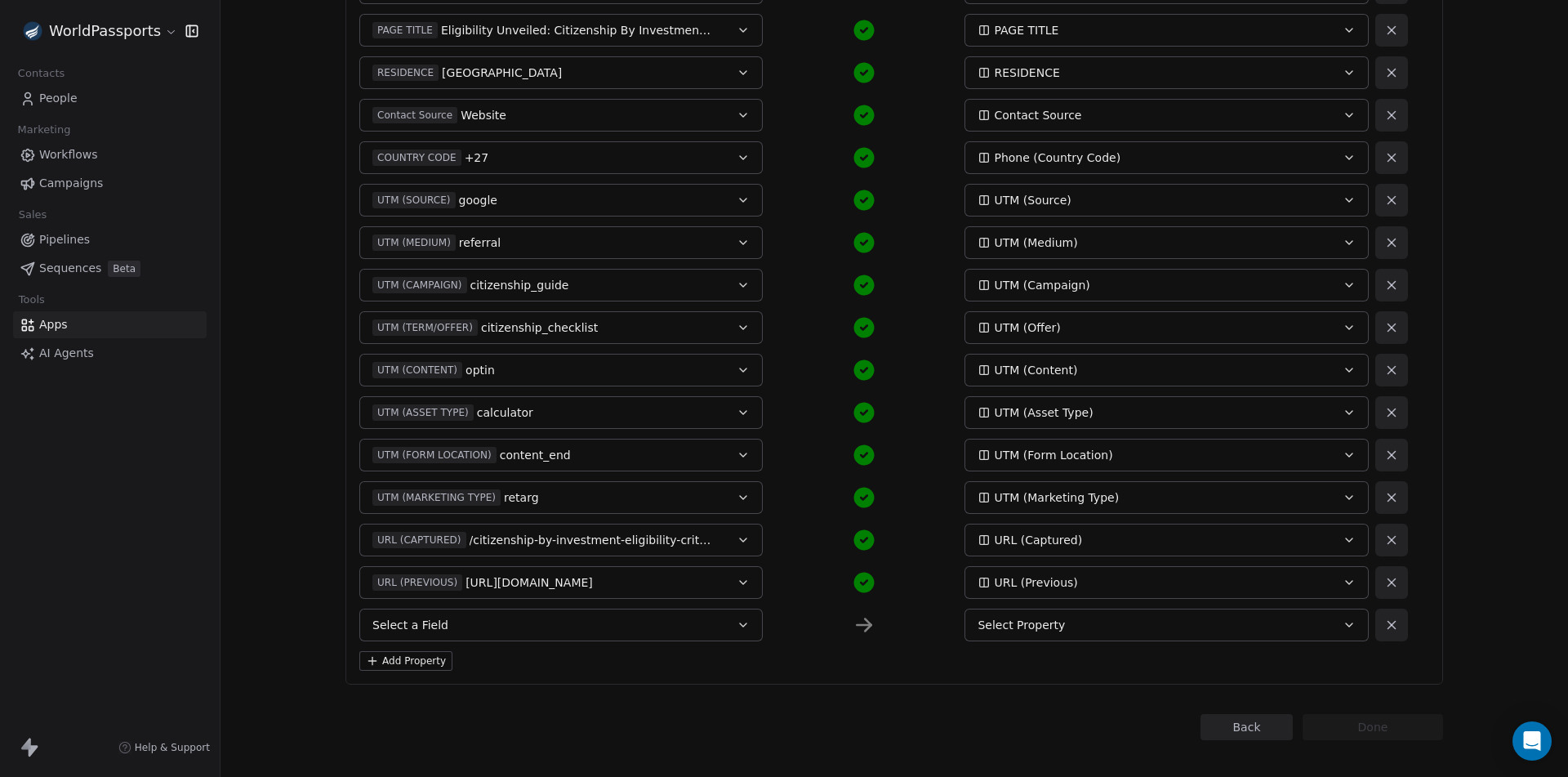
scroll to position [801, 0]
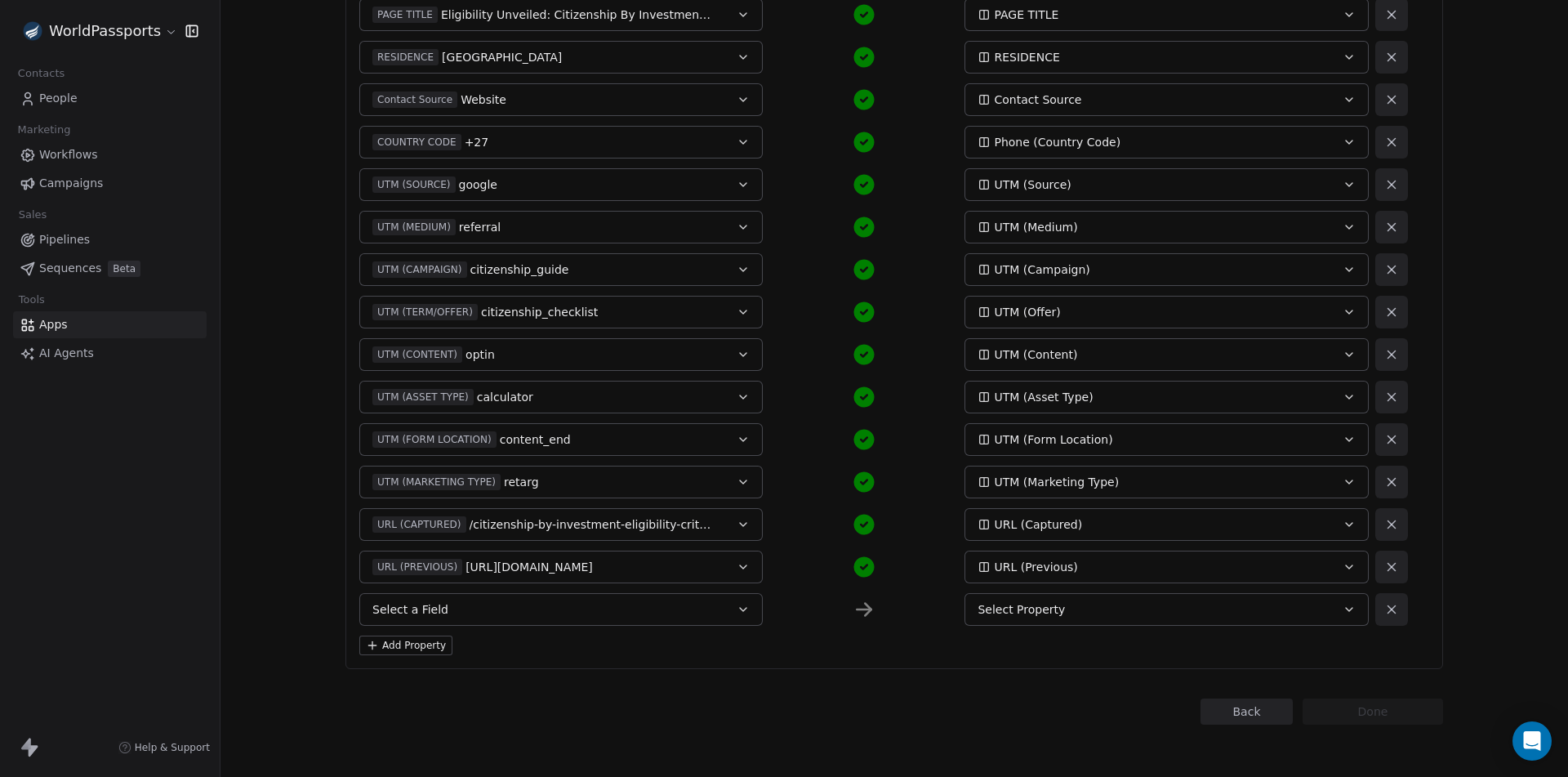
click at [490, 600] on button "Select a Field" at bounding box center [561, 609] width 404 height 33
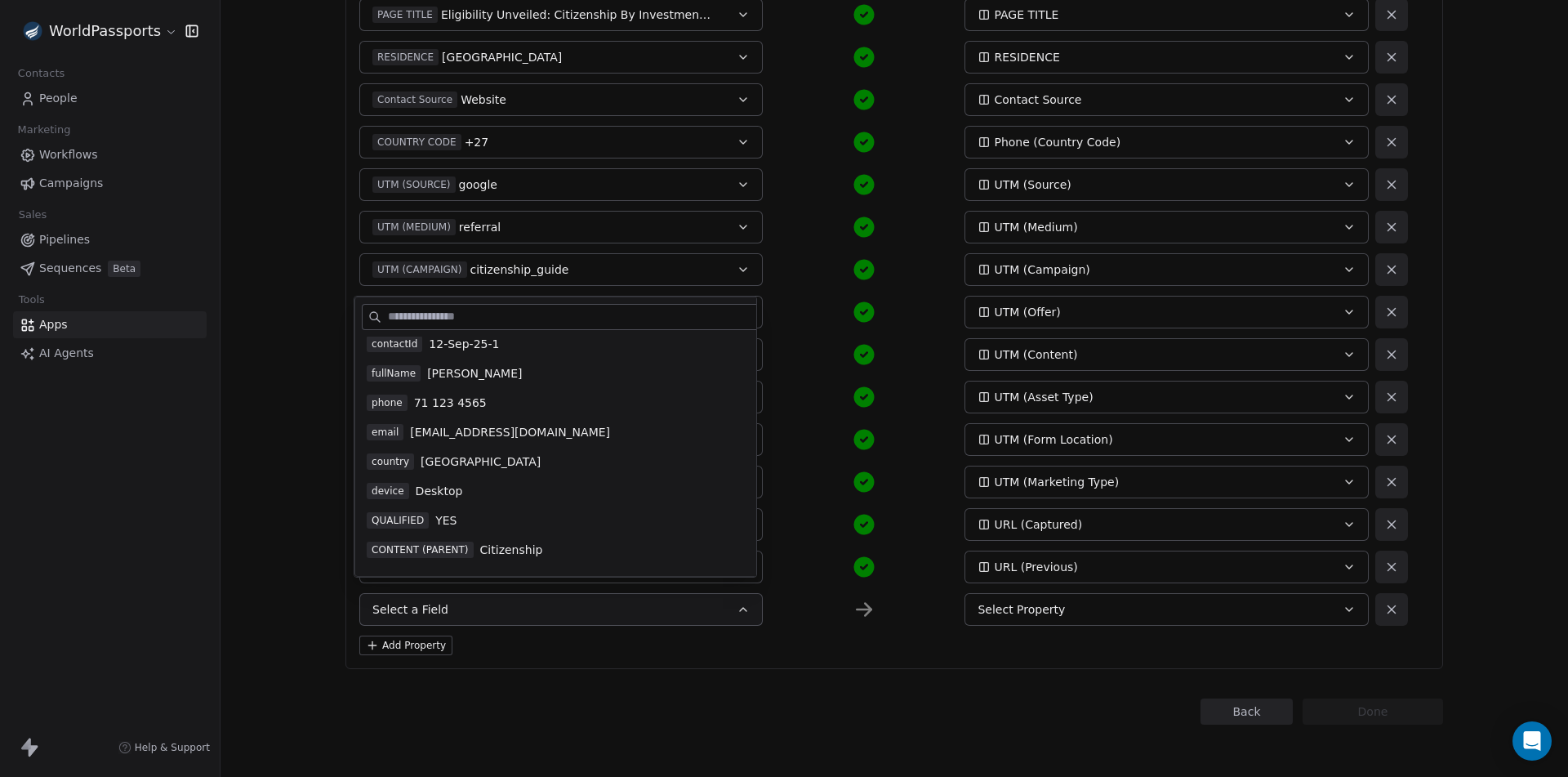
scroll to position [0, 0]
click at [412, 522] on span "QUALIFIED" at bounding box center [398, 526] width 62 height 16
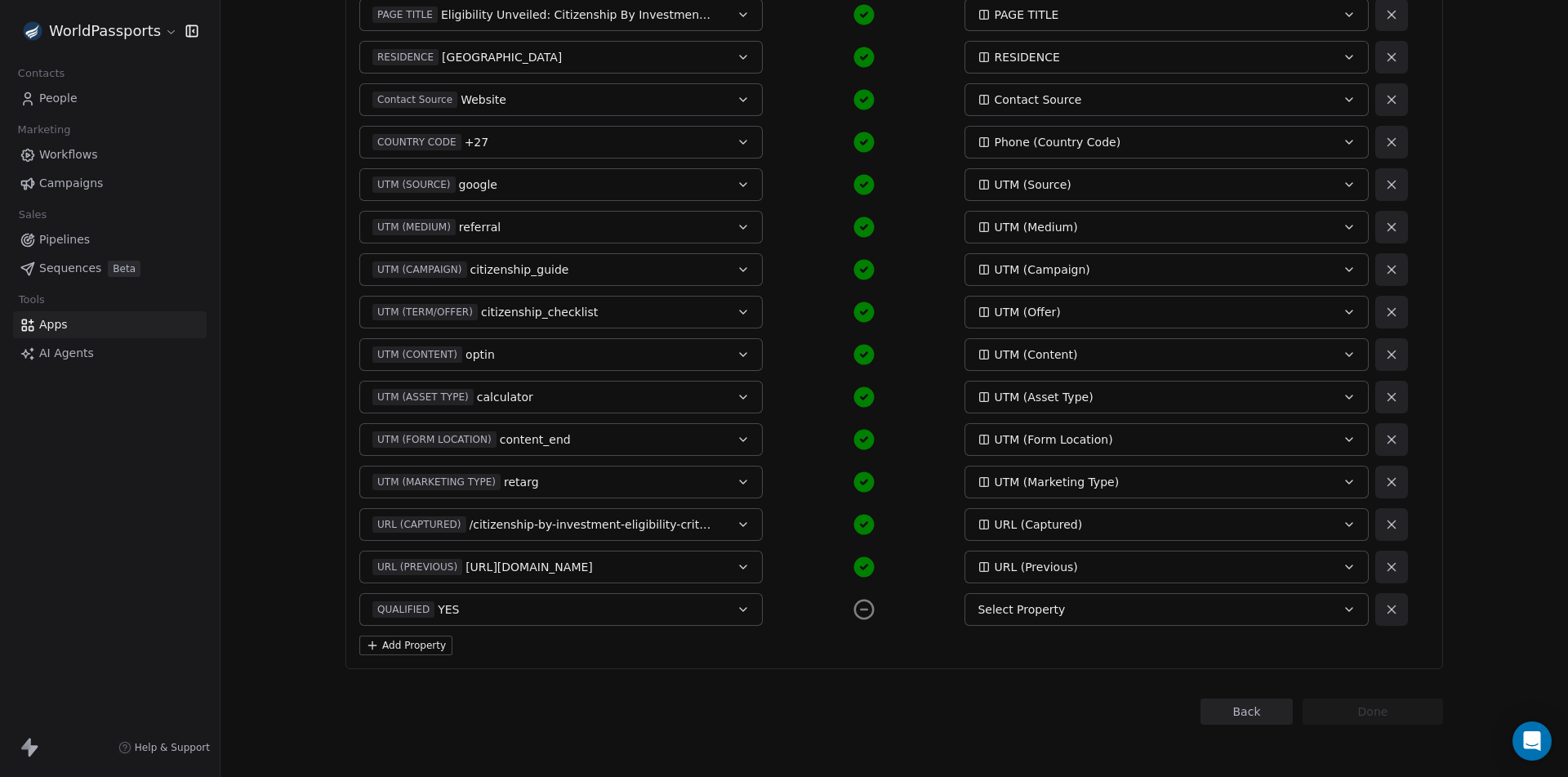
click at [1070, 606] on div "Select Property" at bounding box center [1147, 609] width 340 height 16
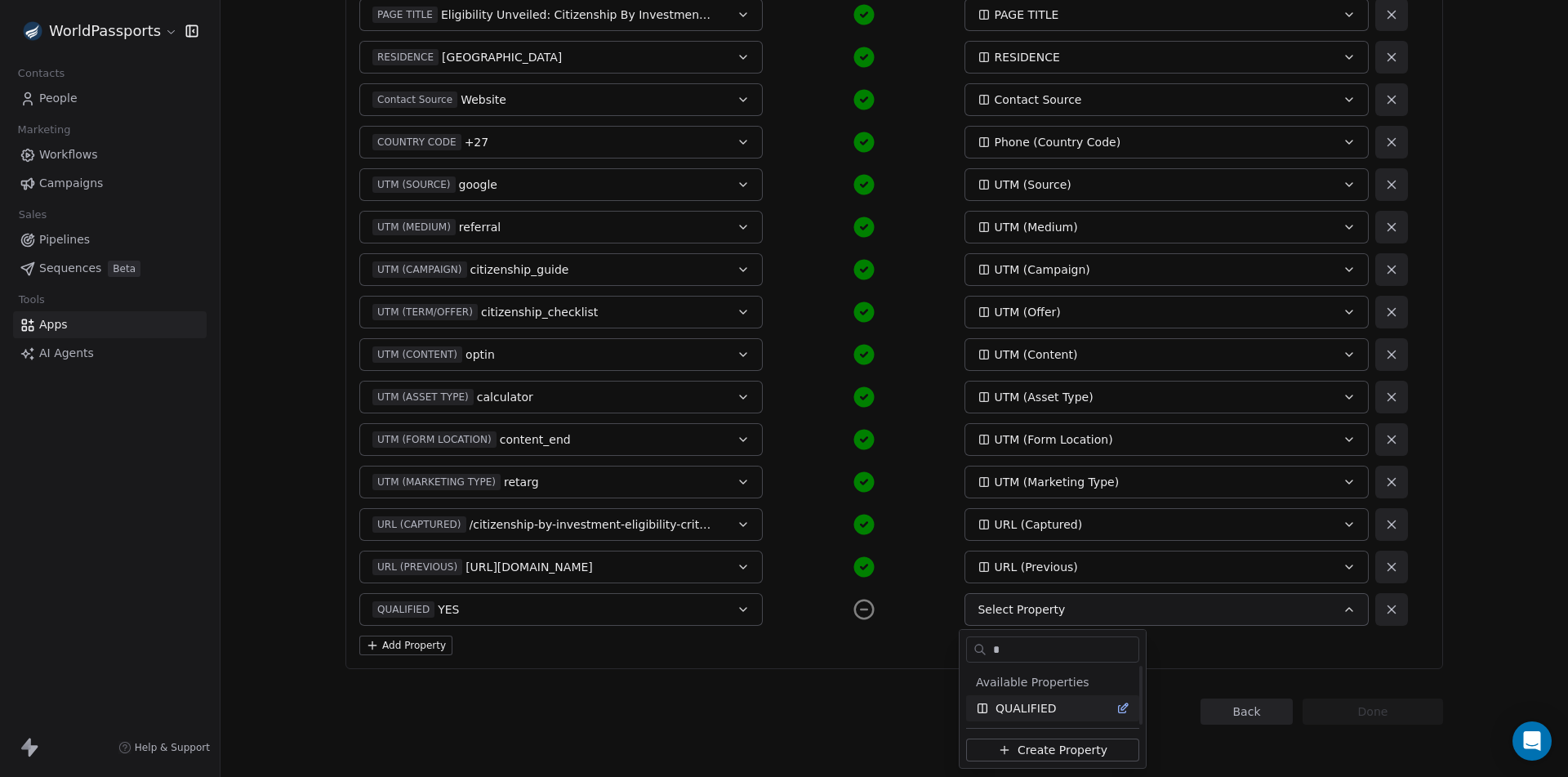
type input "*"
click at [1023, 712] on span "QUALIFIED" at bounding box center [1026, 708] width 61 height 16
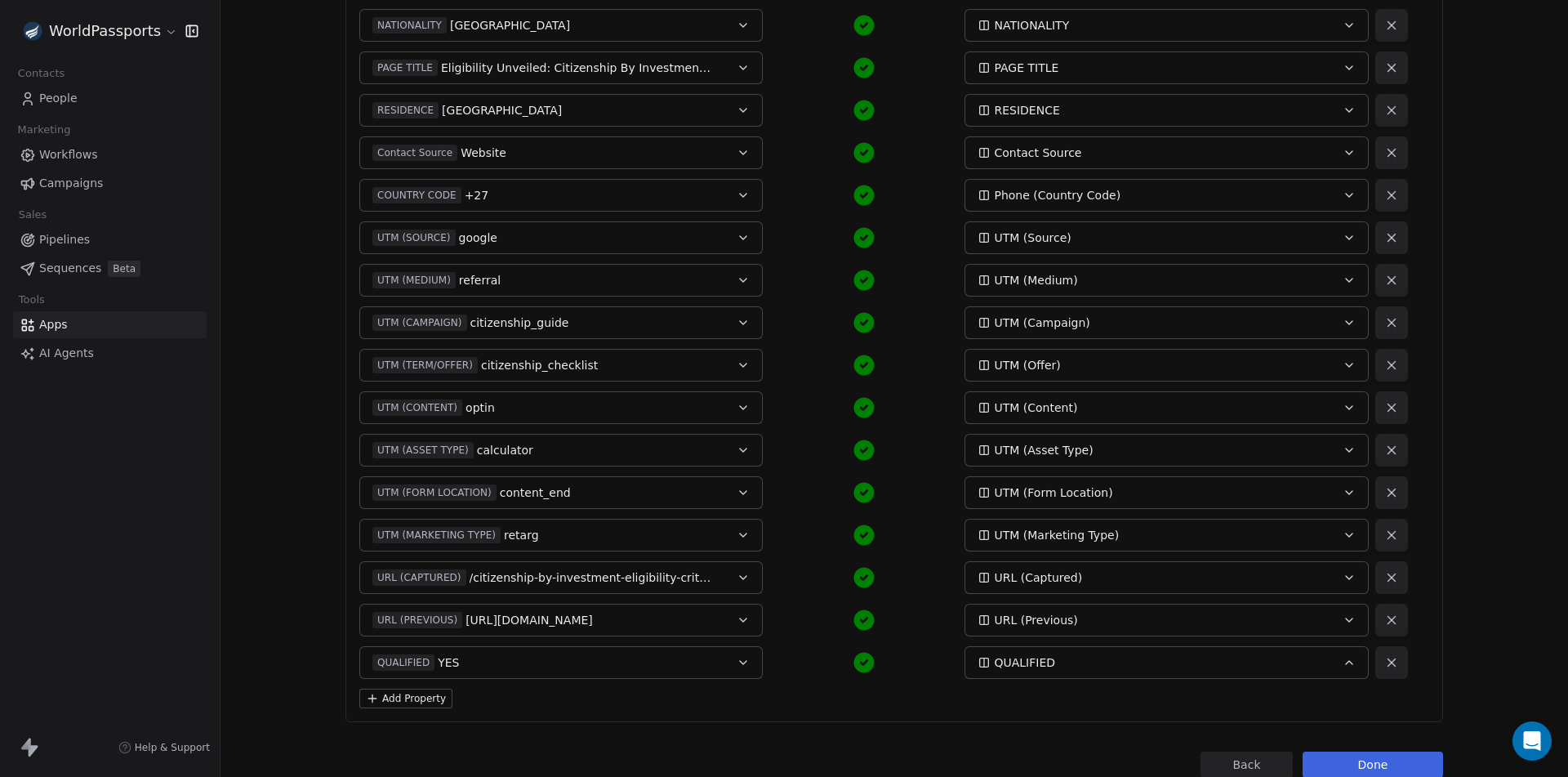
scroll to position [718, 0]
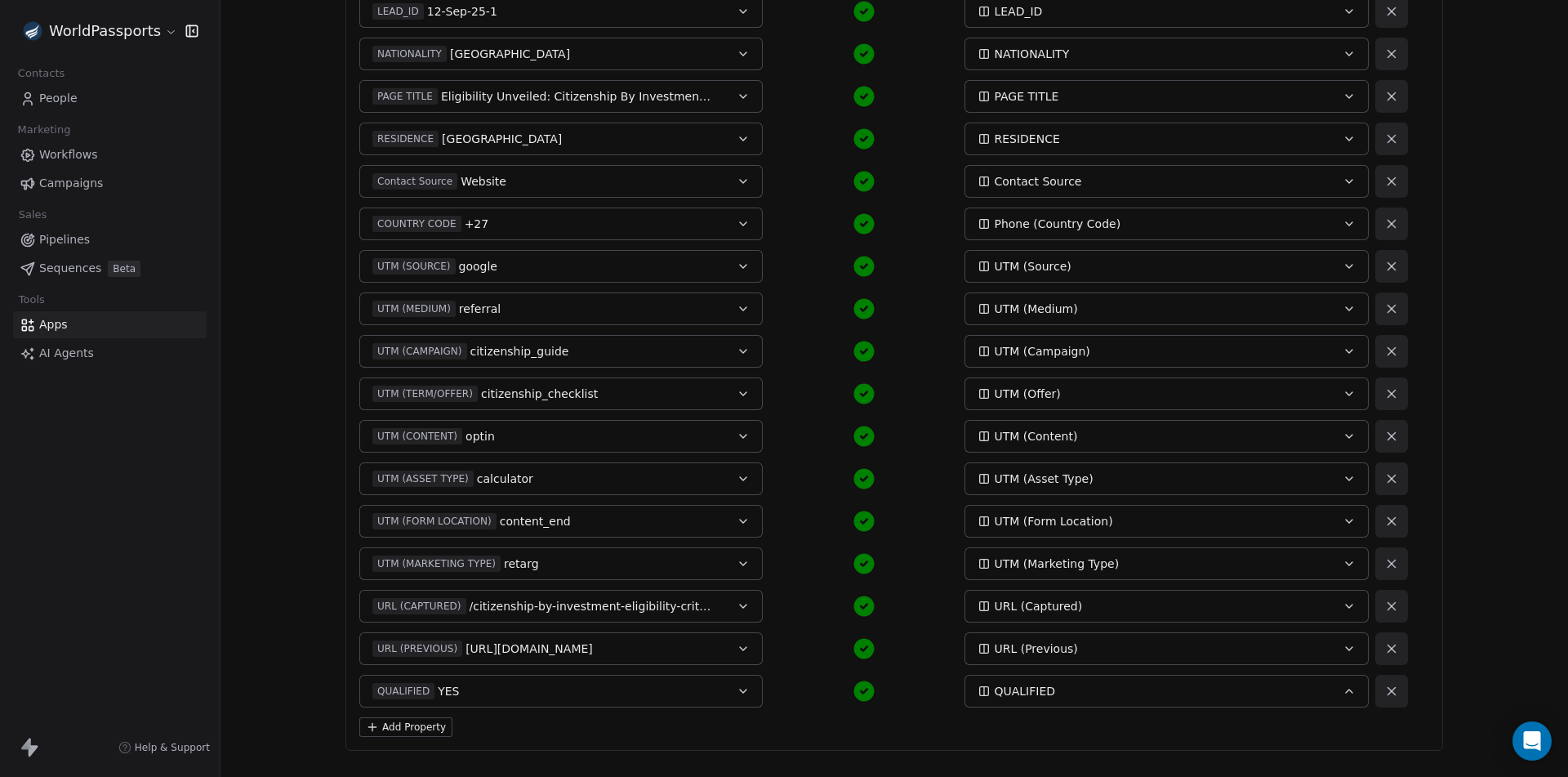
click at [1391, 695] on icon at bounding box center [1392, 691] width 15 height 15
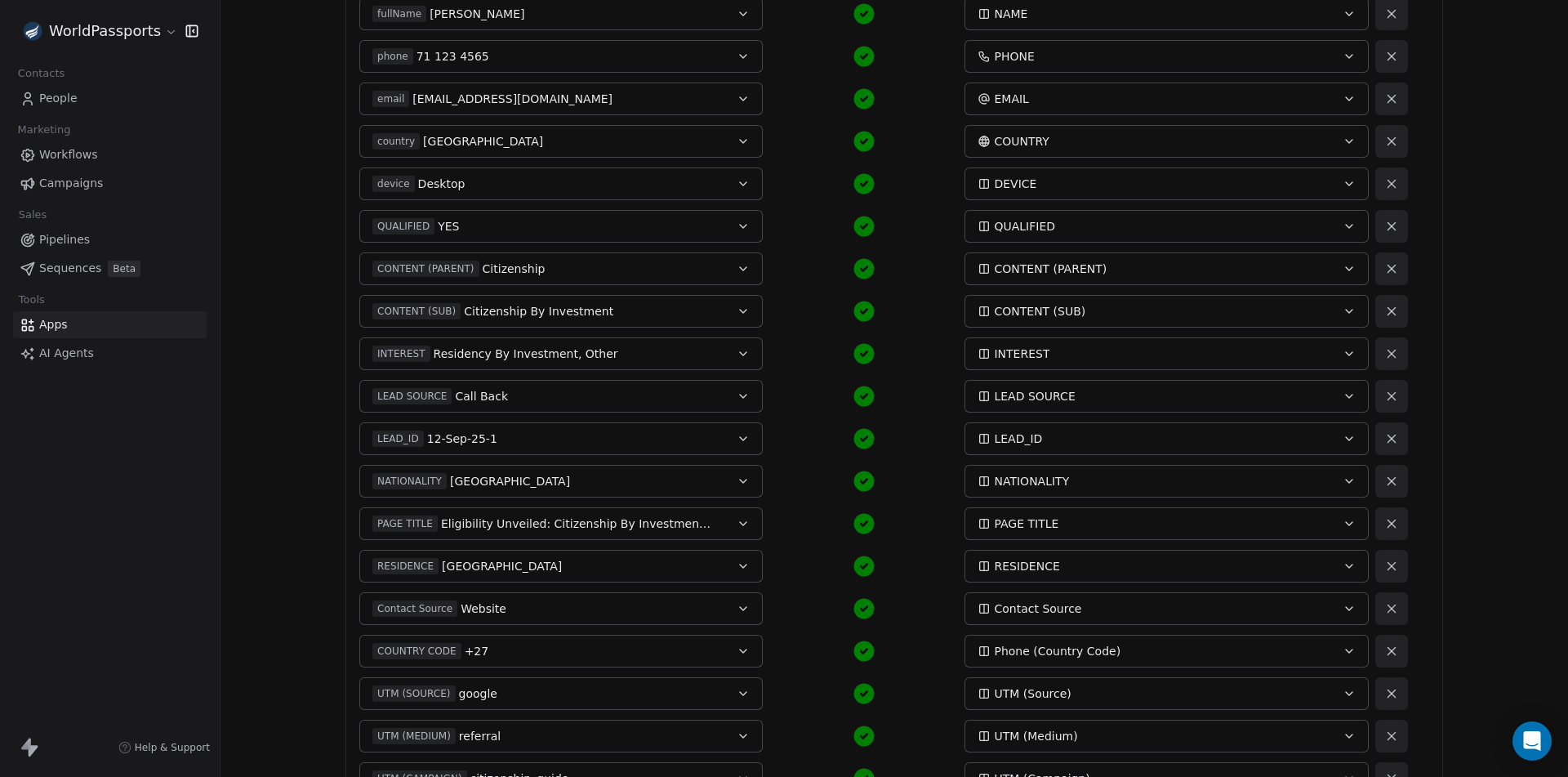
scroll to position [758, 0]
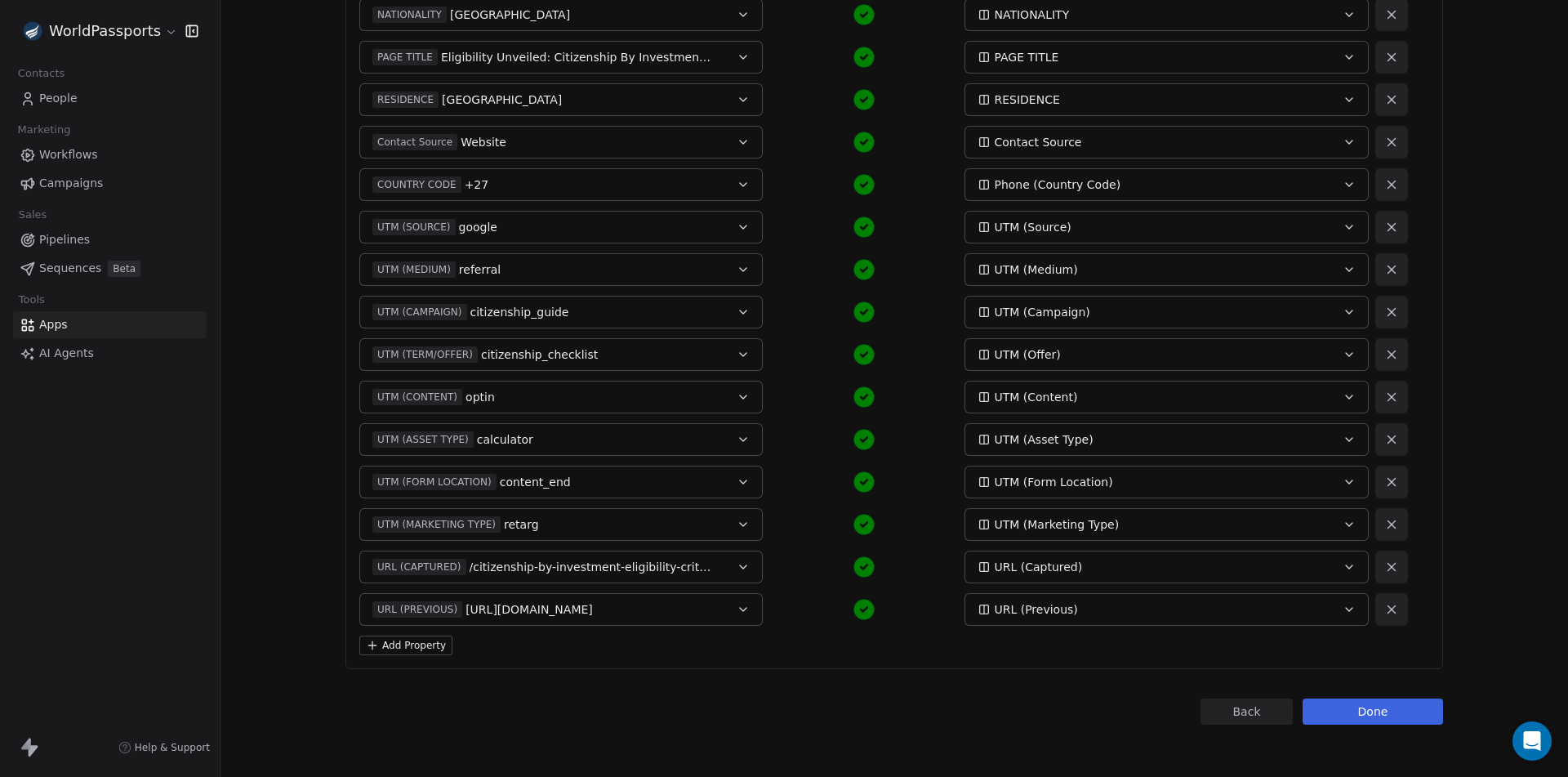
click at [1377, 717] on button "Done" at bounding box center [1373, 710] width 140 height 26
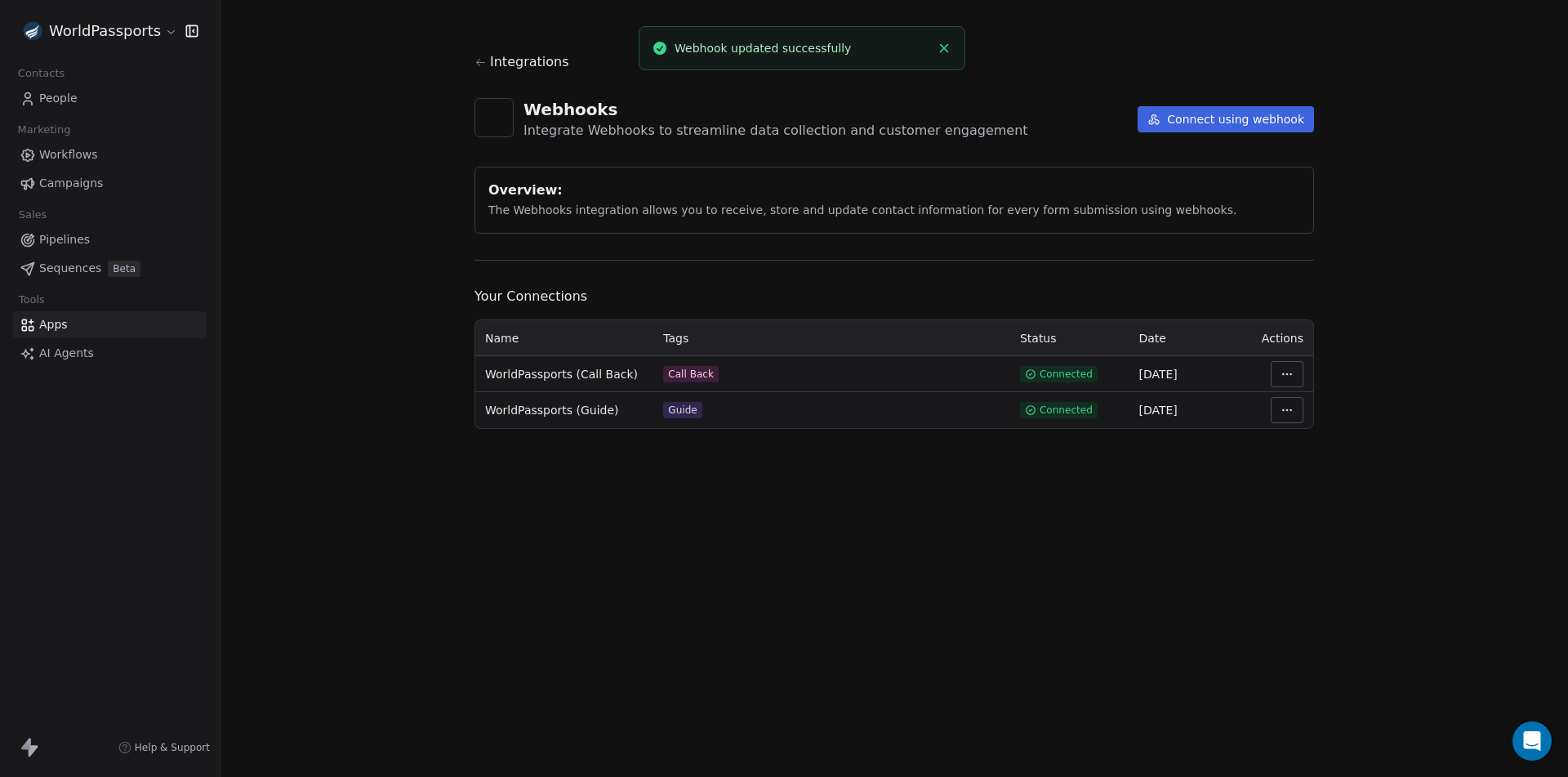
click at [61, 97] on span "People" at bounding box center [58, 98] width 38 height 17
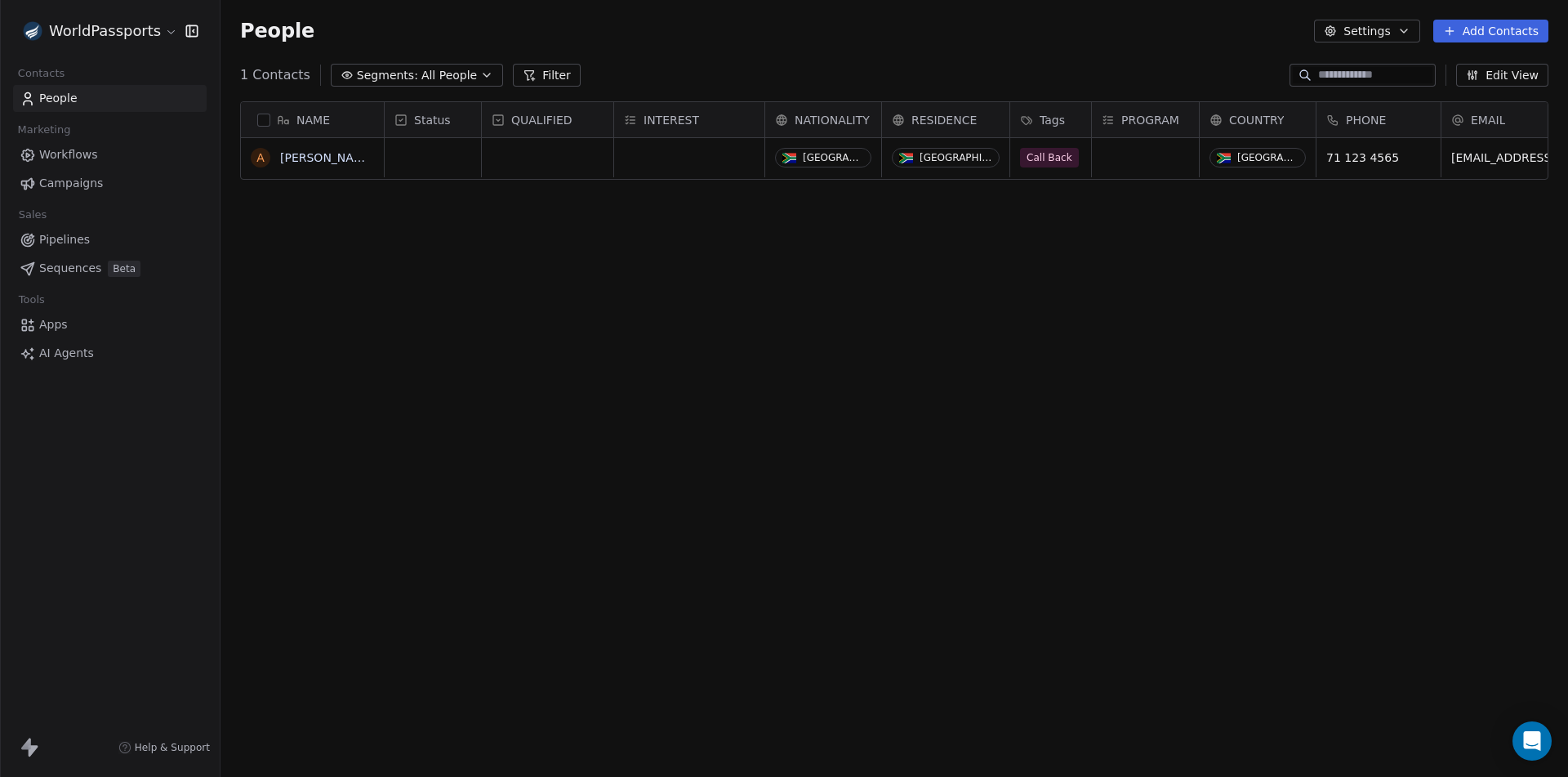
scroll to position [671, 1336]
click at [263, 159] on button "grid" at bounding box center [260, 157] width 13 height 13
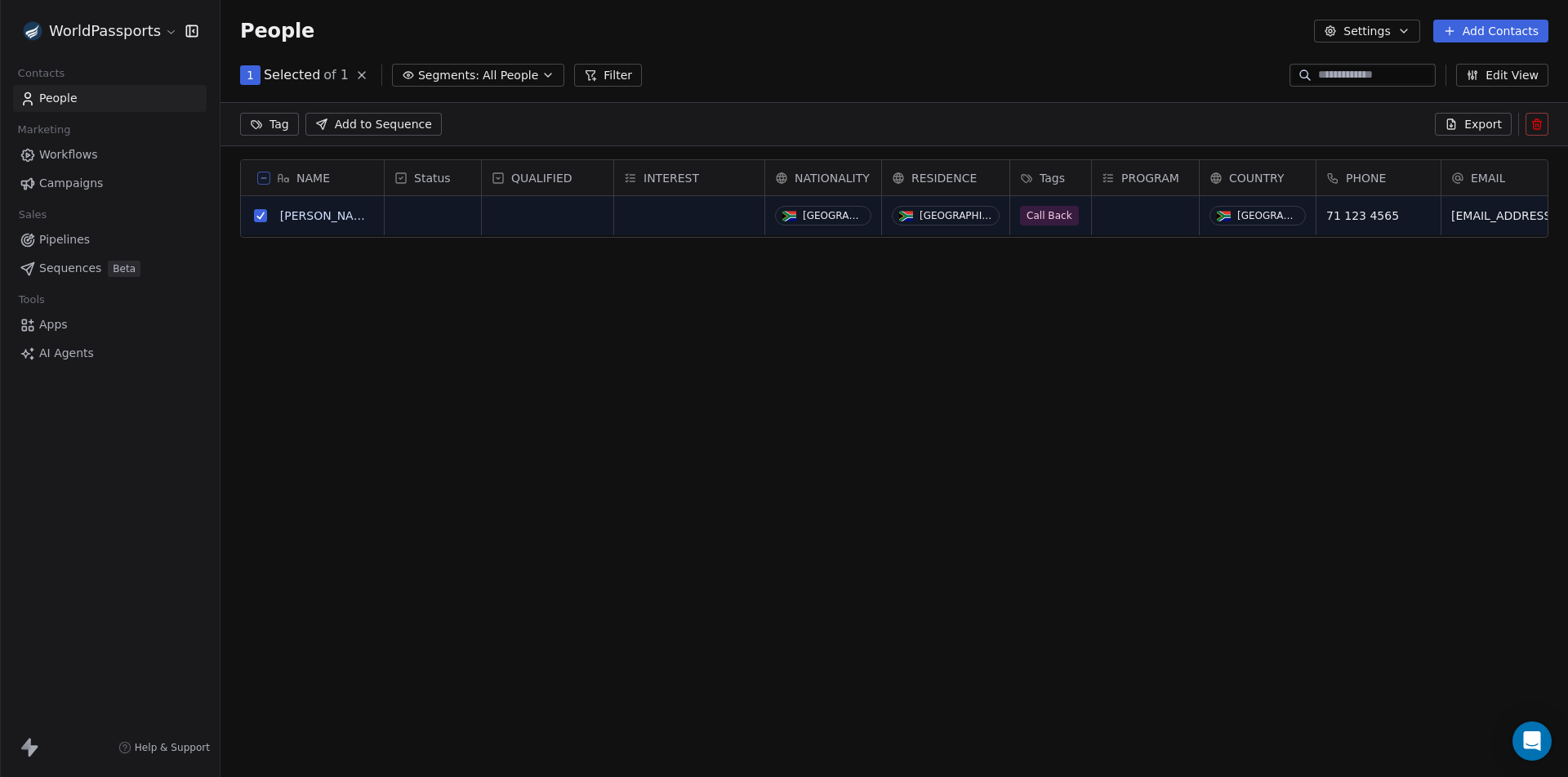
click at [1525, 122] on button at bounding box center [1537, 124] width 23 height 23
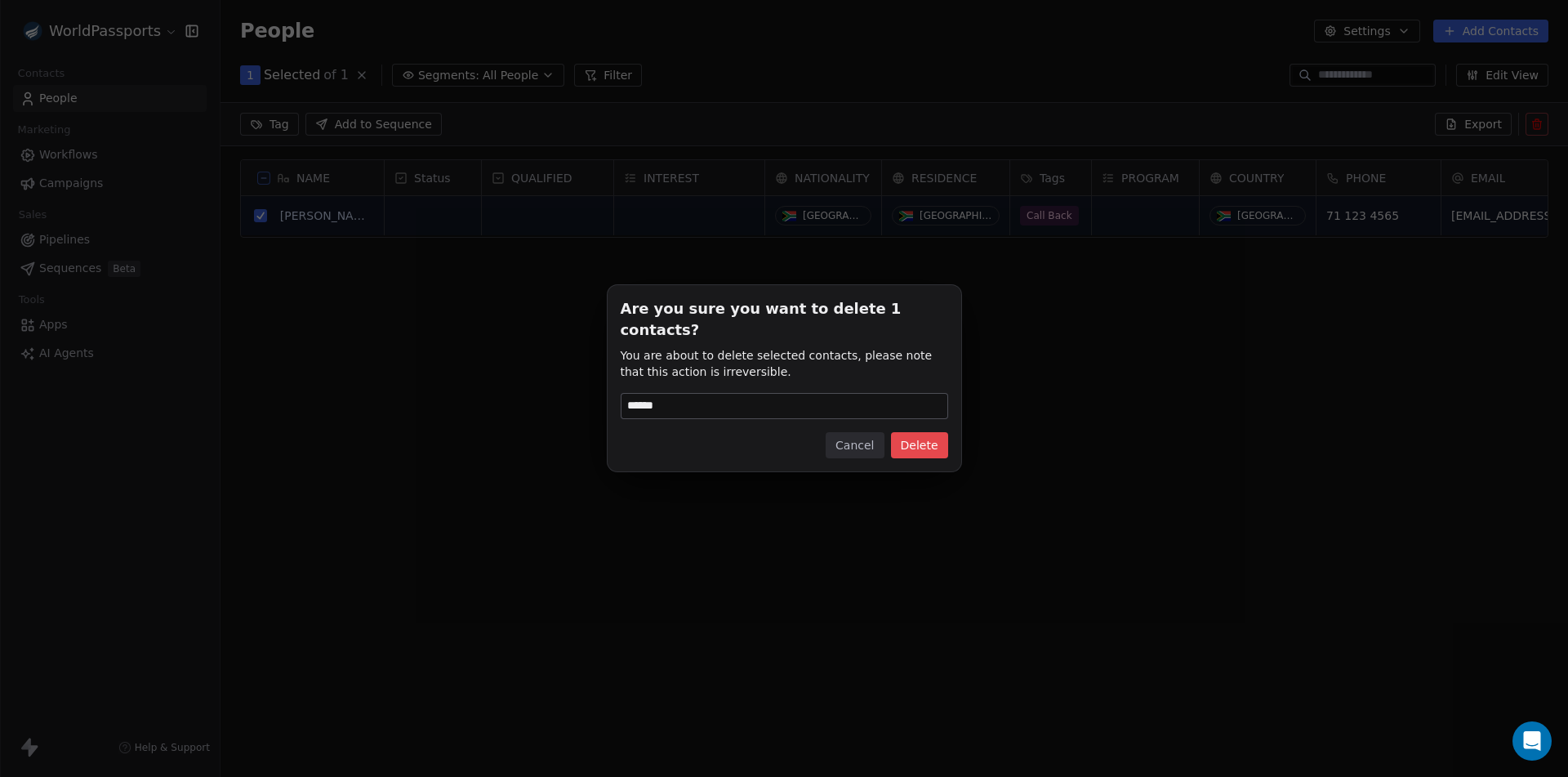
type input "******"
click at [908, 432] on button "Delete" at bounding box center [920, 444] width 57 height 26
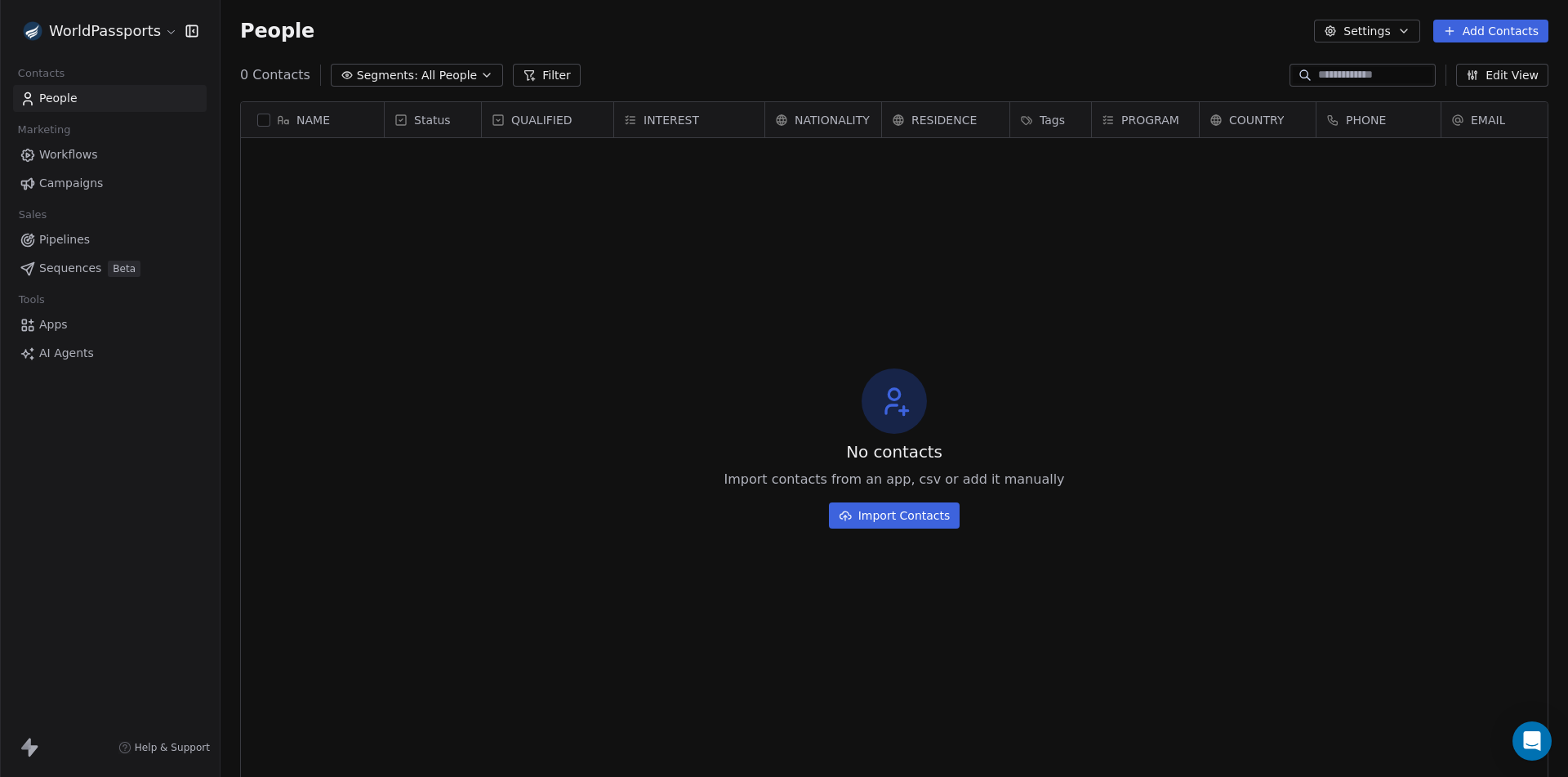
scroll to position [671, 1336]
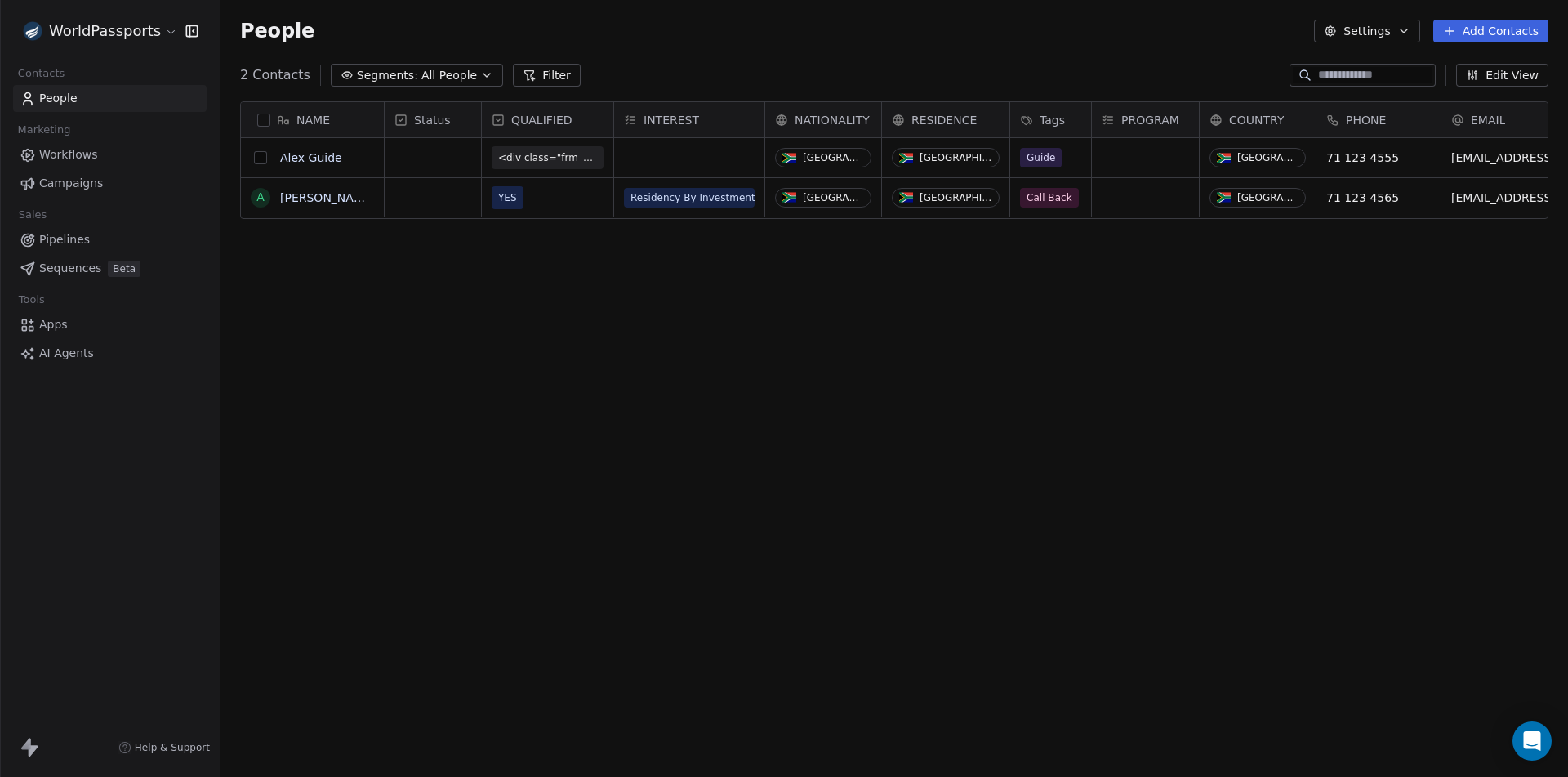
click at [260, 160] on button "grid" at bounding box center [260, 157] width 13 height 13
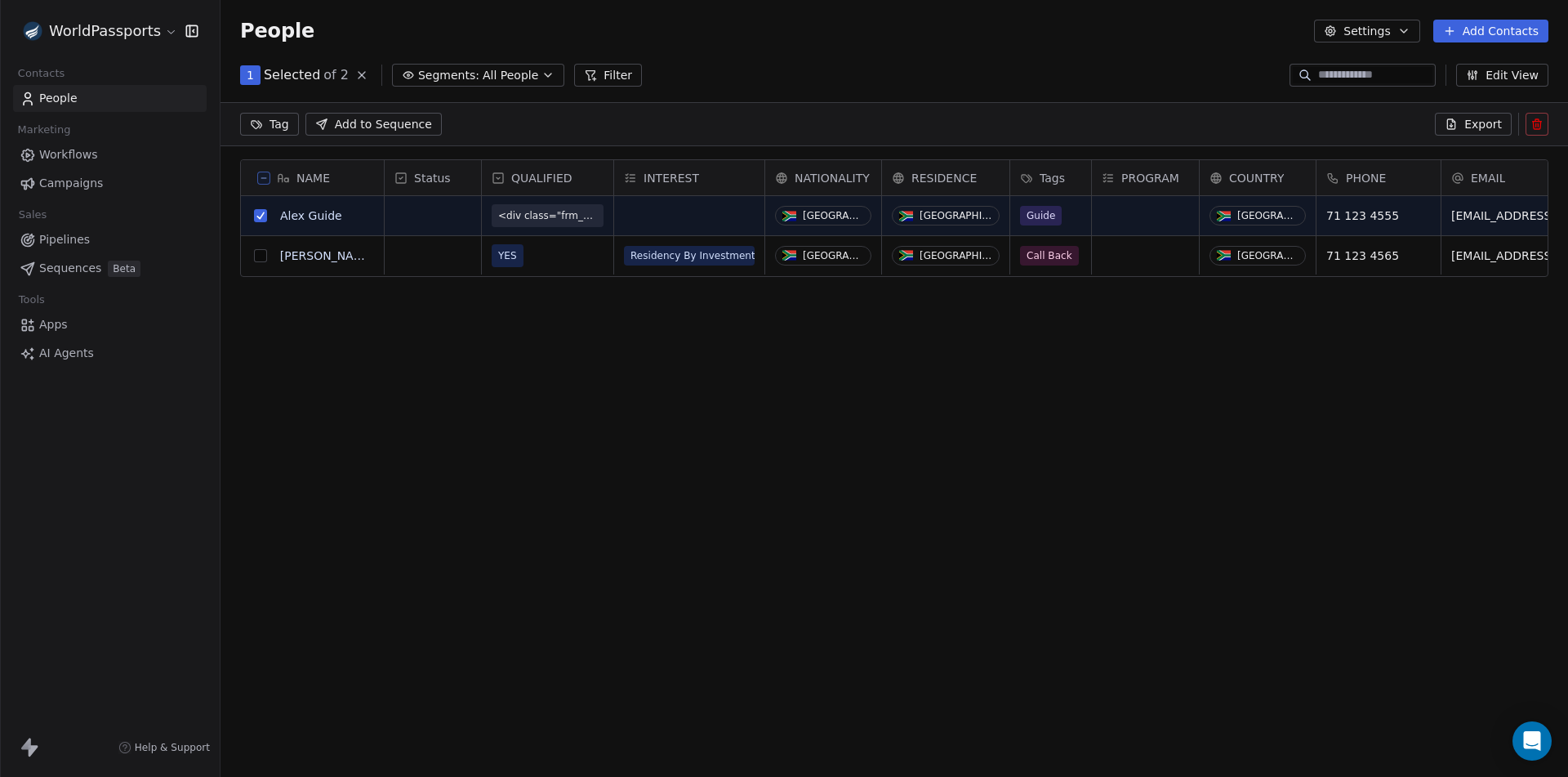
click at [1539, 119] on icon at bounding box center [1537, 120] width 4 height 3
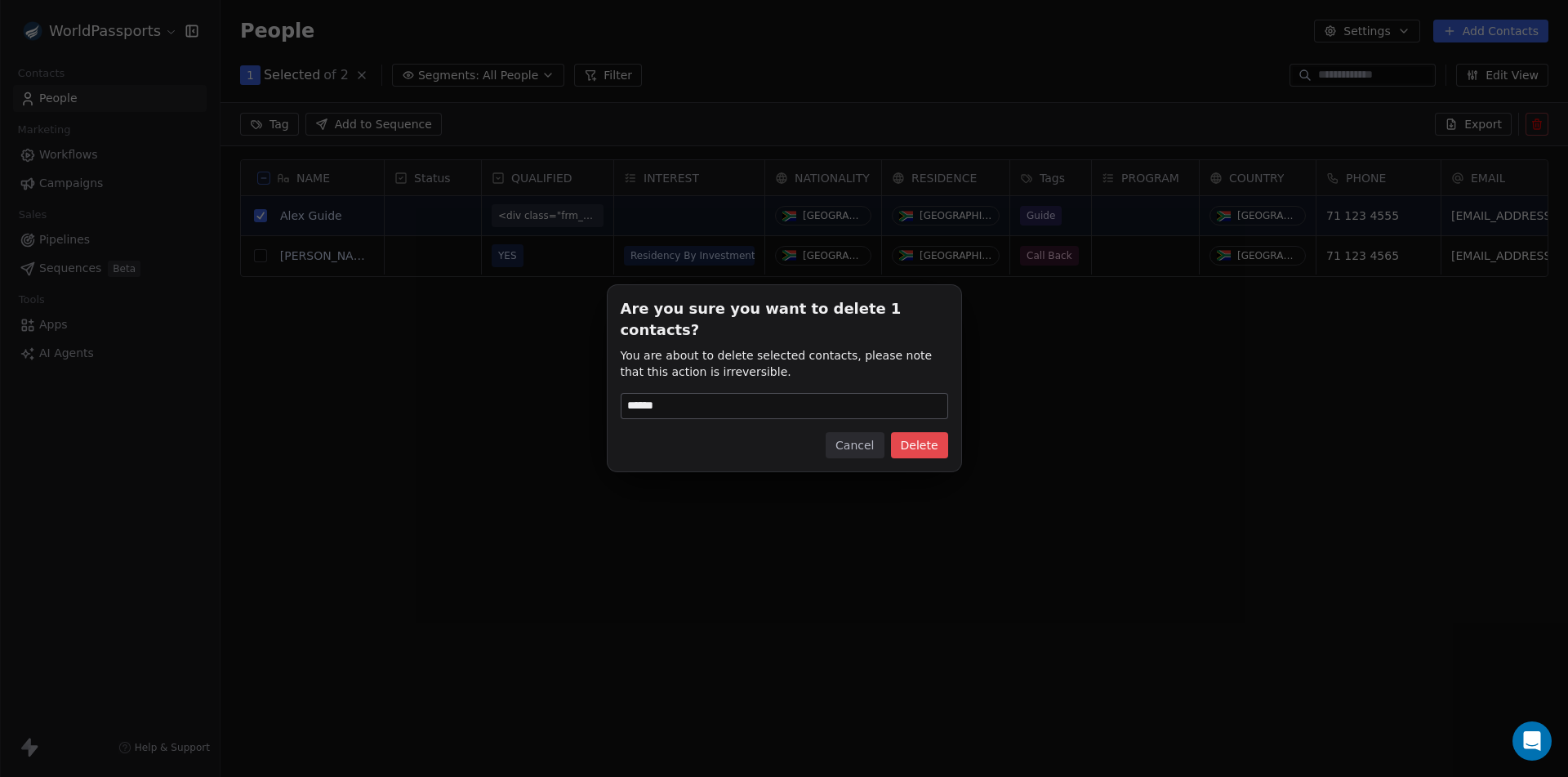
click at [940, 433] on button "Delete" at bounding box center [920, 444] width 57 height 26
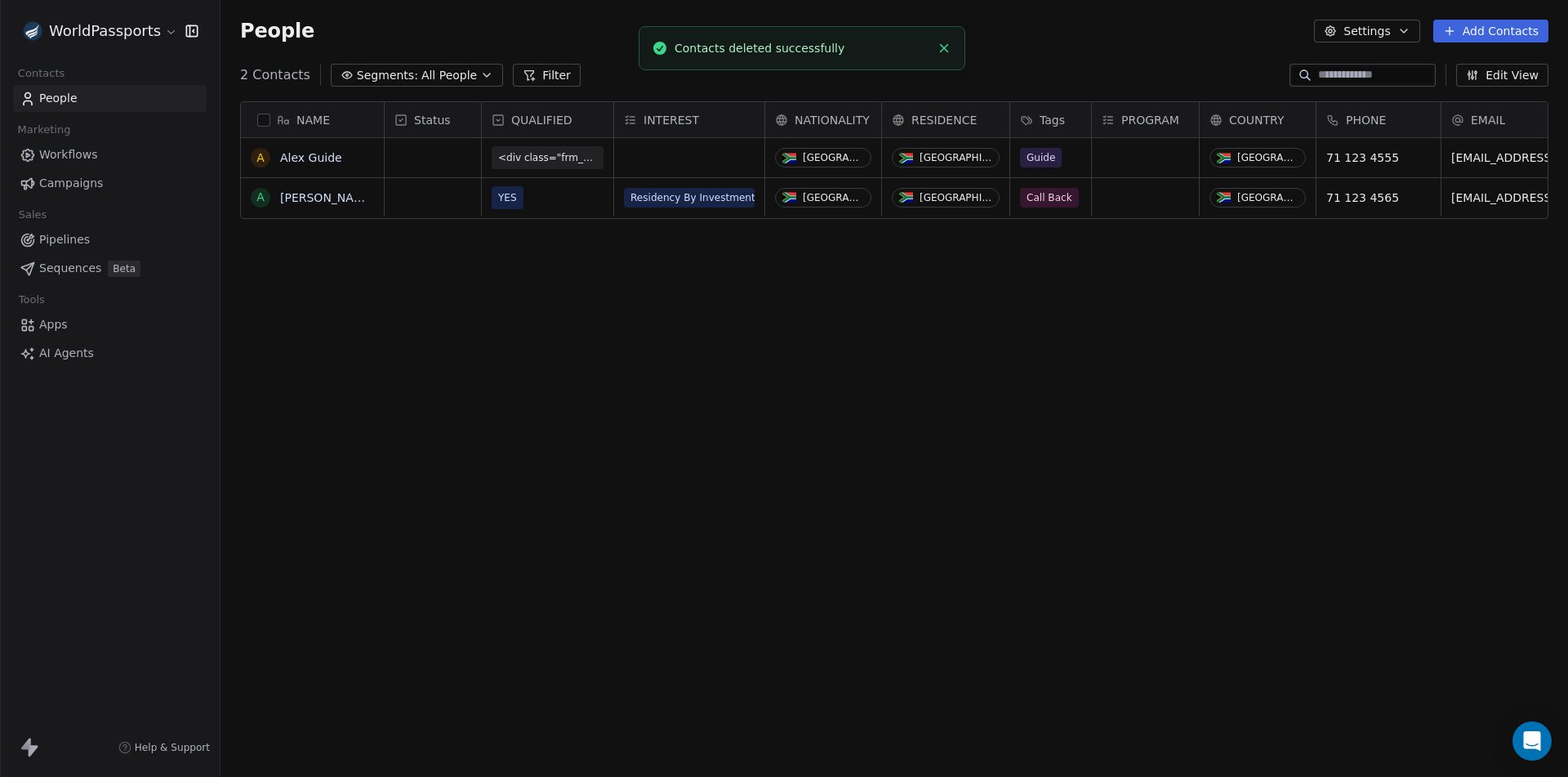
scroll to position [671, 1336]
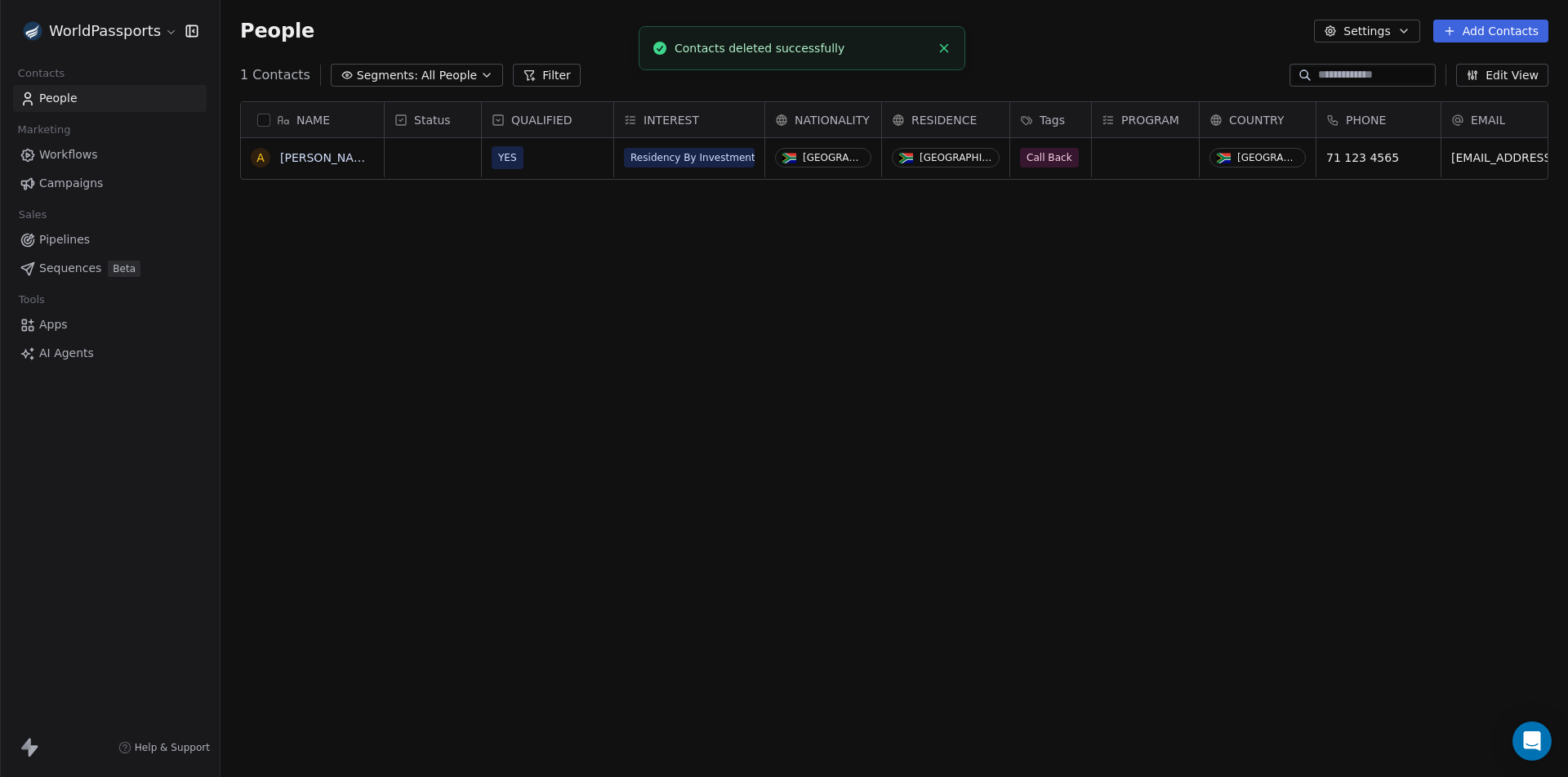
click at [749, 301] on div "NAME A [PERSON_NAME] Status QUALIFIED INTEREST NATIONALITY RESIDENCE Tags PROGR…" at bounding box center [895, 429] width 1348 height 684
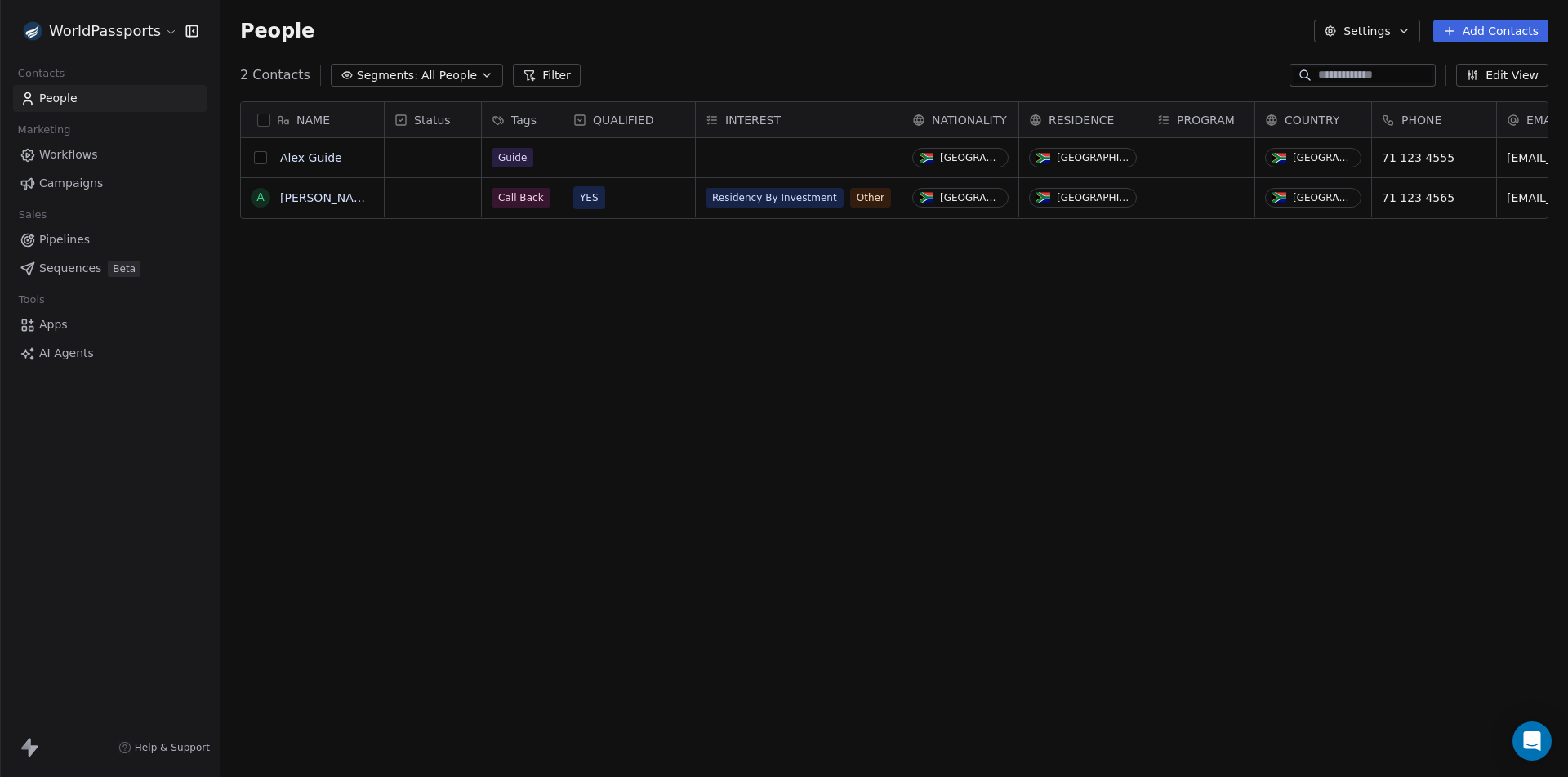
click at [259, 157] on button "grid" at bounding box center [260, 157] width 13 height 13
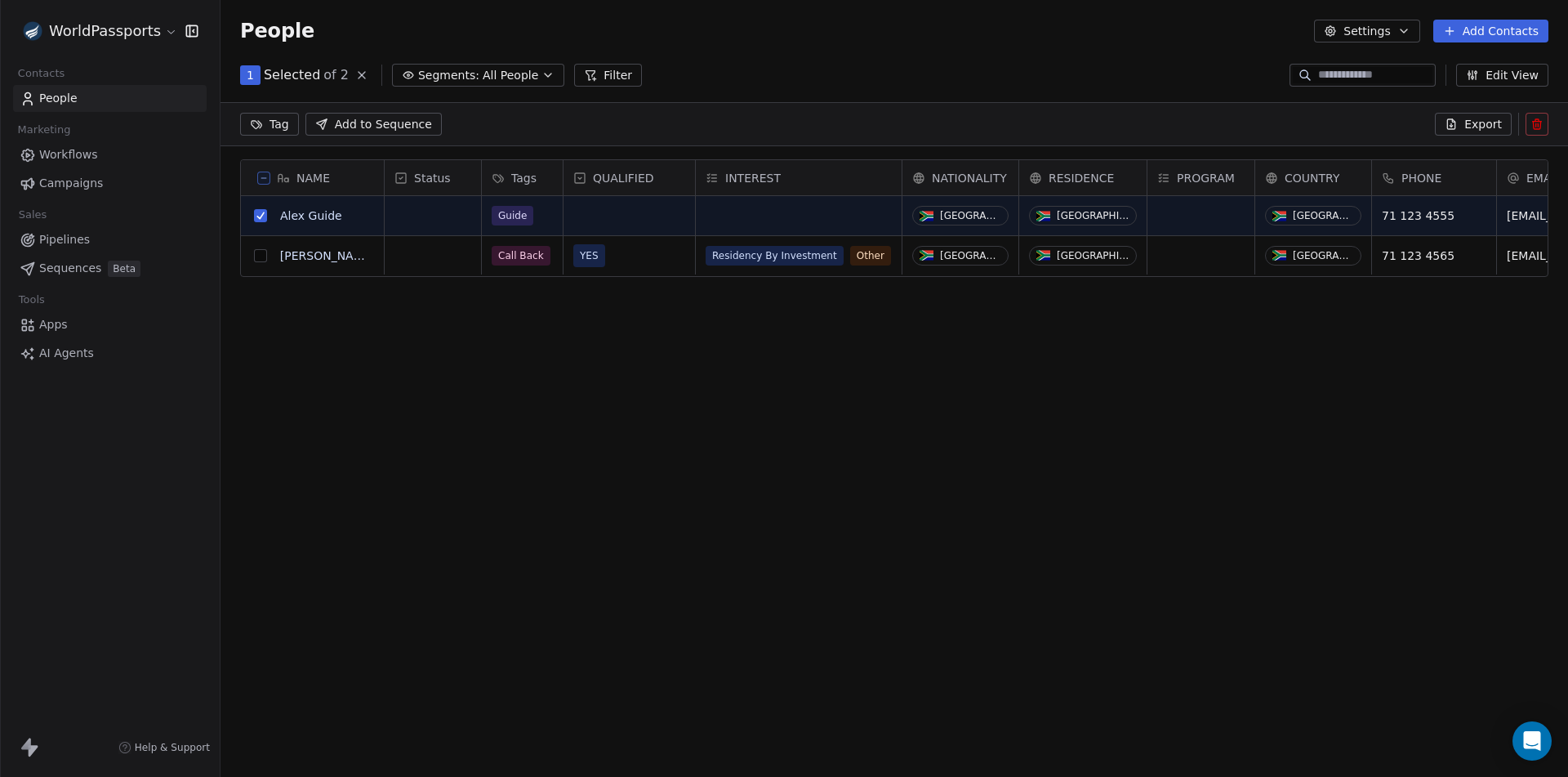
click at [1533, 121] on icon at bounding box center [1537, 124] width 13 height 13
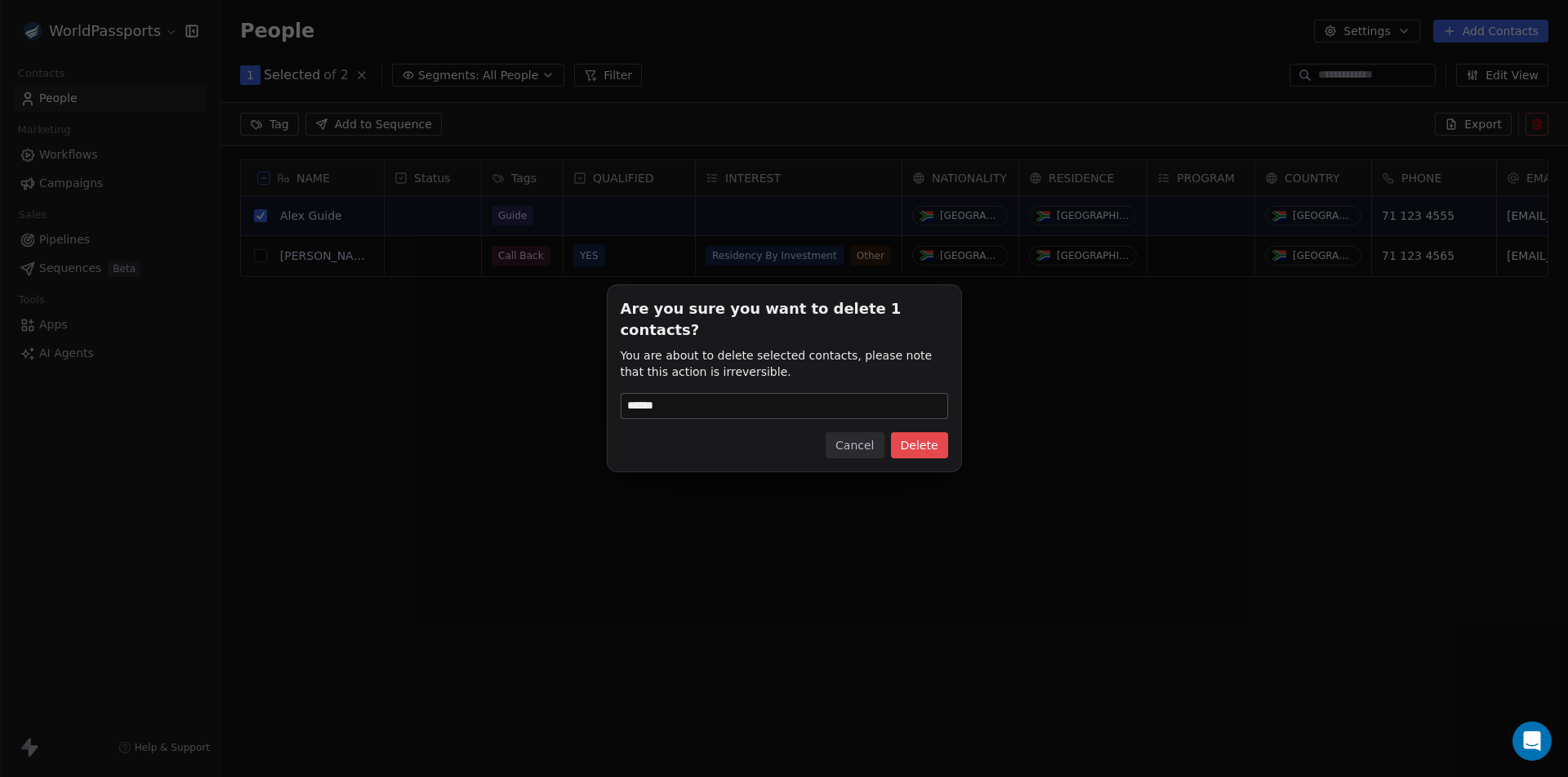
click at [910, 440] on button "Delete" at bounding box center [920, 444] width 57 height 26
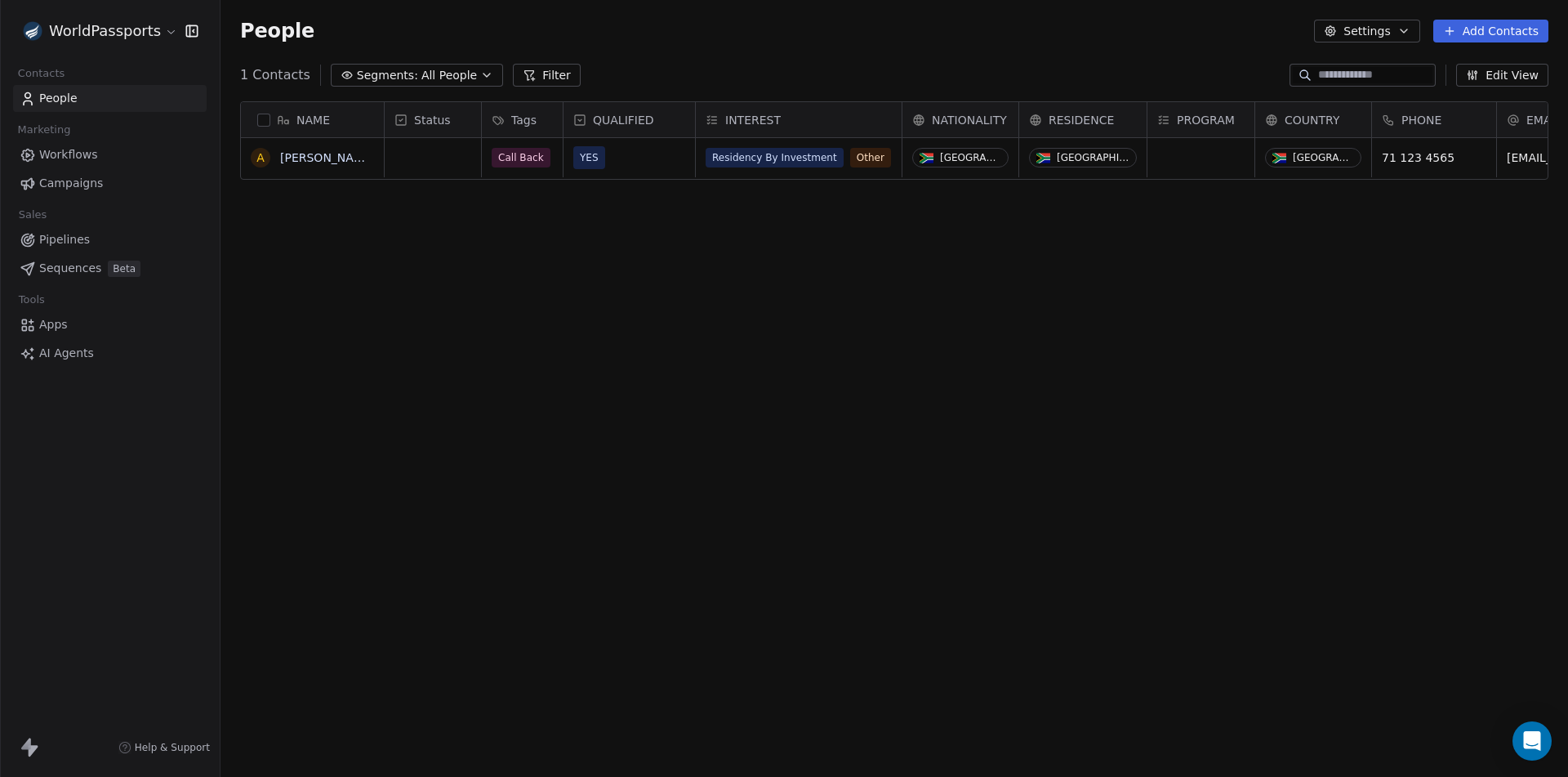
scroll to position [671, 1336]
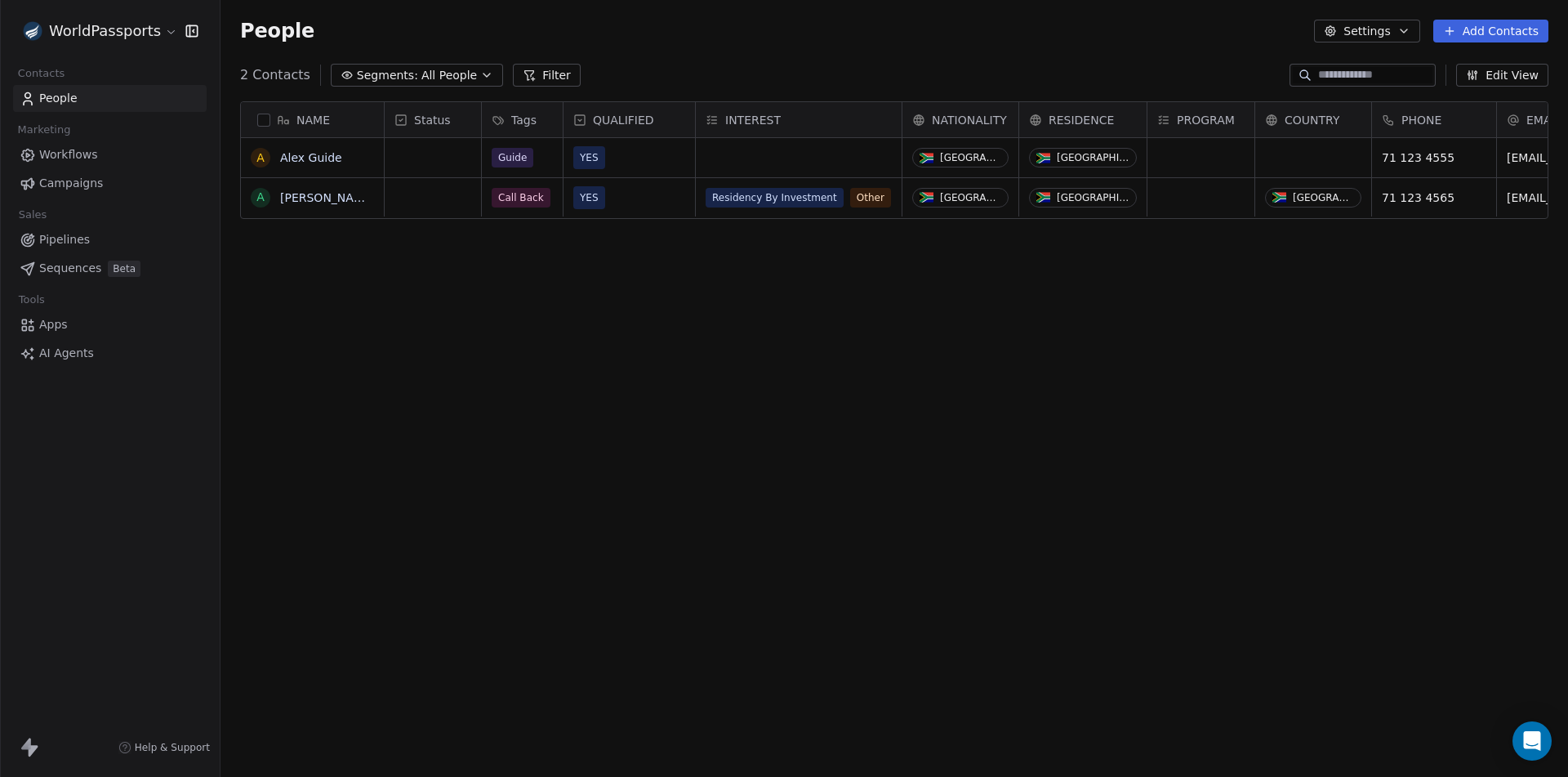
click at [0, 0] on button "grid" at bounding box center [0, 0] width 0 height 0
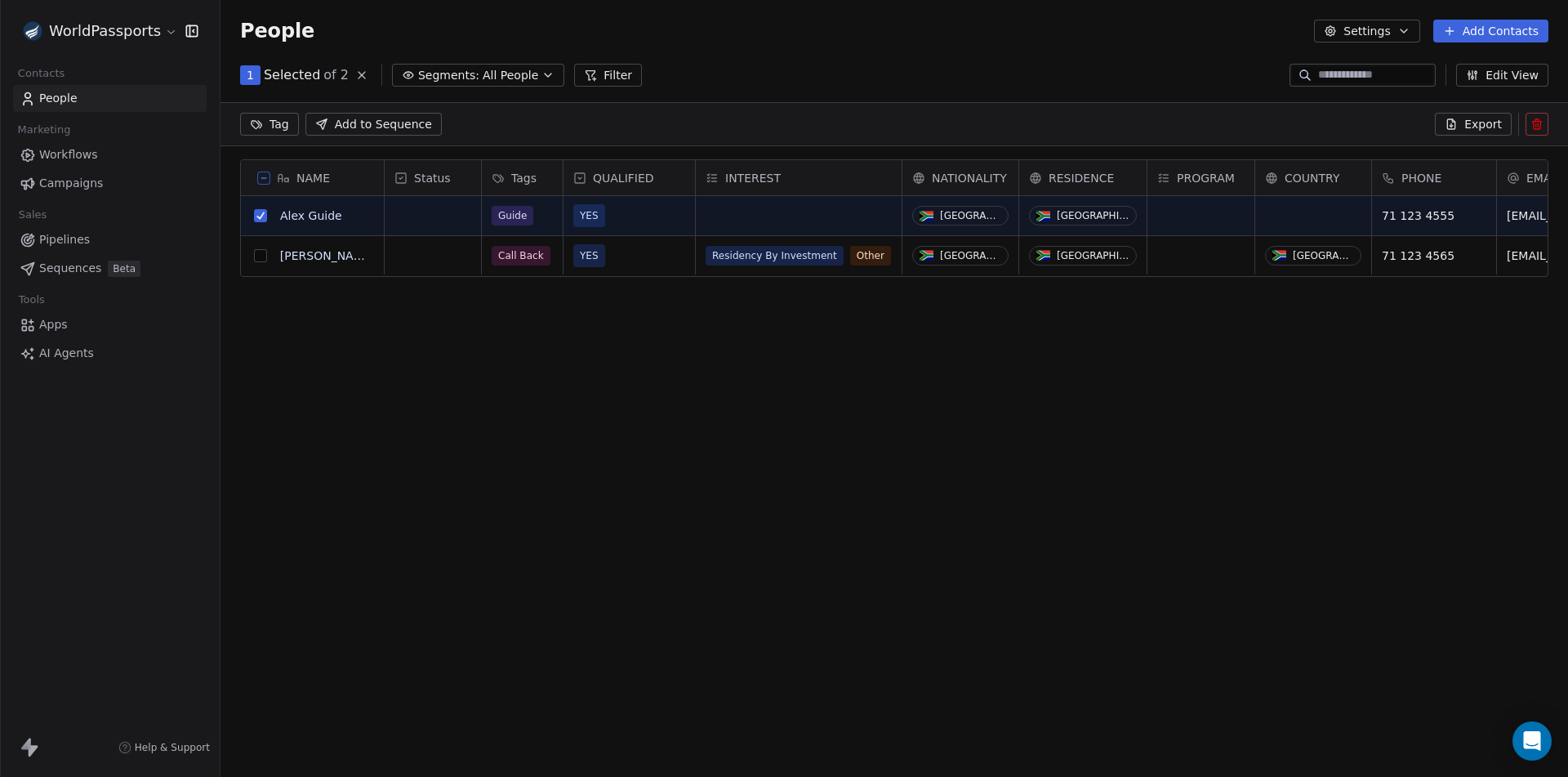
scroll to position [615, 1336]
click at [1541, 118] on icon at bounding box center [1537, 124] width 13 height 13
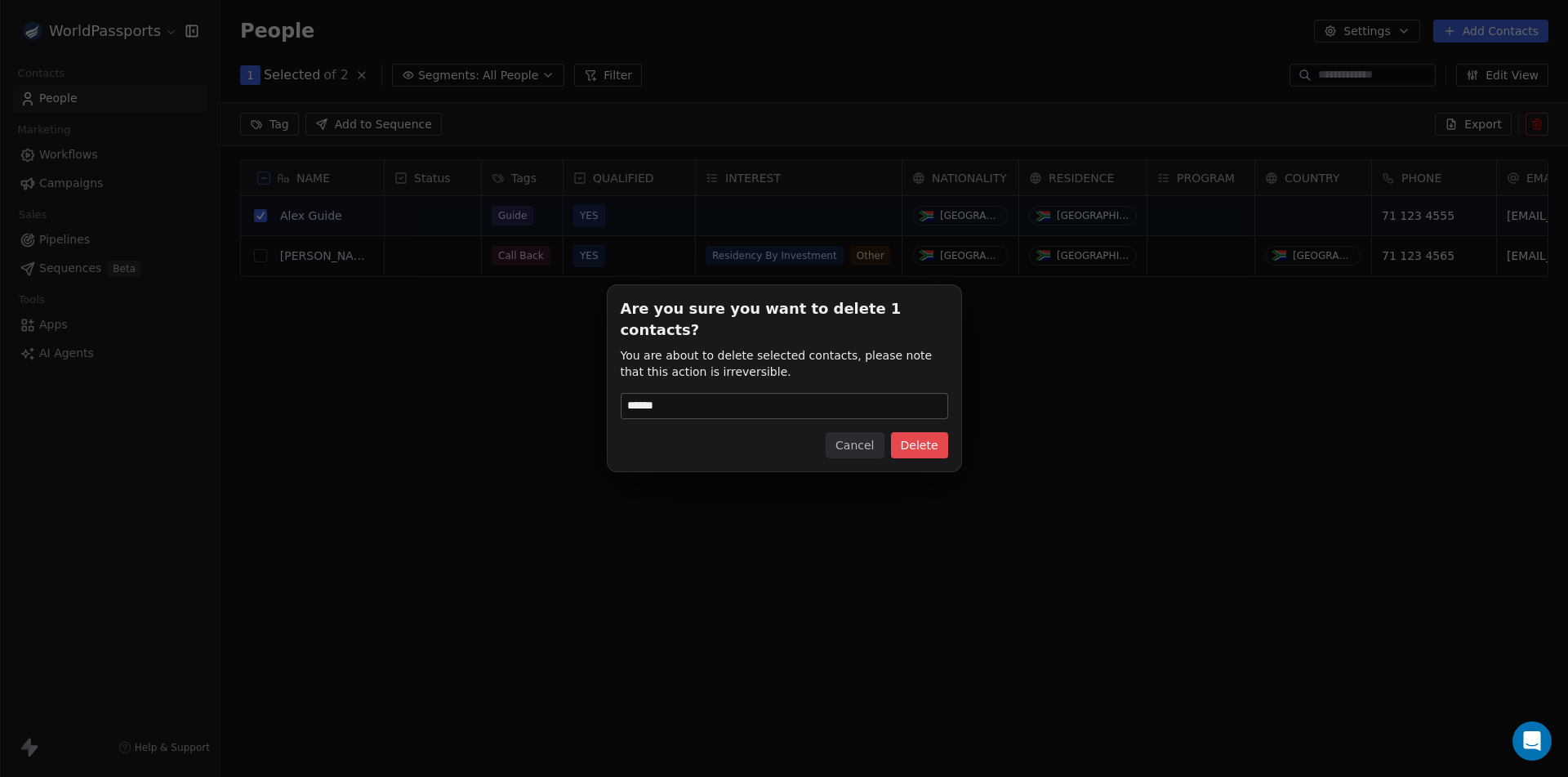
click at [926, 433] on button "Delete" at bounding box center [920, 444] width 57 height 26
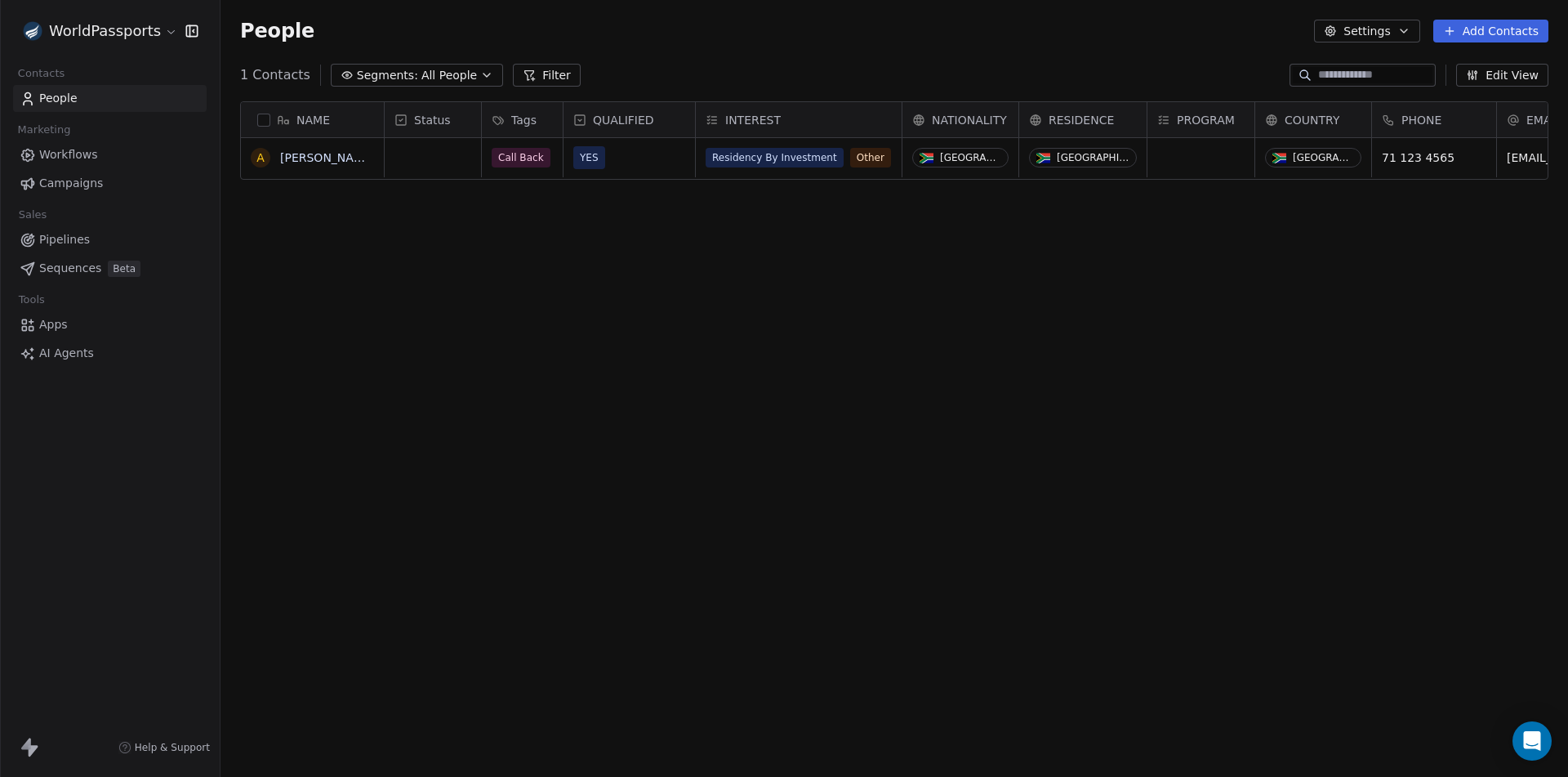
scroll to position [671, 1336]
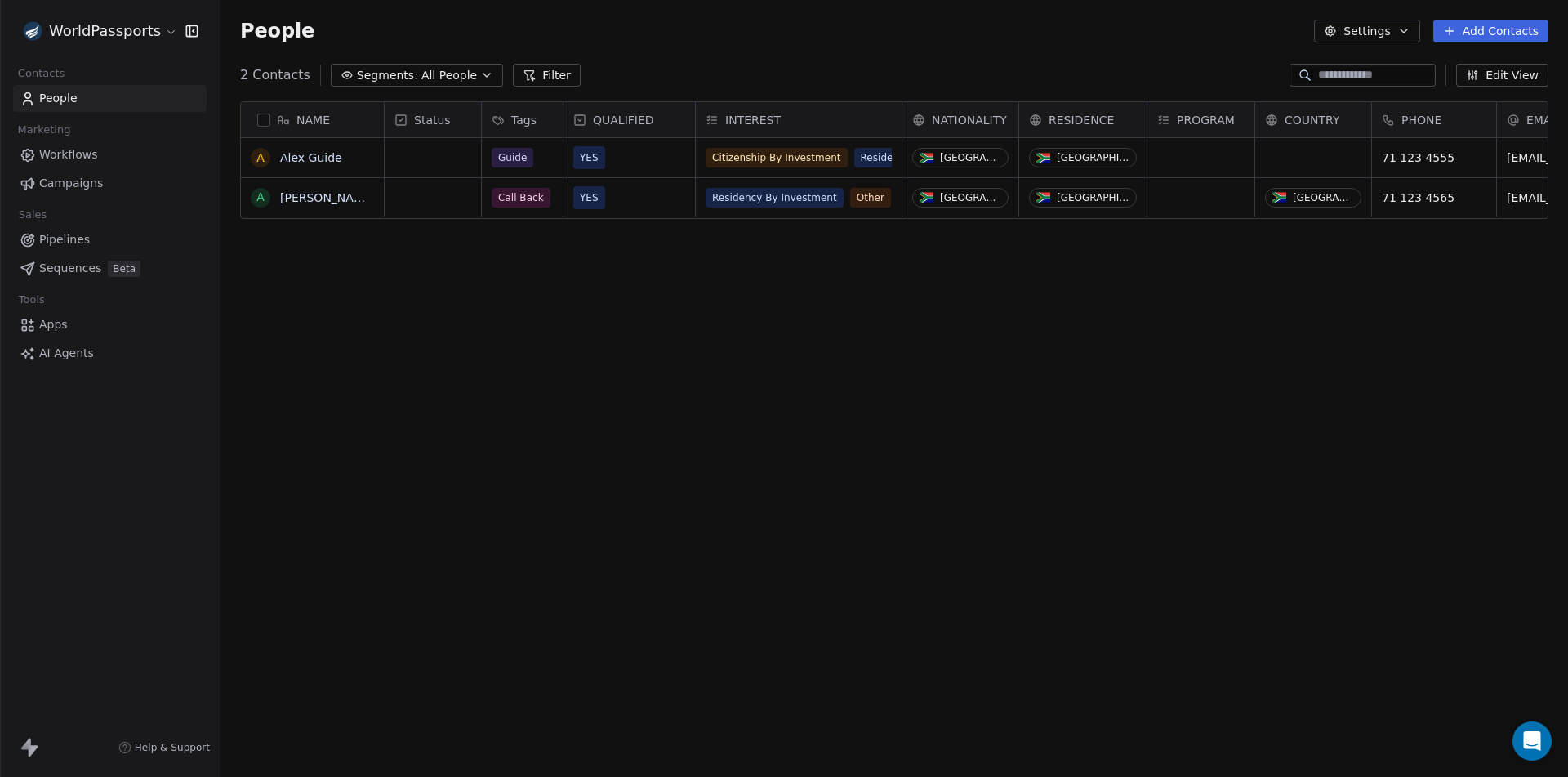
click at [1314, 116] on span "COUNTRY" at bounding box center [1313, 120] width 55 height 16
click at [1316, 155] on span "Edit property" at bounding box center [1323, 154] width 75 height 16
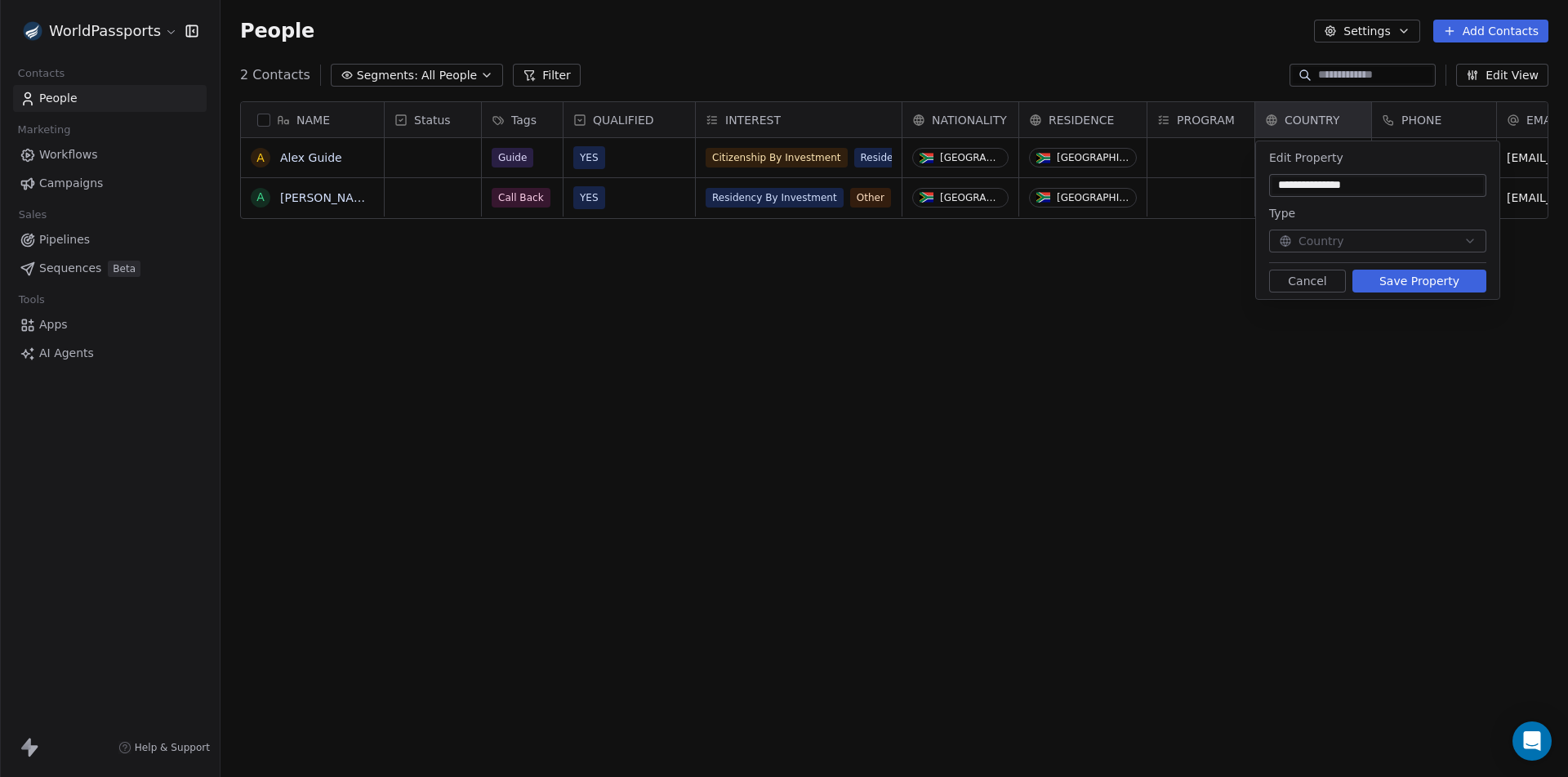
type input "**********"
click at [1431, 286] on button "Save Property" at bounding box center [1419, 281] width 134 height 23
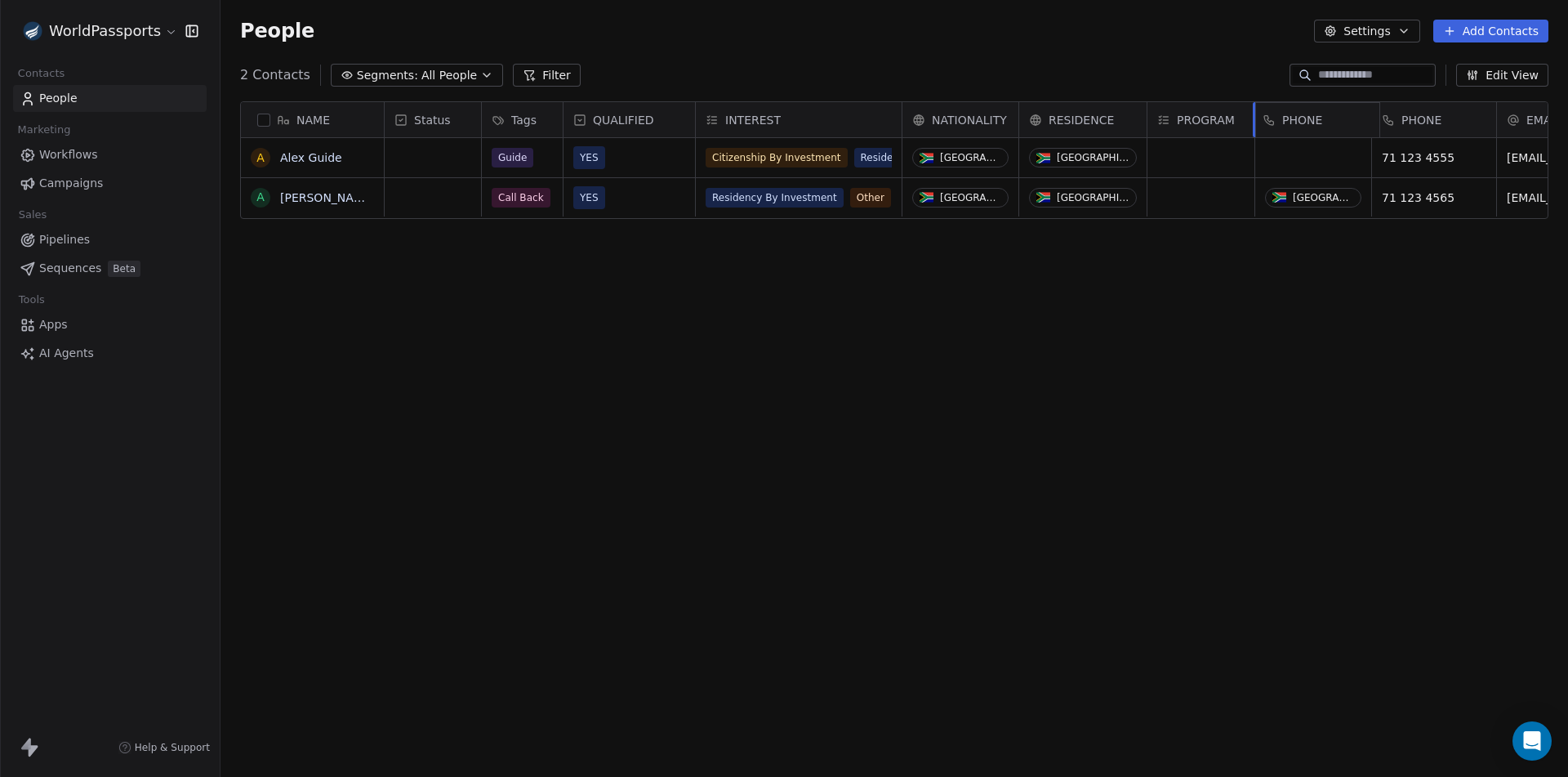
drag, startPoint x: 1410, startPoint y: 119, endPoint x: 1298, endPoint y: 115, distance: 112.1
click at [1298, 115] on div "NAME A Alex Guide A [PERSON_NAME] Status Tags QUALIFIED INTEREST NATIONALITY RE…" at bounding box center [895, 161] width 1307 height 118
drag, startPoint x: 1495, startPoint y: 114, endPoint x: 1517, endPoint y: 114, distance: 22.0
click at [1517, 114] on div at bounding box center [1515, 120] width 4 height 35
drag, startPoint x: 1425, startPoint y: 122, endPoint x: 1310, endPoint y: 130, distance: 115.3
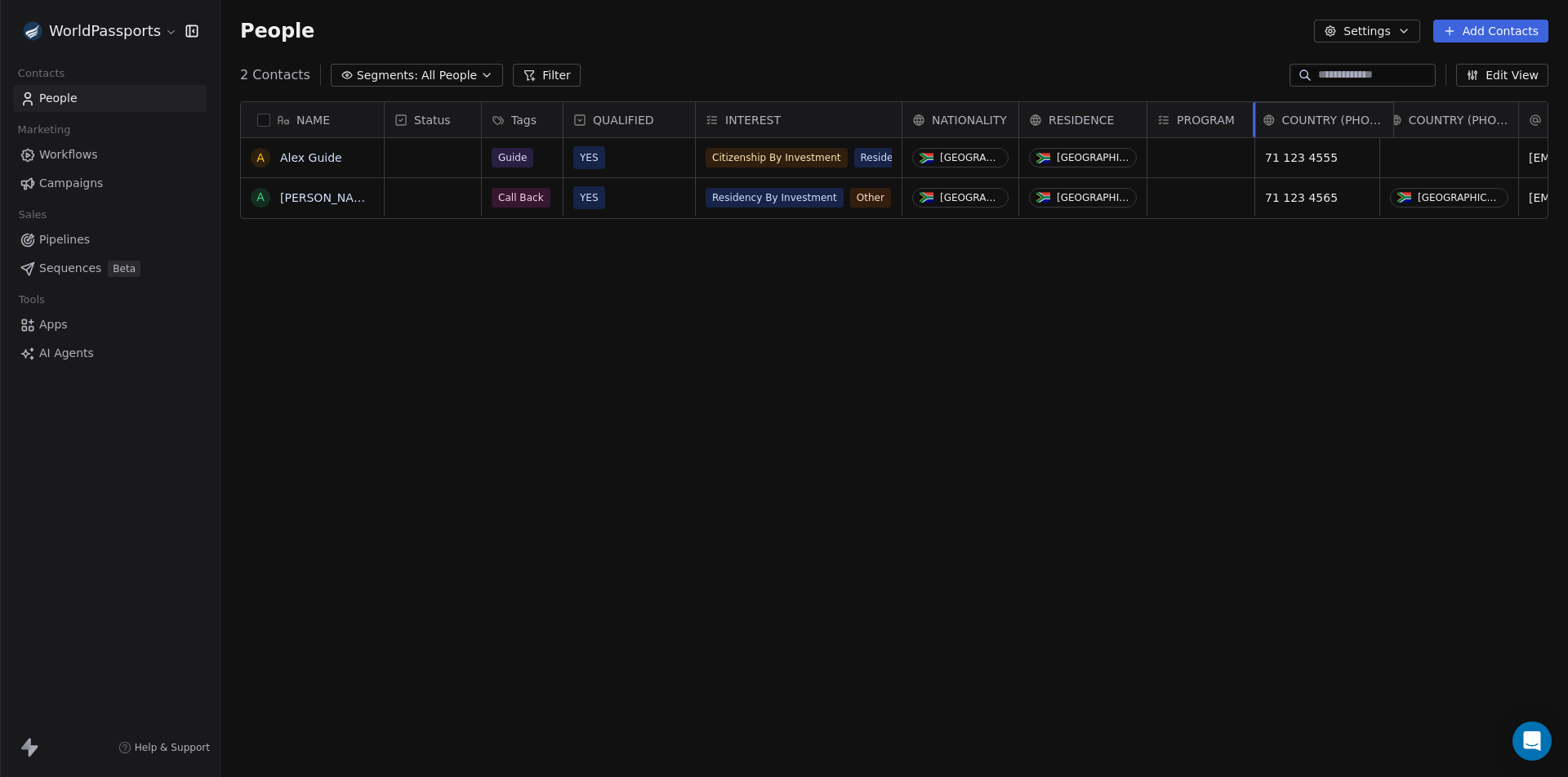
click at [1310, 130] on div "NAME A Alex Guide A [PERSON_NAME] Status Tags QUALIFIED INTEREST NATIONALITY RE…" at bounding box center [895, 161] width 1307 height 118
click at [261, 156] on button "grid" at bounding box center [260, 157] width 13 height 13
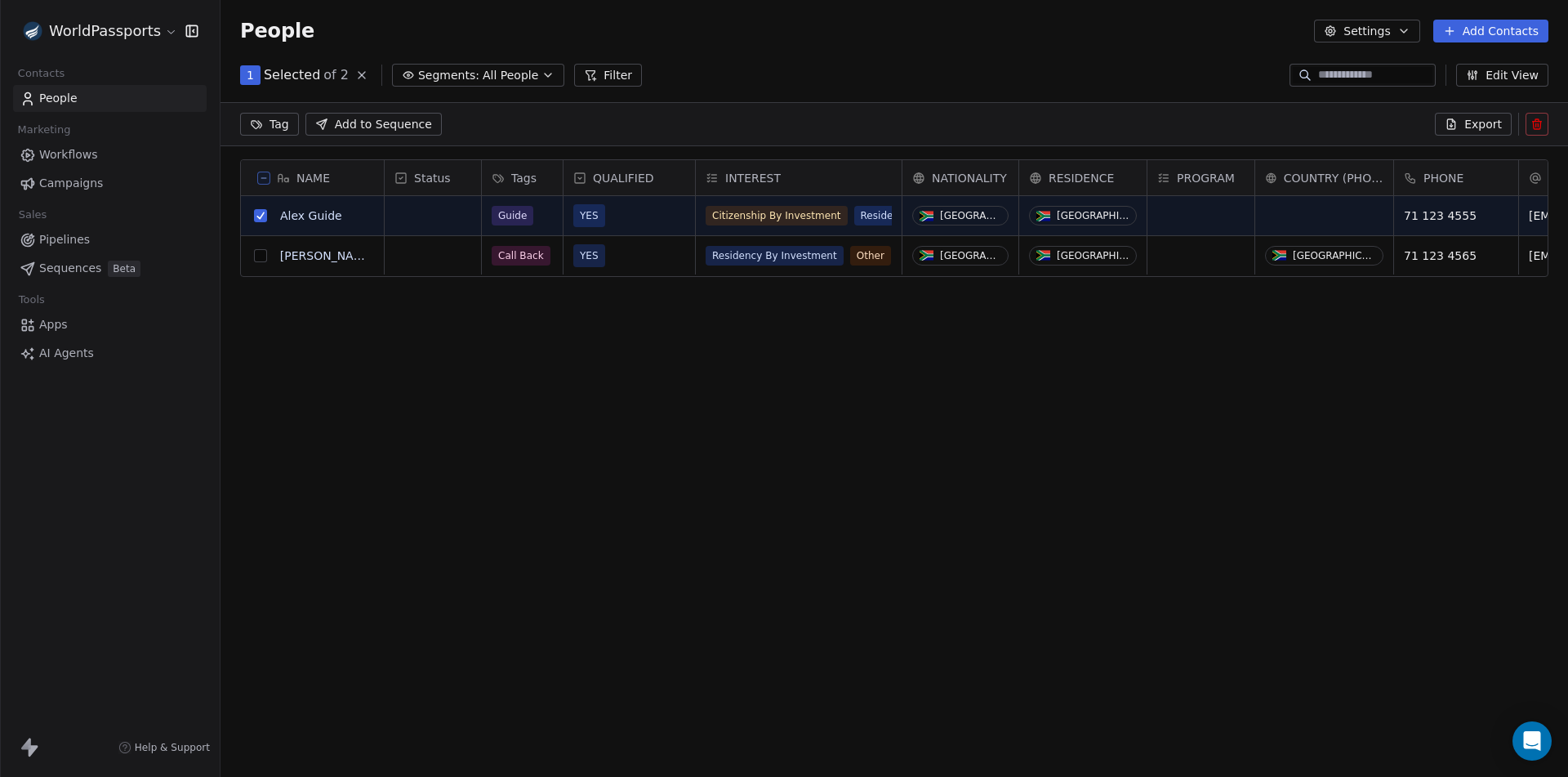
scroll to position [615, 1336]
click at [1535, 129] on icon at bounding box center [1537, 124] width 13 height 13
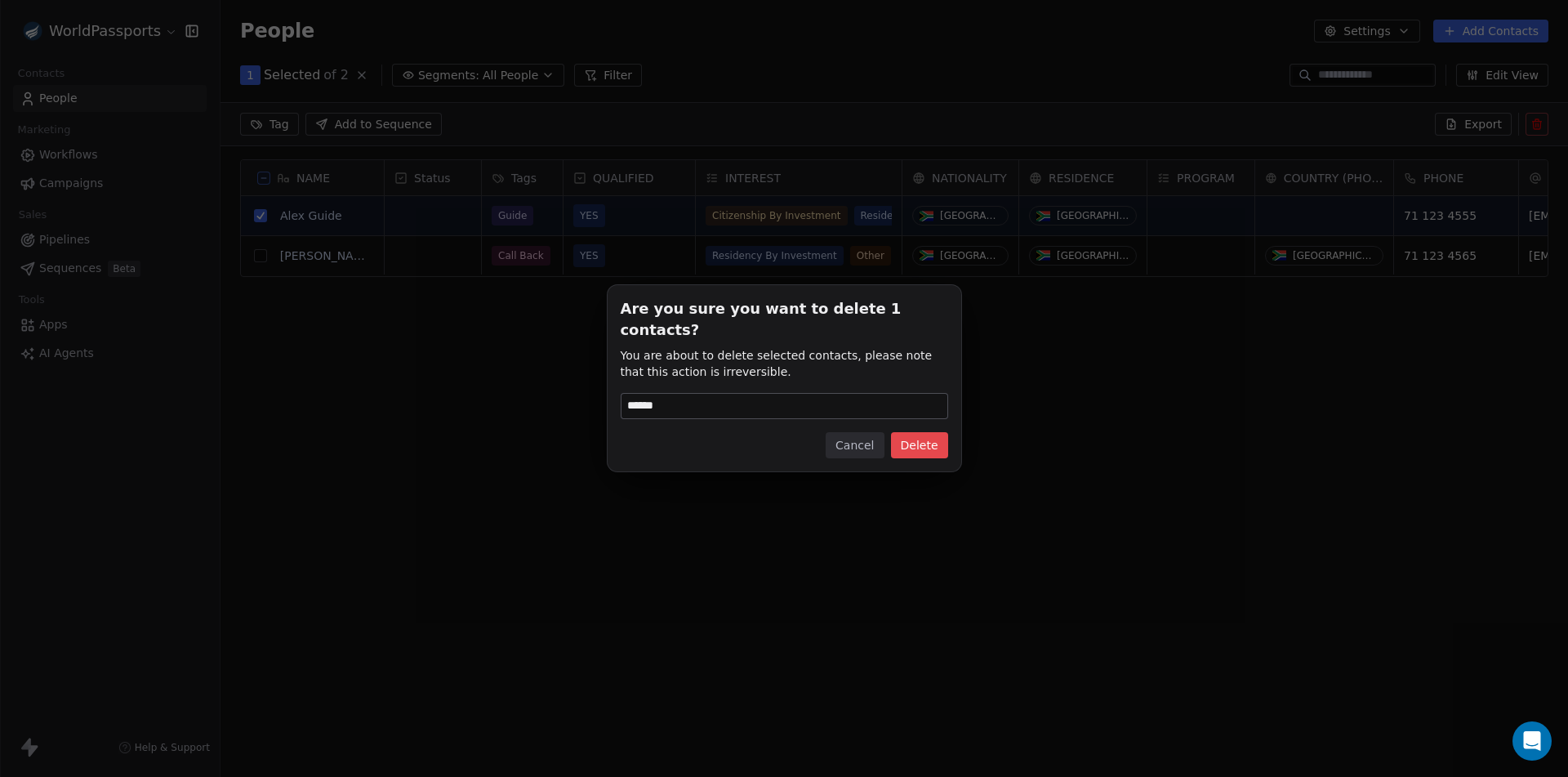
click at [928, 432] on button "Delete" at bounding box center [920, 444] width 57 height 26
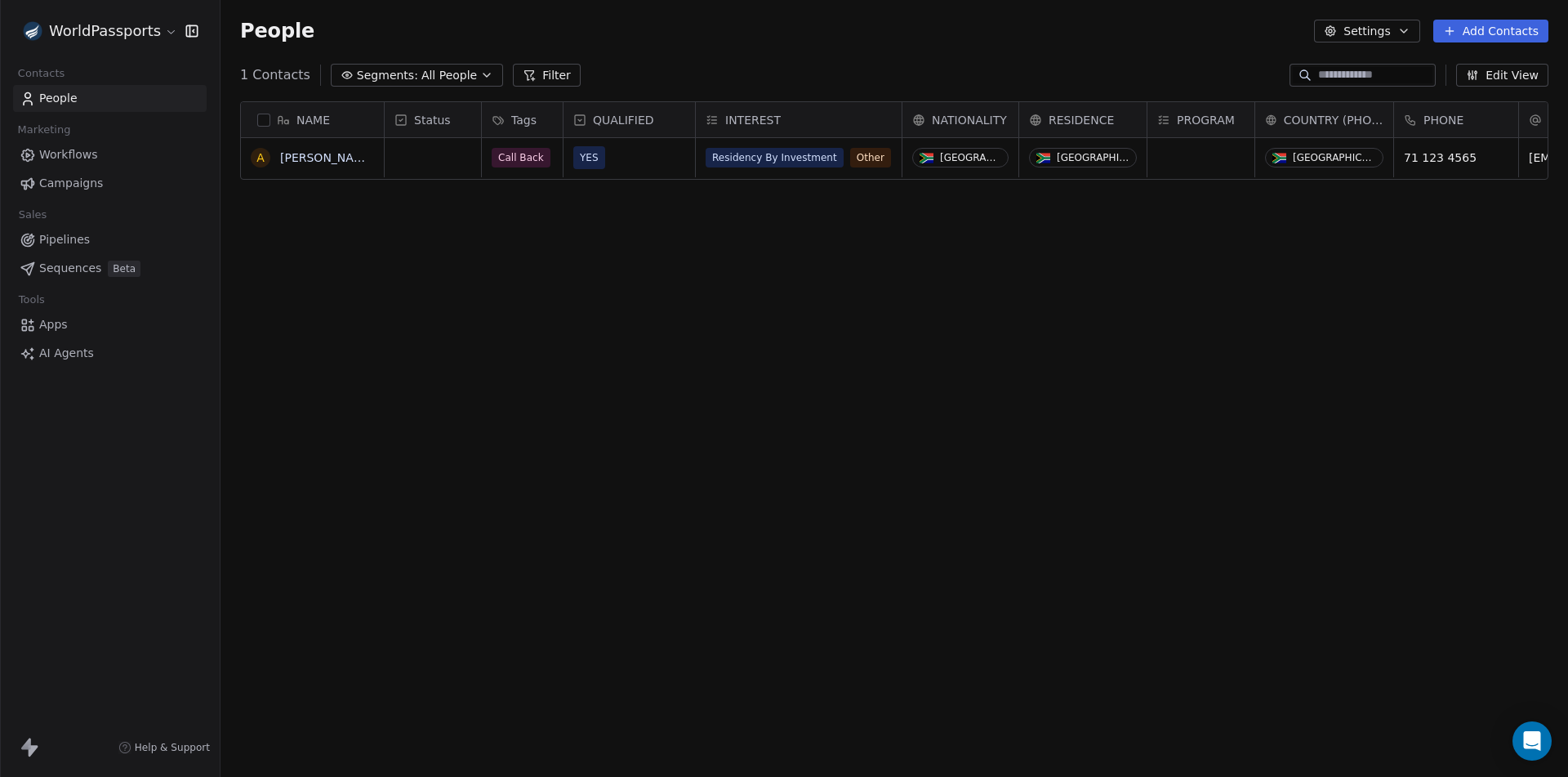
scroll to position [671, 1336]
click at [260, 158] on button "grid" at bounding box center [260, 157] width 13 height 13
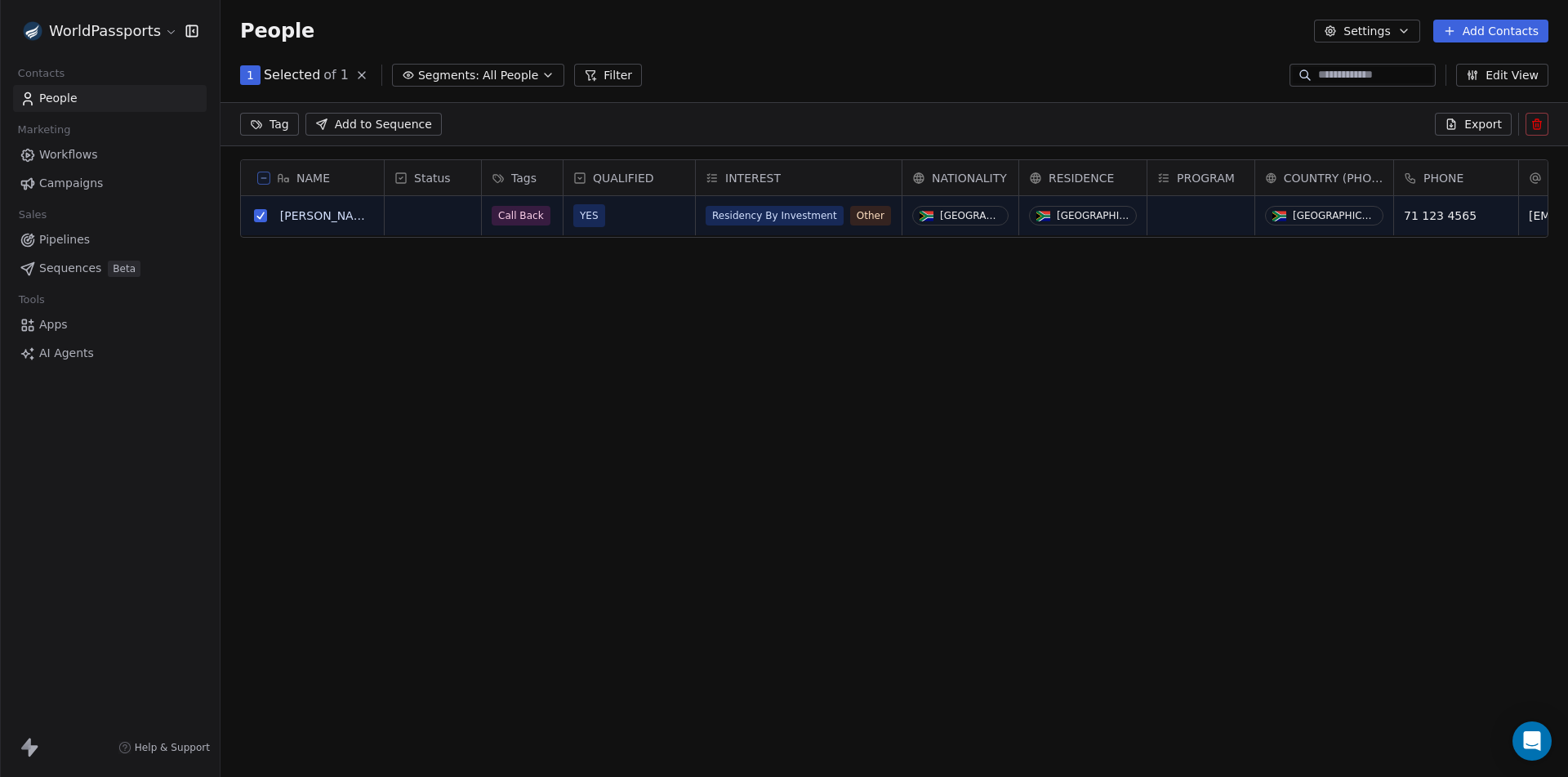
scroll to position [615, 1336]
click at [1542, 124] on icon at bounding box center [1537, 124] width 13 height 13
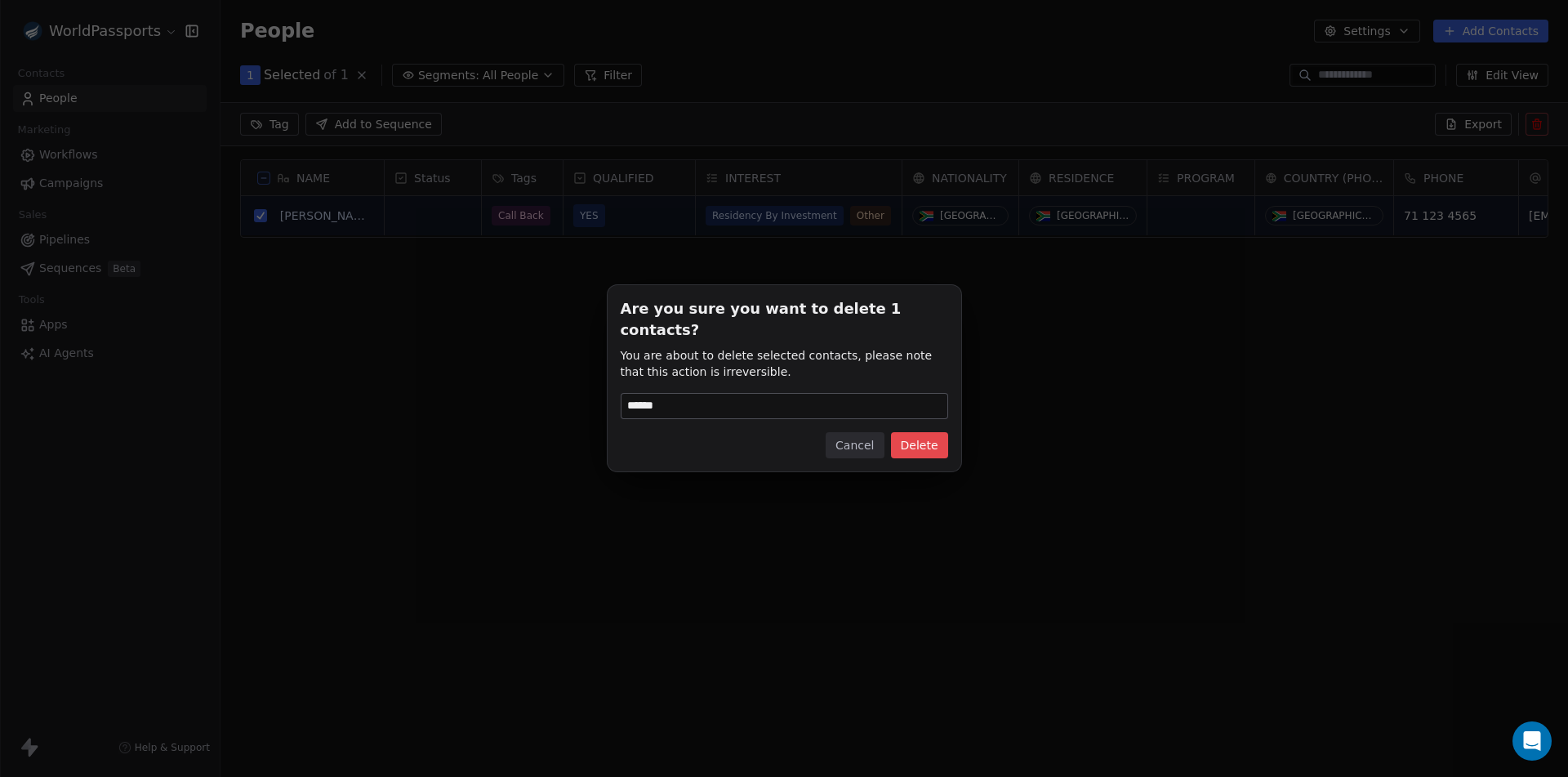
click at [913, 434] on button "Delete" at bounding box center [920, 444] width 57 height 26
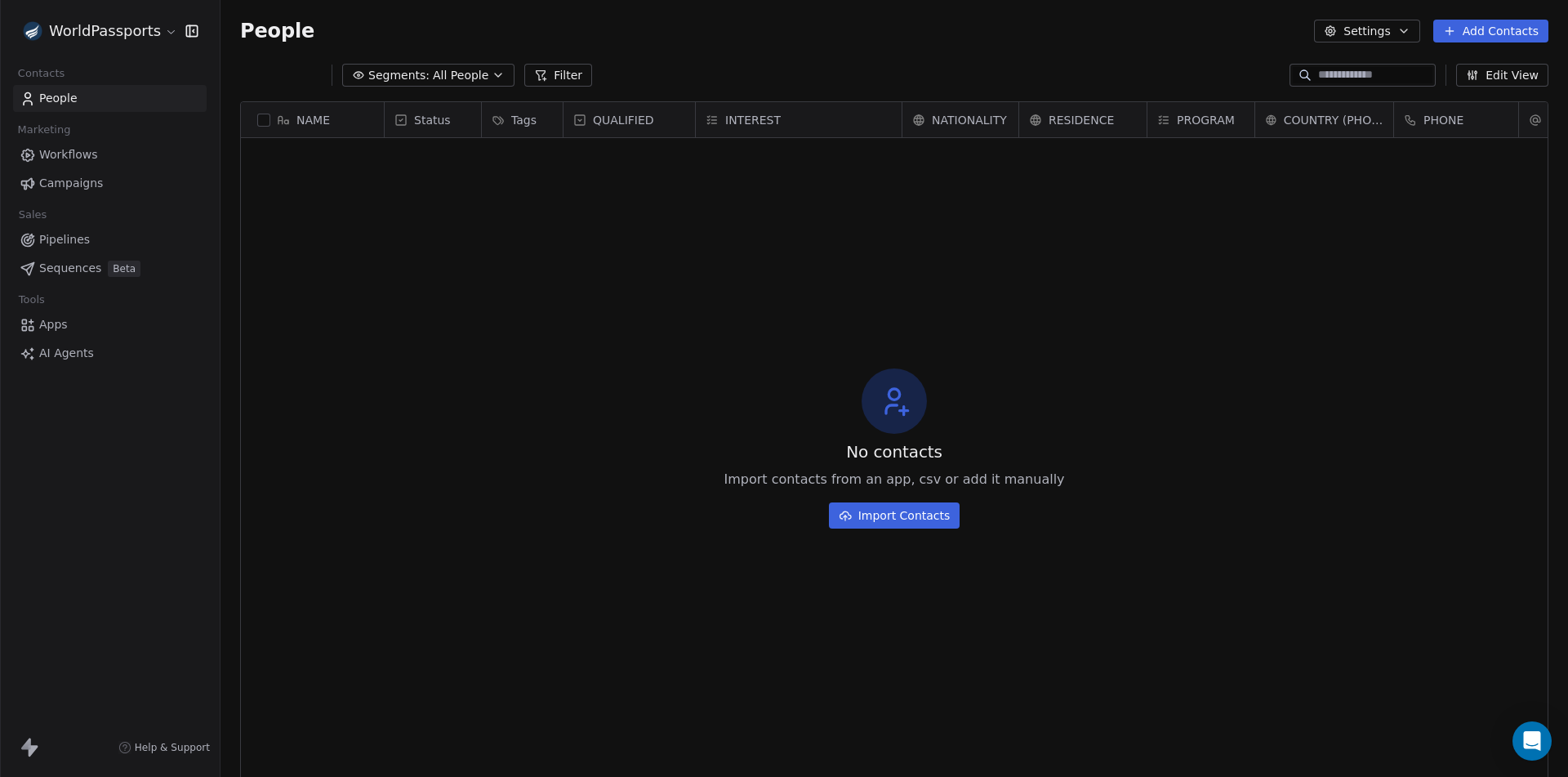
scroll to position [671, 1336]
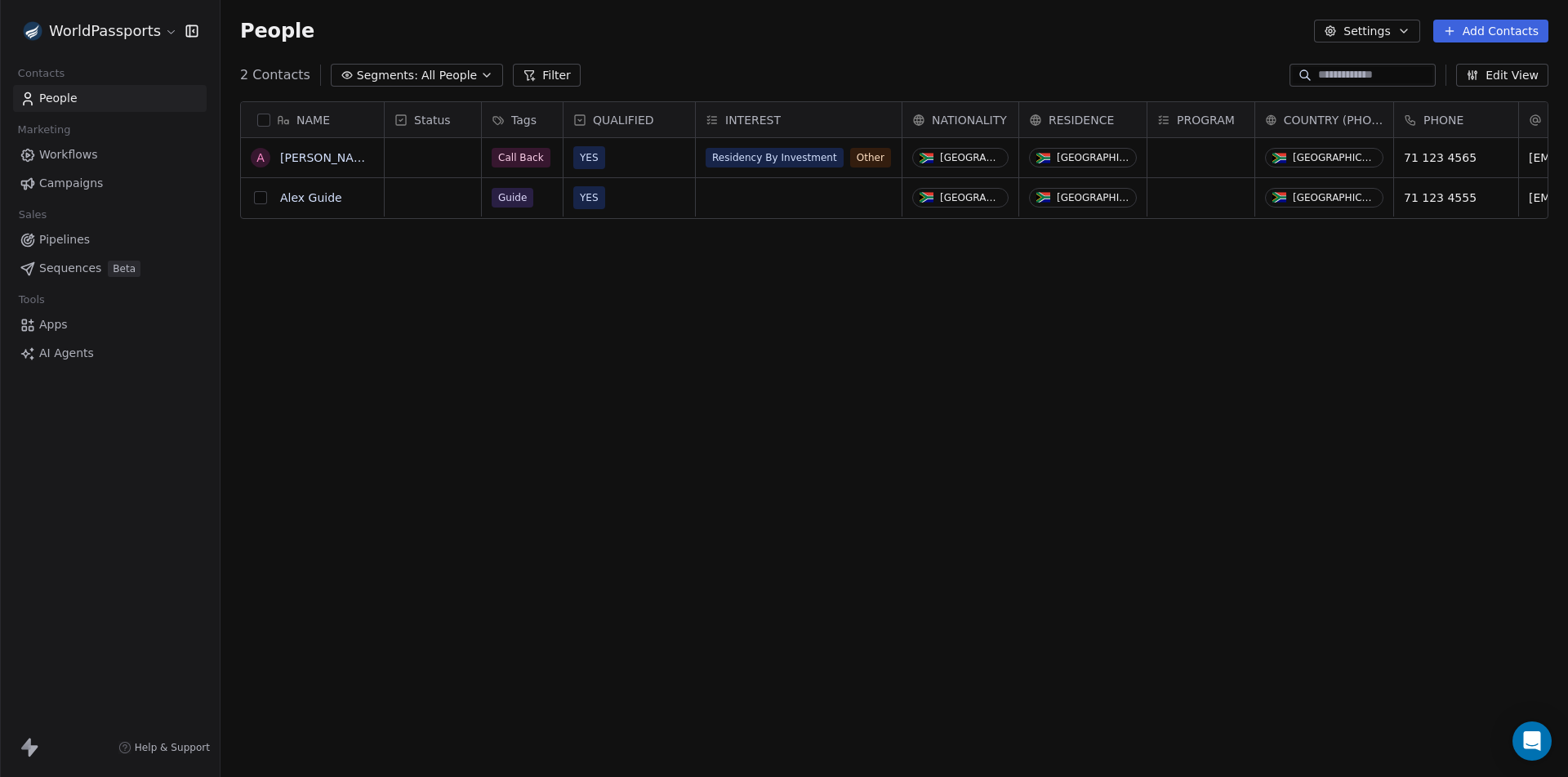
click at [261, 200] on button "grid" at bounding box center [260, 198] width 13 height 13
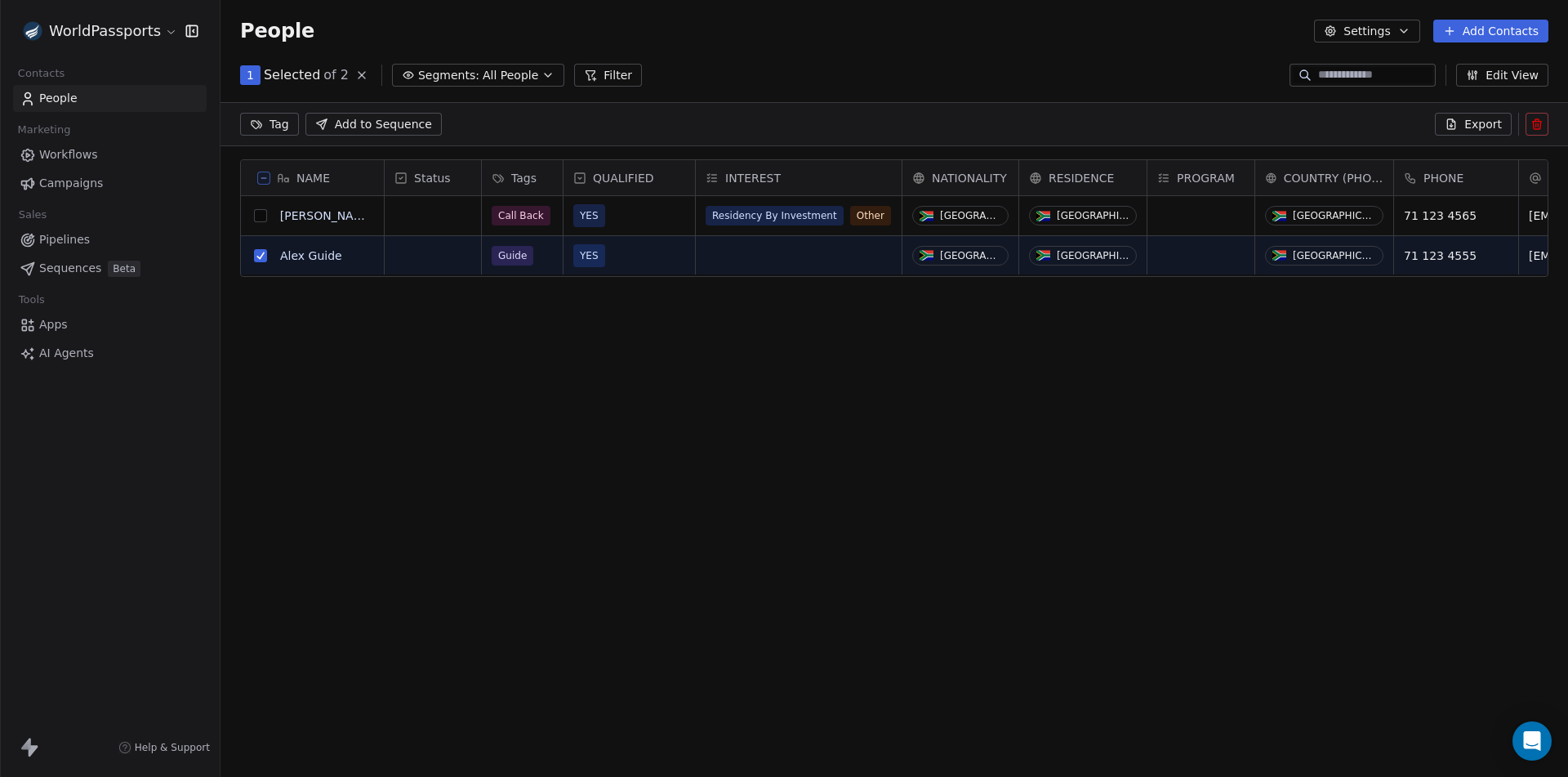
click at [1536, 122] on icon at bounding box center [1538, 122] width 9 height 0
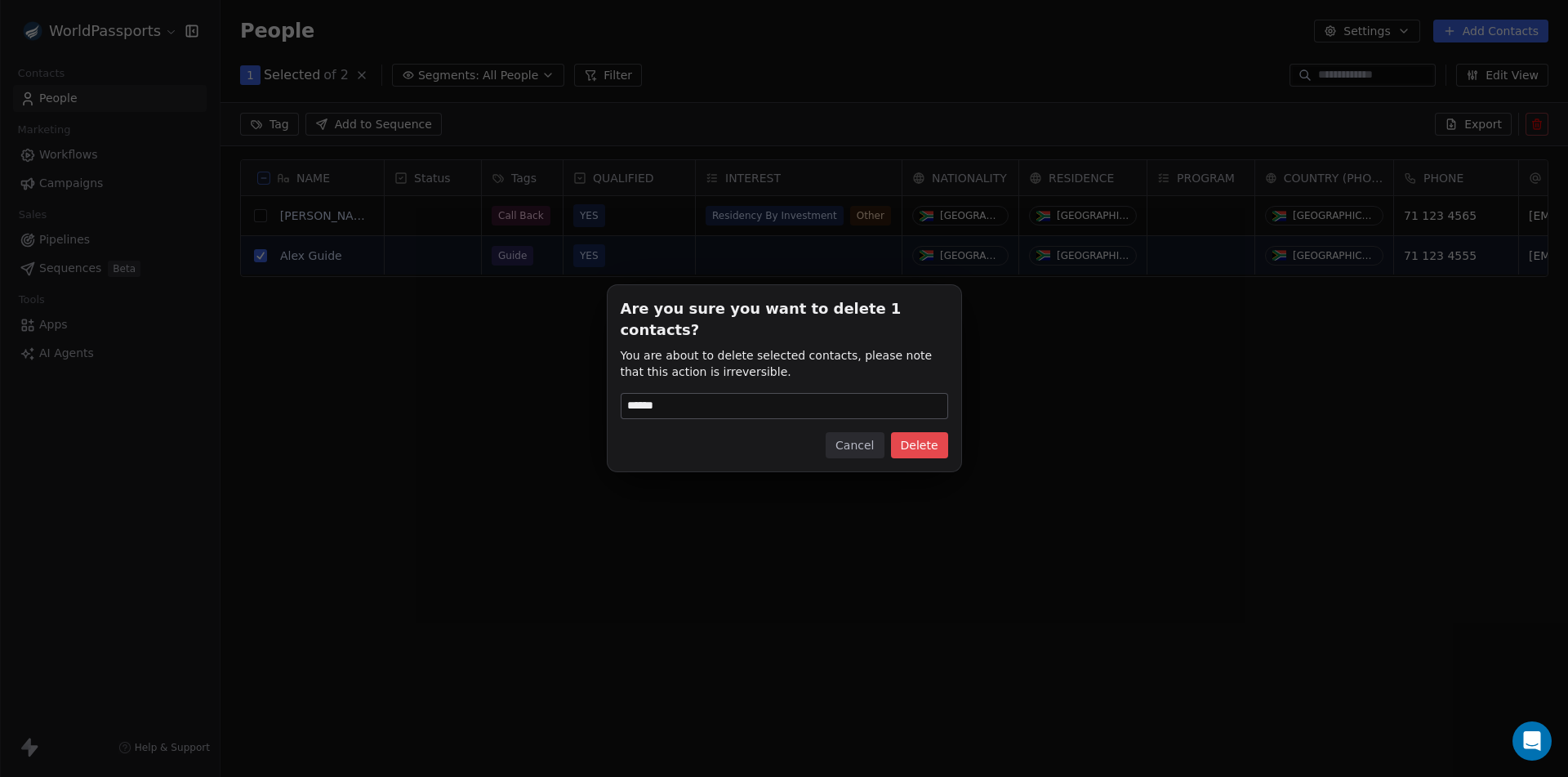
click at [929, 432] on button "Delete" at bounding box center [920, 444] width 57 height 26
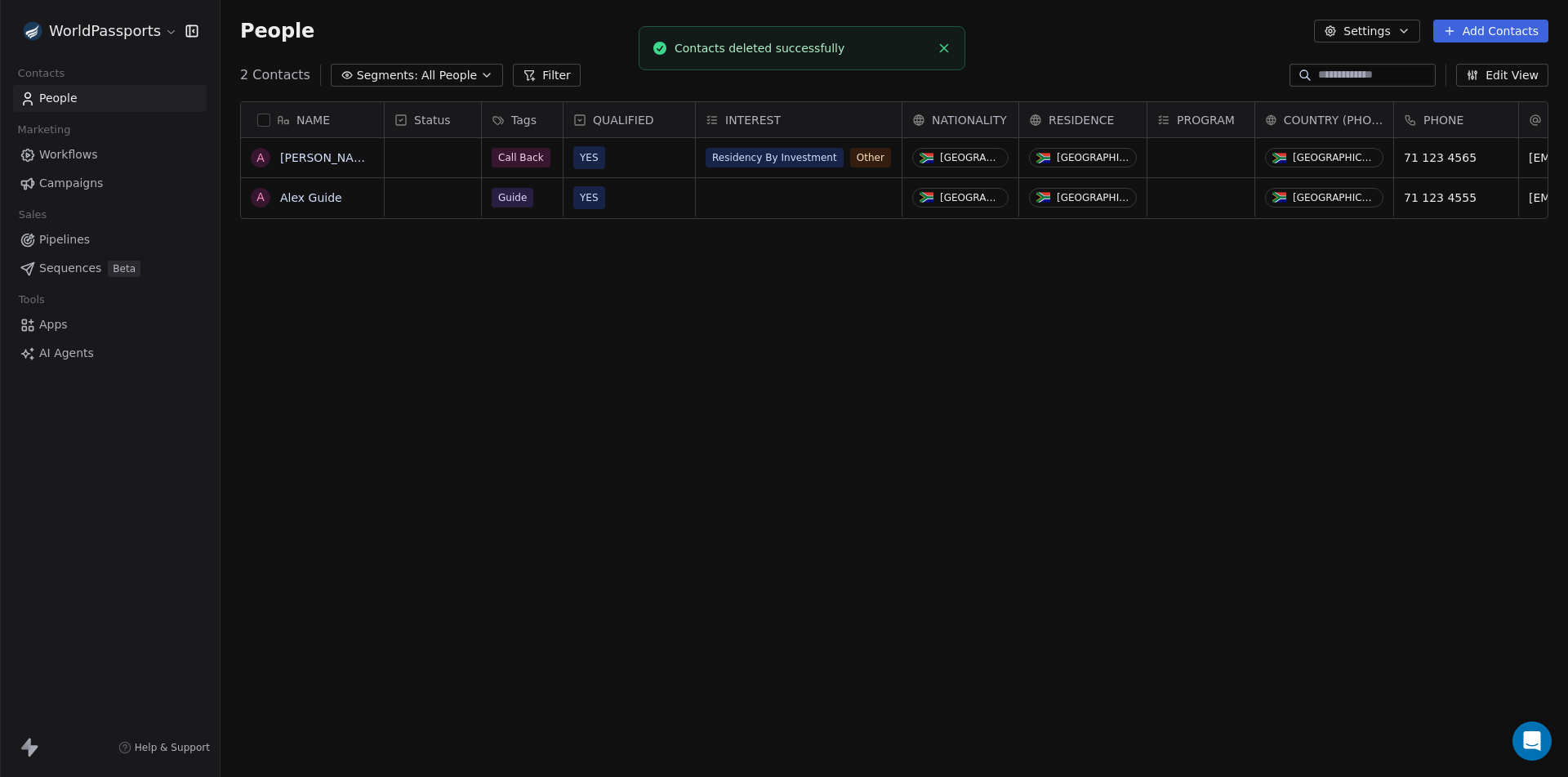
click at [615, 409] on div "NAME A [PERSON_NAME] A [PERSON_NAME] Guide Status Tags QUALIFIED INTEREST NATIO…" at bounding box center [895, 429] width 1348 height 684
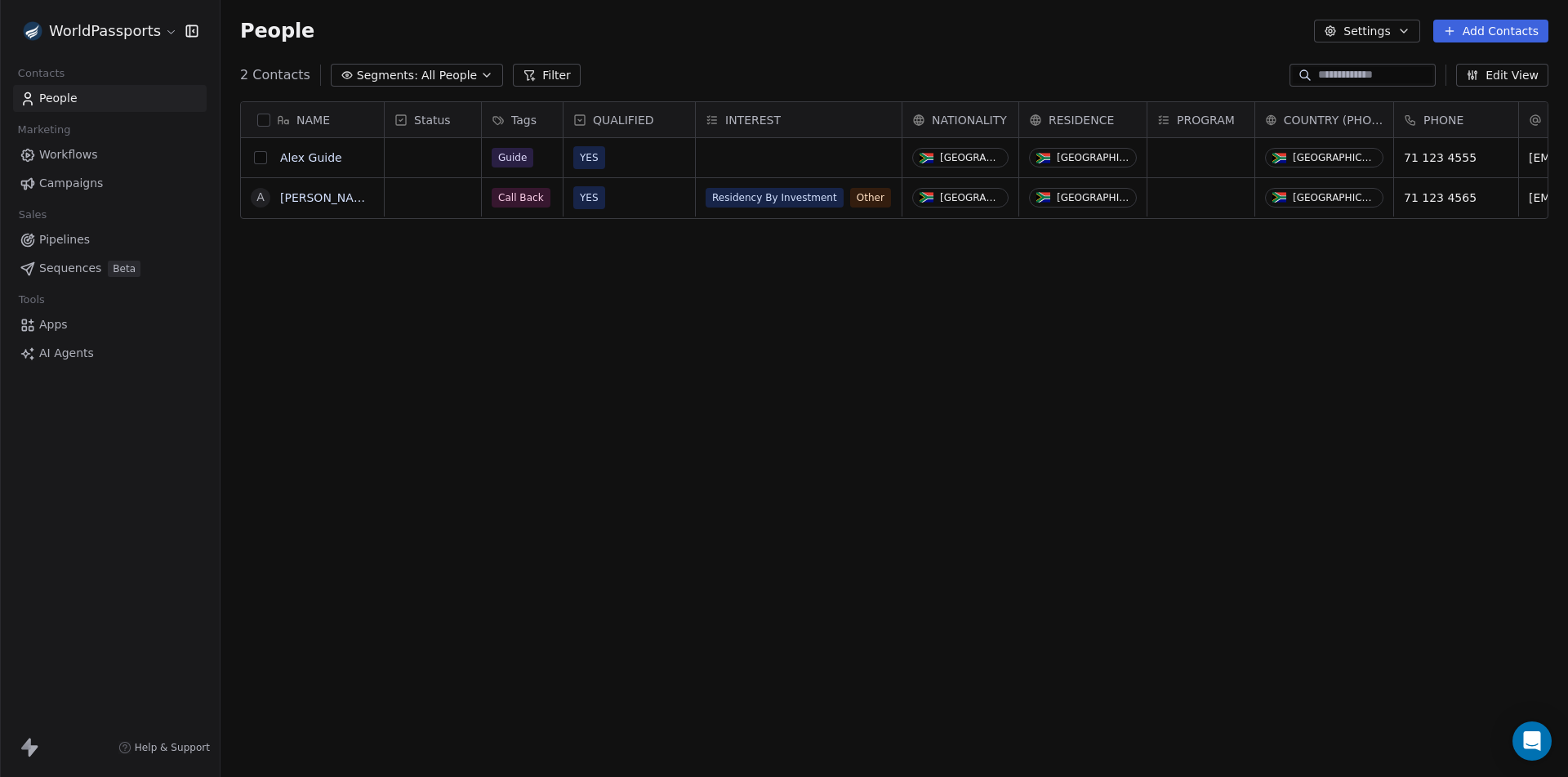
click at [256, 159] on button "grid" at bounding box center [260, 157] width 13 height 13
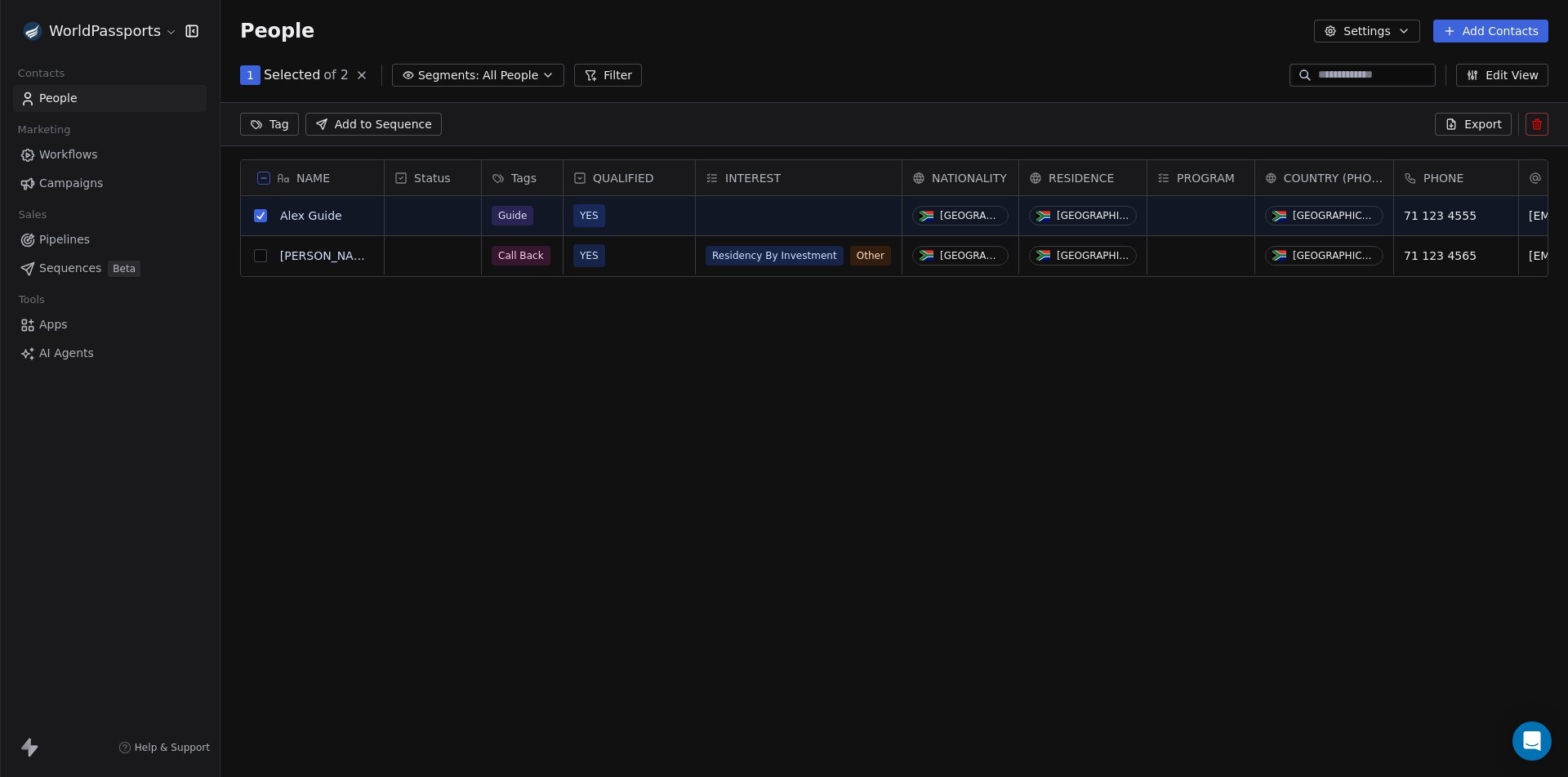
click at [1541, 125] on icon at bounding box center [1537, 124] width 13 height 13
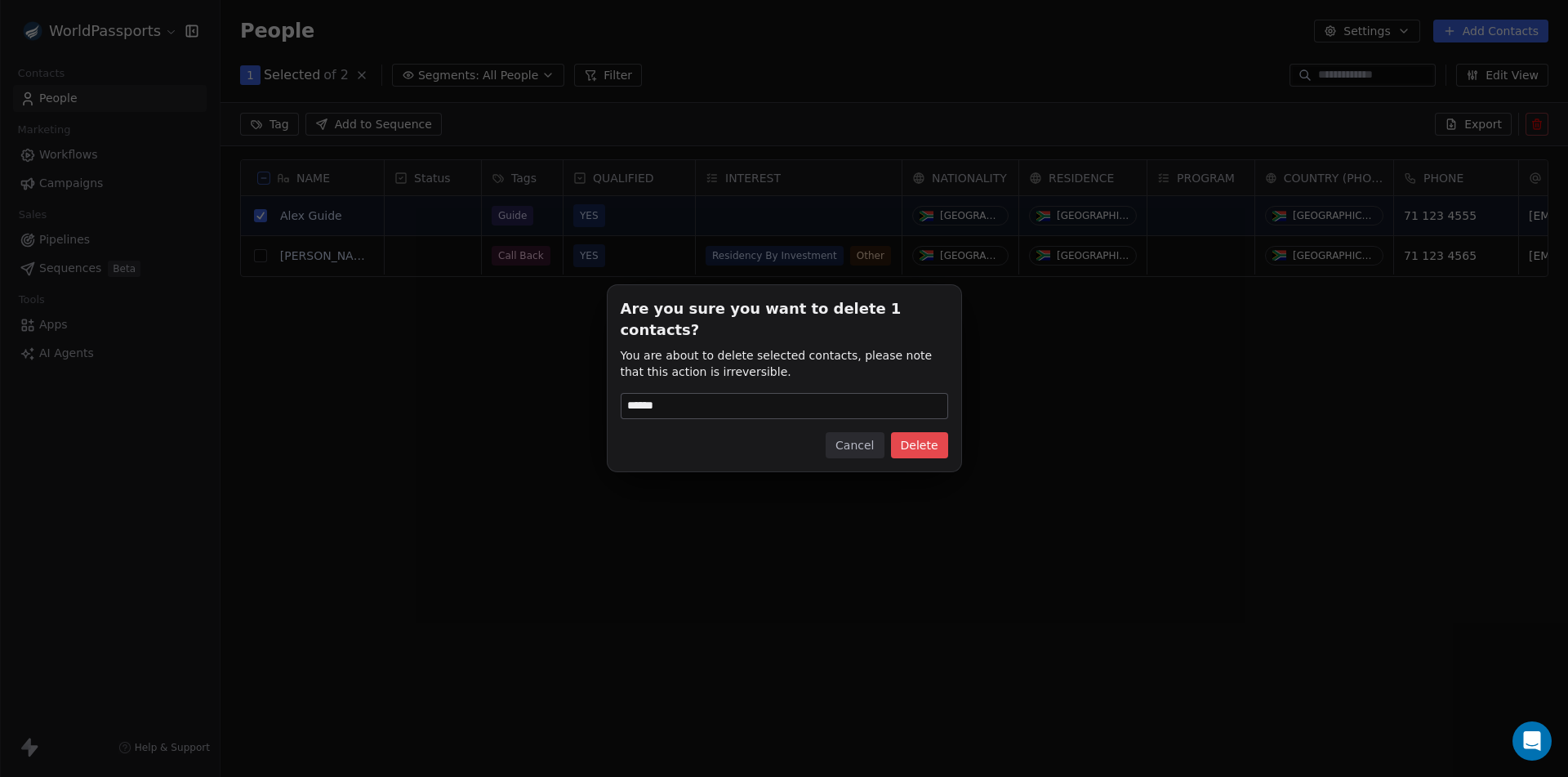
click at [918, 434] on button "Delete" at bounding box center [920, 444] width 57 height 26
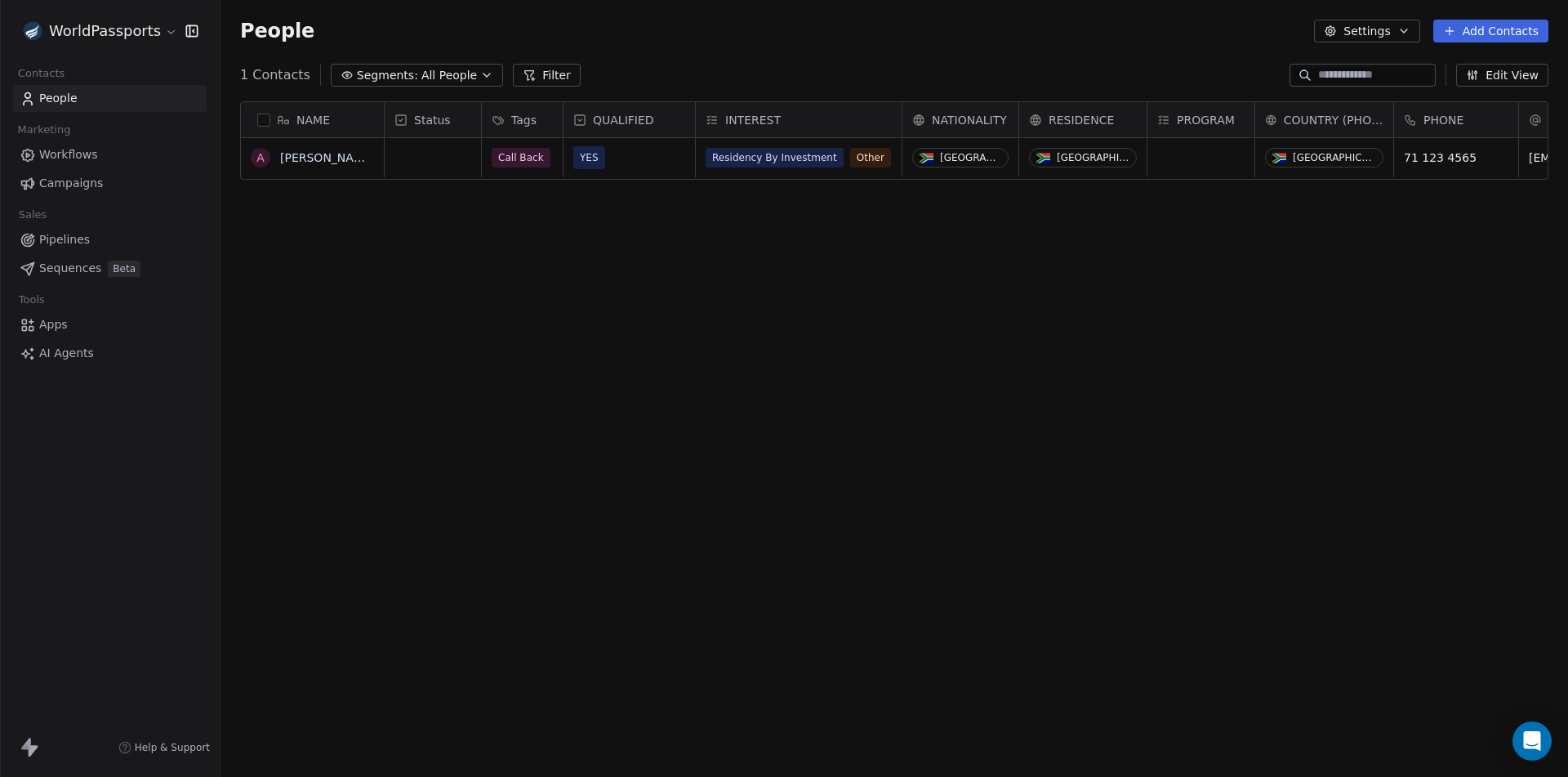
scroll to position [671, 1336]
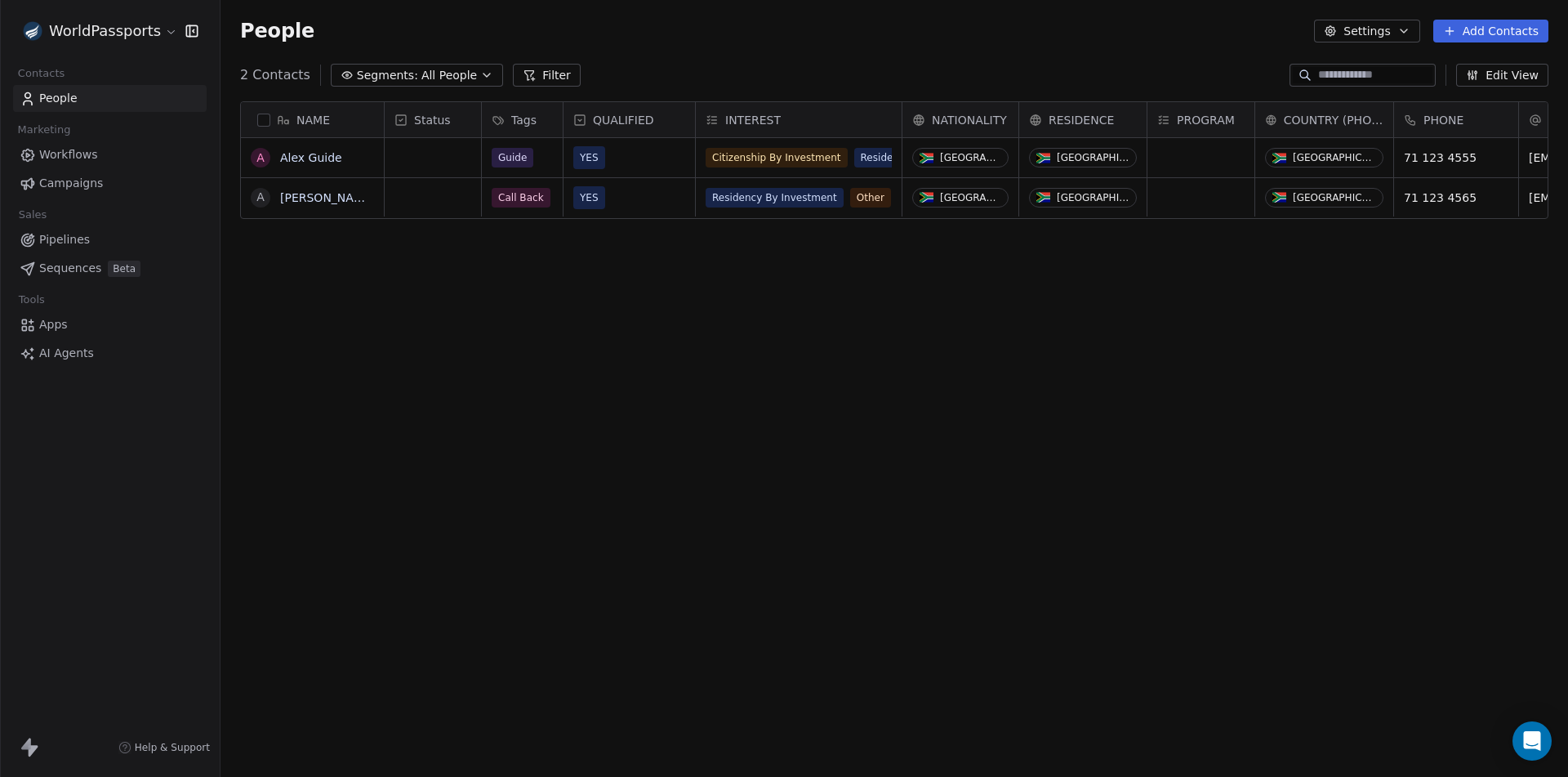
click at [263, 119] on button "button" at bounding box center [263, 120] width 13 height 13
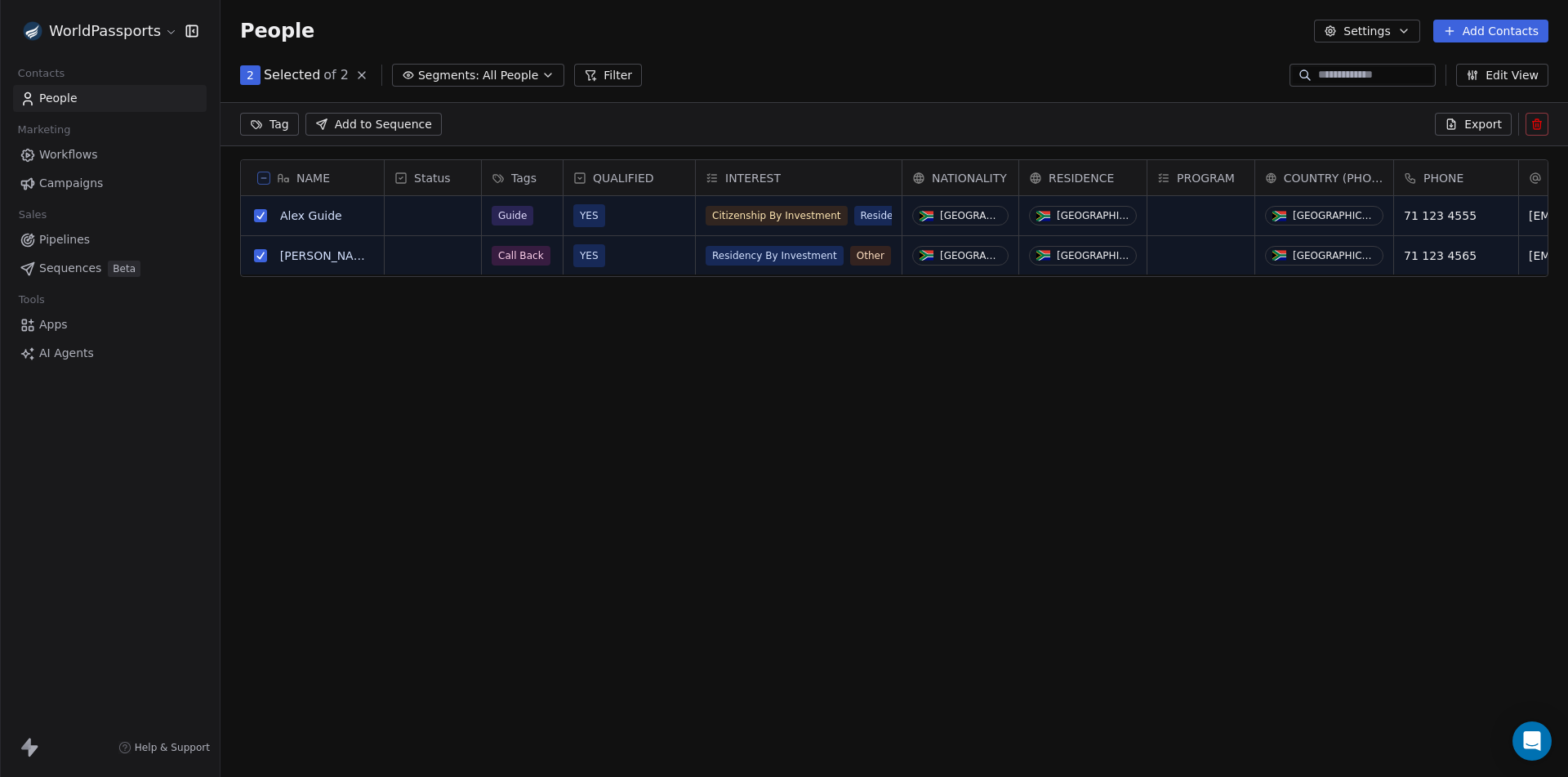
scroll to position [615, 1336]
click at [1537, 119] on icon at bounding box center [1537, 124] width 13 height 13
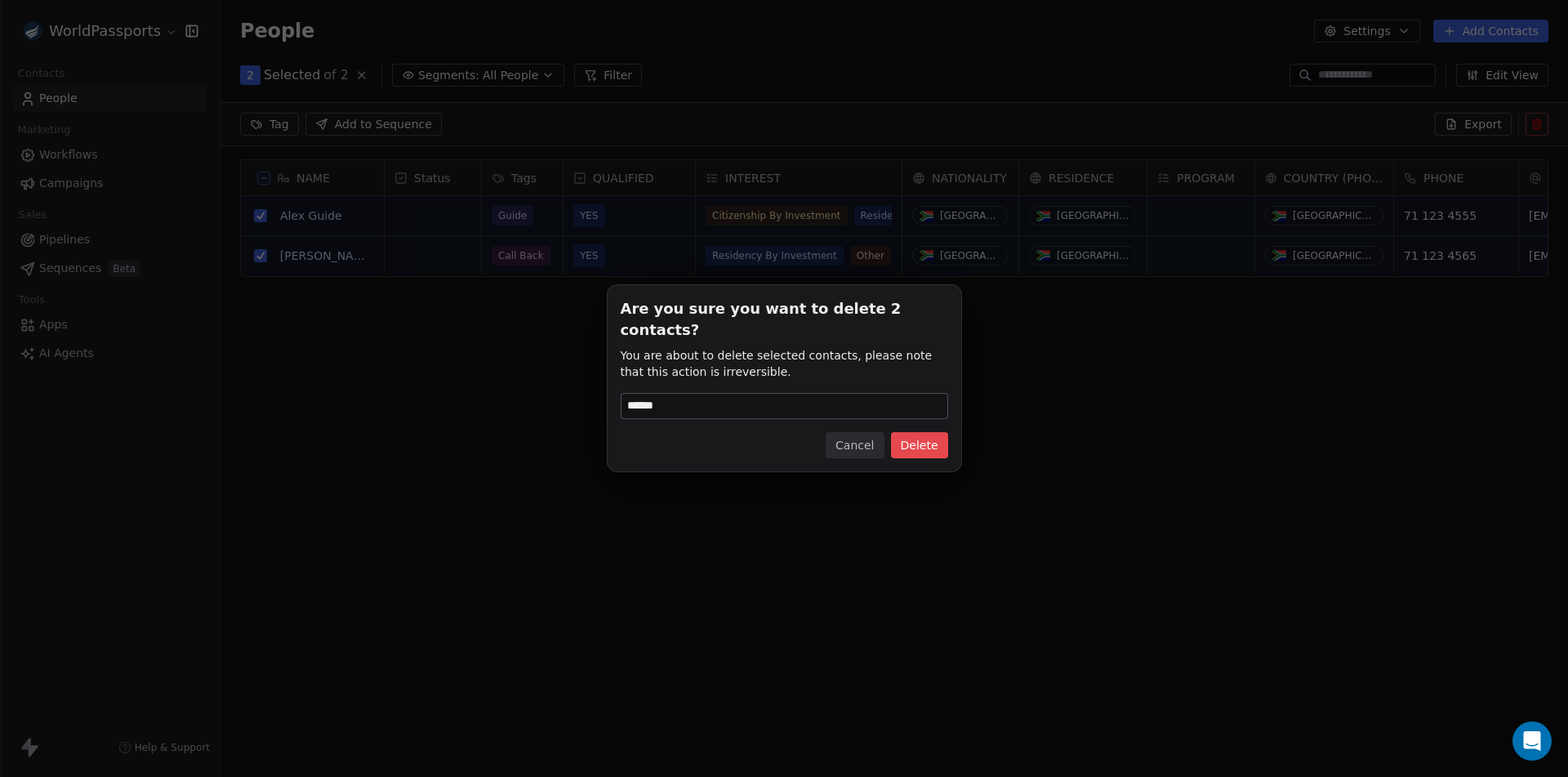
click at [920, 432] on button "Delete" at bounding box center [920, 444] width 57 height 26
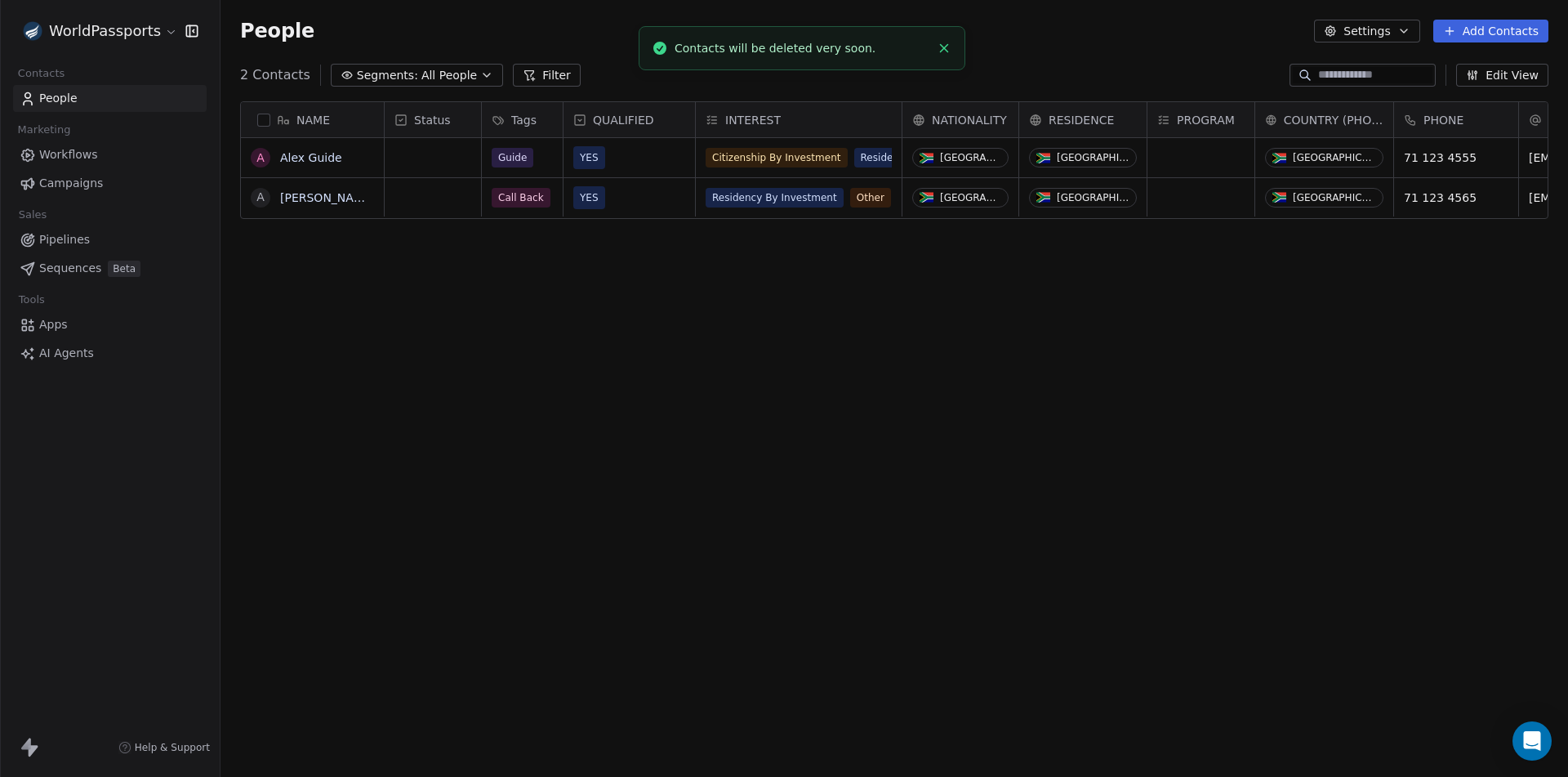
scroll to position [671, 1336]
click at [474, 396] on div "NAME A Alex Guide A [PERSON_NAME] Status Tags QUALIFIED INTEREST NATIONALITY RE…" at bounding box center [895, 429] width 1348 height 684
